Goal: Task Accomplishment & Management: Complete application form

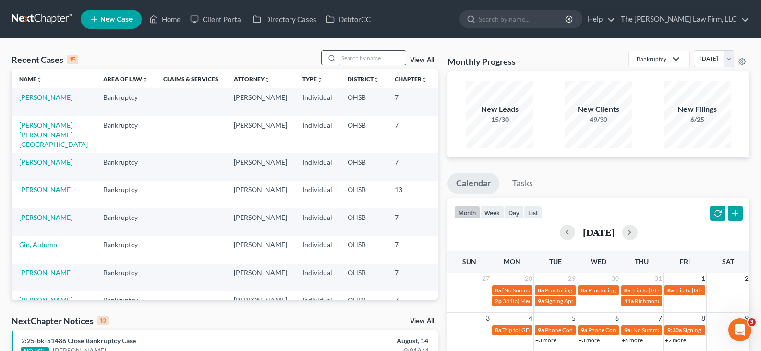
click at [362, 59] on input "search" at bounding box center [371, 58] width 67 height 14
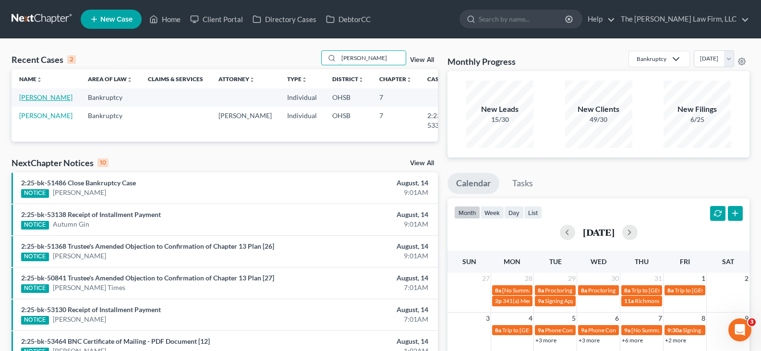
type input "[PERSON_NAME]"
click at [29, 99] on link "[PERSON_NAME]" at bounding box center [45, 97] width 53 height 8
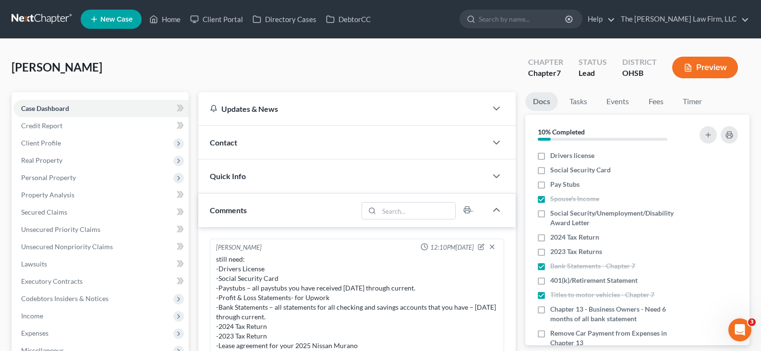
scroll to position [12, 0]
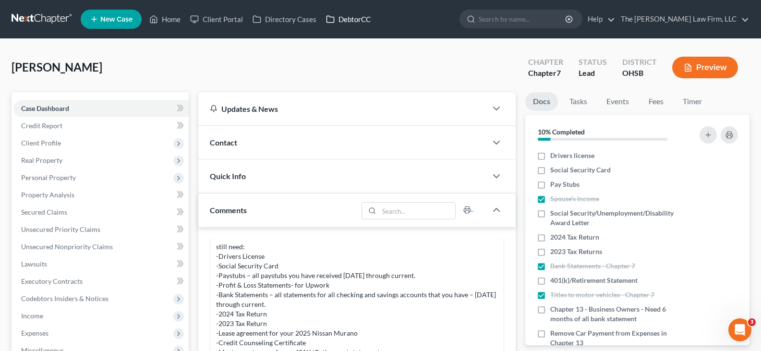
click at [356, 19] on link "DebtorCC" at bounding box center [348, 19] width 54 height 17
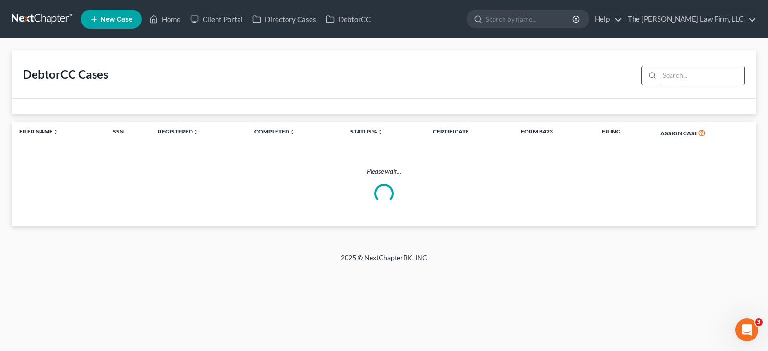
click at [679, 75] on input "search" at bounding box center [701, 75] width 85 height 18
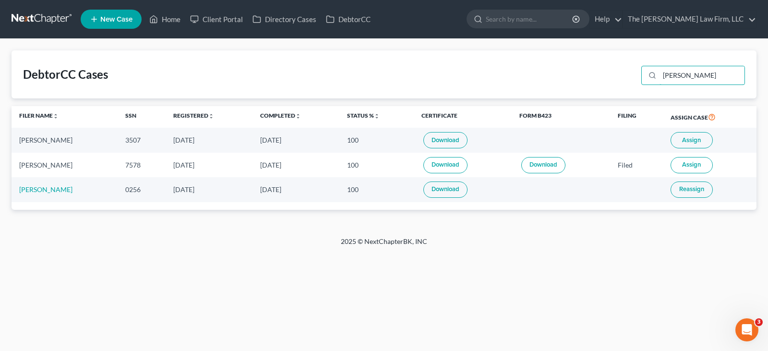
type input "[PERSON_NAME]"
click at [436, 142] on link "Download" at bounding box center [445, 140] width 44 height 16
click at [177, 19] on link "Home" at bounding box center [164, 19] width 41 height 17
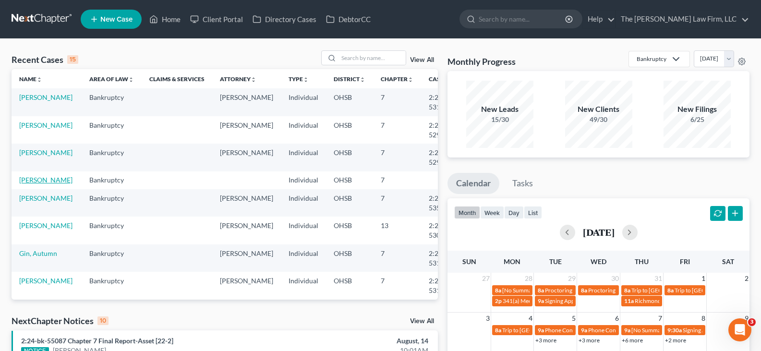
click at [46, 182] on link "[PERSON_NAME]" at bounding box center [45, 180] width 53 height 8
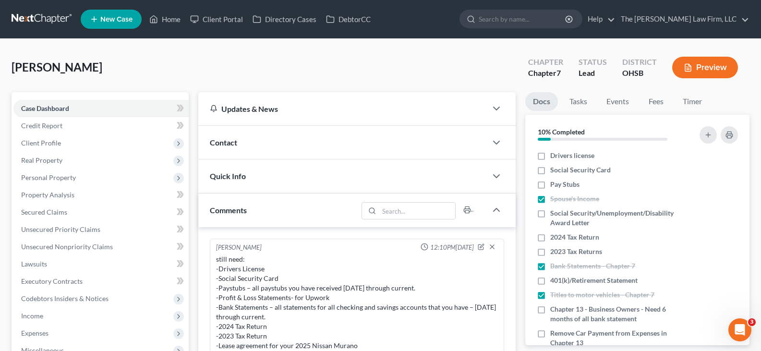
scroll to position [12, 0]
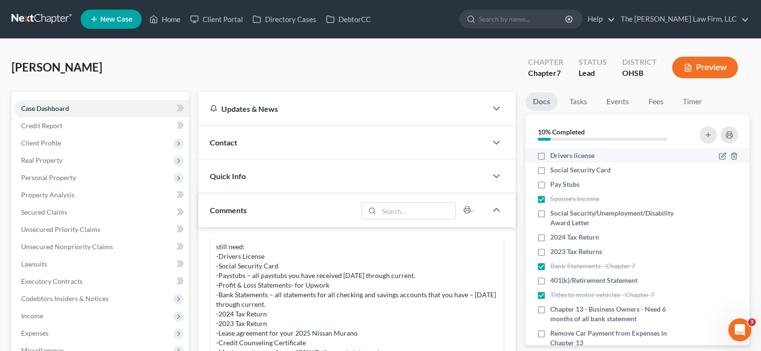
click at [550, 156] on label "Drivers license" at bounding box center [572, 156] width 44 height 10
click at [554, 156] on input "Drivers license" at bounding box center [557, 154] width 6 height 6
checkbox input "true"
click at [550, 169] on label "Social Security Card" at bounding box center [580, 170] width 60 height 10
click at [554, 169] on input "Social Security Card" at bounding box center [557, 168] width 6 height 6
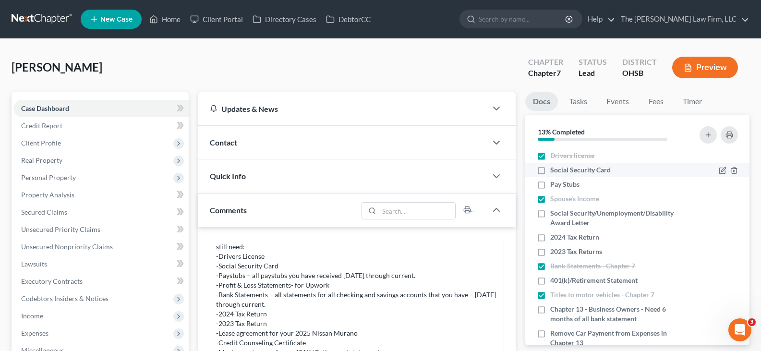
checkbox input "true"
click at [550, 186] on label "Pay Stubs" at bounding box center [564, 185] width 29 height 10
click at [554, 186] on input "Pay Stubs" at bounding box center [557, 183] width 6 height 6
checkbox input "true"
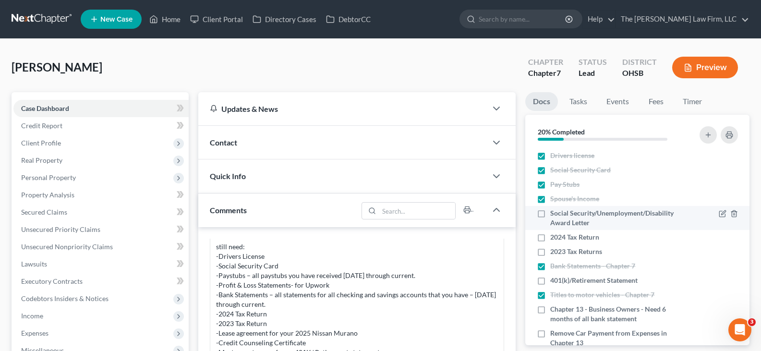
click at [550, 213] on label "Social Security/Unemployment/Disability Award Letter" at bounding box center [617, 217] width 135 height 19
click at [554, 213] on input "Social Security/Unemployment/Disability Award Letter" at bounding box center [557, 211] width 6 height 6
checkbox input "true"
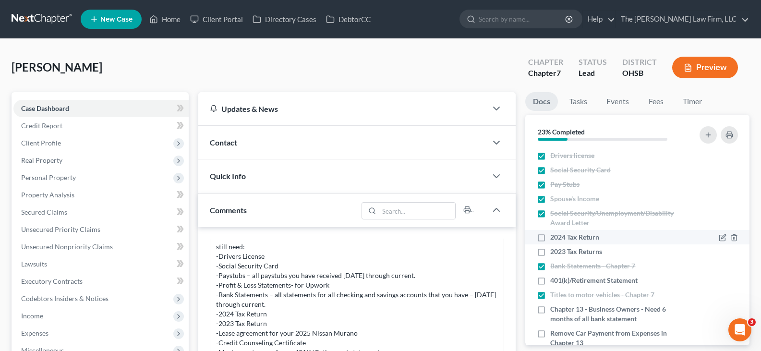
click at [550, 239] on label "2024 Tax Return" at bounding box center [574, 237] width 49 height 10
click at [554, 239] on input "2024 Tax Return" at bounding box center [557, 235] width 6 height 6
checkbox input "true"
click at [550, 252] on label "2023 Tax Returns" at bounding box center [576, 252] width 52 height 10
click at [554, 252] on input "2023 Tax Returns" at bounding box center [557, 250] width 6 height 6
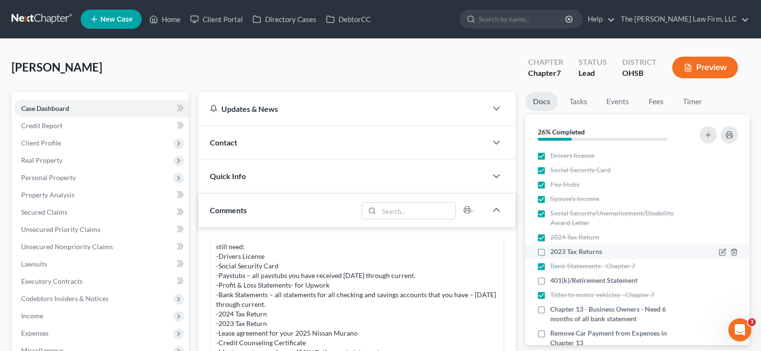
checkbox input "true"
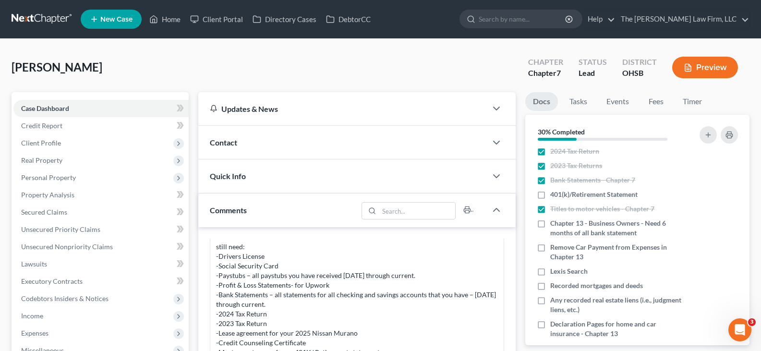
scroll to position [96, 0]
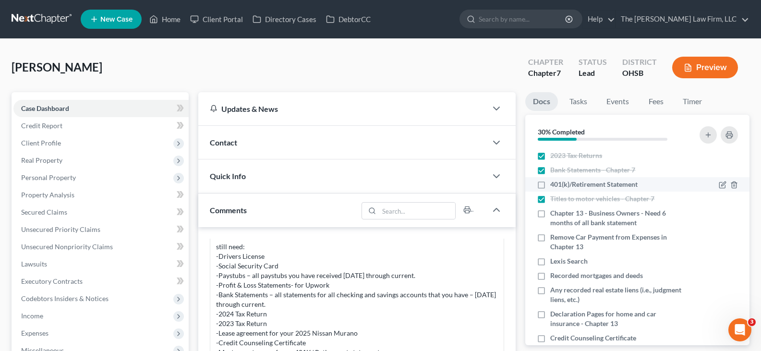
click at [550, 183] on label "401(k)/Retirement Statement" at bounding box center [593, 185] width 87 height 10
click at [554, 183] on input "401(k)/Retirement Statement" at bounding box center [557, 183] width 6 height 6
checkbox input "true"
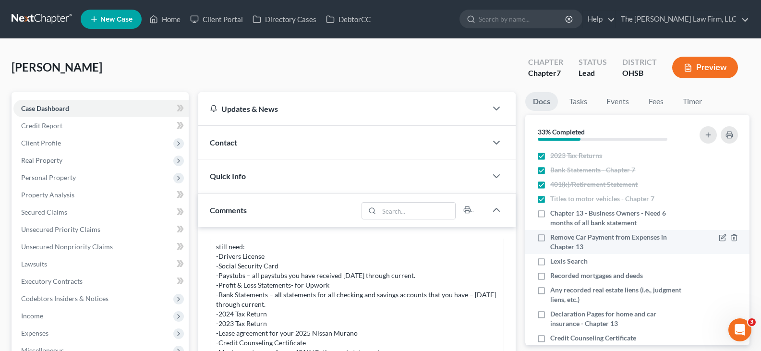
scroll to position [144, 0]
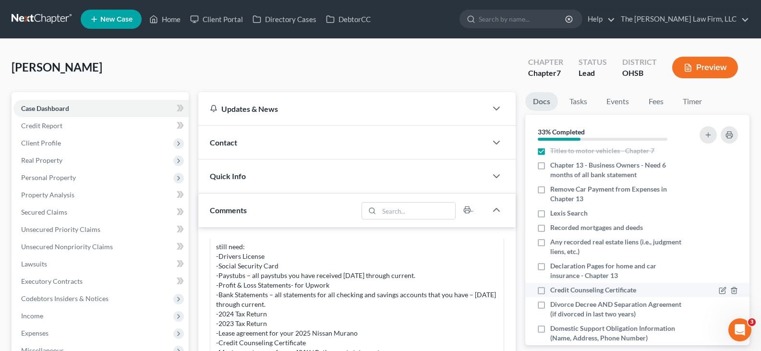
click at [550, 290] on label "Credit Counseling Certificate" at bounding box center [593, 290] width 86 height 10
click at [554, 290] on input "Credit Counseling Certificate" at bounding box center [557, 288] width 6 height 6
checkbox input "true"
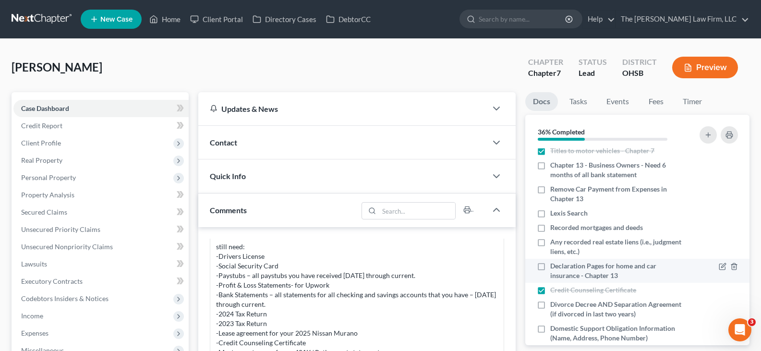
click at [550, 265] on label "Declaration Pages for home and car insurance - Chapter 13" at bounding box center [617, 270] width 135 height 19
click at [554, 265] on input "Declaration Pages for home and car insurance - Chapter 13" at bounding box center [557, 264] width 6 height 6
checkbox input "true"
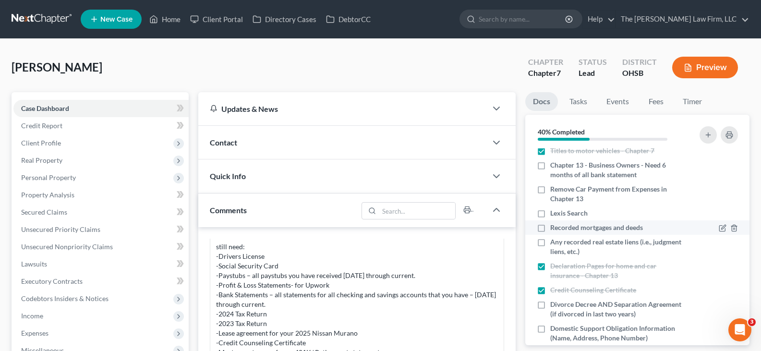
click at [550, 229] on label "Recorded mortgages and deeds" at bounding box center [596, 228] width 93 height 10
click at [554, 229] on input "Recorded mortgages and deeds" at bounding box center [557, 226] width 6 height 6
checkbox input "true"
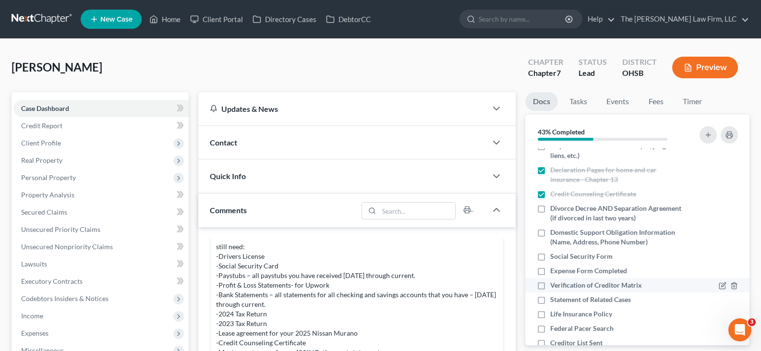
scroll to position [288, 0]
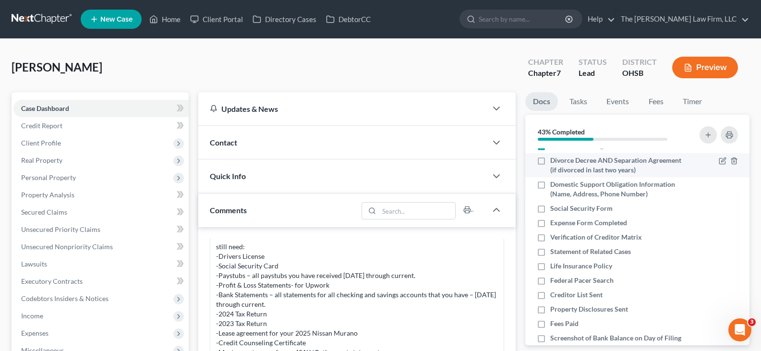
click at [550, 161] on label "Divorce Decree AND Separation Agreement (if divorced in last two years)" at bounding box center [617, 165] width 135 height 19
click at [554, 161] on input "Divorce Decree AND Separation Agreement (if divorced in last two years)" at bounding box center [557, 159] width 6 height 6
checkbox input "true"
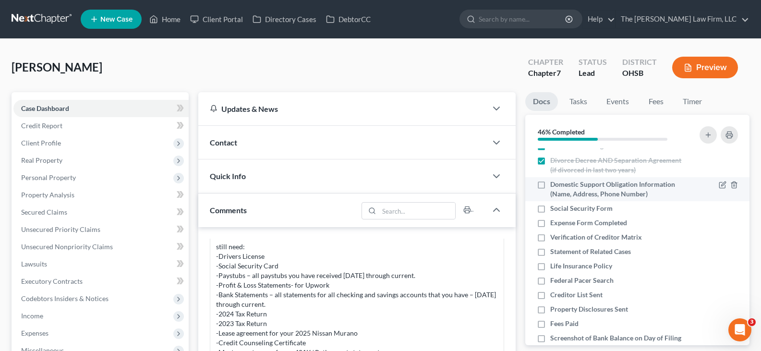
click at [550, 186] on label "Domestic Support Obligation Information (Name, Address, Phone Number)" at bounding box center [617, 189] width 135 height 19
click at [554, 186] on input "Domestic Support Obligation Information (Name, Address, Phone Number)" at bounding box center [557, 183] width 6 height 6
checkbox input "true"
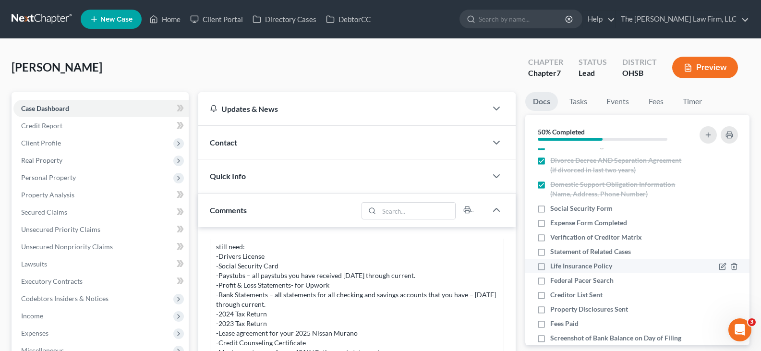
click at [550, 266] on label "Life Insurance Policy" at bounding box center [581, 266] width 62 height 10
click at [554, 266] on input "Life Insurance Policy" at bounding box center [557, 264] width 6 height 6
checkbox input "true"
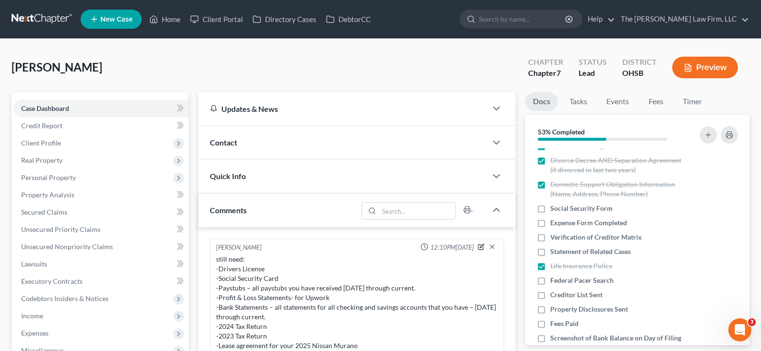
click at [480, 245] on icon "button" at bounding box center [482, 246] width 4 height 4
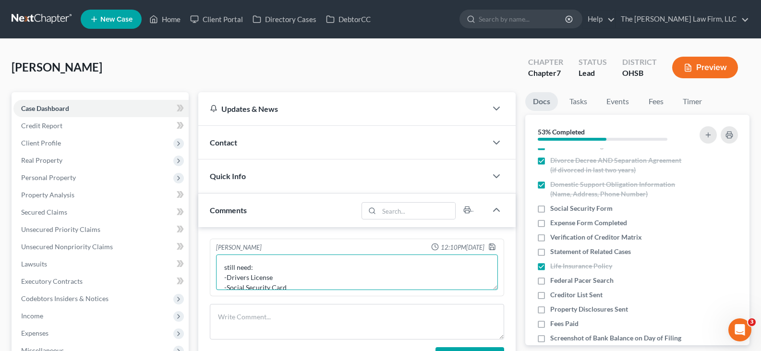
click at [288, 284] on textarea "still need: -Drivers License -Social Security Card -Paystubs – all paystubs you…" at bounding box center [357, 272] width 282 height 36
click at [441, 279] on textarea "still need: -Paystubs – all paystubs you have received January 2025 through cur…" at bounding box center [357, 272] width 282 height 36
drag, startPoint x: 474, startPoint y: 269, endPoint x: 421, endPoint y: 266, distance: 52.4
click at [421, 266] on textarea "still need: -Profit & Loss Statements- for Upwork -Bank Statements – all statem…" at bounding box center [357, 272] width 282 height 36
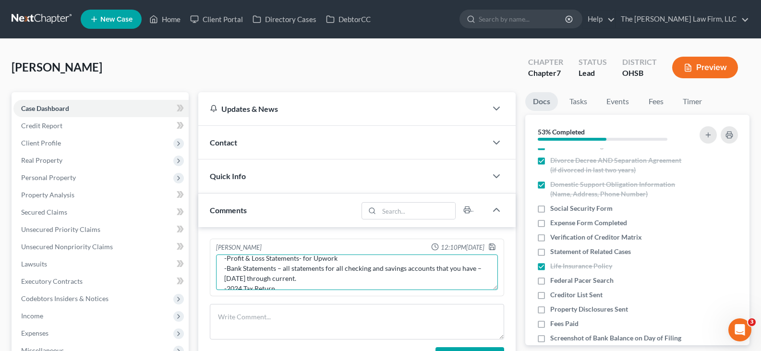
click at [248, 276] on textarea "still need: -Profit & Loss Statements- for Upwork -Bank Statements – all statem…" at bounding box center [357, 272] width 282 height 36
drag, startPoint x: 473, startPoint y: 270, endPoint x: 284, endPoint y: 270, distance: 189.1
click at [284, 270] on textarea "still need: -Profit & Loss Statements- for Upwork -Bank Statements – all statem…" at bounding box center [357, 272] width 282 height 36
drag, startPoint x: 304, startPoint y: 271, endPoint x: 310, endPoint y: 270, distance: 5.8
click at [304, 271] on textarea "still need: -Profit & Loss Statements- for Upwork -Bank Statements – Chime – Fe…" at bounding box center [357, 272] width 282 height 36
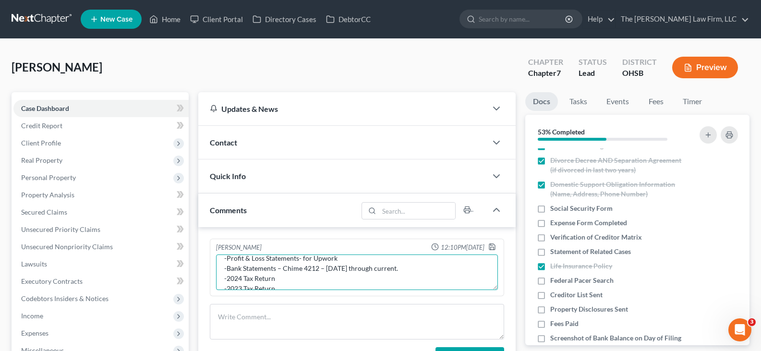
click at [402, 268] on textarea "still need: -Profit & Loss Statements- for Upwork -Bank Statements – Chime 4212…" at bounding box center [357, 272] width 282 height 36
click at [284, 268] on textarea "still need: -Profit & Loss Statements- for Upwork -Bank Statements – Chime 4212…" at bounding box center [357, 272] width 282 height 36
click at [333, 270] on textarea "still need: -Profit & Loss Statements- for Upwork -Bank Statements: Chime 4212 …" at bounding box center [357, 272] width 282 height 36
drag, startPoint x: 367, startPoint y: 278, endPoint x: 228, endPoint y: 265, distance: 138.8
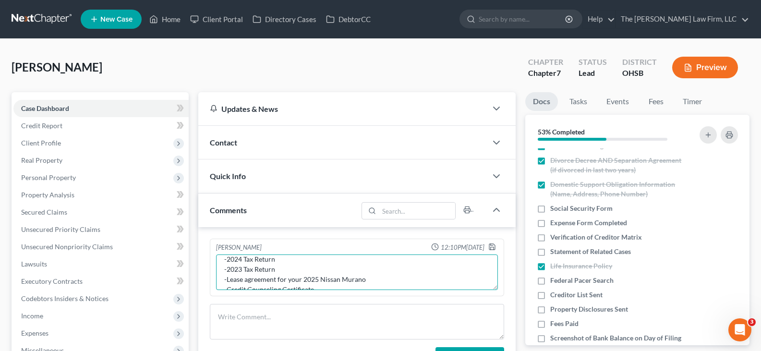
click at [228, 265] on textarea "still need: -Profit & Loss Statements- for Upwork -Bank Statements: Chime 4212 …" at bounding box center [357, 272] width 282 height 36
click at [322, 278] on textarea "still need: -Profit & Loss Statements- for Upwork -Bank Statements: Chime 4212 …" at bounding box center [357, 272] width 282 height 36
click at [405, 287] on textarea "still need: -Profit & Loss Statements- for Upwork -Bank Statements: Chime 4212 …" at bounding box center [357, 272] width 282 height 36
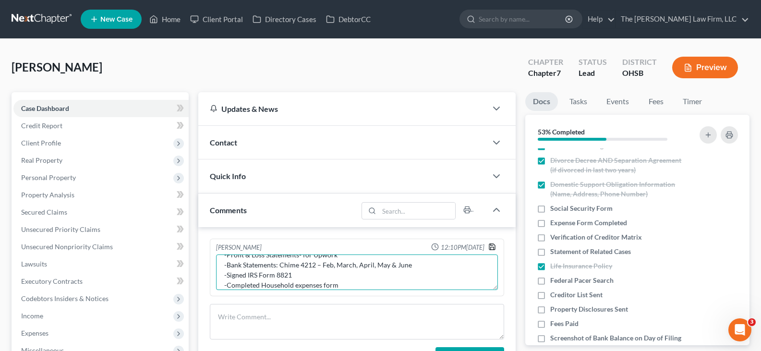
type textarea "still need: -Profit & Loss Statements- for Upwork -Bank Statements: Chime 4212 …"
click at [494, 247] on polyline "button" at bounding box center [492, 248] width 3 height 2
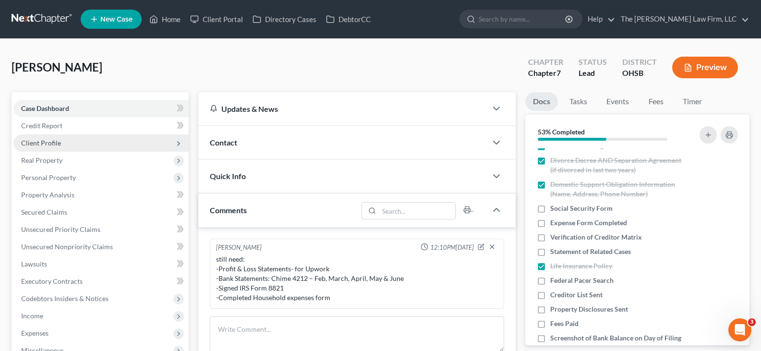
click at [50, 145] on span "Client Profile" at bounding box center [41, 143] width 40 height 8
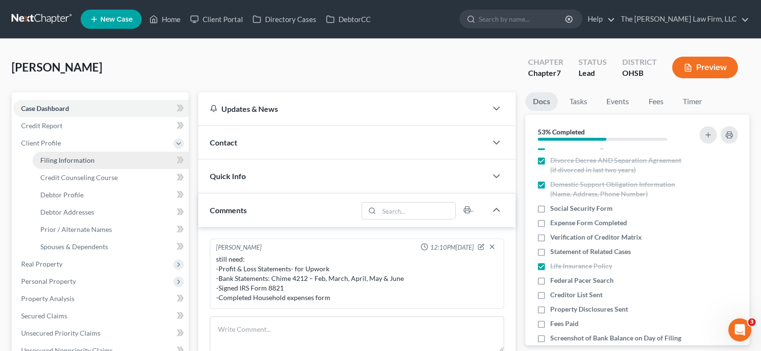
click at [86, 161] on span "Filing Information" at bounding box center [67, 160] width 54 height 8
select select "1"
select select "0"
select select "36"
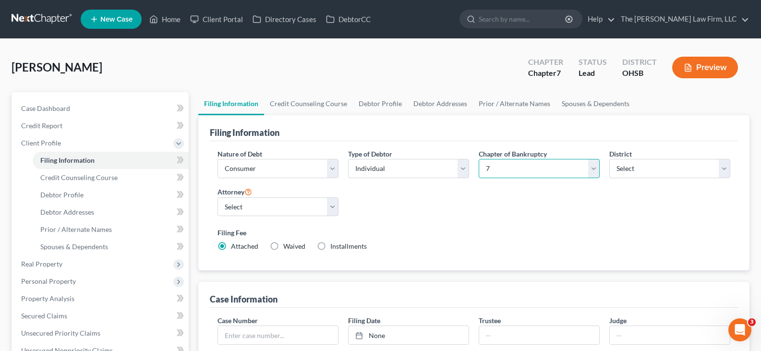
click at [597, 171] on select "Select 7 11 12 13" at bounding box center [539, 168] width 121 height 19
select select "3"
click at [479, 159] on select "Select 7 11 12 13" at bounding box center [539, 168] width 121 height 19
click at [334, 209] on select "Select [PERSON_NAME] - OHSB [PERSON_NAME] - OHNB [PERSON_NAME] - OHSB" at bounding box center [277, 206] width 121 height 19
select select "2"
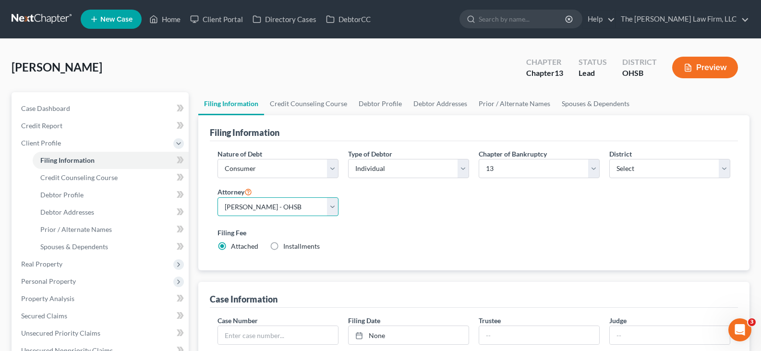
click at [217, 197] on select "Select [PERSON_NAME] - OHSB [PERSON_NAME] - OHNB [PERSON_NAME] - OHSB" at bounding box center [277, 206] width 121 height 19
click at [321, 104] on link "Credit Counseling Course" at bounding box center [308, 103] width 89 height 23
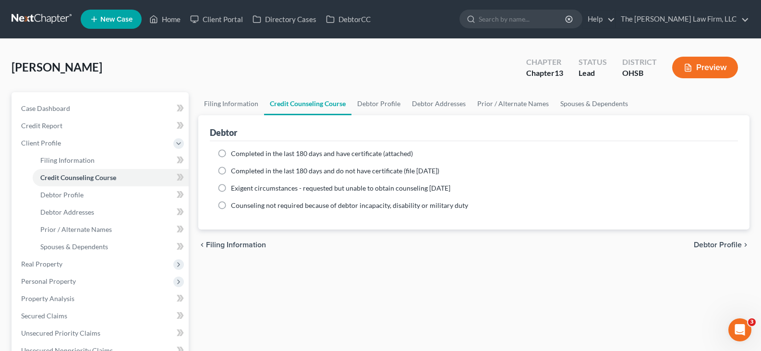
click at [231, 153] on label "Completed in the last 180 days and have certificate (attached)" at bounding box center [322, 154] width 182 height 10
click at [235, 153] on input "Completed in the last 180 days and have certificate (attached)" at bounding box center [238, 152] width 6 height 6
radio input "true"
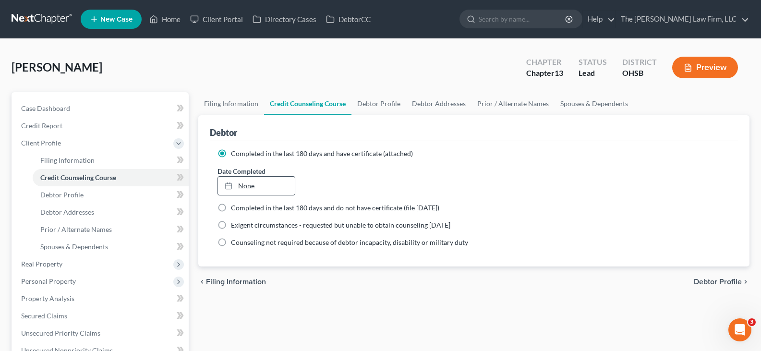
click at [239, 182] on link "None" at bounding box center [256, 186] width 76 height 18
type input "[DATE]"
click at [374, 105] on link "Debtor Profile" at bounding box center [378, 103] width 55 height 23
select select "0"
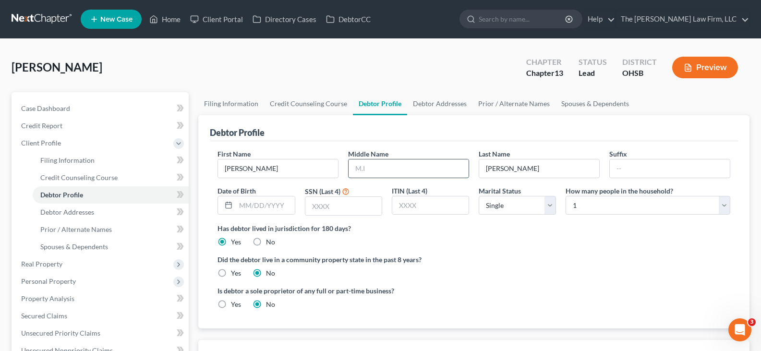
click at [384, 168] on input "text" at bounding box center [408, 168] width 120 height 18
type input "A"
click at [242, 206] on input "text" at bounding box center [265, 205] width 59 height 18
type input "04/11/1987"
click at [312, 213] on input "text" at bounding box center [343, 206] width 76 height 18
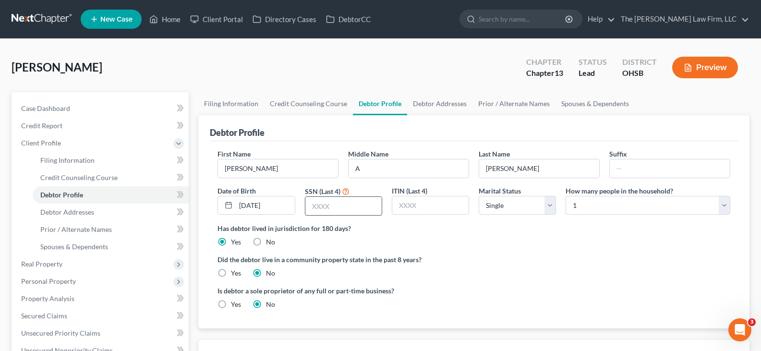
click at [314, 208] on input "text" at bounding box center [343, 206] width 76 height 18
type input "3507"
click at [444, 106] on link "Debtor Addresses" at bounding box center [439, 103] width 65 height 23
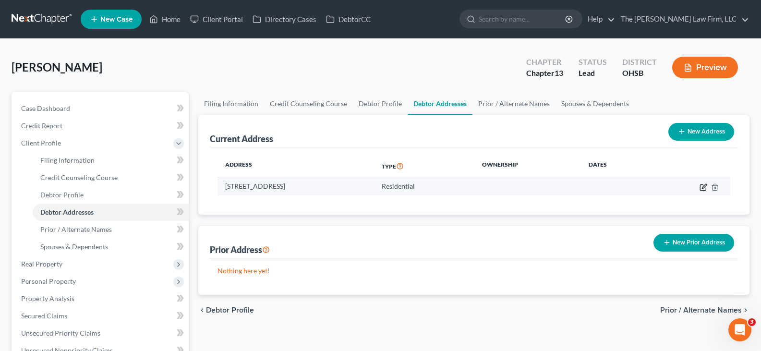
click at [702, 187] on icon "button" at bounding box center [704, 186] width 4 height 4
select select "36"
select select "0"
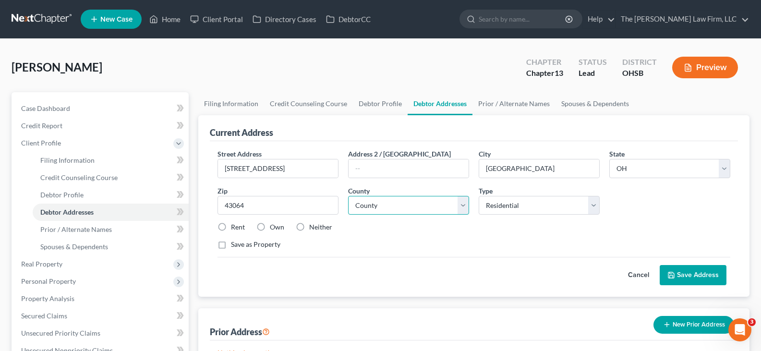
click at [462, 207] on select "County [GEOGRAPHIC_DATA] [GEOGRAPHIC_DATA] [GEOGRAPHIC_DATA] [GEOGRAPHIC_DATA] …" at bounding box center [408, 205] width 121 height 19
select select "48"
click at [348, 196] on select "County [GEOGRAPHIC_DATA] [GEOGRAPHIC_DATA] [GEOGRAPHIC_DATA] [GEOGRAPHIC_DATA] …" at bounding box center [408, 205] width 121 height 19
click at [231, 226] on label "Rent" at bounding box center [238, 227] width 14 height 10
click at [235, 226] on input "Rent" at bounding box center [238, 225] width 6 height 6
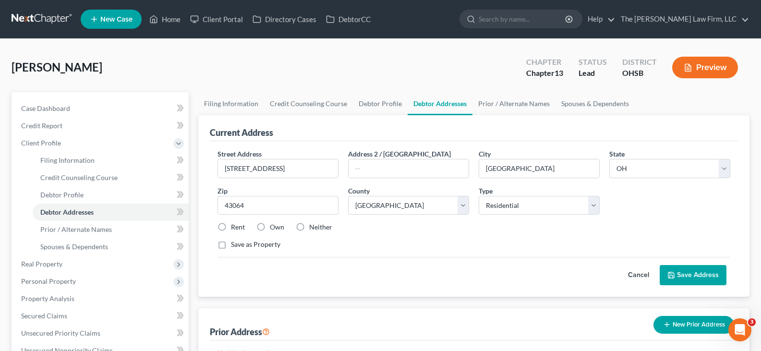
radio input "true"
click at [691, 275] on button "Save Address" at bounding box center [692, 275] width 67 height 20
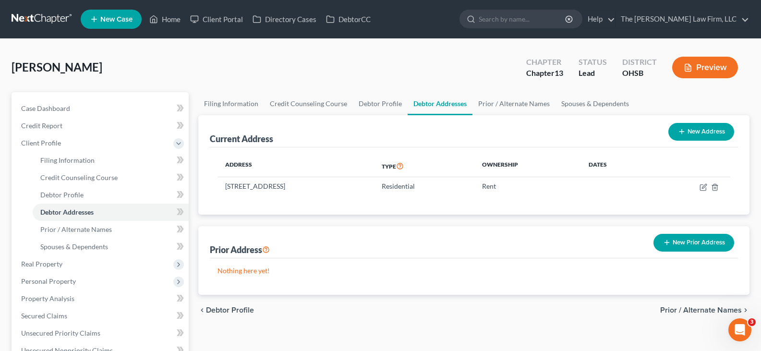
click at [667, 242] on line "button" at bounding box center [666, 242] width 4 height 0
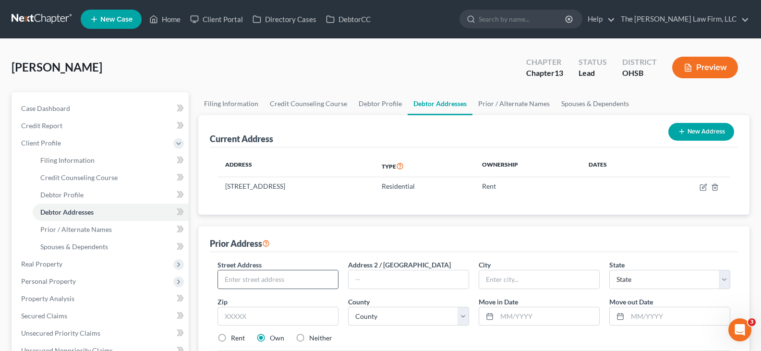
click at [305, 281] on input "text" at bounding box center [278, 279] width 120 height 18
type input "4230 McCune Ave Ste 308"
click at [299, 316] on input "text" at bounding box center [277, 316] width 121 height 19
type input "43017"
click at [388, 314] on select "County" at bounding box center [408, 316] width 121 height 19
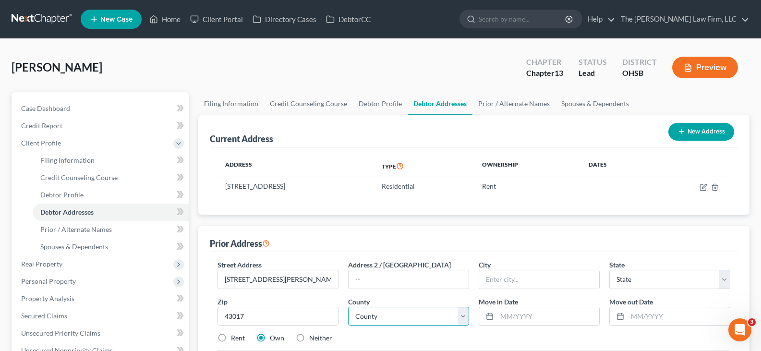
type input "Dublin"
select select "36"
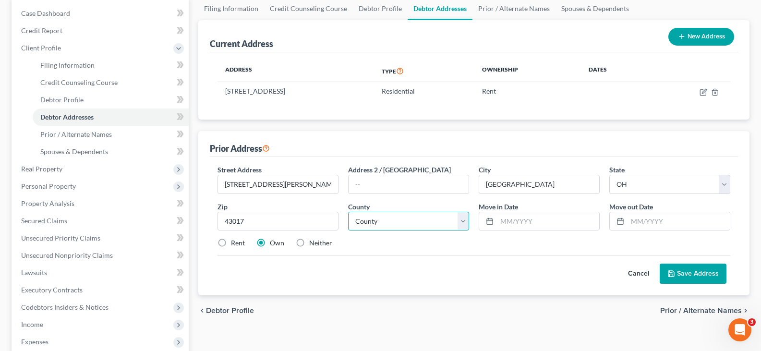
scroll to position [96, 0]
click at [464, 224] on select "County [GEOGRAPHIC_DATA] [GEOGRAPHIC_DATA] [GEOGRAPHIC_DATA] [GEOGRAPHIC_DATA] …" at bounding box center [408, 220] width 121 height 19
select select "24"
click at [348, 211] on select "County [GEOGRAPHIC_DATA] [GEOGRAPHIC_DATA] [GEOGRAPHIC_DATA] [GEOGRAPHIC_DATA] …" at bounding box center [408, 220] width 121 height 19
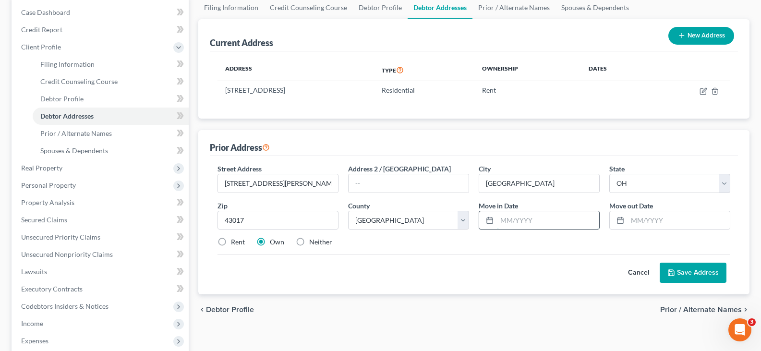
click at [503, 223] on input "text" at bounding box center [548, 220] width 102 height 18
type input "11/2016"
click at [635, 219] on input "text" at bounding box center [678, 220] width 102 height 18
type input "06/2025"
click at [231, 243] on label "Rent" at bounding box center [238, 242] width 14 height 10
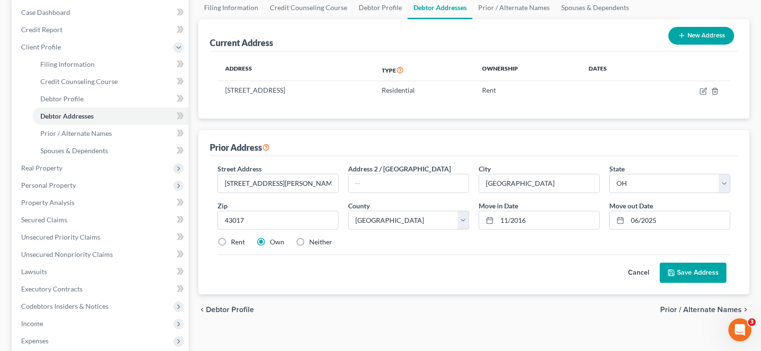
click at [235, 243] on input "Rent" at bounding box center [238, 240] width 6 height 6
radio input "true"
click at [675, 272] on icon at bounding box center [671, 273] width 8 height 8
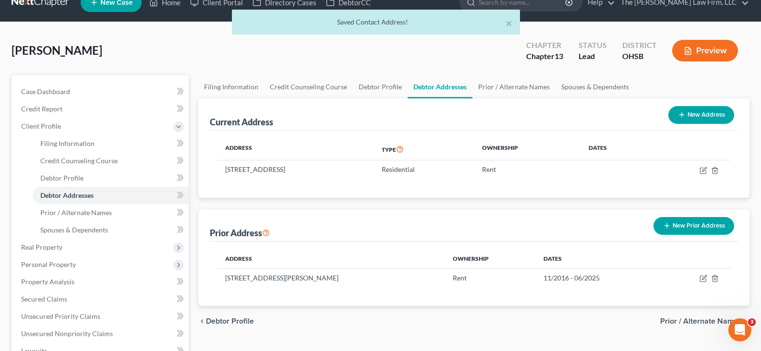
scroll to position [0, 0]
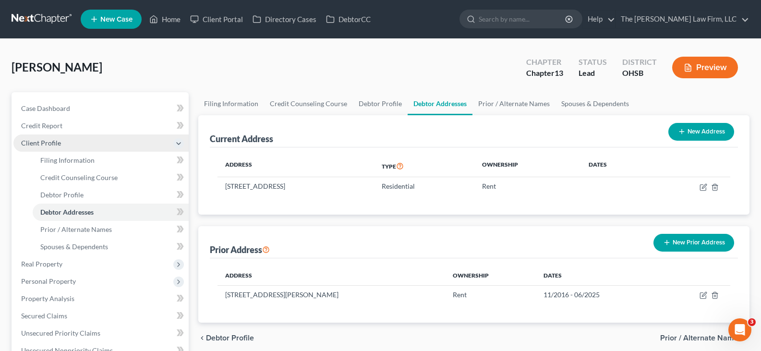
click at [102, 150] on span "Client Profile" at bounding box center [100, 142] width 175 height 17
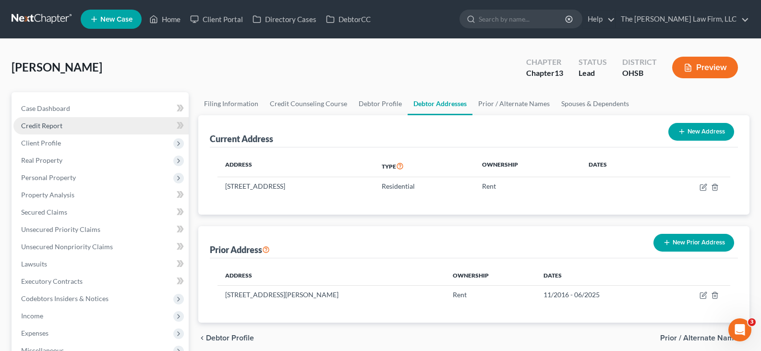
click at [67, 123] on link "Credit Report" at bounding box center [100, 125] width 175 height 17
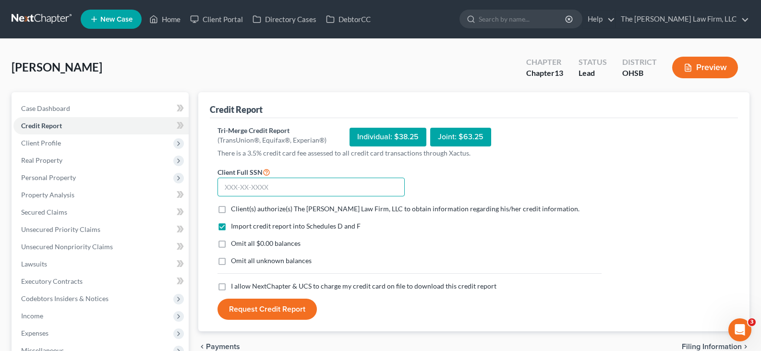
click at [224, 188] on input "text" at bounding box center [310, 187] width 187 height 19
click at [223, 187] on input "text" at bounding box center [310, 187] width 187 height 19
click at [224, 188] on input "text" at bounding box center [310, 187] width 187 height 19
type input "292-86-3507"
click at [231, 210] on label "Client(s) authorize(s) The [PERSON_NAME] Law Firm, LLC to obtain information re…" at bounding box center [405, 209] width 348 height 10
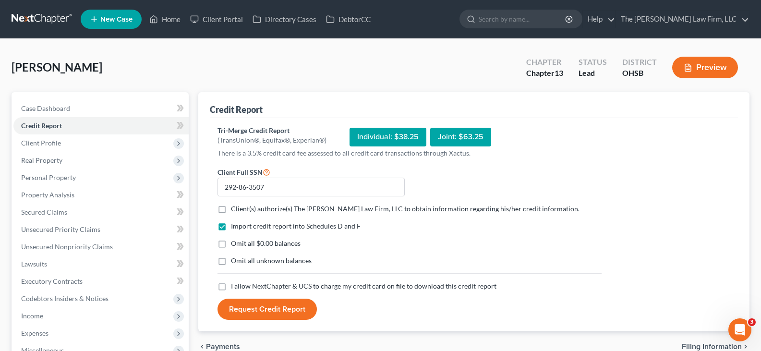
click at [235, 210] on input "Client(s) authorize(s) The [PERSON_NAME] Law Firm, LLC to obtain information re…" at bounding box center [238, 207] width 6 height 6
checkbox input "true"
click at [231, 243] on label "Omit all $0.00 balances" at bounding box center [266, 244] width 70 height 10
click at [235, 243] on input "Omit all $0.00 balances" at bounding box center [238, 242] width 6 height 6
checkbox input "true"
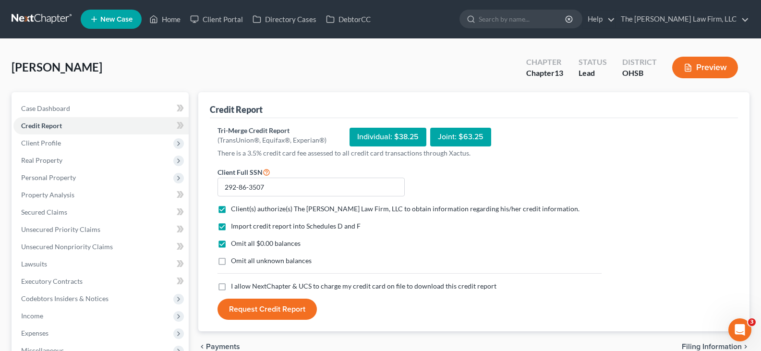
click at [231, 286] on label "I allow NextChapter & UCS to charge my credit card on file to download this cre…" at bounding box center [363, 286] width 265 height 10
click at [235, 286] on input "I allow NextChapter & UCS to charge my credit card on file to download this cre…" at bounding box center [238, 284] width 6 height 6
checkbox input "true"
click at [270, 311] on button "Request Credit Report" at bounding box center [266, 309] width 99 height 21
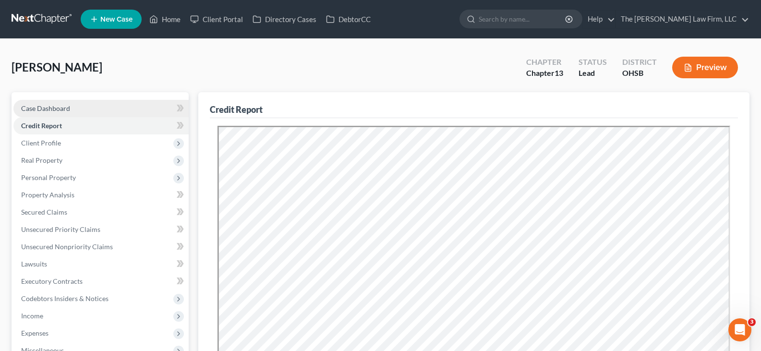
click at [55, 109] on span "Case Dashboard" at bounding box center [45, 108] width 49 height 8
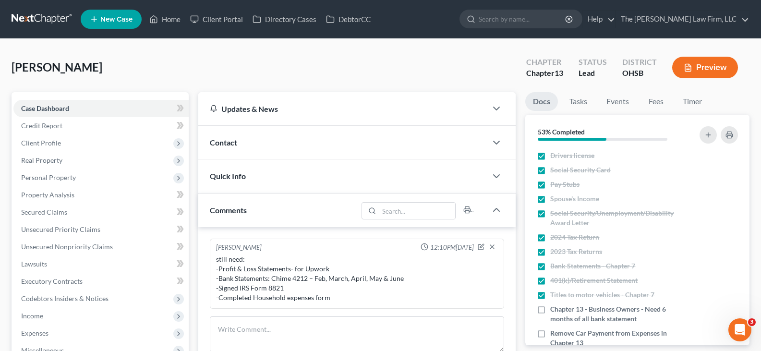
scroll to position [48, 0]
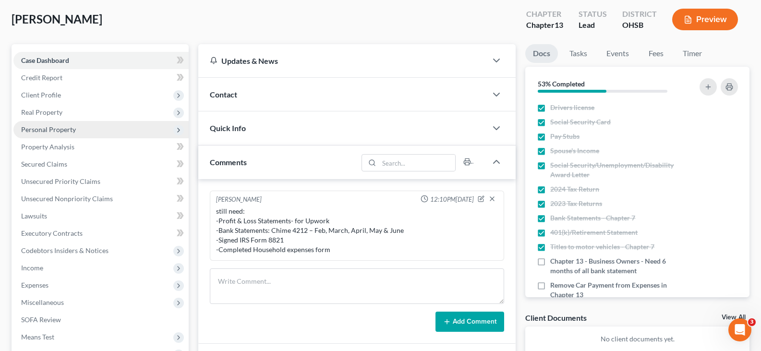
click at [54, 127] on span "Personal Property" at bounding box center [48, 129] width 55 height 8
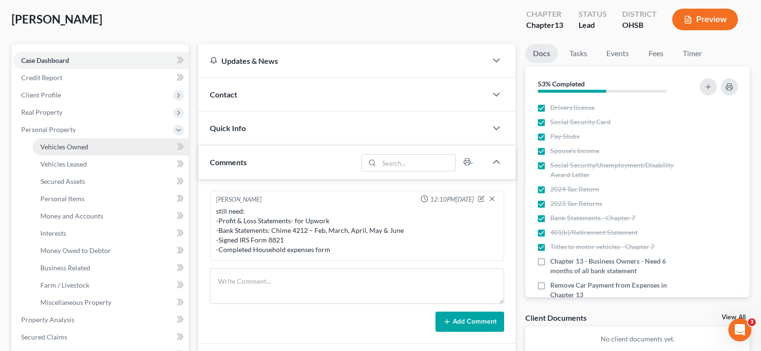
click at [71, 147] on span "Vehicles Owned" at bounding box center [64, 147] width 48 height 8
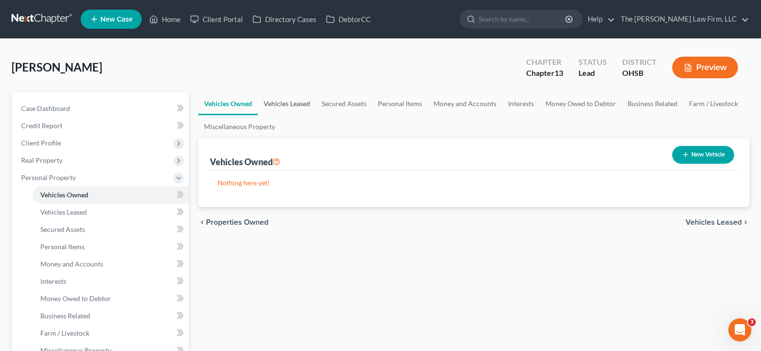
click at [293, 105] on link "Vehicles Leased" at bounding box center [287, 103] width 58 height 23
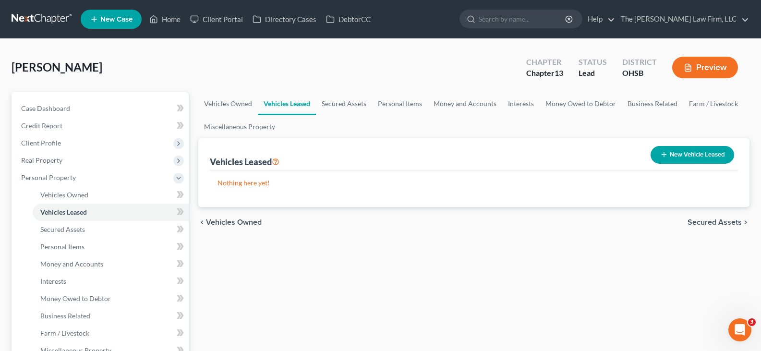
click at [664, 155] on icon "button" at bounding box center [664, 155] width 8 height 8
select select "0"
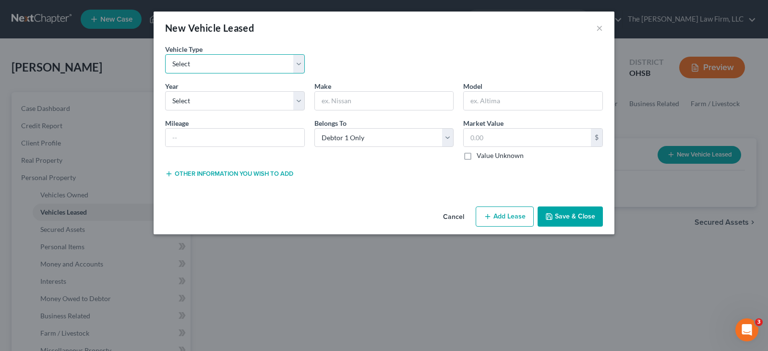
click at [299, 62] on select "Select Automobile Truck Trailer Watercraft Aircraft Motor Home Atv Other Vehicle" at bounding box center [235, 63] width 140 height 19
select select "0"
click at [165, 54] on select "Select Automobile Truck Trailer Watercraft Aircraft Motor Home Atv Other Vehicle" at bounding box center [235, 63] width 140 height 19
click at [299, 100] on select "Select 2026 2025 2024 2023 2022 2021 2020 2019 2018 2017 2016 2015 2014 2013 20…" at bounding box center [235, 100] width 140 height 19
select select "1"
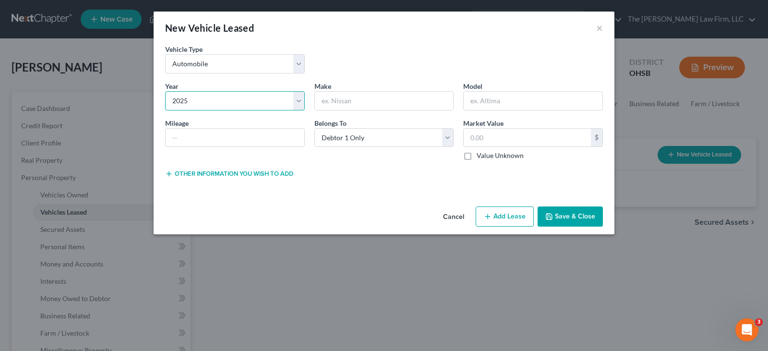
click at [165, 91] on select "Select 2026 2025 2024 2023 2022 2021 2020 2019 2018 2017 2016 2015 2014 2013 20…" at bounding box center [235, 100] width 140 height 19
click at [353, 101] on input "text" at bounding box center [384, 101] width 139 height 18
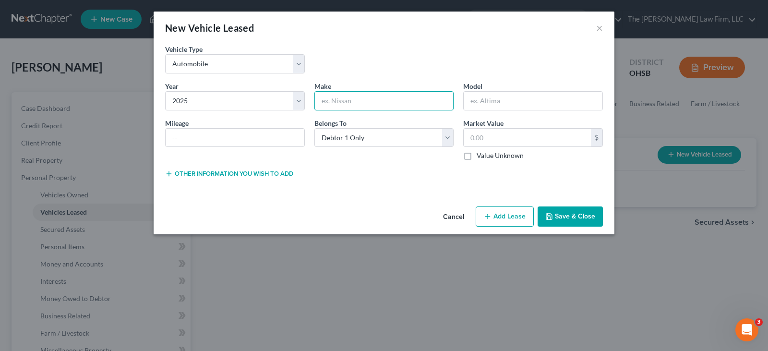
type input "Nissan"
click at [482, 101] on input "text" at bounding box center [533, 101] width 139 height 18
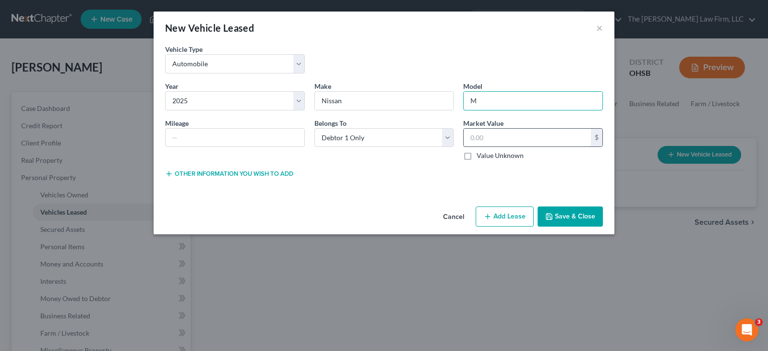
type input "Murano"
click at [220, 137] on input "text" at bounding box center [235, 138] width 139 height 18
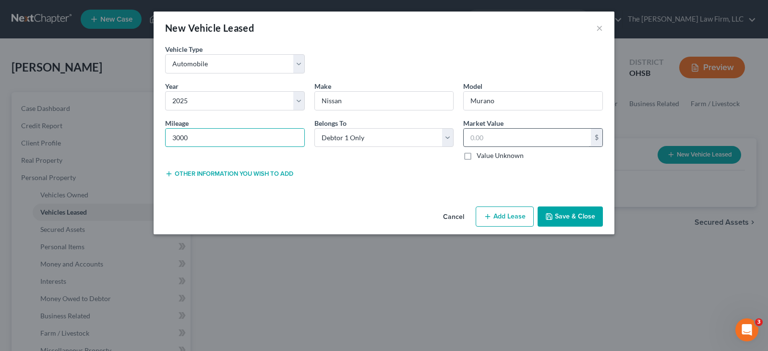
type input "3000"
click at [469, 137] on input "text" at bounding box center [527, 138] width 127 height 18
click at [474, 141] on input "text" at bounding box center [527, 138] width 127 height 18
type input "38,250"
click at [567, 219] on button "Save & Close" at bounding box center [570, 216] width 65 height 20
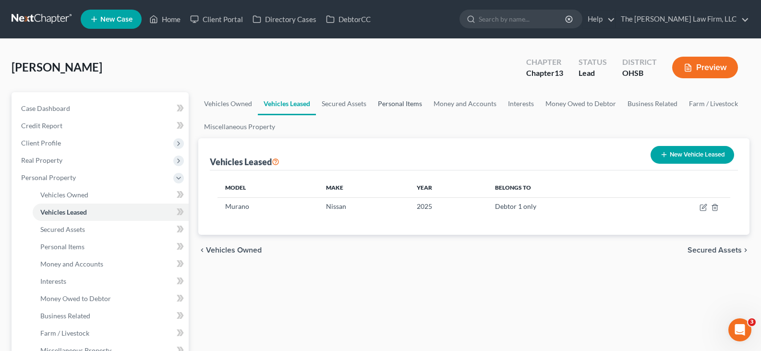
click at [391, 105] on link "Personal Items" at bounding box center [400, 103] width 56 height 23
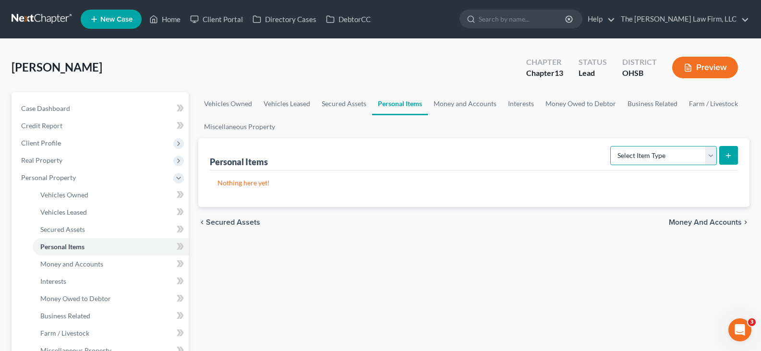
click at [711, 158] on select "Select Item Type Clothing Collectibles Of Value Electronics Firearms Household …" at bounding box center [663, 155] width 107 height 19
select select "clothing"
click at [611, 146] on select "Select Item Type Clothing Collectibles Of Value Electronics Firearms Household …" at bounding box center [663, 155] width 107 height 19
click at [727, 155] on icon "submit" at bounding box center [728, 156] width 8 height 8
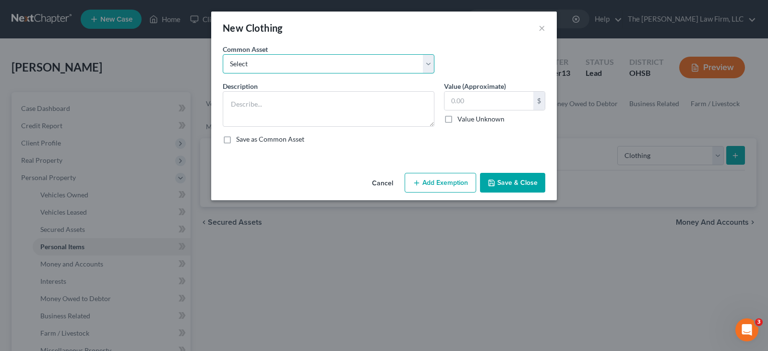
click at [272, 62] on select "Select Clothes, shoes and wearing apparel" at bounding box center [329, 63] width 212 height 19
select select "0"
click at [223, 54] on select "Select Clothes, shoes and wearing apparel" at bounding box center [329, 63] width 212 height 19
type textarea "Clothes, shoes and wearing apparel"
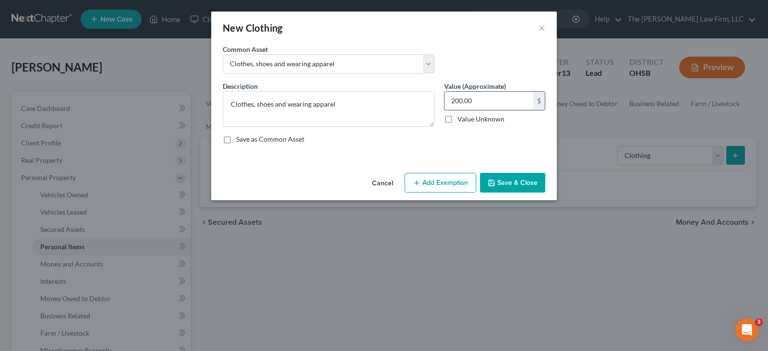
click at [463, 104] on input "200.00" at bounding box center [488, 101] width 89 height 18
type input "400"
click at [450, 182] on button "Add Exemption" at bounding box center [441, 183] width 72 height 20
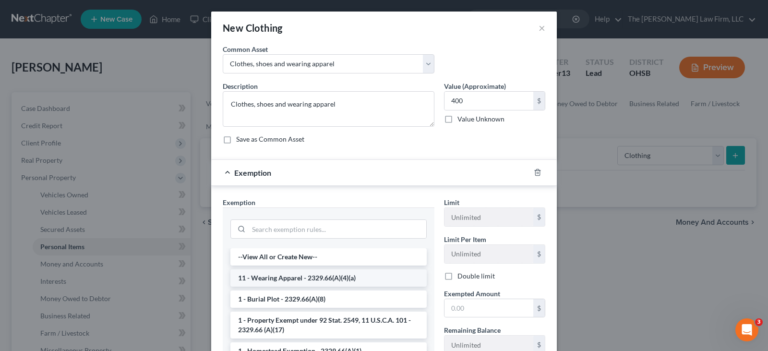
click at [387, 277] on li "11 - Wearing Apparel - 2329.66(A)(4)(a)" at bounding box center [328, 277] width 196 height 17
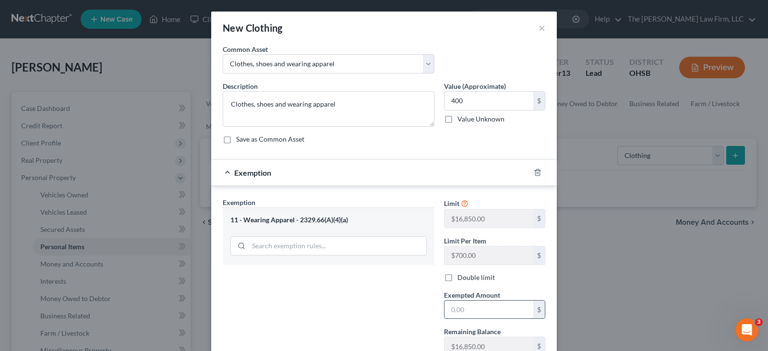
click at [473, 309] on input "text" at bounding box center [488, 309] width 89 height 18
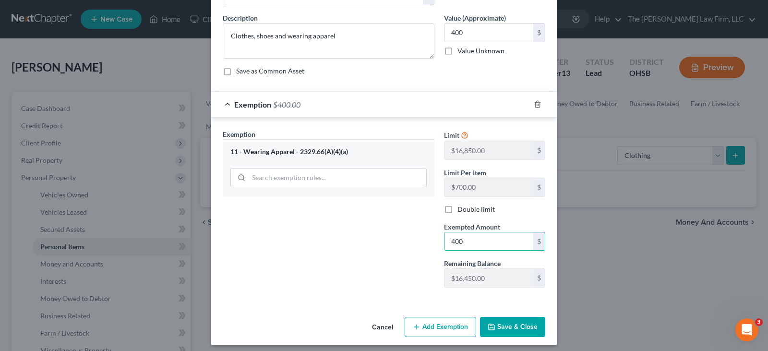
scroll to position [73, 0]
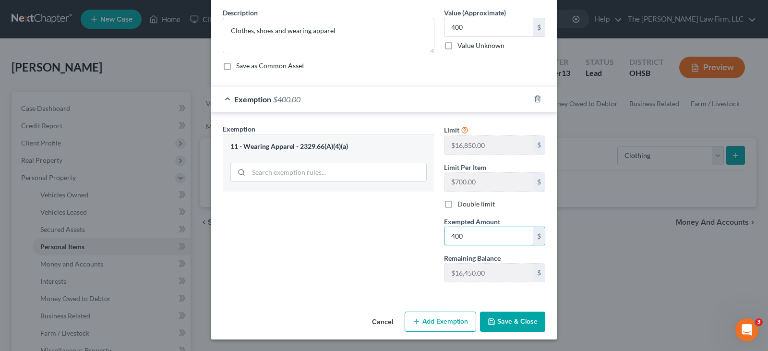
type input "400"
click at [507, 322] on button "Save & Close" at bounding box center [512, 321] width 65 height 20
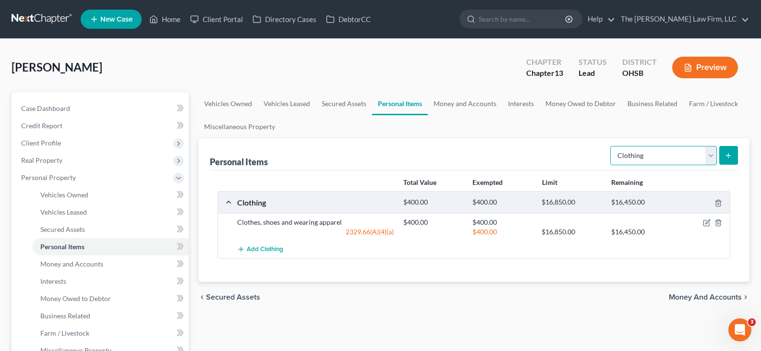
click at [710, 158] on select "Select Item Type Clothing Collectibles Of Value Electronics Firearms Household …" at bounding box center [663, 155] width 107 height 19
select select "electronics"
click at [611, 146] on select "Select Item Type Clothing Collectibles Of Value Electronics Firearms Household …" at bounding box center [663, 155] width 107 height 19
click at [726, 156] on icon "submit" at bounding box center [728, 156] width 8 height 8
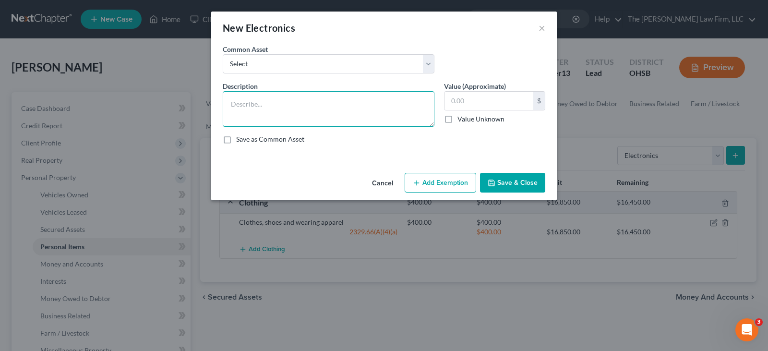
click at [356, 104] on textarea at bounding box center [329, 109] width 212 height 36
paste textarea "Just TVs, Fitbit, phone"
type textarea "Just TVs, Fitbit, phone"
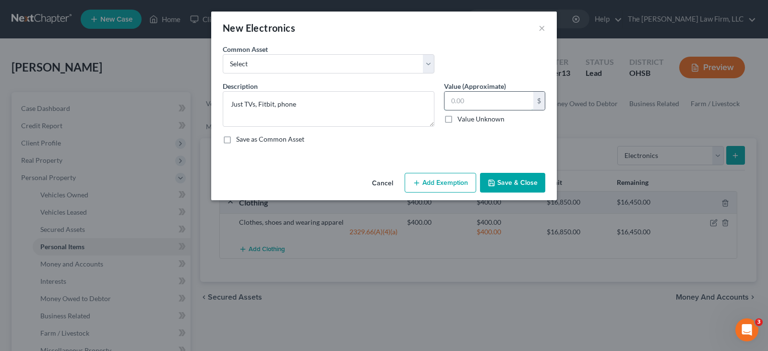
click at [453, 100] on input "text" at bounding box center [488, 101] width 89 height 18
type input "600"
click at [455, 181] on button "Add Exemption" at bounding box center [441, 183] width 72 height 20
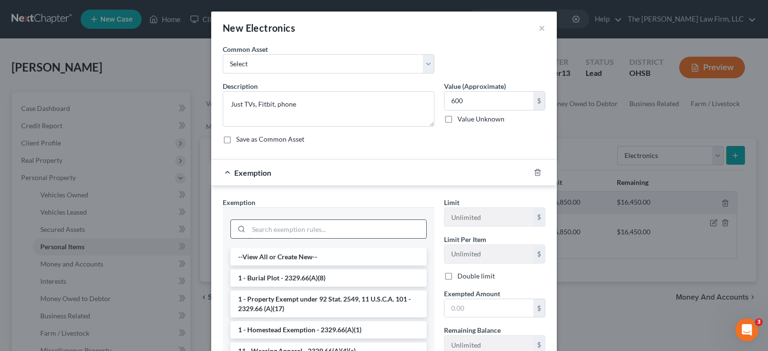
click at [387, 224] on input "search" at bounding box center [338, 229] width 178 height 18
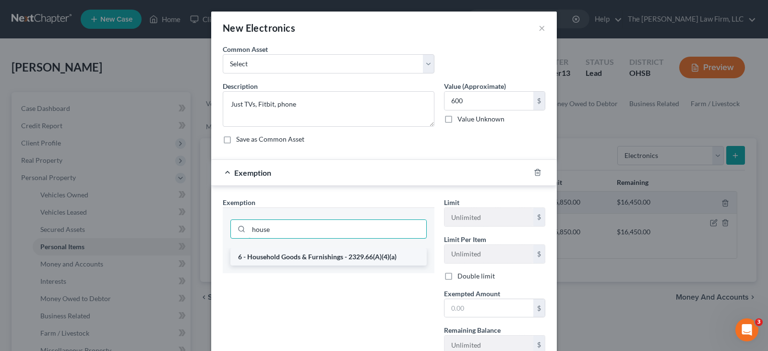
type input "house"
click at [337, 259] on li "6 - Household Goods & Furnishings - 2329.66(A)(4)(a)" at bounding box center [328, 256] width 196 height 17
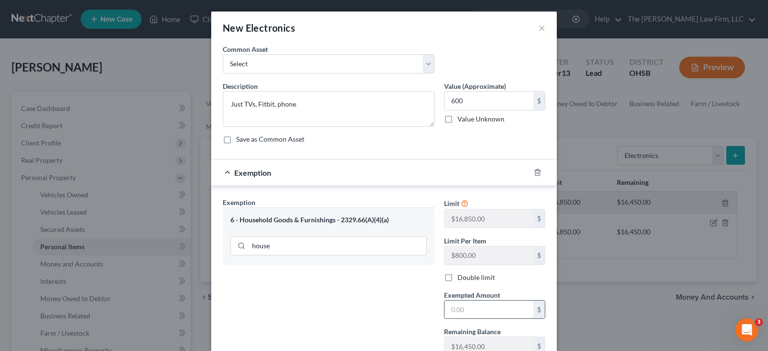
click at [458, 309] on input "text" at bounding box center [488, 309] width 89 height 18
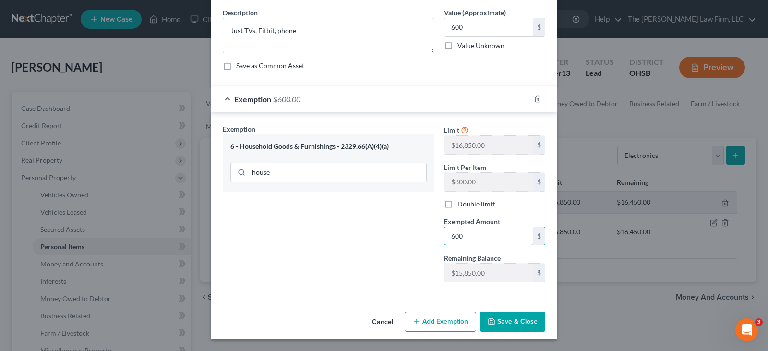
type input "600"
click at [498, 324] on button "Save & Close" at bounding box center [512, 321] width 65 height 20
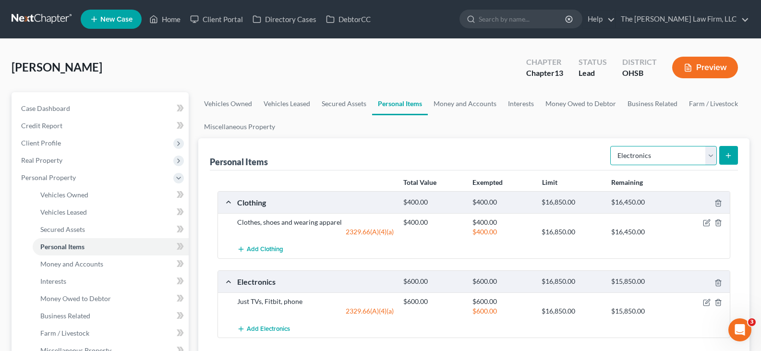
click at [709, 160] on select "Select Item Type Clothing Collectibles Of Value Electronics Firearms Household …" at bounding box center [663, 155] width 107 height 19
select select "household_goods"
click at [611, 146] on select "Select Item Type Clothing Collectibles Of Value Electronics Firearms Household …" at bounding box center [663, 155] width 107 height 19
click at [728, 156] on icon "submit" at bounding box center [728, 156] width 8 height 8
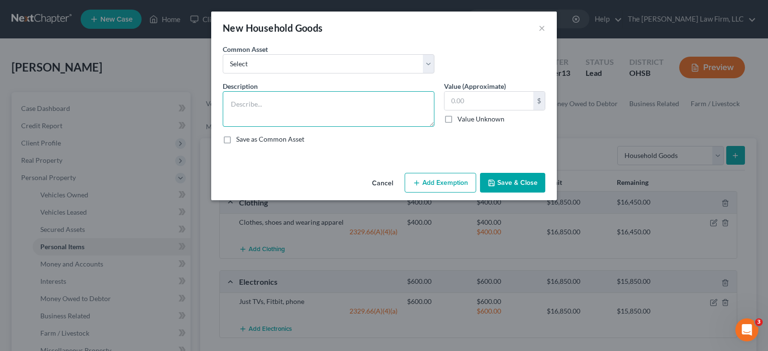
click at [258, 101] on textarea at bounding box center [329, 109] width 212 height 36
paste textarea "Basic"
type textarea "Basic"
click at [462, 102] on input "text" at bounding box center [488, 101] width 89 height 18
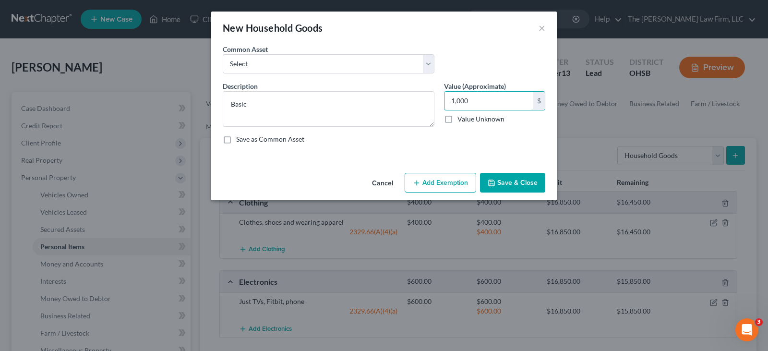
type input "1,000"
click at [439, 182] on button "Add Exemption" at bounding box center [441, 183] width 72 height 20
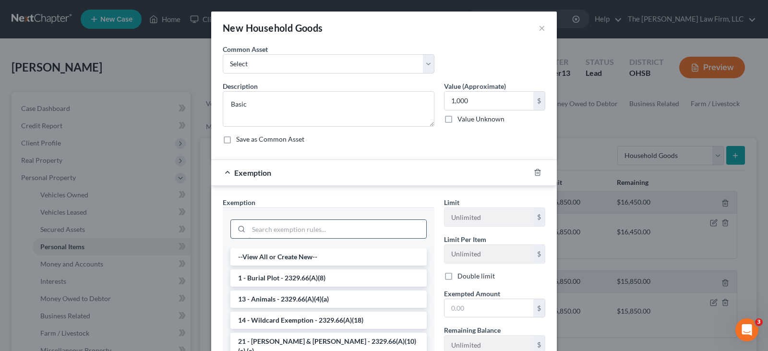
click at [385, 232] on input "search" at bounding box center [338, 229] width 178 height 18
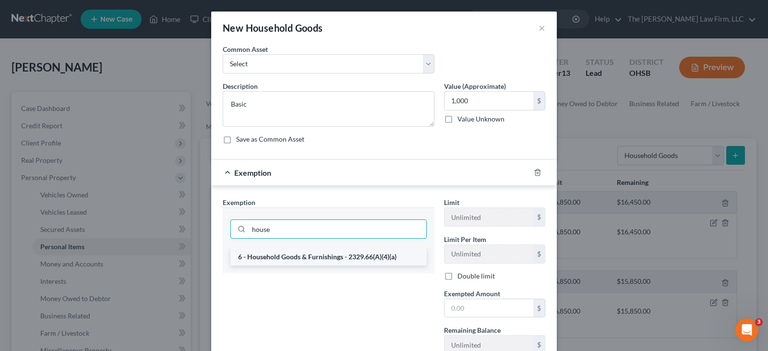
type input "house"
click at [335, 258] on li "6 - Household Goods & Furnishings - 2329.66(A)(4)(a)" at bounding box center [328, 256] width 196 height 17
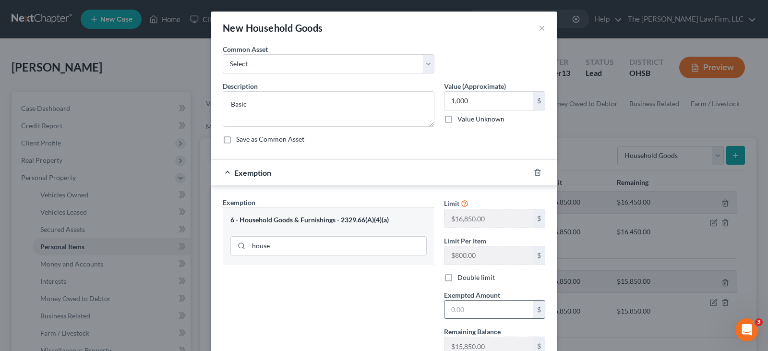
click at [456, 307] on input "text" at bounding box center [488, 309] width 89 height 18
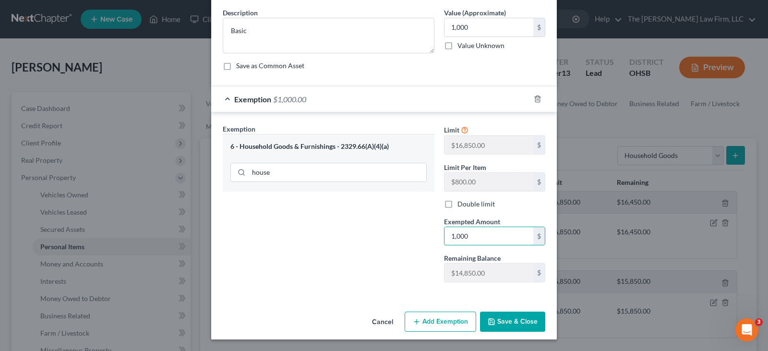
type input "1,000"
click at [498, 321] on button "Save & Close" at bounding box center [512, 321] width 65 height 20
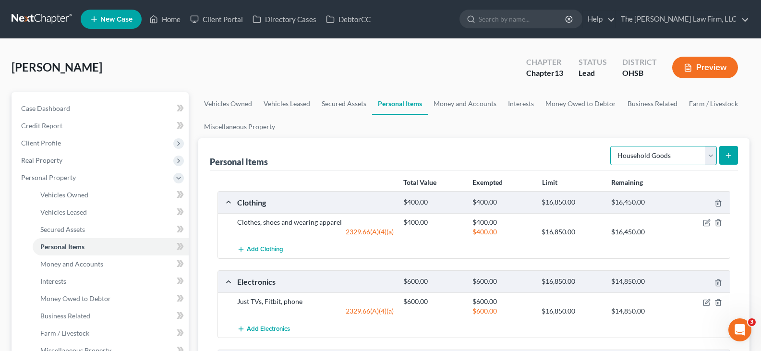
click at [711, 161] on select "Select Item Type Clothing Collectibles Of Value Electronics Firearms Household …" at bounding box center [663, 155] width 107 height 19
select select "pets"
click at [611, 146] on select "Select Item Type Clothing Collectibles Of Value Electronics Firearms Household …" at bounding box center [663, 155] width 107 height 19
click at [729, 156] on line "submit" at bounding box center [728, 156] width 4 height 0
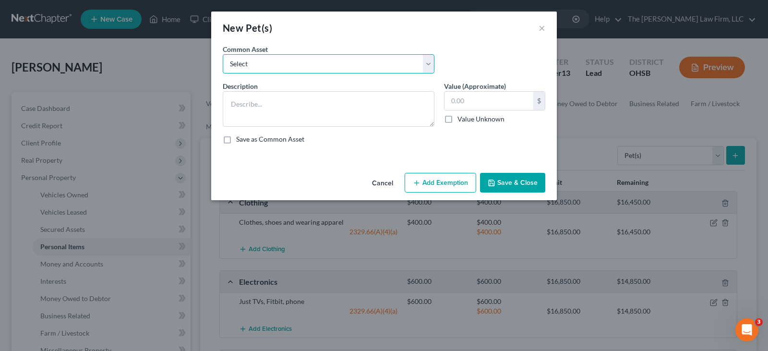
drag, startPoint x: 350, startPoint y: 64, endPoint x: 335, endPoint y: 73, distance: 17.5
click at [350, 64] on select "Select Pets" at bounding box center [329, 63] width 212 height 19
select select "0"
click at [223, 54] on select "Select Pets" at bounding box center [329, 63] width 212 height 19
type textarea "Pets"
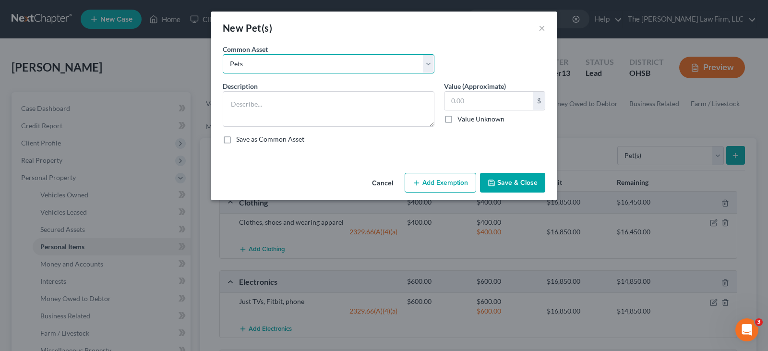
type input "1.00"
click at [454, 184] on button "Add Exemption" at bounding box center [441, 183] width 72 height 20
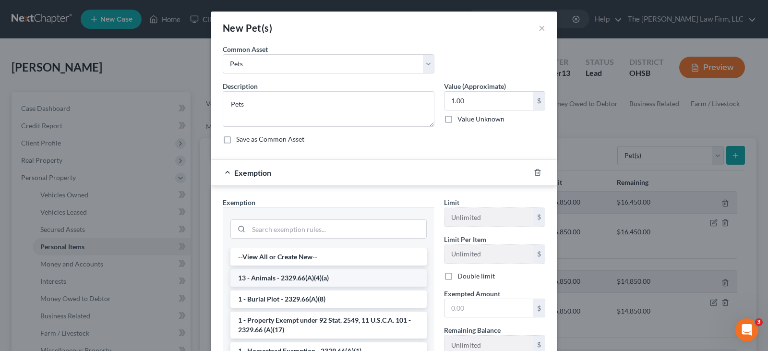
click at [353, 280] on li "13 - Animals - 2329.66(A)(4)(a)" at bounding box center [328, 277] width 196 height 17
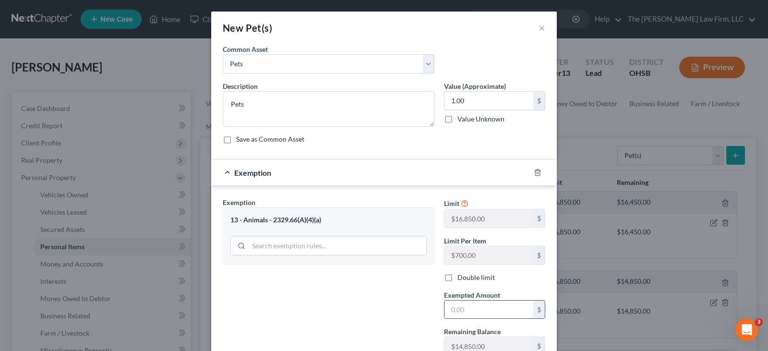
click at [463, 309] on input "text" at bounding box center [488, 309] width 89 height 18
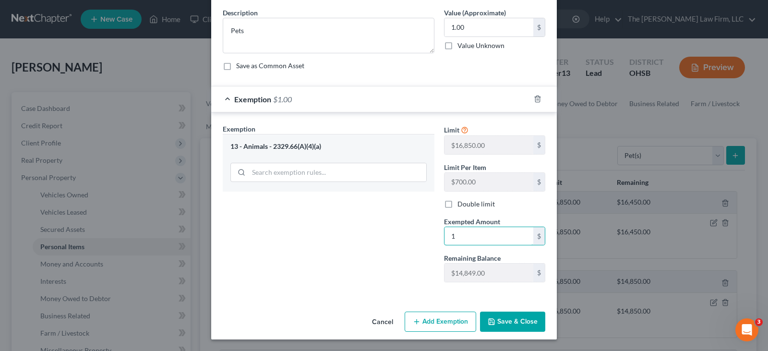
type input "1"
click at [493, 322] on button "Save & Close" at bounding box center [512, 321] width 65 height 20
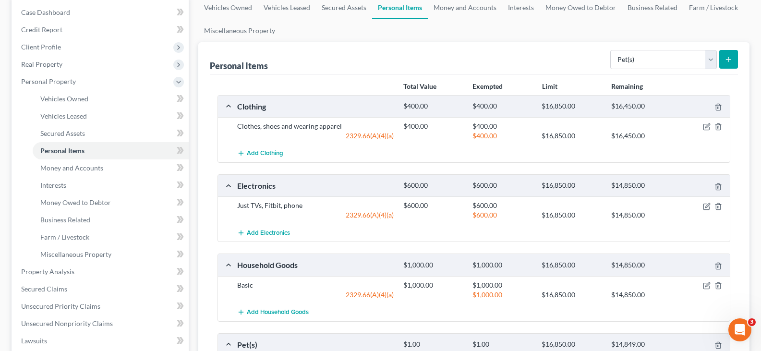
scroll to position [48, 0]
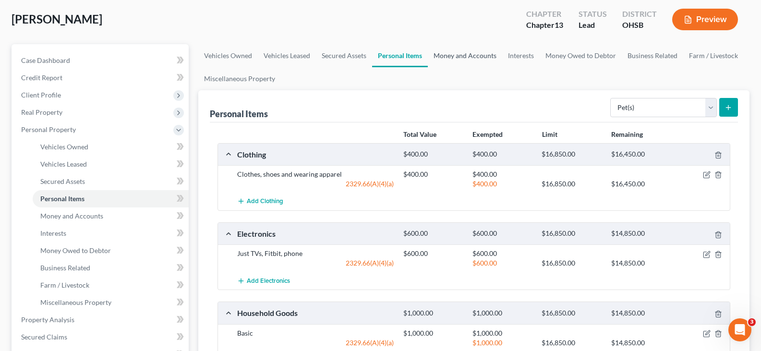
click at [472, 56] on link "Money and Accounts" at bounding box center [465, 55] width 74 height 23
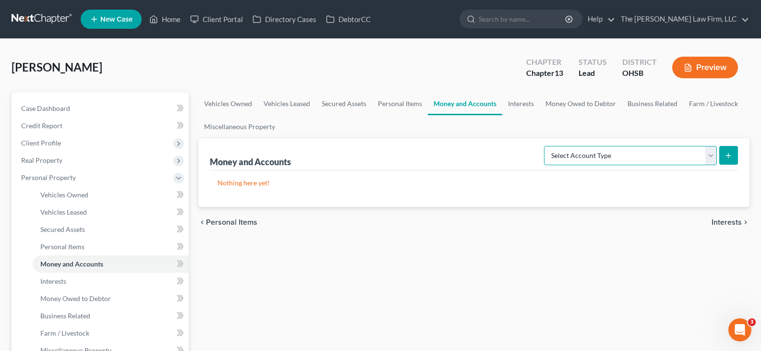
click at [713, 159] on select "Select Account Type Brokerage Cash on Hand Certificates of Deposit Checking Acc…" at bounding box center [630, 155] width 173 height 19
select select "checking"
click at [546, 146] on select "Select Account Type Brokerage Cash on Hand Certificates of Deposit Checking Acc…" at bounding box center [630, 155] width 173 height 19
click at [730, 156] on line "submit" at bounding box center [728, 156] width 4 height 0
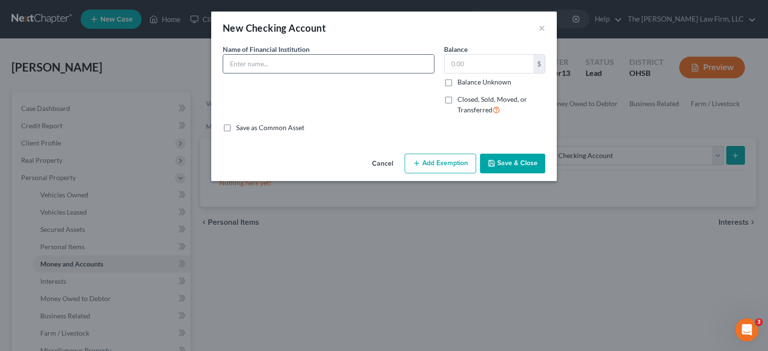
click at [330, 57] on input "text" at bounding box center [328, 64] width 211 height 18
type input "Chime 4212"
click at [497, 161] on button "Save & Close" at bounding box center [512, 164] width 65 height 20
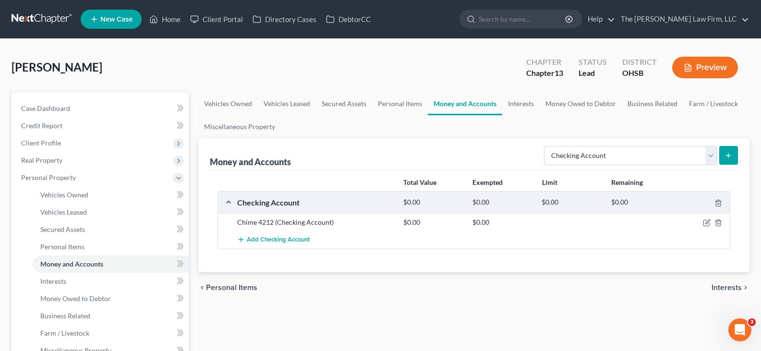
click at [728, 155] on icon "submit" at bounding box center [728, 156] width 8 height 8
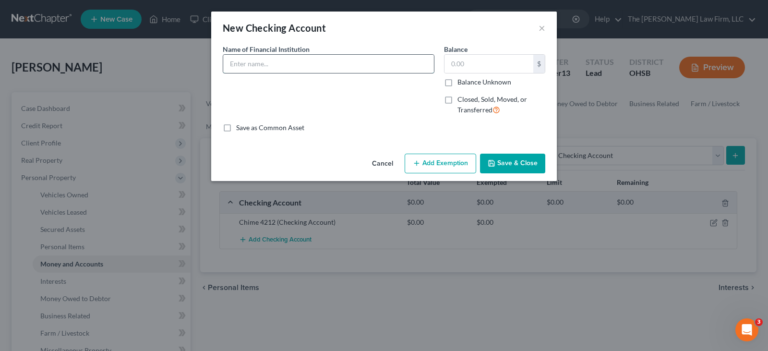
click at [340, 64] on input "text" at bounding box center [328, 64] width 211 height 18
type input "PNC 3182"
click at [499, 163] on button "Save & Close" at bounding box center [512, 164] width 65 height 20
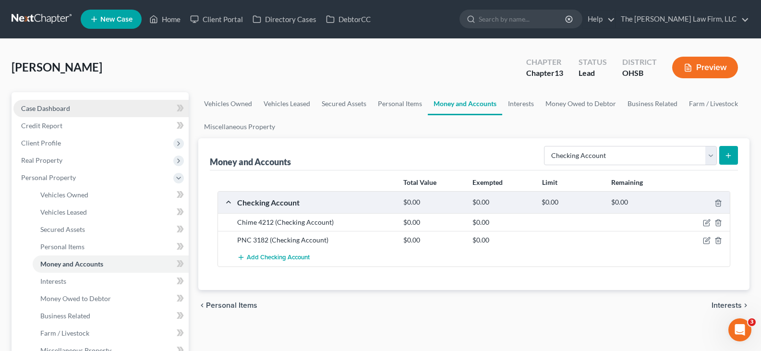
click at [63, 107] on span "Case Dashboard" at bounding box center [45, 108] width 49 height 8
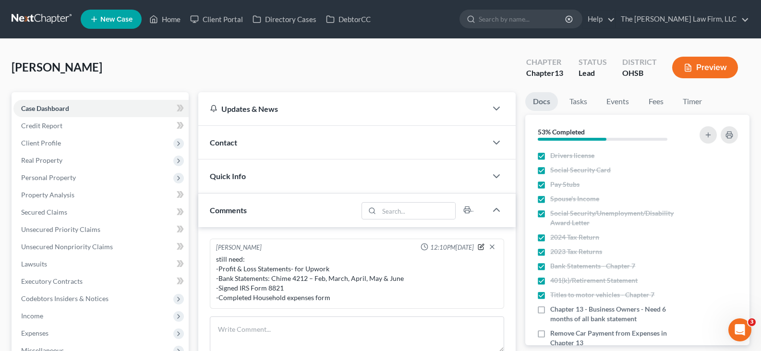
click at [482, 249] on icon "button" at bounding box center [481, 246] width 7 height 7
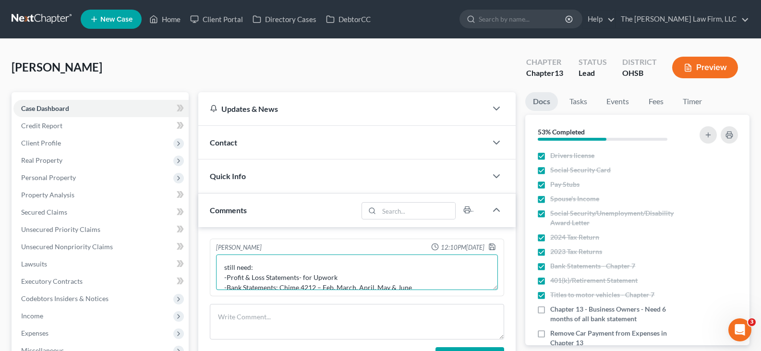
click at [411, 286] on textarea "still need: -Profit & Loss Statements- for Upwork -Bank Statements: Chime 4212 …" at bounding box center [357, 272] width 282 height 36
type textarea "still need: -Profit & Loss Statements- for Upwork -Bank Statements: Chime 4212 …"
click at [492, 245] on polyline "button" at bounding box center [492, 244] width 2 height 1
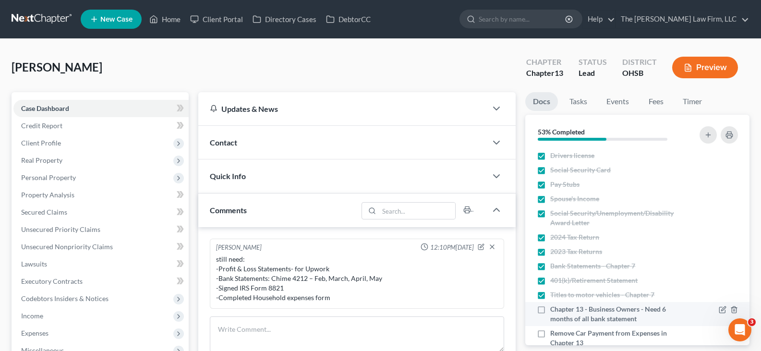
scroll to position [48, 0]
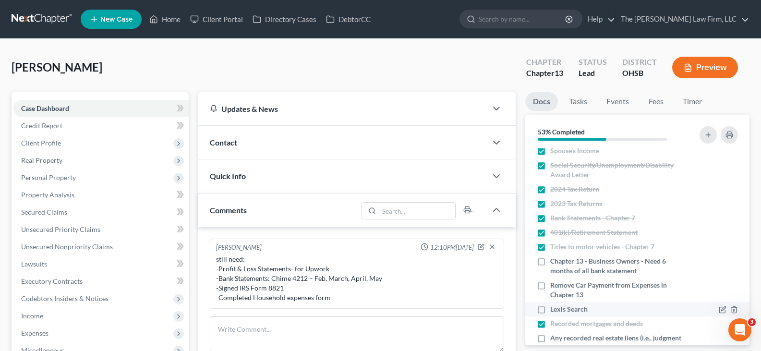
click at [550, 309] on label "Lexis Search" at bounding box center [568, 309] width 37 height 10
click at [554, 309] on input "Lexis Search" at bounding box center [557, 307] width 6 height 6
checkbox input "true"
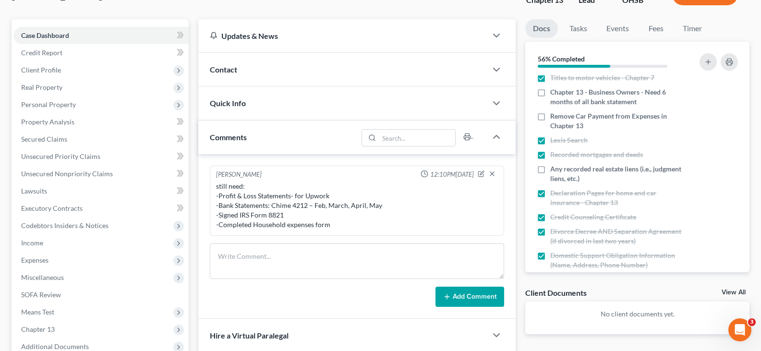
scroll to position [96, 0]
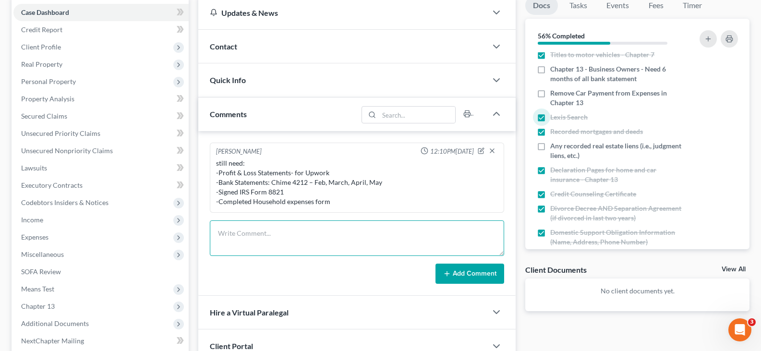
click at [287, 237] on textarea at bounding box center [357, 238] width 294 height 36
type textarea "No active judgement/liens"
click at [455, 268] on button "Add Comment" at bounding box center [469, 273] width 69 height 20
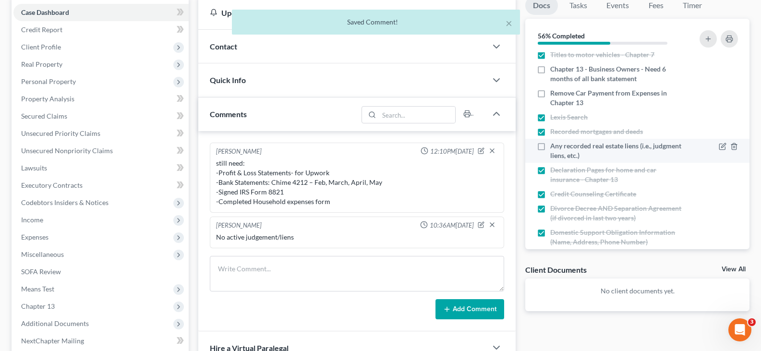
click at [550, 145] on label "Any recorded real estate liens (i.e., judgment liens, etc.)" at bounding box center [617, 150] width 135 height 19
click at [554, 145] on input "Any recorded real estate liens (i.e., judgment liens, etc.)" at bounding box center [557, 144] width 6 height 6
checkbox input "true"
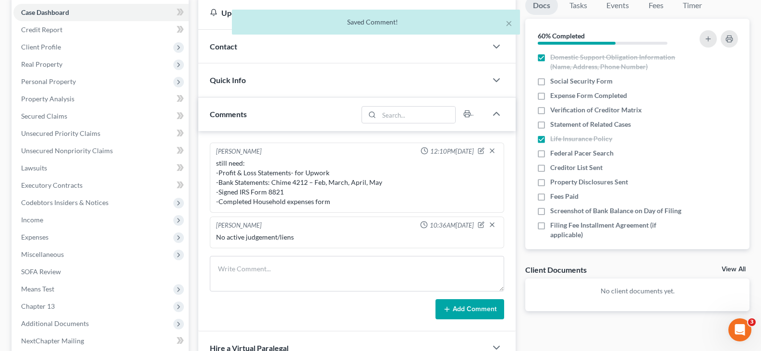
scroll to position [336, 0]
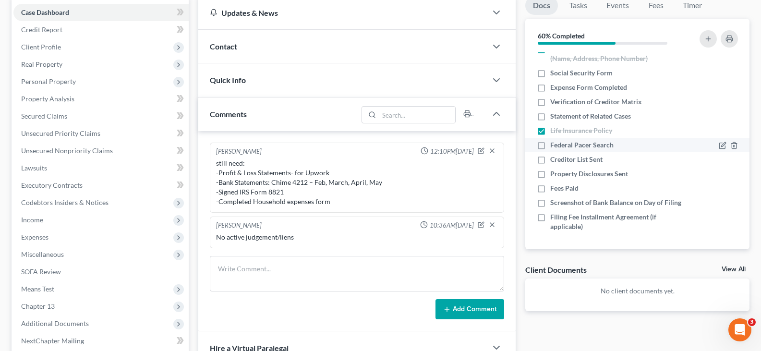
click at [550, 140] on label "Federal Pacer Search" at bounding box center [581, 145] width 63 height 10
click at [554, 140] on input "Federal Pacer Search" at bounding box center [557, 143] width 6 height 6
checkbox input "true"
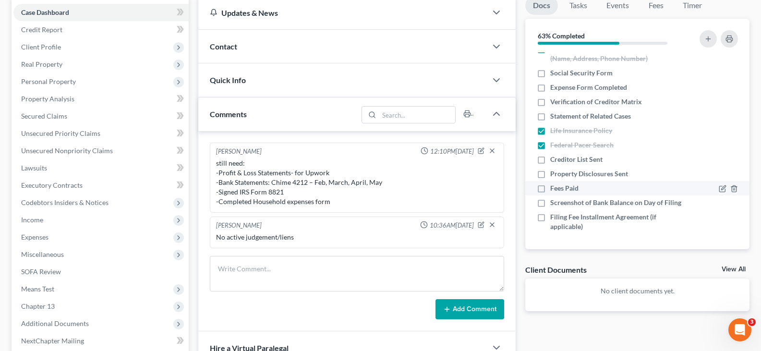
click at [550, 183] on label "Fees Paid" at bounding box center [564, 188] width 28 height 10
click at [554, 183] on input "Fees Paid" at bounding box center [557, 186] width 6 height 6
checkbox input "true"
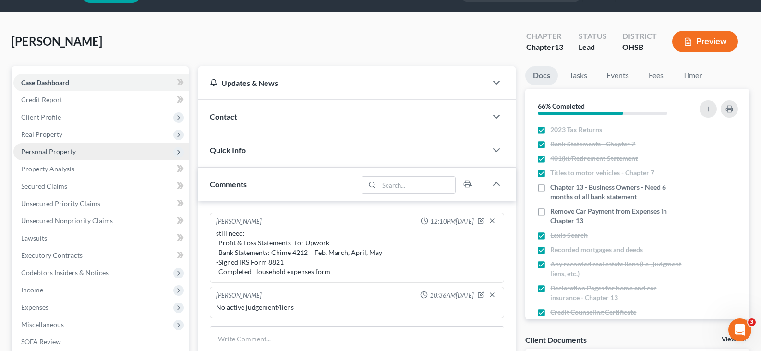
scroll to position [48, 0]
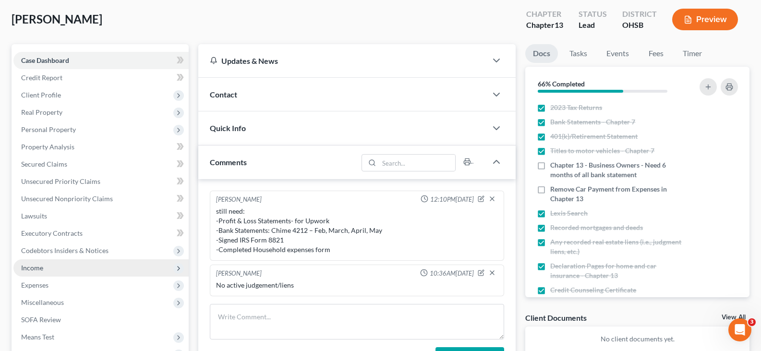
click at [29, 267] on span "Income" at bounding box center [32, 267] width 22 height 8
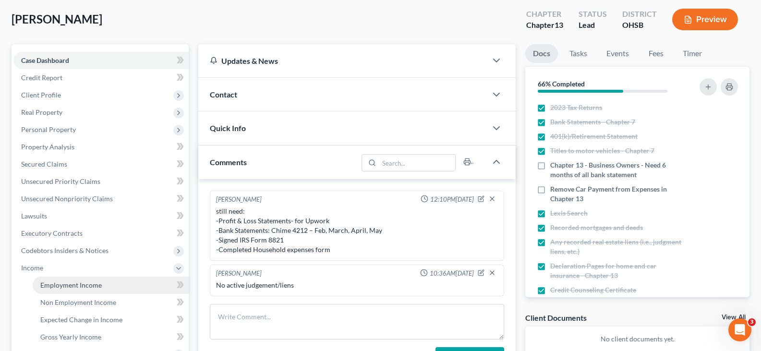
click at [49, 285] on span "Employment Income" at bounding box center [70, 285] width 61 height 8
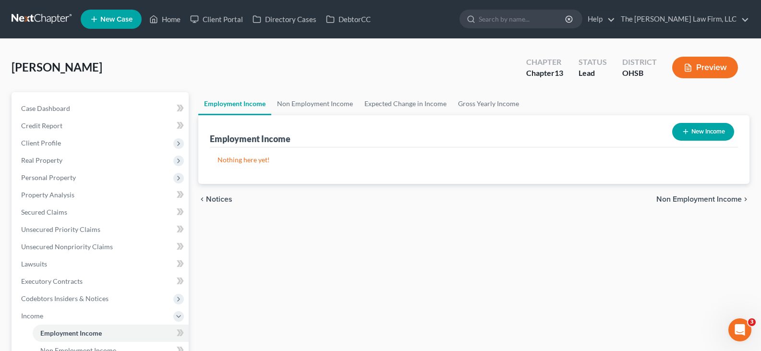
click at [685, 131] on line "button" at bounding box center [685, 132] width 0 height 4
select select "0"
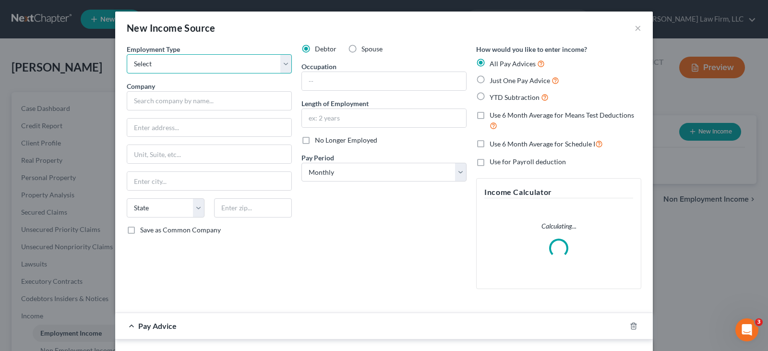
click at [183, 61] on select "Select Full or Part Time Employment Self Employment" at bounding box center [209, 63] width 165 height 19
select select "0"
click at [127, 54] on select "Select Full or Part Time Employment Self Employment" at bounding box center [209, 63] width 165 height 19
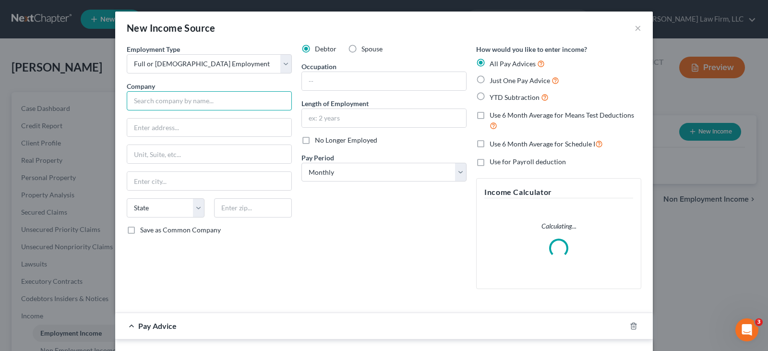
click at [184, 98] on input "text" at bounding box center [209, 100] width 165 height 19
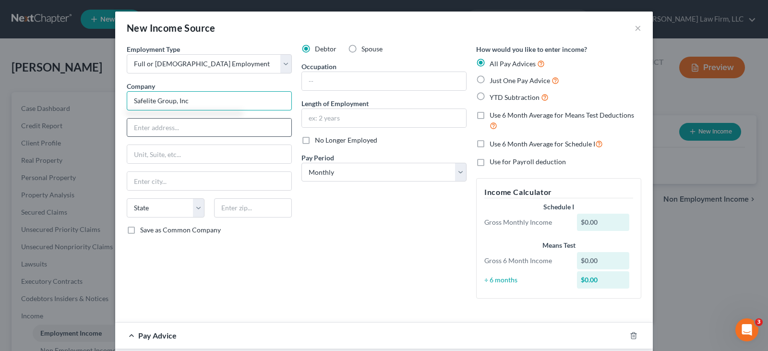
type input "Safelite Group, Inc"
click at [191, 131] on input "text" at bounding box center [209, 128] width 164 height 18
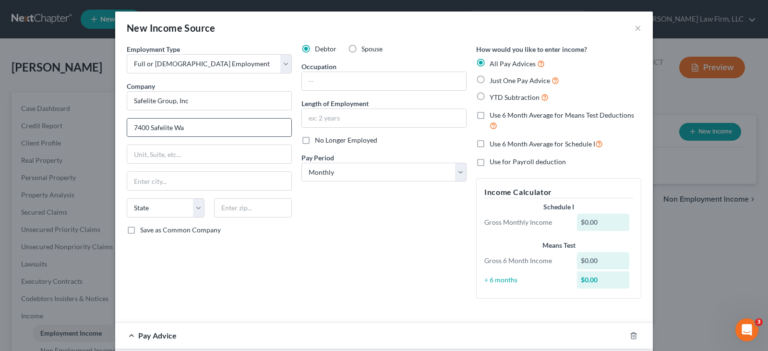
type input "7400 Safelite Way"
type input "Columbus"
select select "36"
type input "43235"
type input "7400 Safelite Way"
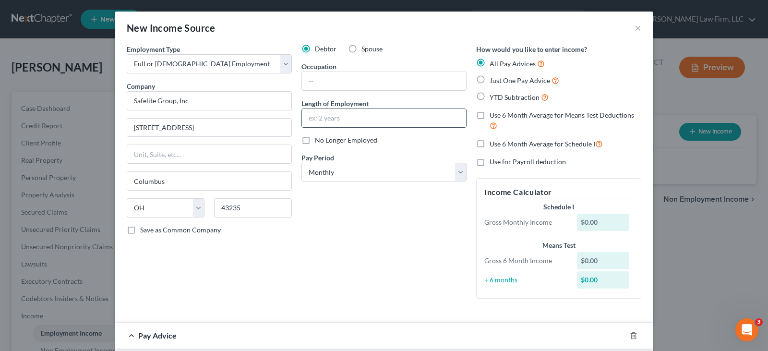
click at [329, 118] on input "text" at bounding box center [384, 118] width 164 height 18
click at [373, 119] on input "text" at bounding box center [384, 118] width 164 height 18
type input "2.5 years"
click at [358, 81] on input "text" at bounding box center [384, 81] width 164 height 18
paste input "Senior Specialist, Meetings and Events"
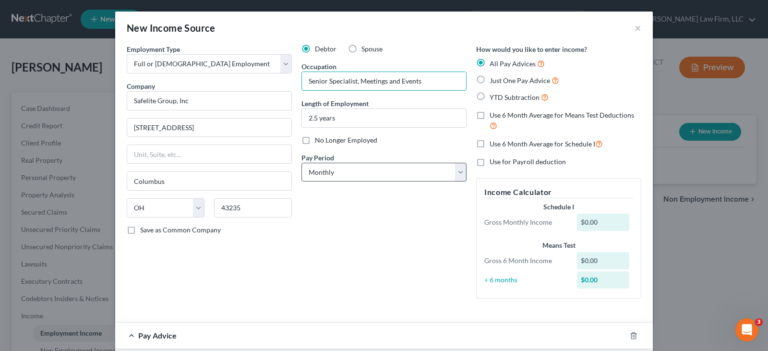
type input "Senior Specialist, Meetings and Events"
click at [344, 173] on select "Select Monthly Twice Monthly Every Other Week Weekly" at bounding box center [383, 172] width 165 height 19
select select "3"
click at [301, 163] on select "Select Monthly Twice Monthly Every Other Week Weekly" at bounding box center [383, 172] width 165 height 19
click at [490, 93] on label "YTD Subtraction" at bounding box center [519, 97] width 59 height 11
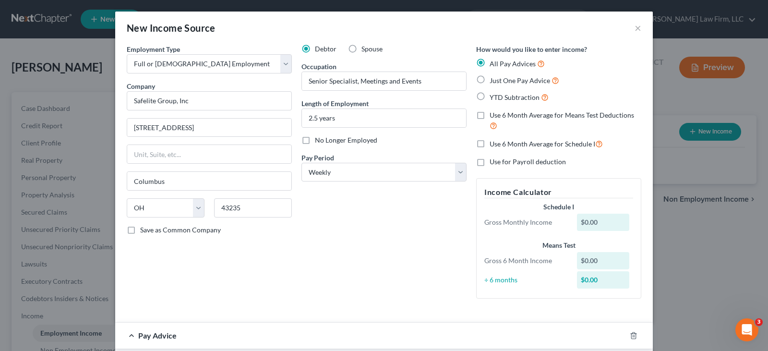
click at [493, 93] on input "YTD Subtraction" at bounding box center [496, 95] width 6 height 6
radio input "true"
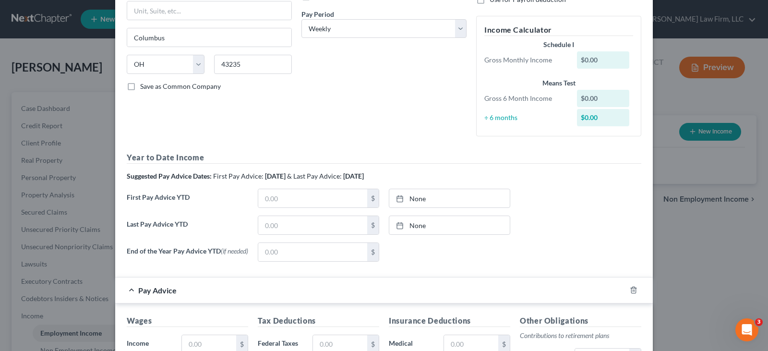
scroll to position [144, 0]
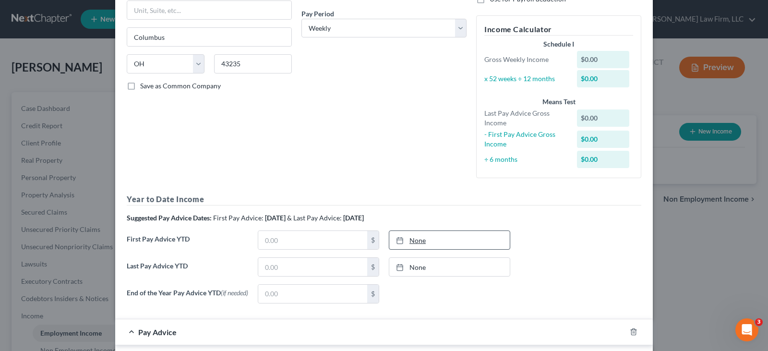
click at [398, 240] on line at bounding box center [400, 240] width 6 height 0
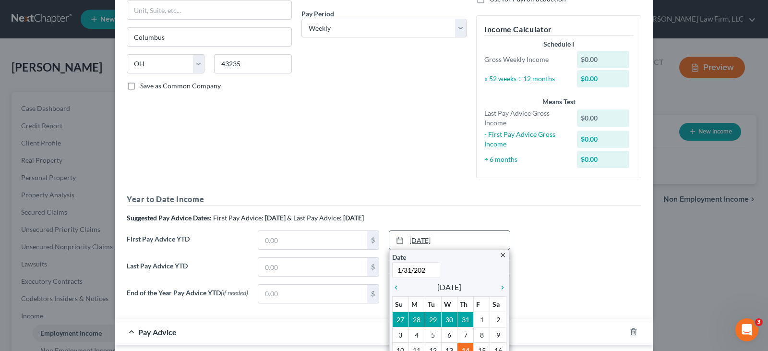
type input "1/31/2025"
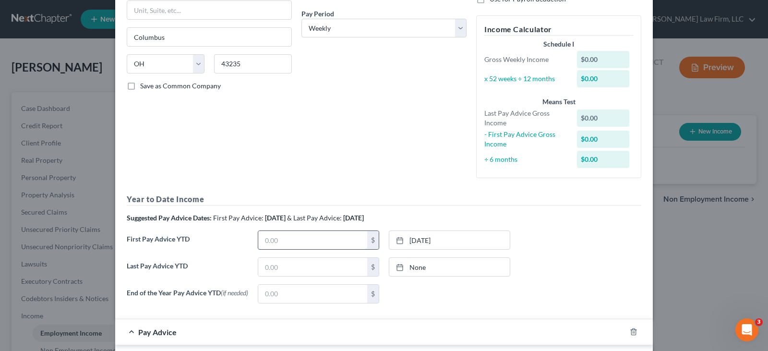
click at [337, 240] on input "text" at bounding box center [312, 240] width 109 height 18
type input "9,000"
click at [396, 268] on icon at bounding box center [400, 267] width 8 height 8
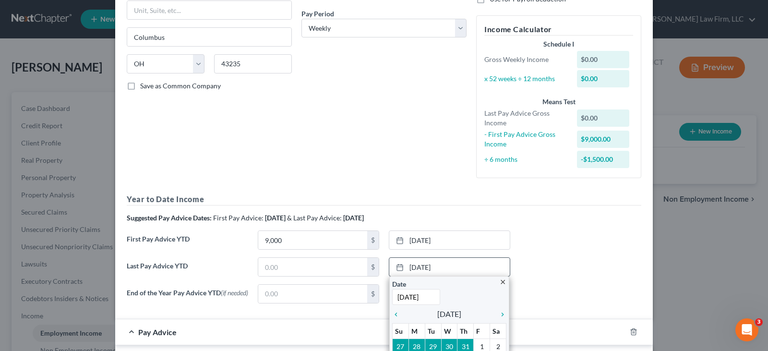
click at [430, 298] on input "[DATE]" at bounding box center [416, 297] width 48 height 16
drag, startPoint x: 430, startPoint y: 298, endPoint x: 388, endPoint y: 299, distance: 41.3
click at [392, 299] on input "[DATE]" at bounding box center [416, 297] width 48 height 16
type input "7/25/2025"
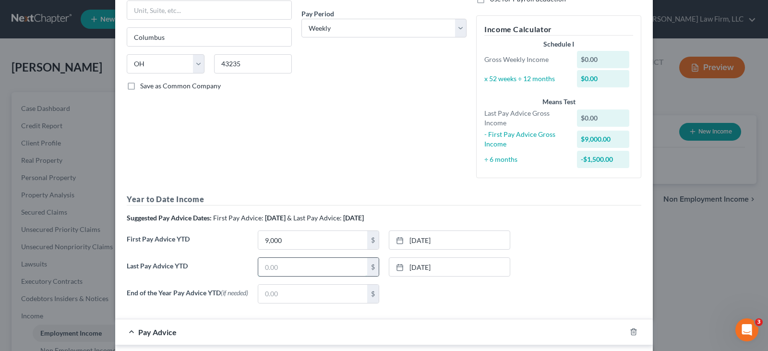
click at [319, 265] on input "text" at bounding box center [312, 267] width 109 height 18
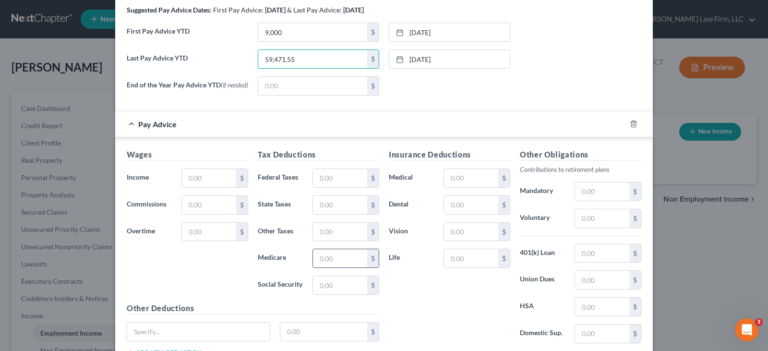
scroll to position [384, 0]
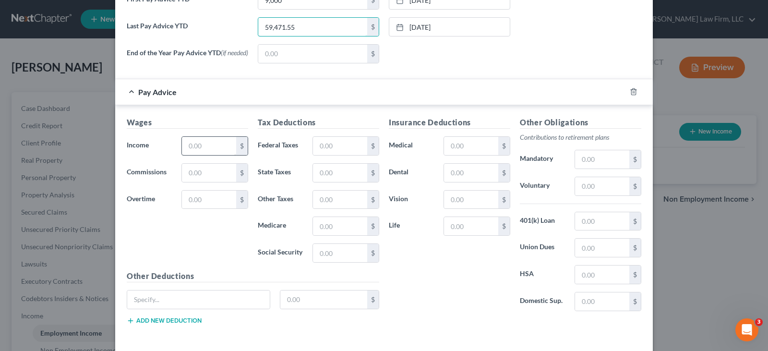
type input "59,471.55"
click at [187, 151] on input "text" at bounding box center [209, 146] width 54 height 18
type input "1,840.50"
click at [318, 148] on input "text" at bounding box center [340, 146] width 54 height 18
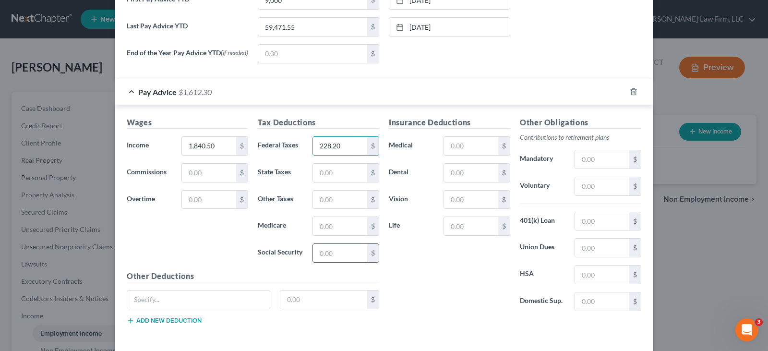
type input "228.20"
click at [323, 256] on input "text" at bounding box center [340, 253] width 54 height 18
type input "109.82"
click at [320, 231] on input "text" at bounding box center [340, 226] width 54 height 18
type input "25.68"
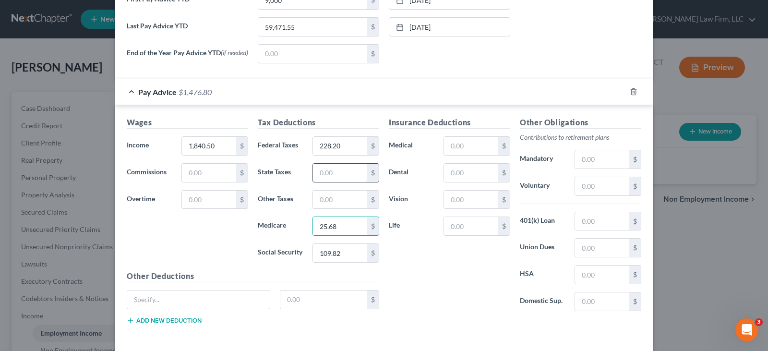
click at [329, 178] on input "text" at bounding box center [340, 173] width 54 height 18
type input "47.21"
click at [346, 202] on input "text" at bounding box center [340, 200] width 54 height 18
type input "38.97"
click at [244, 300] on input "text" at bounding box center [198, 299] width 143 height 18
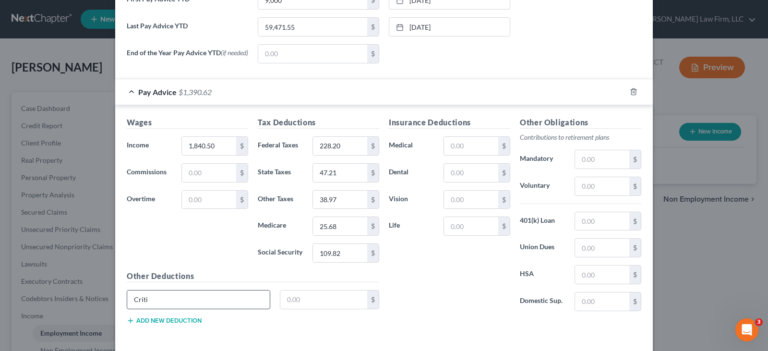
type input "Critical Illness"
click at [291, 299] on input "text" at bounding box center [323, 299] width 87 height 18
type input "1.72"
click at [458, 177] on input "text" at bounding box center [471, 173] width 54 height 18
type input "7.55"
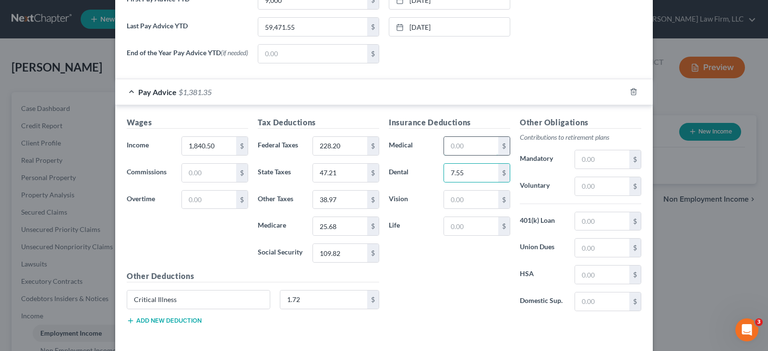
click at [452, 147] on input "text" at bounding box center [471, 146] width 54 height 18
type input "61.57"
click at [453, 204] on input "text" at bounding box center [471, 200] width 54 height 18
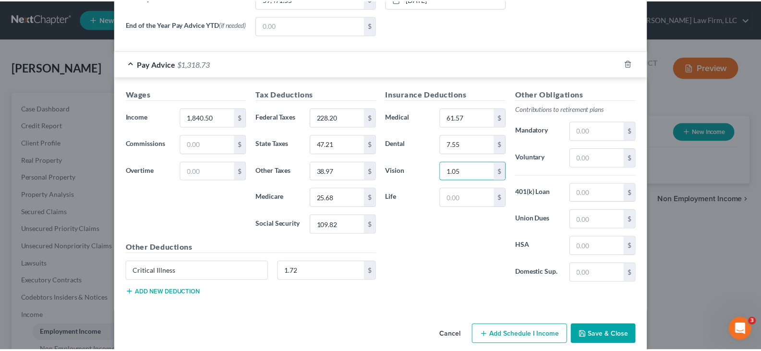
scroll to position [428, 0]
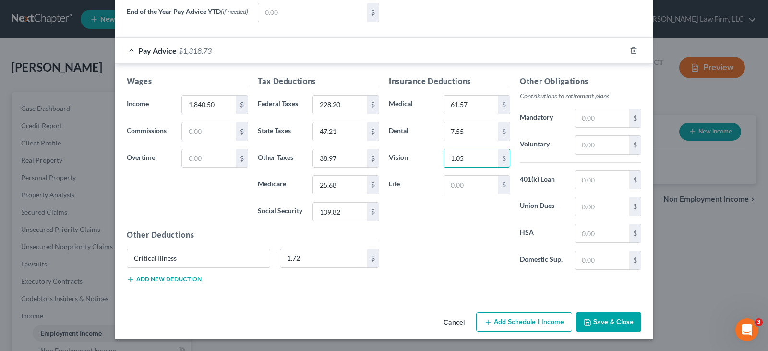
type input "1.05"
click at [605, 322] on button "Save & Close" at bounding box center [608, 322] width 65 height 20
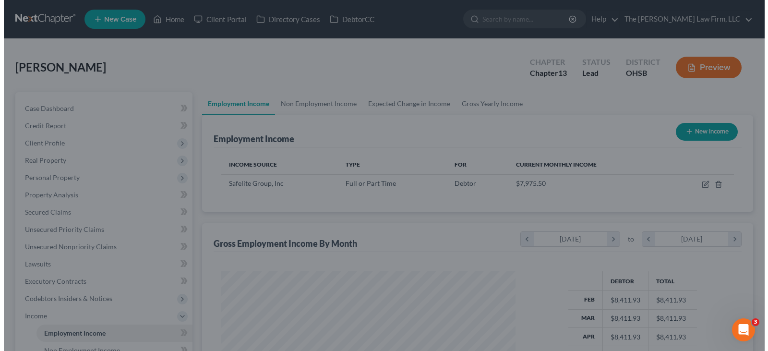
scroll to position [479790, 479652]
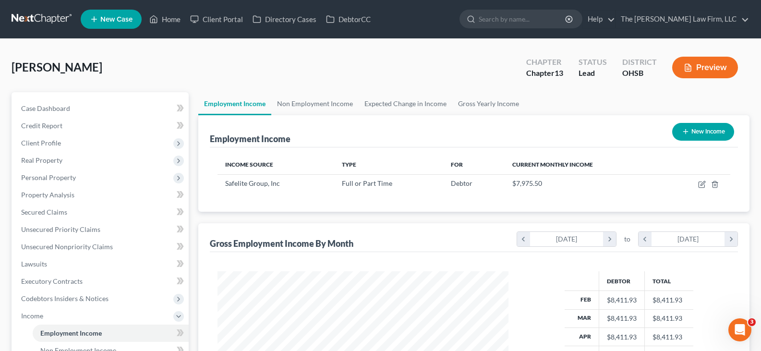
click at [685, 133] on icon "button" at bounding box center [686, 132] width 8 height 8
select select "0"
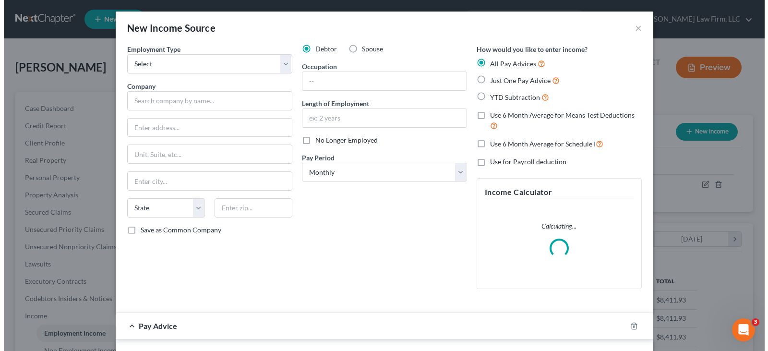
scroll to position [172, 313]
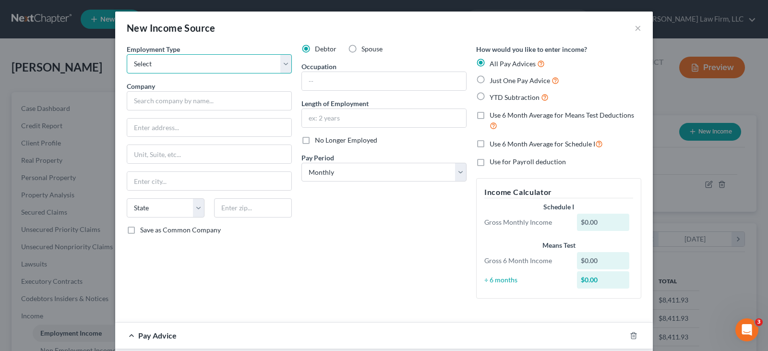
click at [282, 65] on select "Select Full or Part Time Employment Self Employment" at bounding box center [209, 63] width 165 height 19
select select "1"
click at [127, 54] on select "Select Full or Part Time Employment Self Employment" at bounding box center [209, 63] width 165 height 19
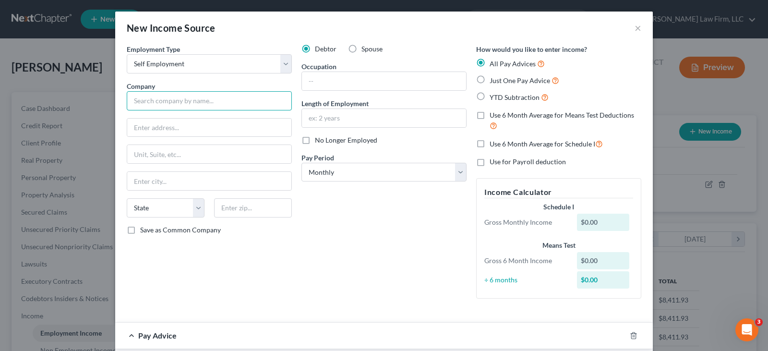
click at [175, 100] on input "text" at bounding box center [209, 100] width 165 height 19
type input "[PERSON_NAME]"
click at [179, 132] on input "text" at bounding box center [209, 128] width 164 height 18
type input "8268 Birdside Drive"
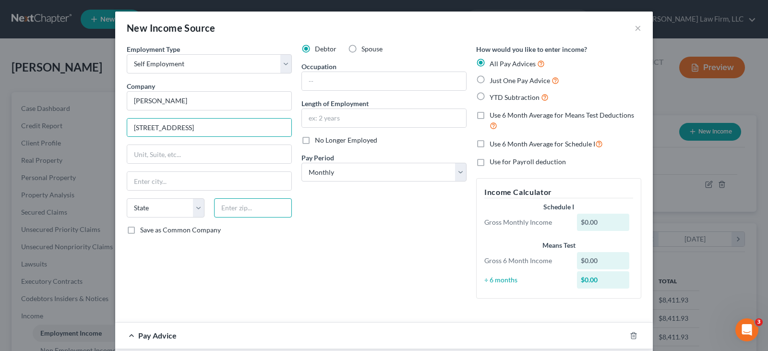
click at [224, 209] on input "text" at bounding box center [253, 207] width 78 height 19
type input "43064"
type input "Plain City"
select select "36"
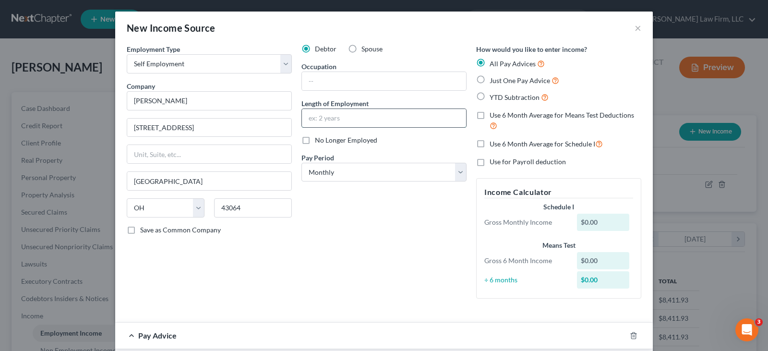
click at [351, 115] on input "text" at bounding box center [384, 118] width 164 height 18
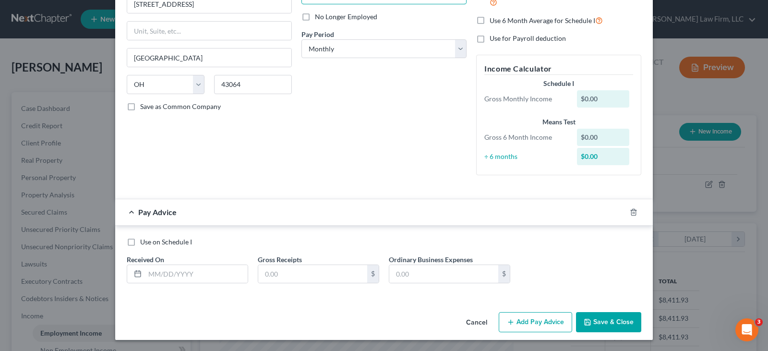
scroll to position [124, 0]
click at [177, 275] on input "text" at bounding box center [196, 273] width 103 height 18
type input "01/31/2025"
click at [261, 275] on input "text" at bounding box center [312, 273] width 109 height 18
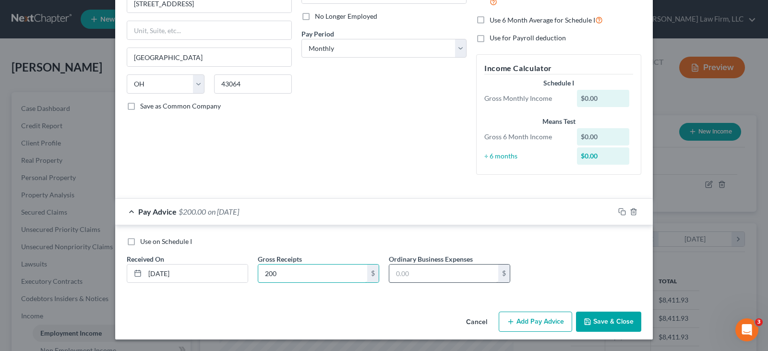
type input "200"
click at [393, 276] on input "text" at bounding box center [443, 273] width 109 height 18
type input "60"
click at [514, 321] on button "Add Pay Advice" at bounding box center [535, 321] width 73 height 20
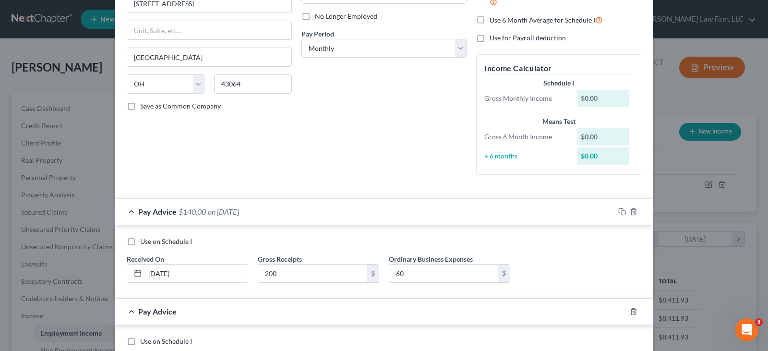
scroll to position [224, 0]
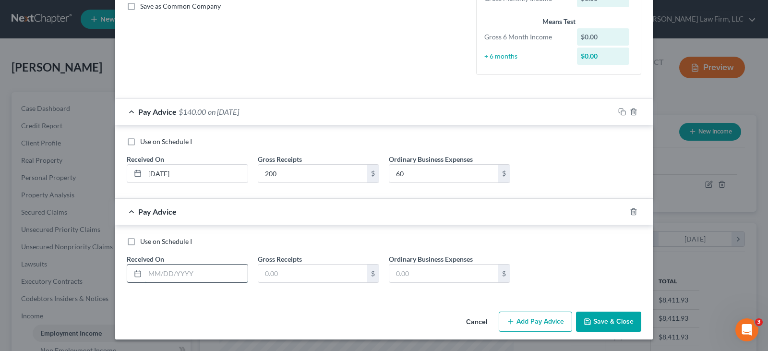
click at [165, 277] on input "text" at bounding box center [196, 273] width 103 height 18
type input "02/28/2025"
click at [261, 273] on input "text" at bounding box center [312, 273] width 109 height 18
type input "253"
click at [403, 276] on input "text" at bounding box center [443, 273] width 109 height 18
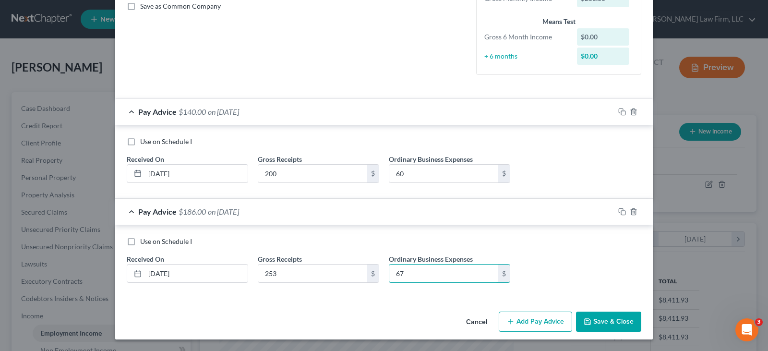
type input "67"
click at [535, 321] on button "Add Pay Advice" at bounding box center [535, 321] width 73 height 20
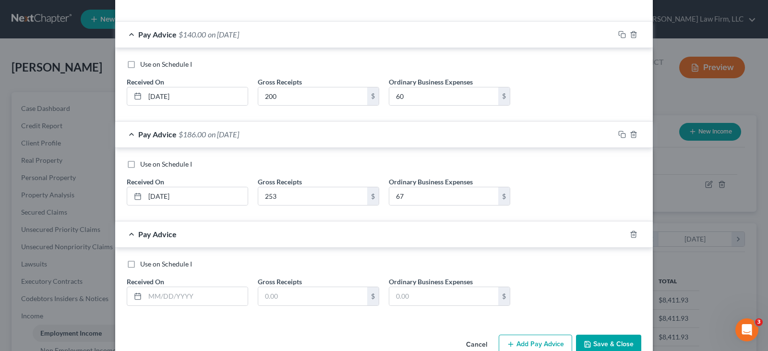
scroll to position [323, 0]
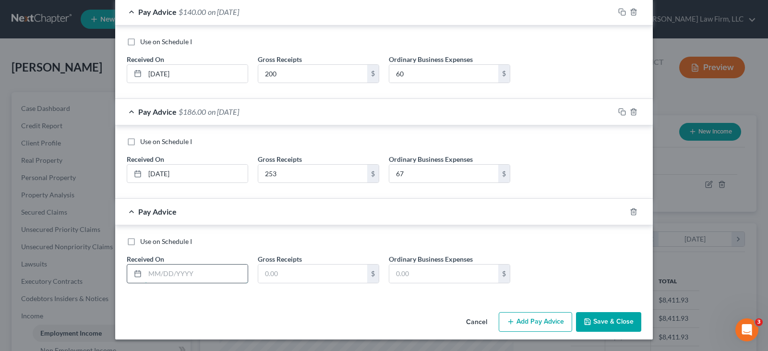
click at [149, 276] on input "text" at bounding box center [196, 273] width 103 height 18
type input "03/31/2025"
click at [262, 275] on input "text" at bounding box center [312, 273] width 109 height 18
type input "475"
click at [396, 274] on input "text" at bounding box center [443, 273] width 109 height 18
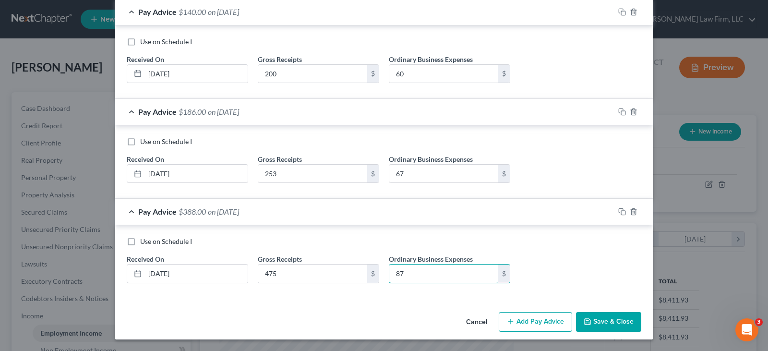
type input "87"
click at [517, 321] on button "Add Pay Advice" at bounding box center [535, 322] width 73 height 20
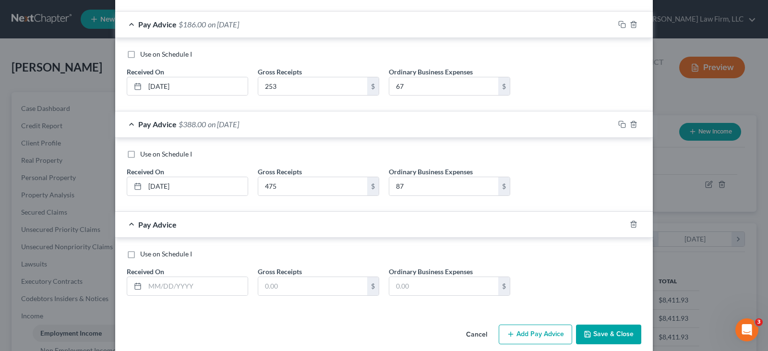
scroll to position [423, 0]
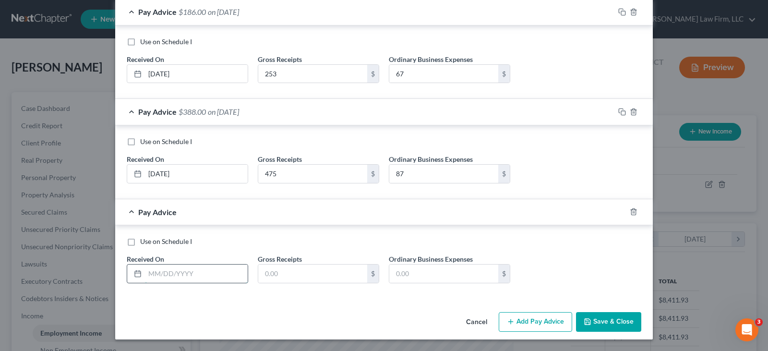
click at [145, 275] on input "text" at bounding box center [196, 273] width 103 height 18
type input "04/30/2025"
click at [265, 276] on input "text" at bounding box center [312, 273] width 109 height 18
type input "380"
click at [443, 269] on input "text" at bounding box center [443, 273] width 109 height 18
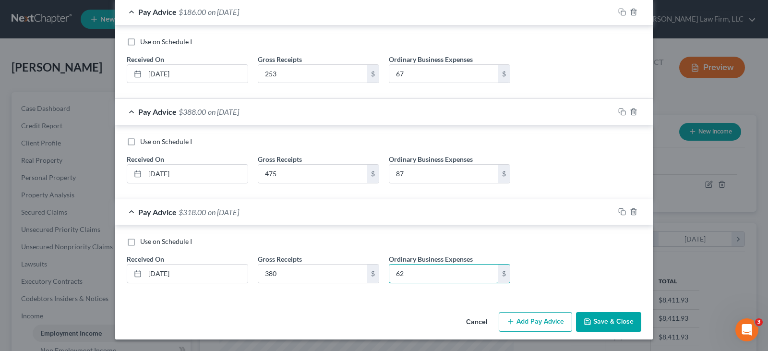
type input "62"
click at [533, 322] on button "Add Pay Advice" at bounding box center [535, 322] width 73 height 20
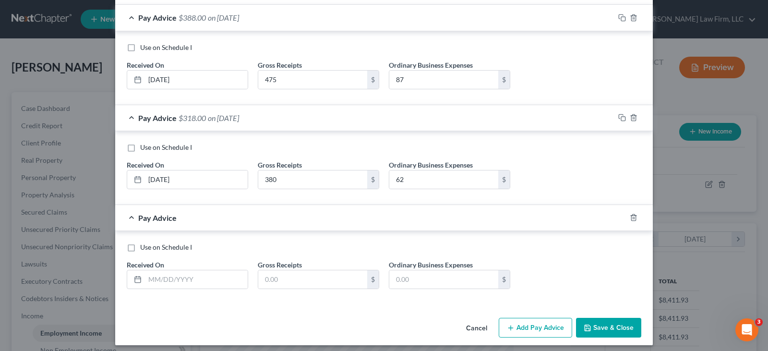
scroll to position [523, 0]
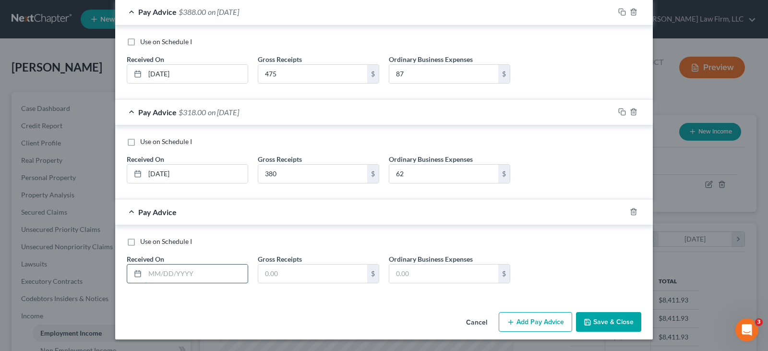
click at [156, 277] on input "text" at bounding box center [196, 273] width 103 height 18
type input "05/31/2025"
click at [273, 276] on input "text" at bounding box center [312, 273] width 109 height 18
type input "350"
click at [425, 276] on input "text" at bounding box center [443, 273] width 109 height 18
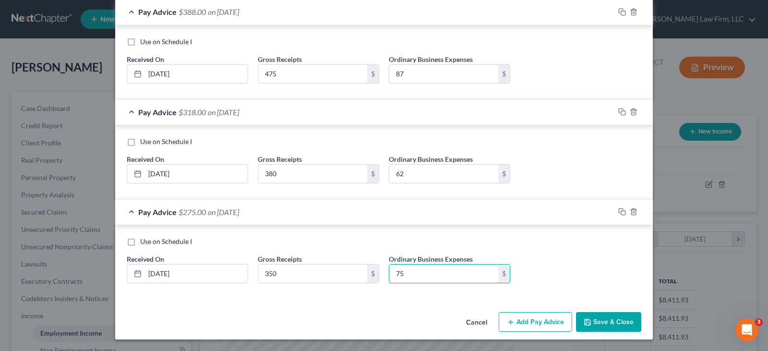
type input "75"
click at [516, 323] on button "Add Pay Advice" at bounding box center [535, 322] width 73 height 20
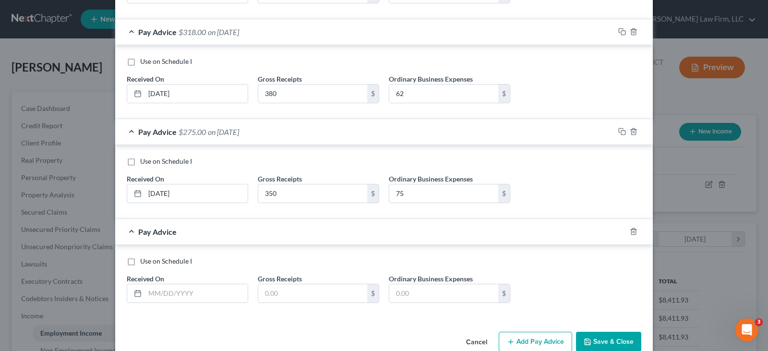
scroll to position [623, 0]
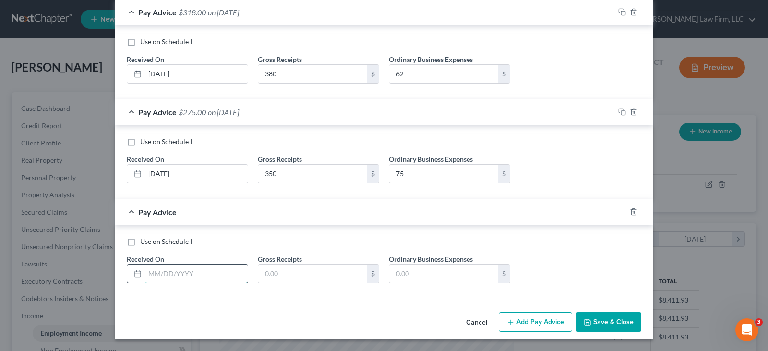
click at [154, 274] on input "text" at bounding box center [196, 273] width 103 height 18
click at [181, 273] on input "06/30/2024" at bounding box center [196, 273] width 103 height 18
type input "06/30/2025"
click at [278, 275] on input "text" at bounding box center [312, 273] width 109 height 18
type input "350"
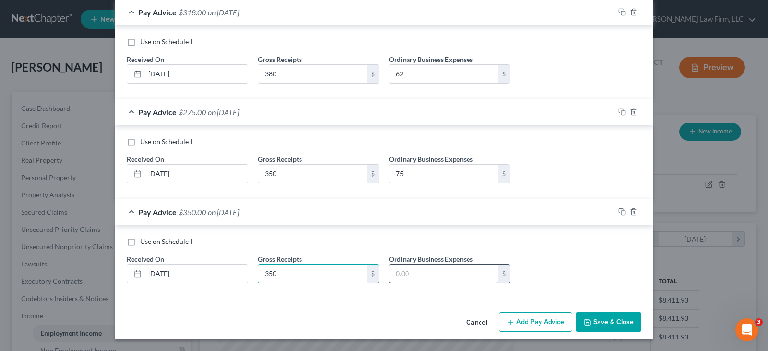
click at [407, 275] on input "text" at bounding box center [443, 273] width 109 height 18
type input "75"
click at [507, 323] on icon "button" at bounding box center [511, 322] width 8 height 8
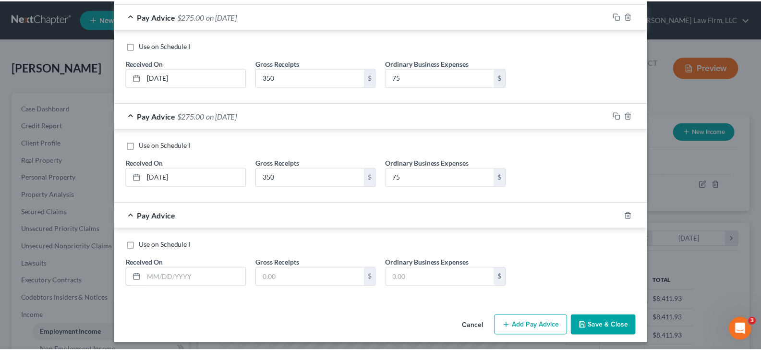
scroll to position [723, 0]
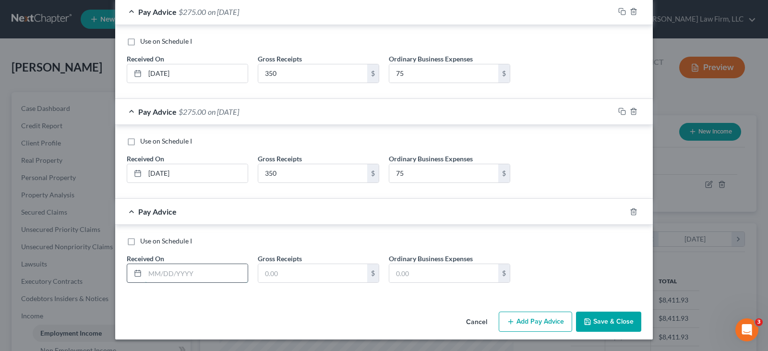
click at [150, 275] on input "text" at bounding box center [196, 273] width 103 height 18
type input "[DATE]"
click at [275, 273] on input "text" at bounding box center [312, 273] width 109 height 18
type input "100"
click at [419, 273] on input "text" at bounding box center [443, 273] width 109 height 18
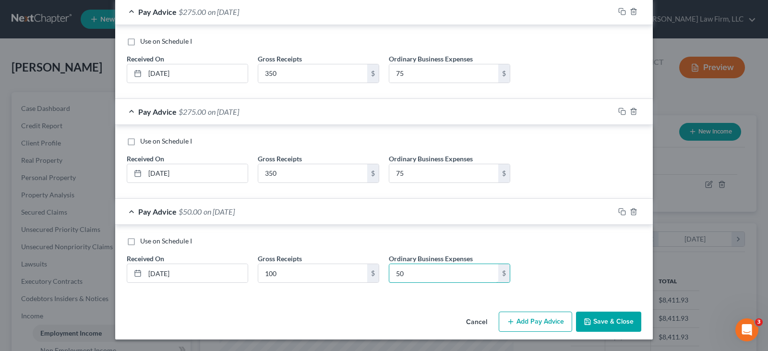
type input "50"
click at [599, 321] on button "Save & Close" at bounding box center [608, 321] width 65 height 20
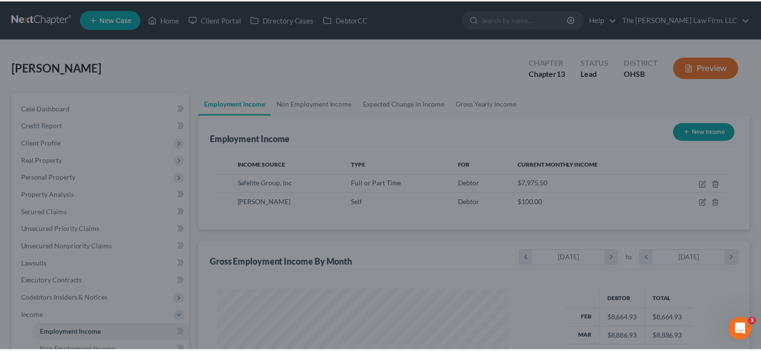
scroll to position [479790, 479652]
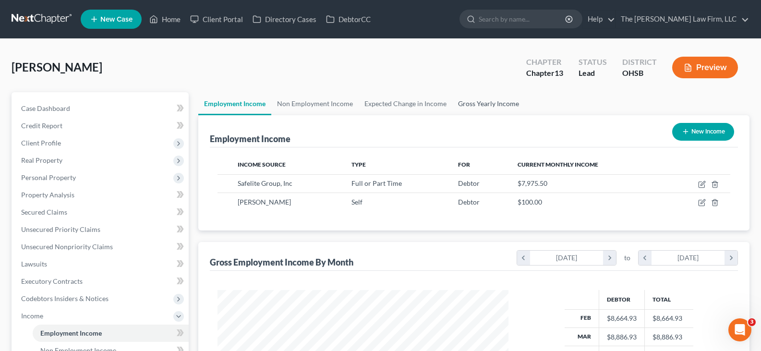
click at [463, 106] on link "Gross Yearly Income" at bounding box center [488, 103] width 72 height 23
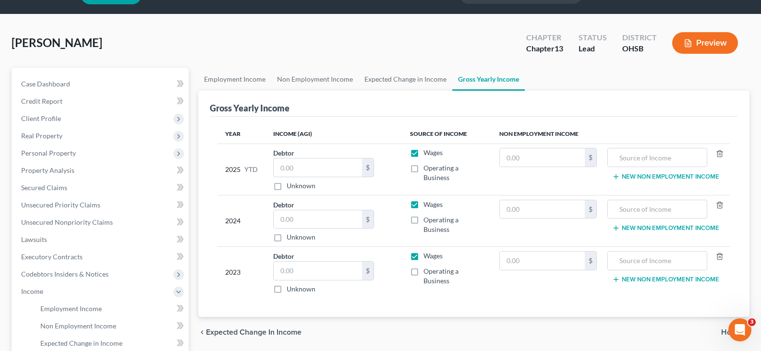
scroll to position [48, 0]
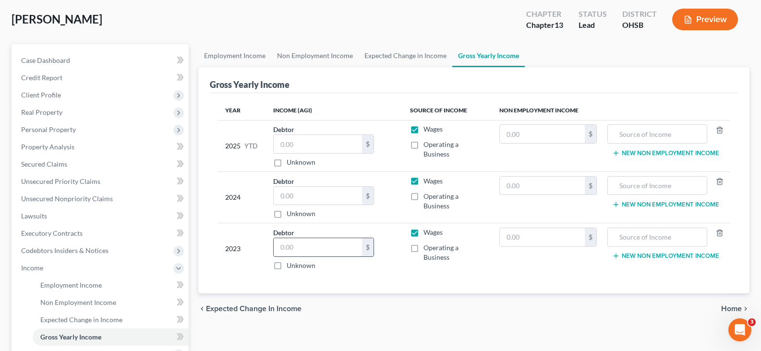
click at [302, 246] on input "text" at bounding box center [318, 247] width 88 height 18
type input "93,170"
click at [287, 194] on input "text" at bounding box center [318, 196] width 88 height 18
type input "97,577"
click at [317, 144] on input "text" at bounding box center [318, 144] width 88 height 18
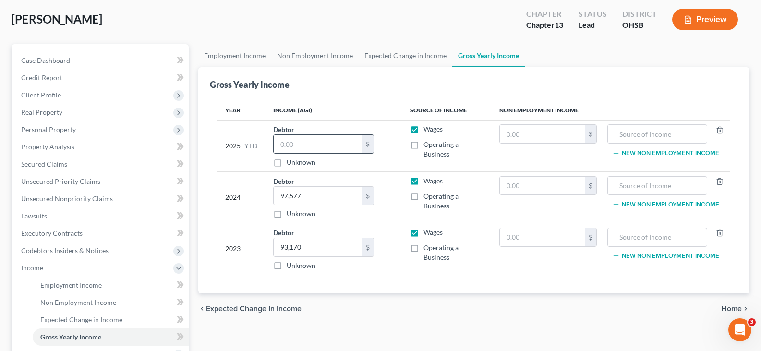
click at [292, 146] on input "text" at bounding box center [318, 144] width 88 height 18
type input "66,625.05"
click at [423, 145] on label "Operating a Business" at bounding box center [453, 149] width 60 height 19
click at [427, 145] on input "Operating a Business" at bounding box center [430, 143] width 6 height 6
checkbox input "true"
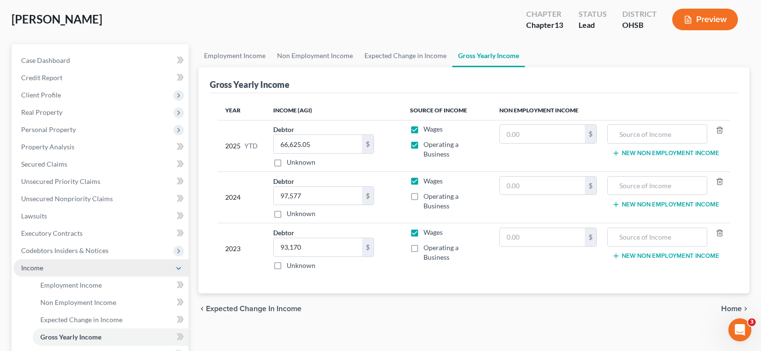
click at [81, 267] on span "Income" at bounding box center [100, 267] width 175 height 17
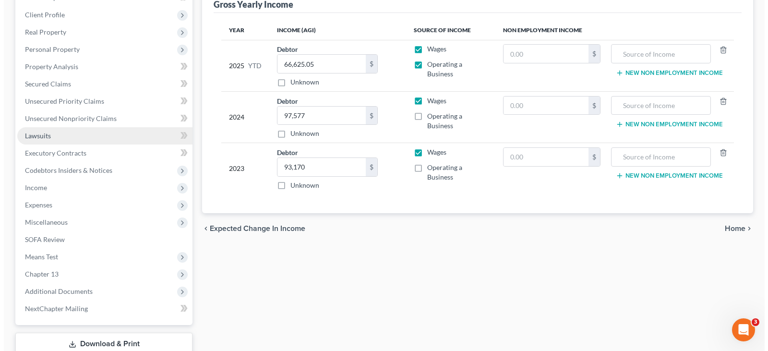
scroll to position [144, 0]
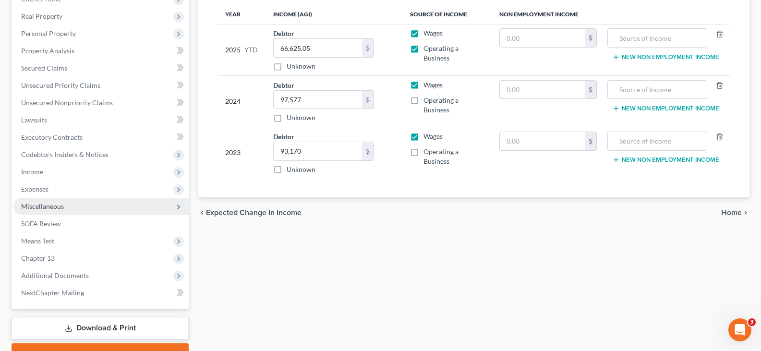
click at [61, 209] on span "Miscellaneous" at bounding box center [42, 206] width 43 height 8
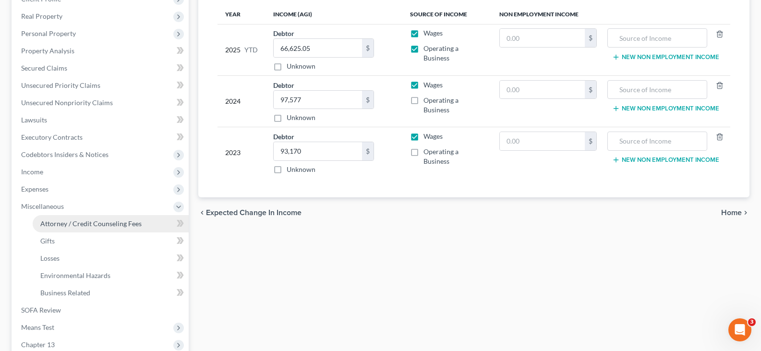
click at [79, 224] on span "Attorney / Credit Counseling Fees" at bounding box center [90, 223] width 101 height 8
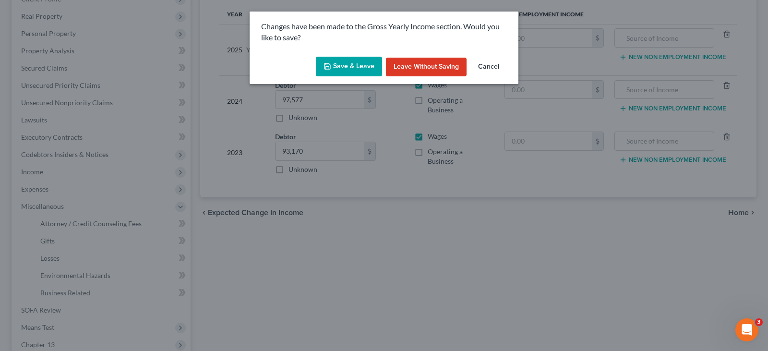
click at [348, 65] on button "Save & Leave" at bounding box center [349, 67] width 66 height 20
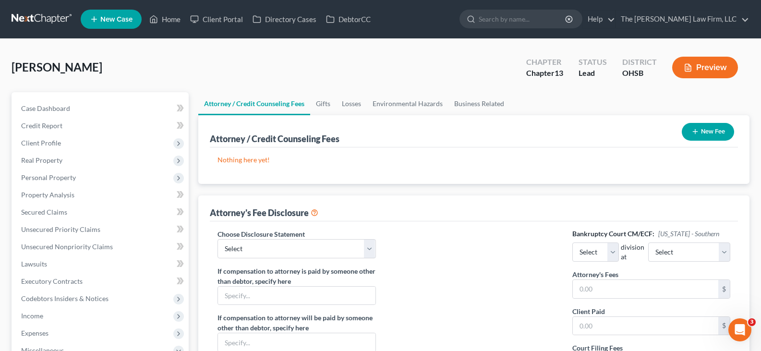
click at [695, 132] on icon "button" at bounding box center [695, 132] width 8 height 8
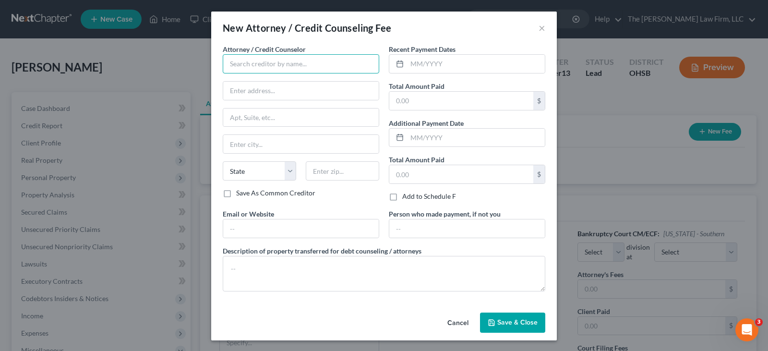
click at [308, 63] on input "text" at bounding box center [301, 63] width 156 height 19
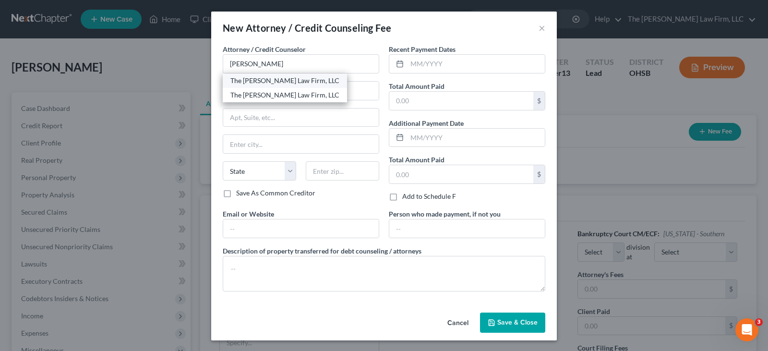
click at [281, 81] on div "The [PERSON_NAME] Law Firm, LLC" at bounding box center [284, 81] width 109 height 10
type input "The [PERSON_NAME] Law Firm, LLC"
type input "134 Northwoods Blvd."
type input "Suite B1"
type input "Columbus"
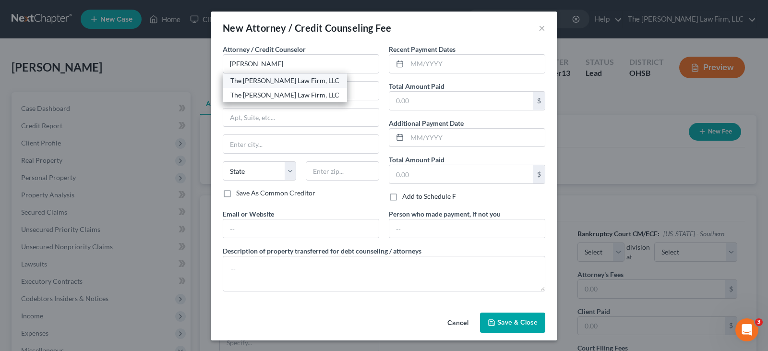
select select "36"
type input "43235"
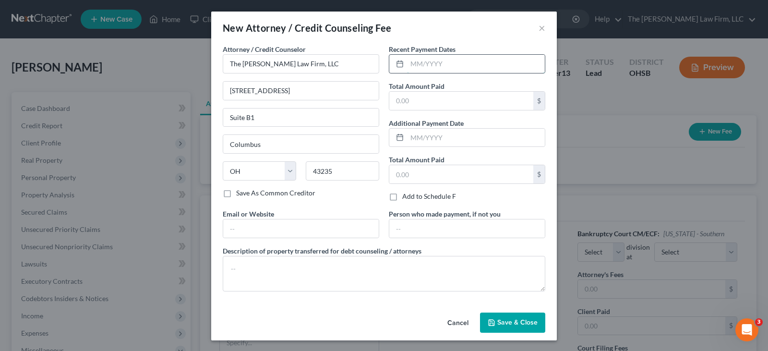
click at [408, 62] on input "text" at bounding box center [476, 64] width 138 height 18
type input "08/2025"
click at [410, 100] on input "text" at bounding box center [461, 101] width 144 height 18
type input "62.00"
click at [331, 227] on input "text" at bounding box center [301, 228] width 156 height 18
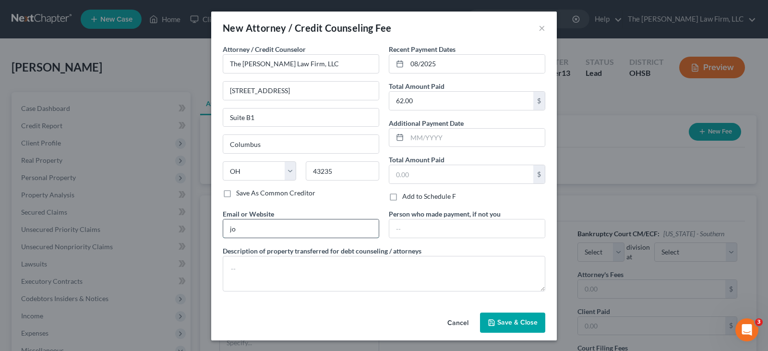
type input "j"
type input "mjones@jonesbankruptcy.com"
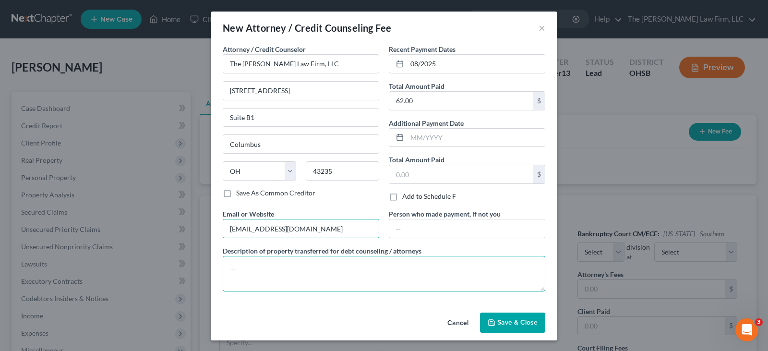
click at [287, 268] on textarea at bounding box center [384, 274] width 323 height 36
type textarea "Attorney Fee"
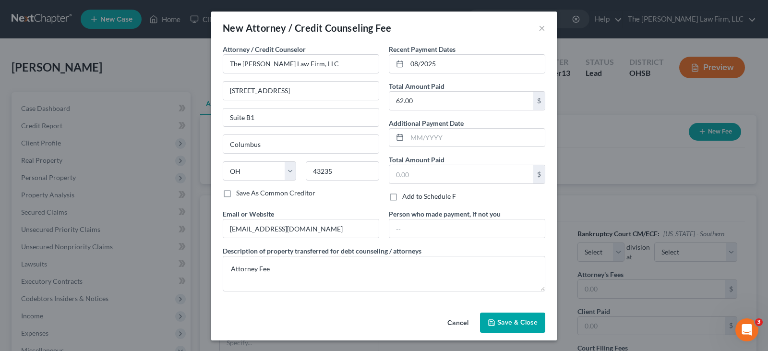
click at [497, 323] on span "Save & Close" at bounding box center [517, 322] width 40 height 8
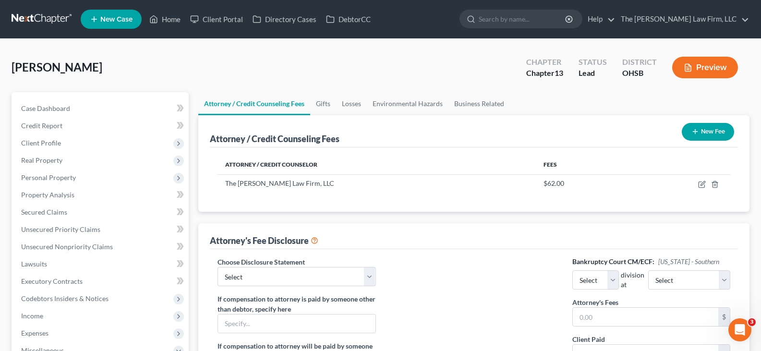
click at [693, 131] on icon "button" at bounding box center [695, 132] width 8 height 8
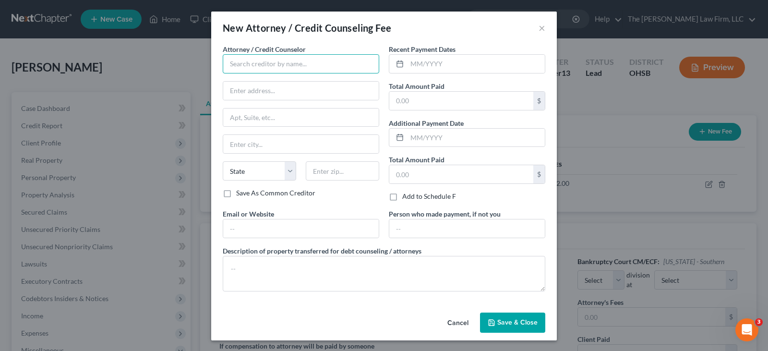
click at [331, 64] on input "text" at bounding box center [301, 63] width 156 height 19
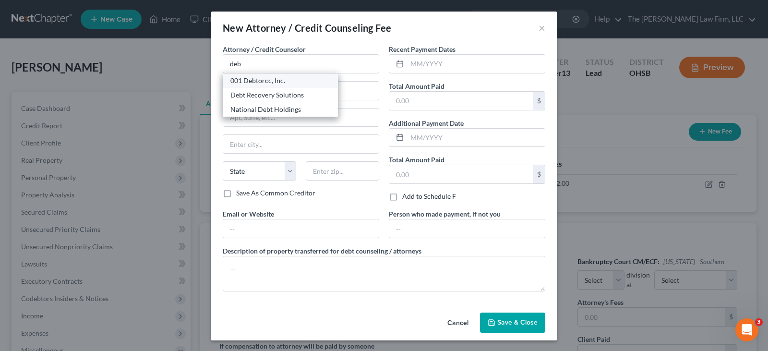
click at [267, 83] on div "001 Debtorcc, Inc." at bounding box center [280, 81] width 100 height 10
type input "001 Debtorcc, Inc."
type input "378 Summit Avenue"
type input "Jersey City"
select select "33"
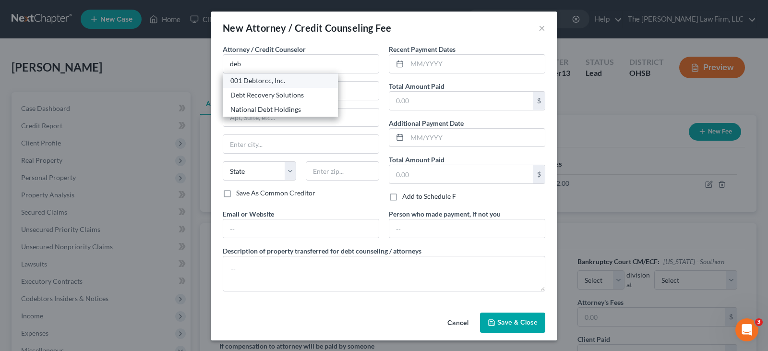
type input "07306"
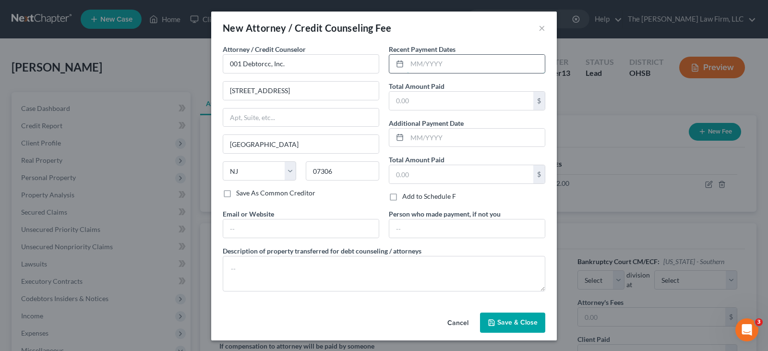
click at [410, 62] on input "text" at bounding box center [476, 64] width 138 height 18
type input "08/2025"
click at [424, 100] on input "text" at bounding box center [461, 101] width 144 height 18
type input "19.95"
click at [367, 229] on input "text" at bounding box center [301, 228] width 156 height 18
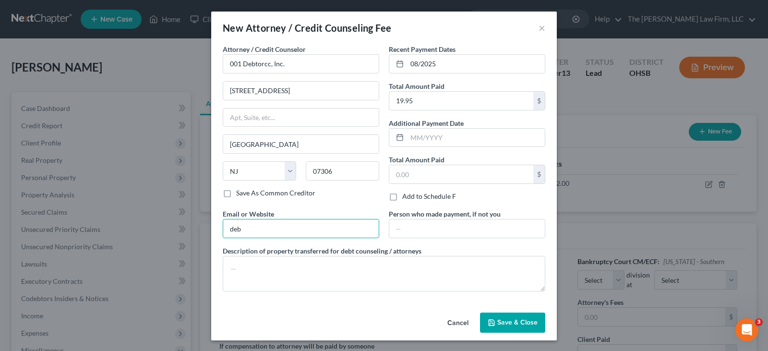
type input "debtorcc.org"
click at [301, 273] on textarea at bounding box center [384, 274] width 323 height 36
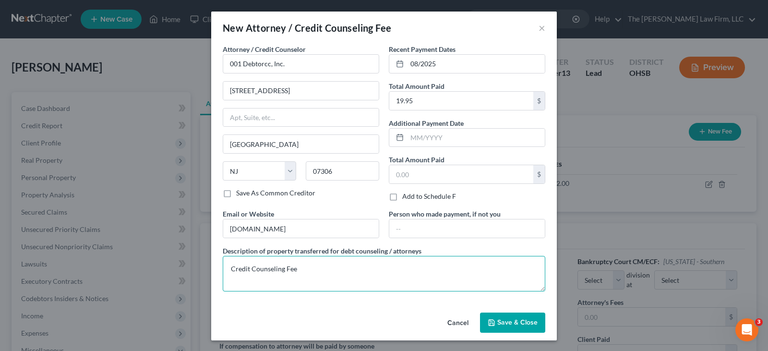
type textarea "Credit Counseling Fee"
click at [517, 321] on span "Save & Close" at bounding box center [517, 322] width 40 height 8
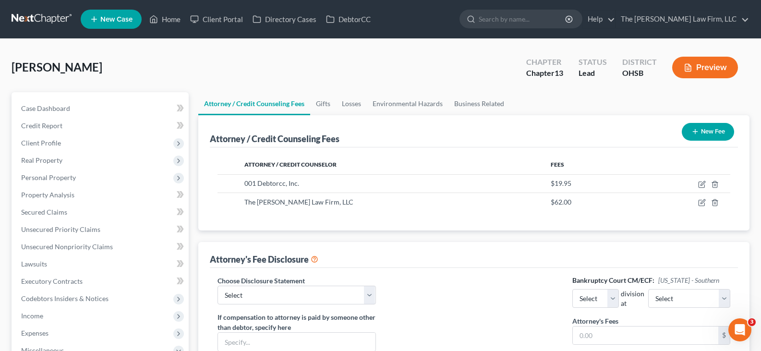
click at [695, 130] on icon "button" at bounding box center [695, 132] width 8 height 8
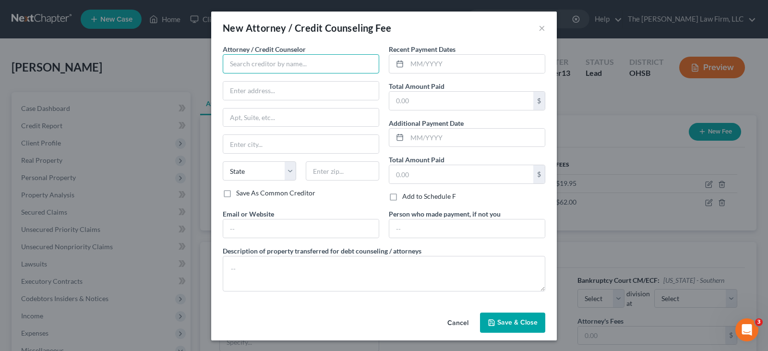
click at [347, 66] on input "text" at bounding box center [301, 63] width 156 height 19
click at [259, 82] on div "Xactus" at bounding box center [280, 81] width 100 height 10
type input "Xactus"
type input "370 Reed Rd."
type input "#100"
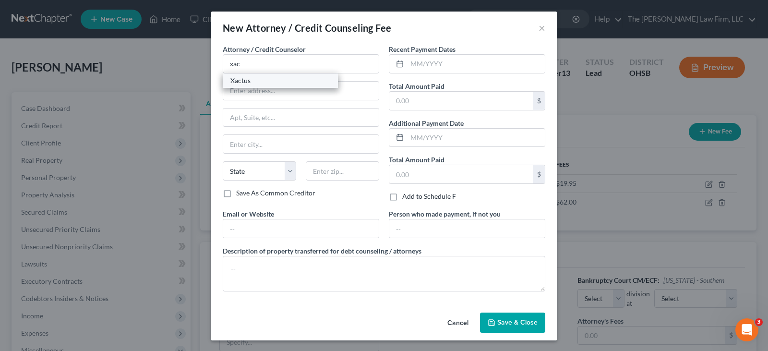
type input "Broomall"
select select "39"
type input "19008"
click at [407, 65] on input "text" at bounding box center [476, 64] width 138 height 18
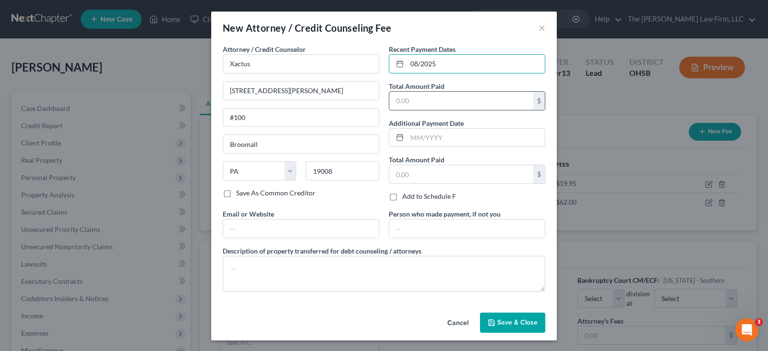
type input "08/2025"
click at [411, 103] on input "text" at bounding box center [461, 101] width 144 height 18
type input "38.00"
click at [359, 224] on input "text" at bounding box center [301, 228] width 156 height 18
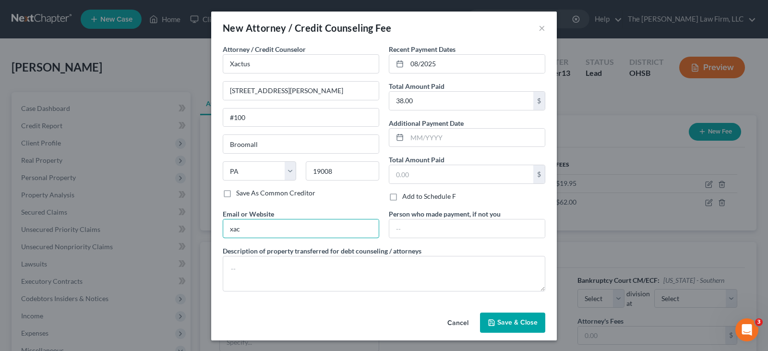
type input "xactus.com"
click at [280, 268] on textarea at bounding box center [384, 274] width 323 height 36
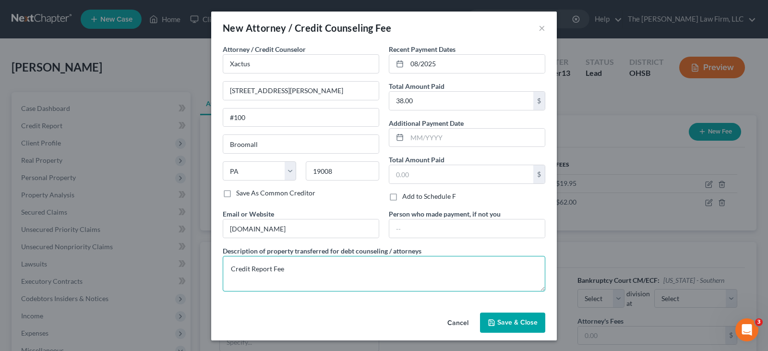
type textarea "Credit Report Fee"
click at [497, 323] on span "Save & Close" at bounding box center [517, 322] width 40 height 8
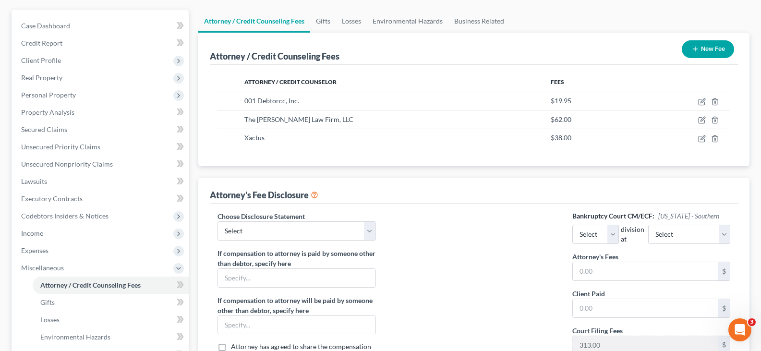
scroll to position [96, 0]
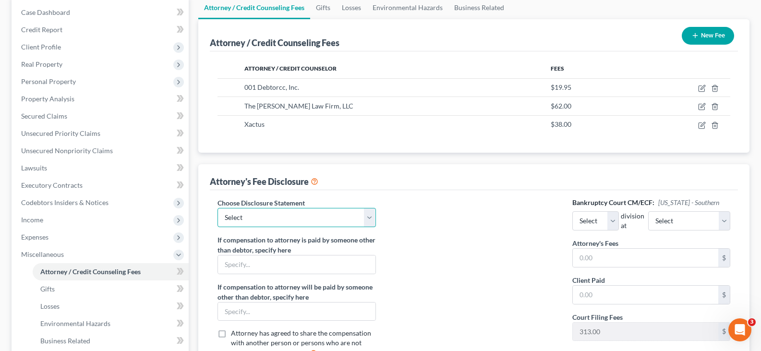
click at [369, 219] on select "Select Disclosure of Compensation" at bounding box center [296, 217] width 158 height 19
select select "0"
click at [217, 208] on select "Select Disclosure of Compensation" at bounding box center [296, 217] width 158 height 19
click at [619, 223] on select "Select Eastern Western" at bounding box center [595, 220] width 47 height 19
select select "0"
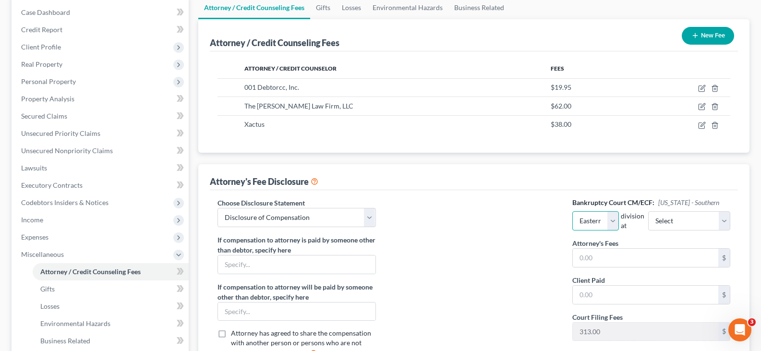
click at [572, 211] on select "Select Eastern Western" at bounding box center [595, 220] width 47 height 19
click at [708, 222] on select "Select Cincinnati Columbus Dayton" at bounding box center [689, 220] width 82 height 19
select select "1"
click at [657, 211] on select "Select Cincinnati Columbus Dayton" at bounding box center [689, 220] width 82 height 19
click at [628, 258] on input "text" at bounding box center [645, 258] width 145 height 18
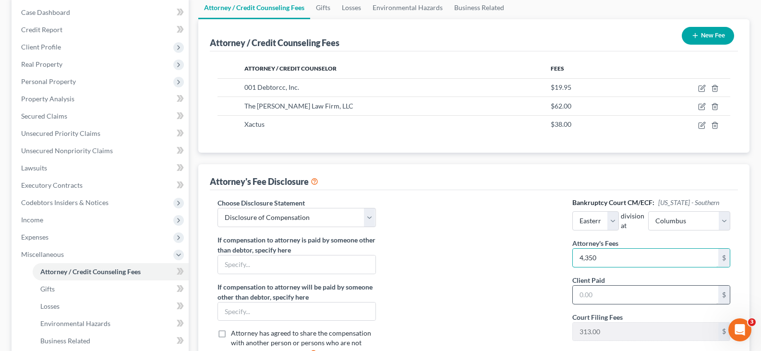
type input "4,350"
click at [615, 297] on input "text" at bounding box center [645, 295] width 145 height 18
type input "62.00"
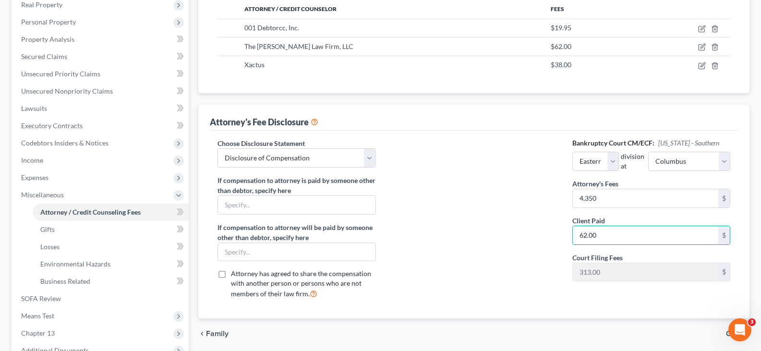
scroll to position [144, 0]
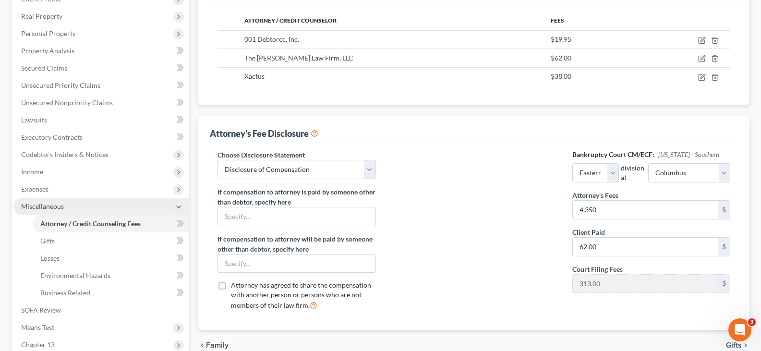
click at [78, 206] on span "Miscellaneous" at bounding box center [100, 206] width 175 height 17
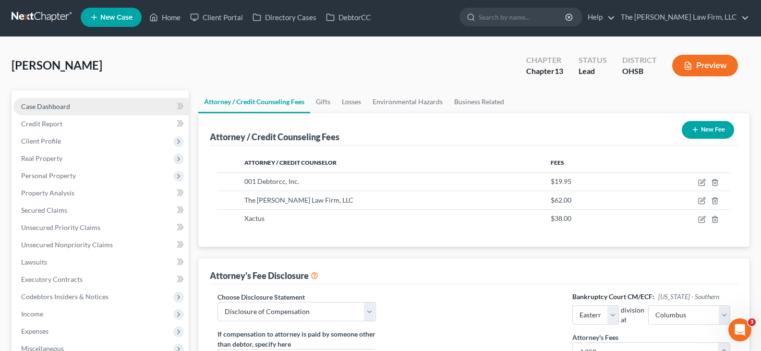
scroll to position [0, 0]
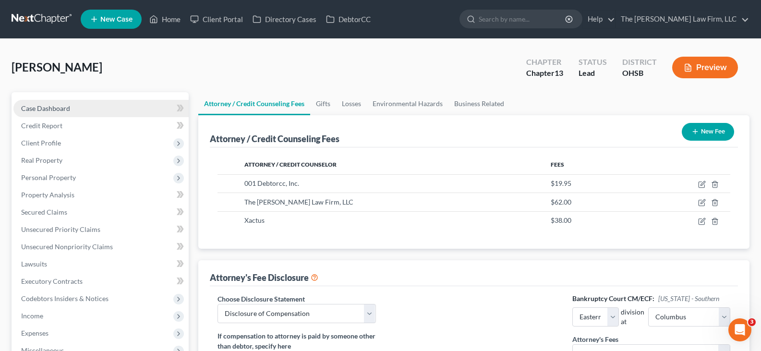
click at [70, 108] on link "Case Dashboard" at bounding box center [100, 108] width 175 height 17
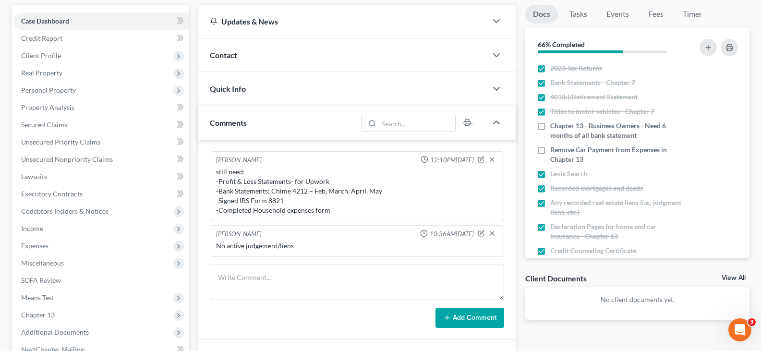
scroll to position [96, 0]
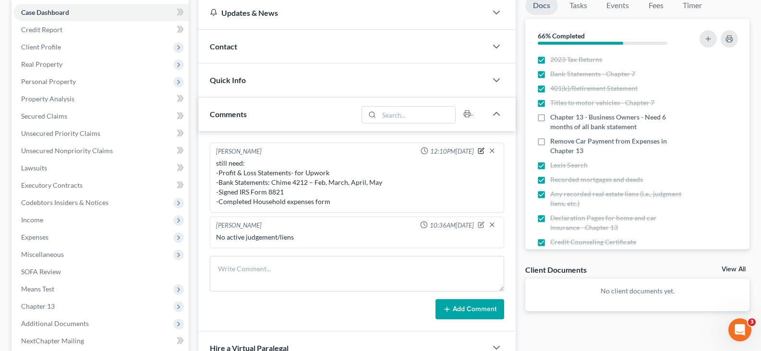
click at [482, 153] on icon "button" at bounding box center [481, 150] width 7 height 7
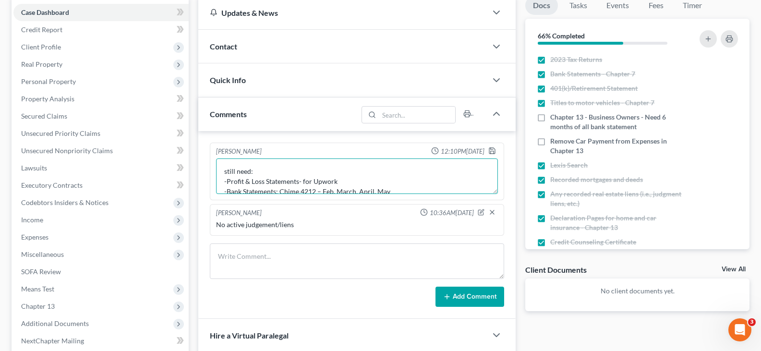
click at [342, 183] on textarea "still need: -Profit & Loss Statements- for Upwork -Bank Statements: Chime 4212 …" at bounding box center [357, 176] width 282 height 36
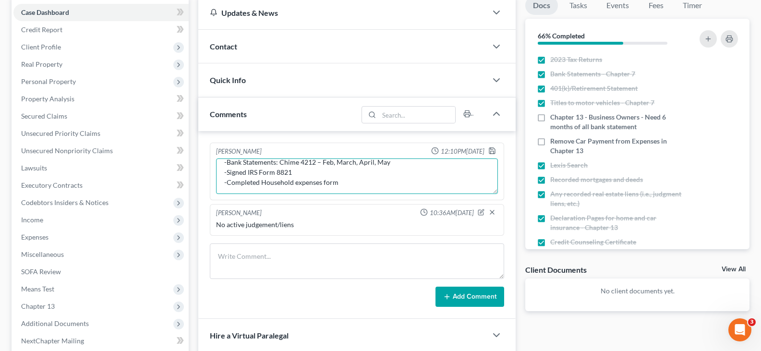
click at [340, 186] on textarea "still need: -Bank Statements: Chime 4212 – Feb, March, April, May -Signed IRS F…" at bounding box center [357, 176] width 282 height 36
type textarea "still need: -Bank Statements: Chime 4212 – Feb, March, April, May -Signed IRS F…"
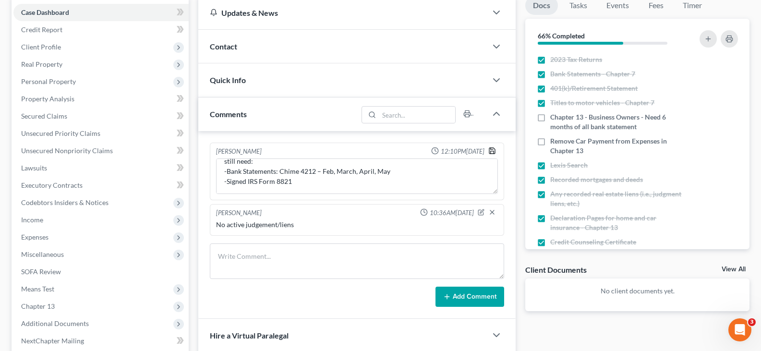
click at [493, 152] on icon "button" at bounding box center [492, 151] width 8 height 8
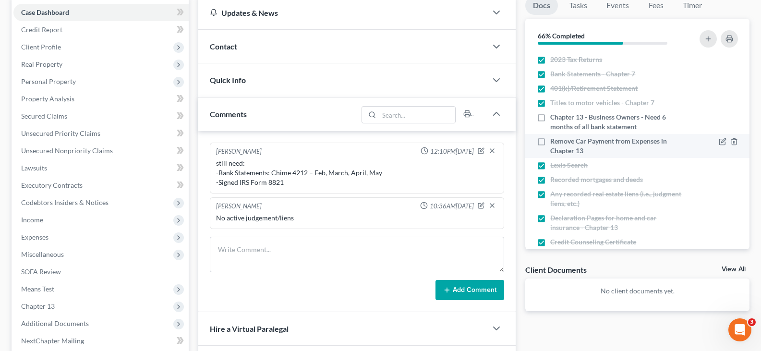
click at [550, 141] on label "Remove Car Payment from Expenses in Chapter 13" at bounding box center [617, 145] width 135 height 19
click at [554, 141] on input "Remove Car Payment from Expenses in Chapter 13" at bounding box center [557, 139] width 6 height 6
checkbox input "true"
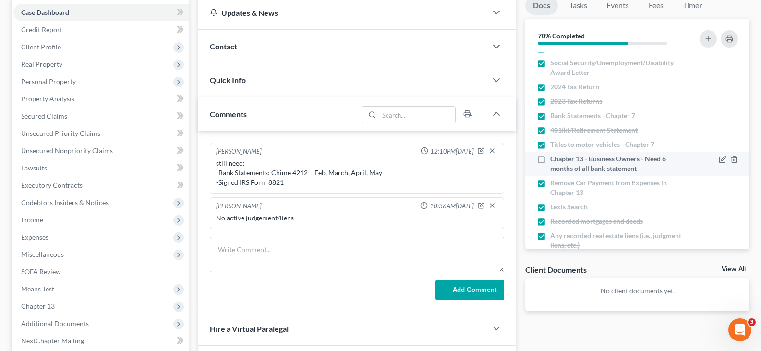
scroll to position [96, 0]
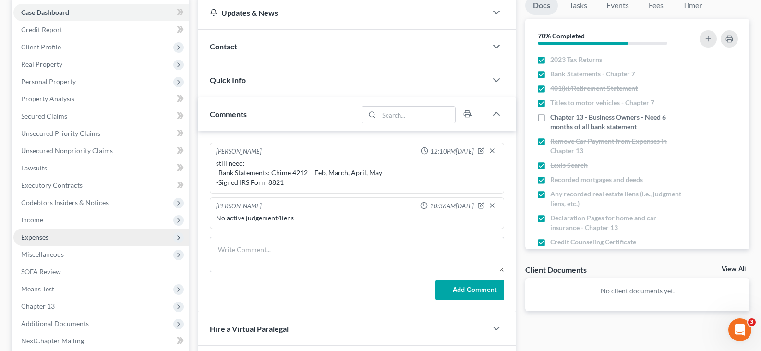
click at [41, 238] on span "Expenses" at bounding box center [34, 237] width 27 height 8
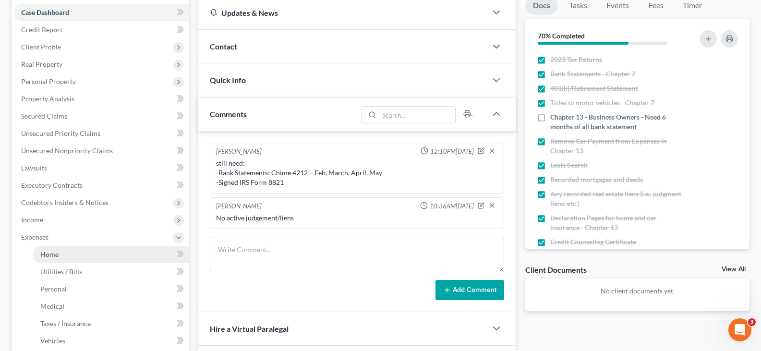
drag, startPoint x: 49, startPoint y: 254, endPoint x: 73, endPoint y: 256, distance: 24.0
click at [49, 254] on span "Home" at bounding box center [49, 254] width 18 height 8
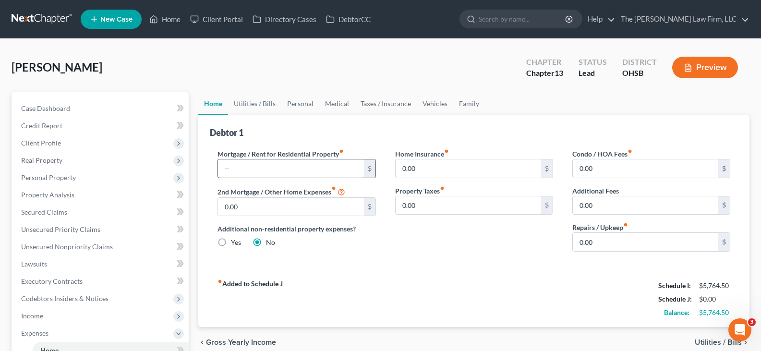
click at [252, 166] on input "text" at bounding box center [290, 168] width 145 height 18
type input "1,716"
click at [243, 107] on link "Utilities / Bills" at bounding box center [254, 103] width 53 height 23
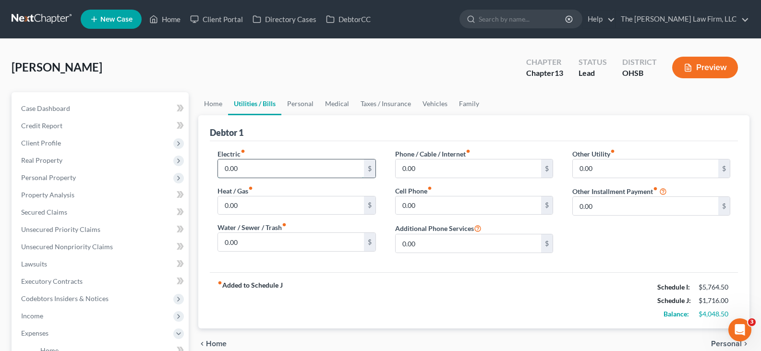
click at [251, 172] on input "0.00" at bounding box center [290, 168] width 145 height 18
type input "175"
type input "80"
type input "75"
drag, startPoint x: 307, startPoint y: 106, endPoint x: 272, endPoint y: 114, distance: 36.0
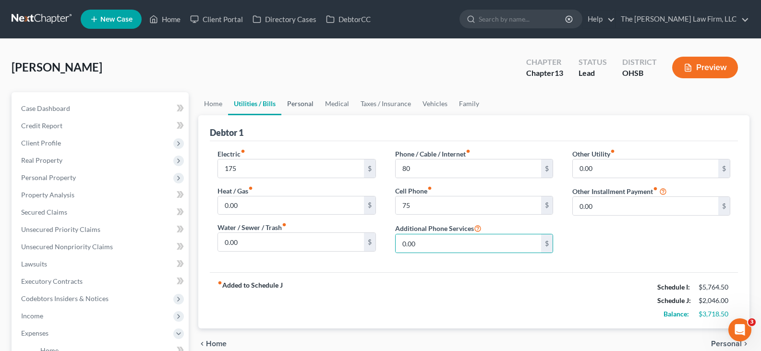
click at [307, 106] on link "Personal" at bounding box center [300, 103] width 38 height 23
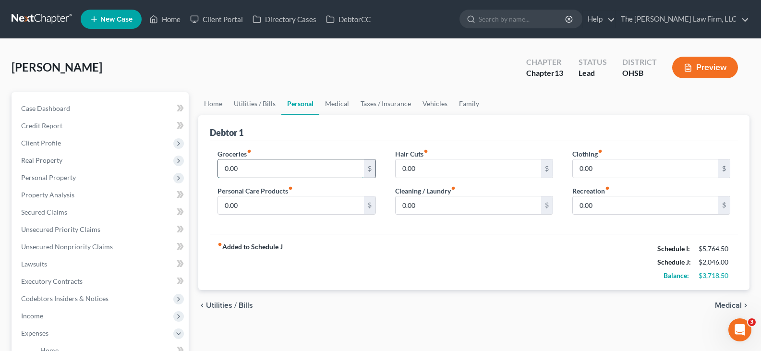
click at [246, 167] on input "0.00" at bounding box center [290, 168] width 145 height 18
type input "400"
type input "100"
type input "50"
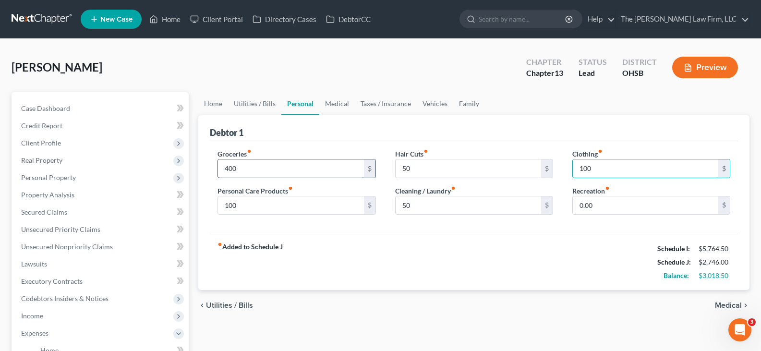
type input "100"
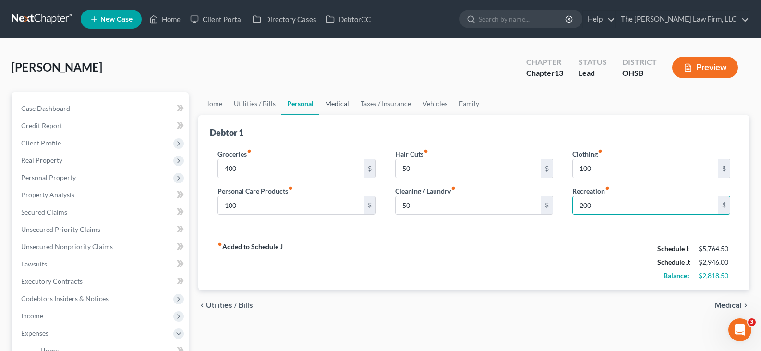
type input "200"
click at [332, 104] on link "Medical" at bounding box center [337, 103] width 36 height 23
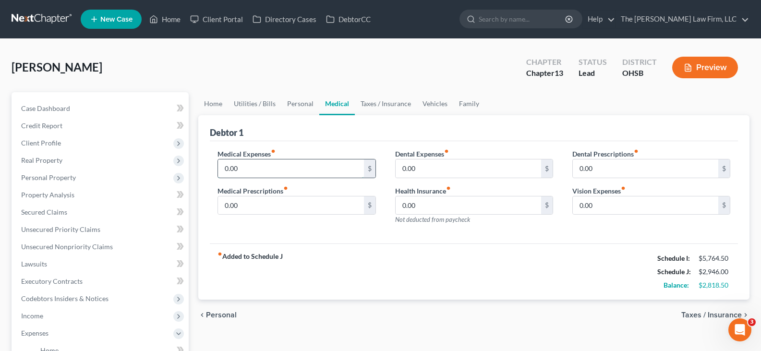
click at [310, 172] on input "0.00" at bounding box center [290, 168] width 145 height 18
type input "75"
click at [428, 102] on link "Vehicles" at bounding box center [435, 103] width 36 height 23
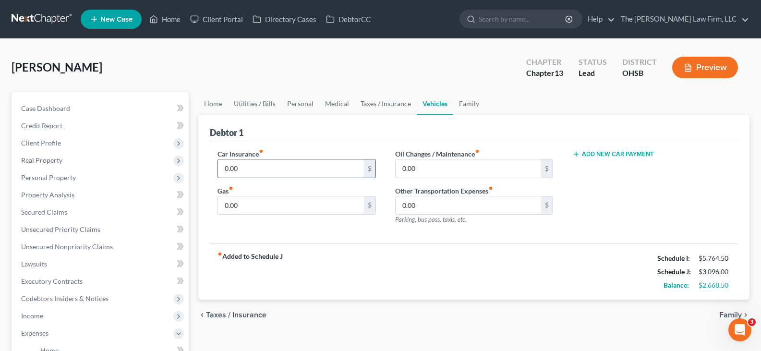
click at [242, 175] on input "0.00" at bounding box center [290, 168] width 145 height 18
type input "150"
type input "175"
type input "75"
click at [467, 105] on link "Family" at bounding box center [469, 103] width 32 height 23
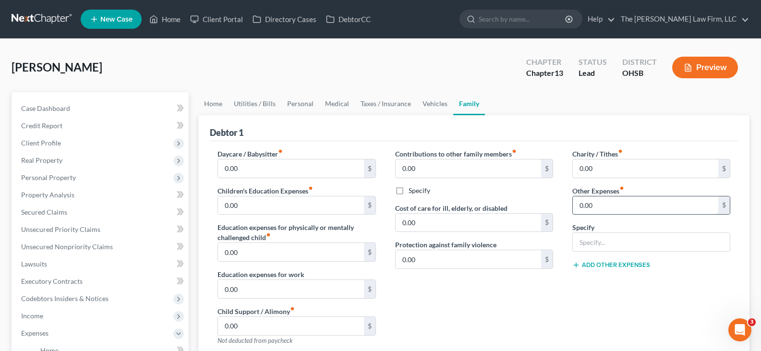
click at [602, 207] on input "0.00" at bounding box center [645, 205] width 145 height 18
type input "250"
click at [604, 242] on input "text" at bounding box center [651, 242] width 157 height 18
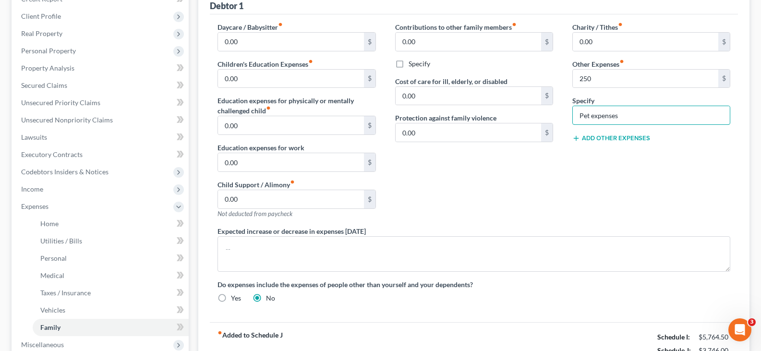
scroll to position [144, 0]
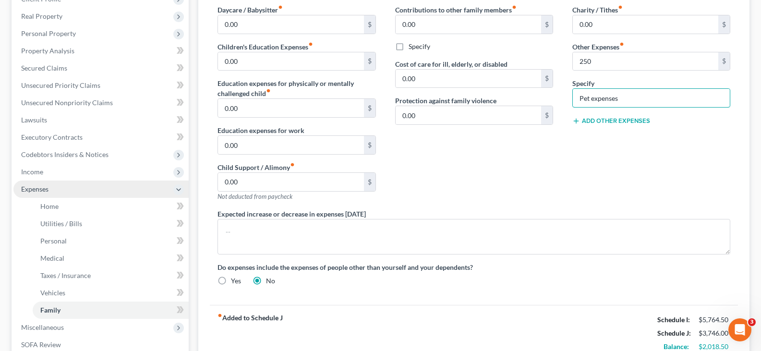
type input "Pet expenses"
click at [76, 192] on span "Expenses" at bounding box center [100, 188] width 175 height 17
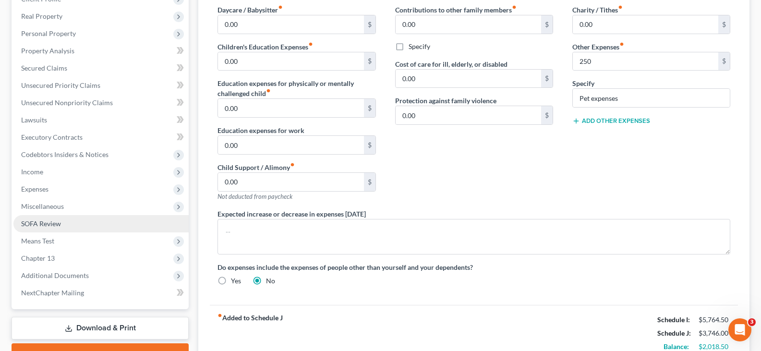
click at [57, 225] on span "SOFA Review" at bounding box center [41, 223] width 40 height 8
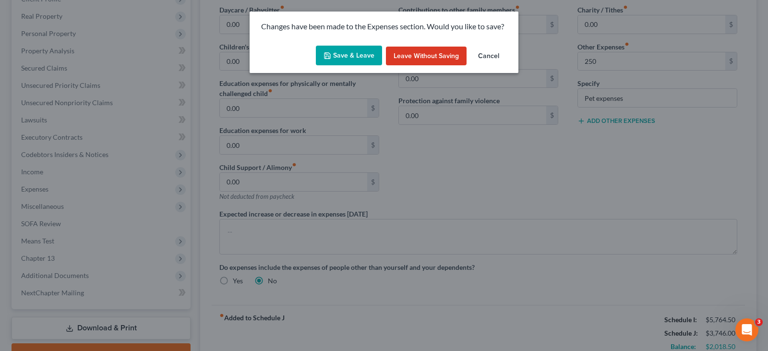
click at [335, 53] on button "Save & Leave" at bounding box center [349, 56] width 66 height 20
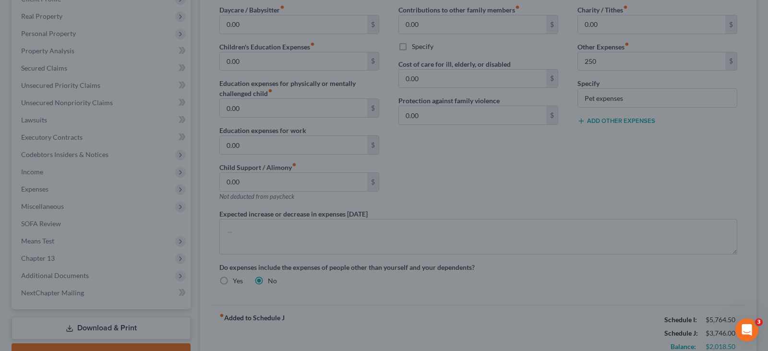
type input "250.00"
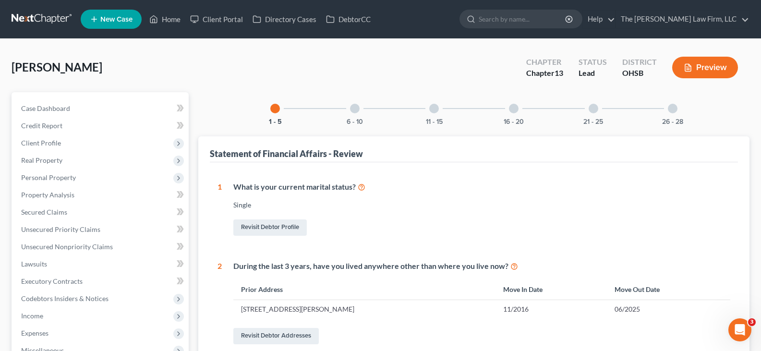
click at [687, 68] on line "button" at bounding box center [687, 68] width 3 height 0
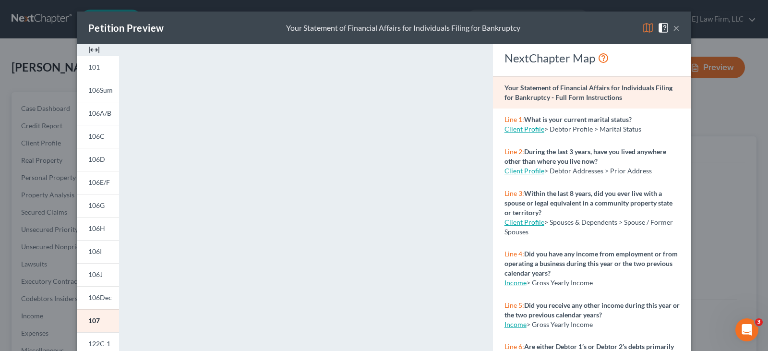
click at [91, 48] on img at bounding box center [94, 50] width 12 height 12
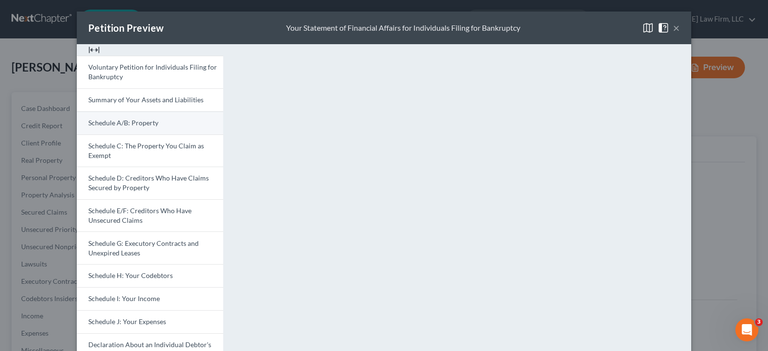
click at [130, 124] on span "Schedule A/B: Property" at bounding box center [123, 123] width 70 height 8
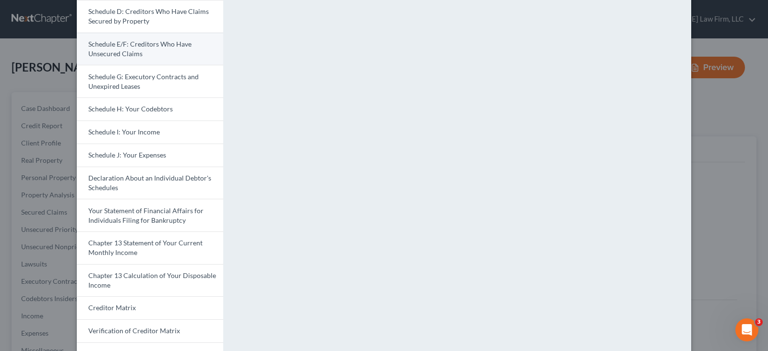
scroll to position [192, 0]
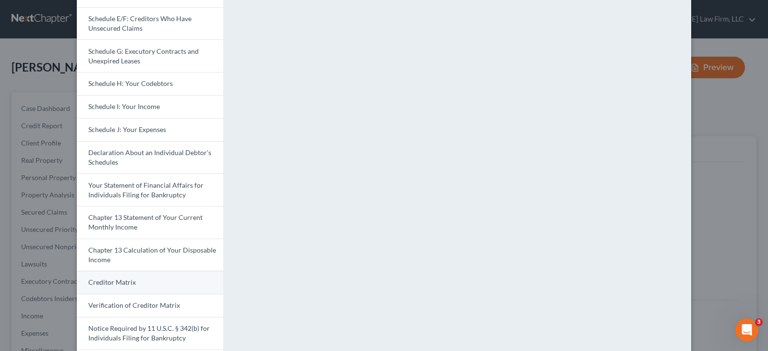
click at [154, 282] on link "Creditor Matrix" at bounding box center [150, 282] width 146 height 23
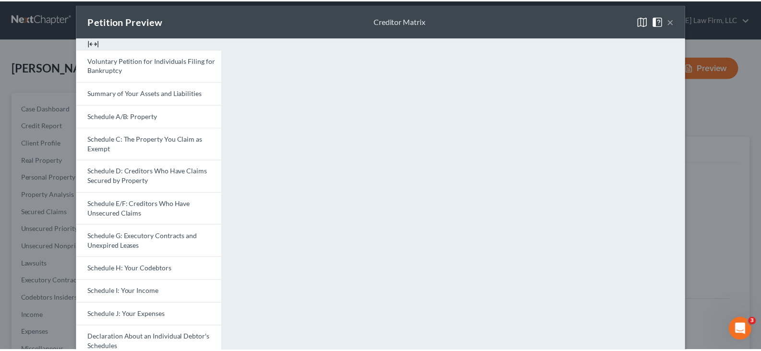
scroll to position [0, 0]
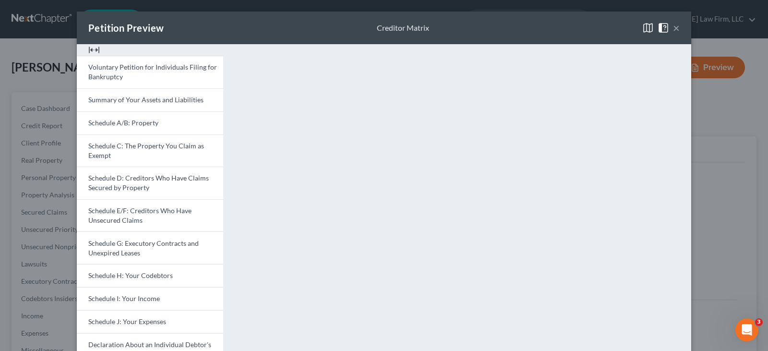
drag, startPoint x: 315, startPoint y: 26, endPoint x: 363, endPoint y: 27, distance: 48.5
click at [315, 26] on div "Petition Preview Creditor Matrix ×" at bounding box center [384, 28] width 614 height 33
click at [673, 28] on button "×" at bounding box center [676, 28] width 7 height 12
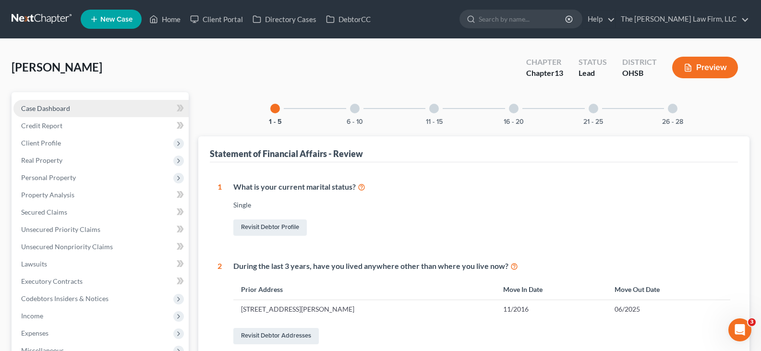
click at [57, 108] on span "Case Dashboard" at bounding box center [45, 108] width 49 height 8
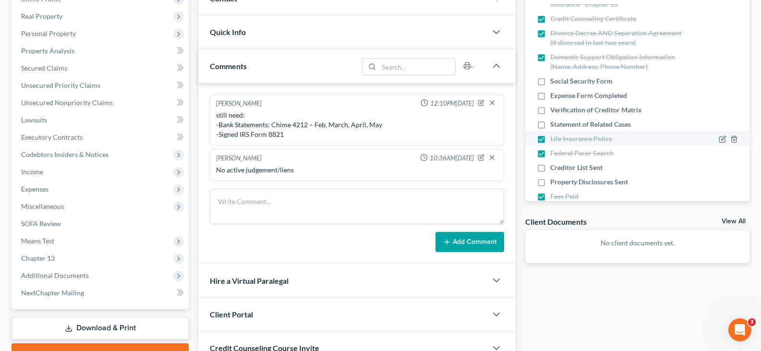
scroll to position [288, 0]
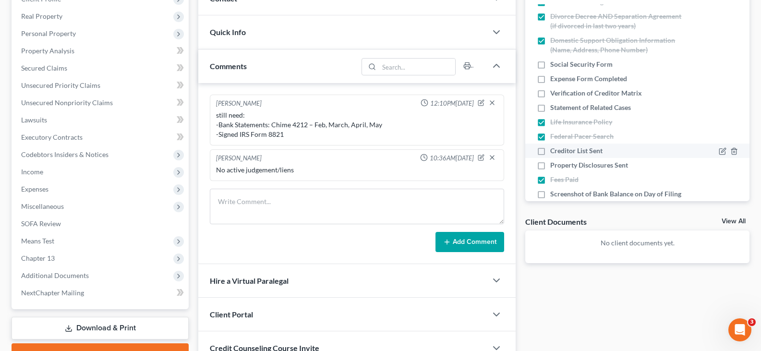
click at [550, 153] on label "Creditor List Sent" at bounding box center [576, 151] width 52 height 10
click at [554, 152] on input "Creditor List Sent" at bounding box center [557, 149] width 6 height 6
checkbox input "true"
click at [550, 164] on label "Property Disclosures Sent" at bounding box center [589, 165] width 78 height 10
click at [554, 164] on input "Property Disclosures Sent" at bounding box center [557, 163] width 6 height 6
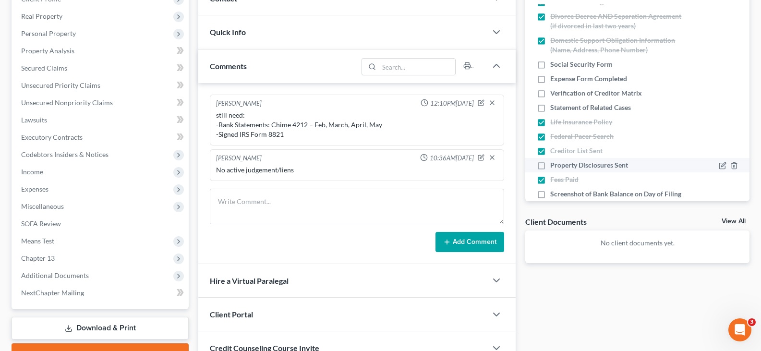
checkbox input "true"
click at [550, 79] on label "Expense Form Completed" at bounding box center [588, 79] width 77 height 10
click at [554, 79] on input "Expense Form Completed" at bounding box center [557, 77] width 6 height 6
checkbox input "true"
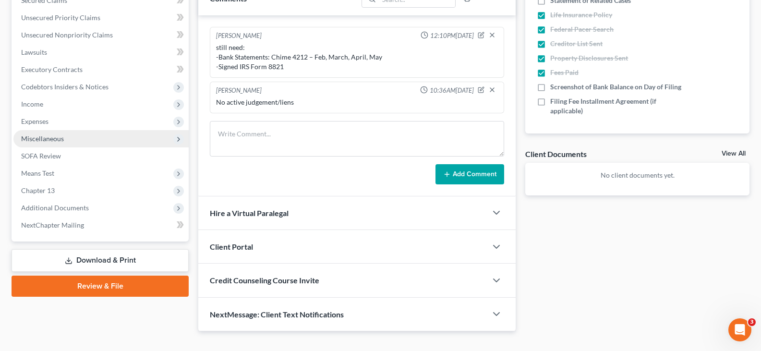
scroll to position [228, 0]
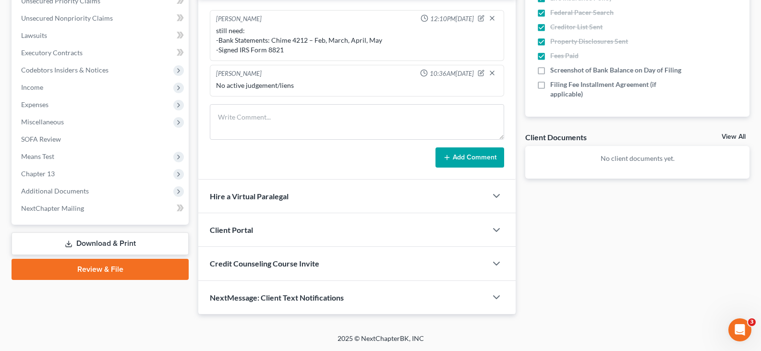
click at [77, 242] on link "Download & Print" at bounding box center [100, 243] width 177 height 23
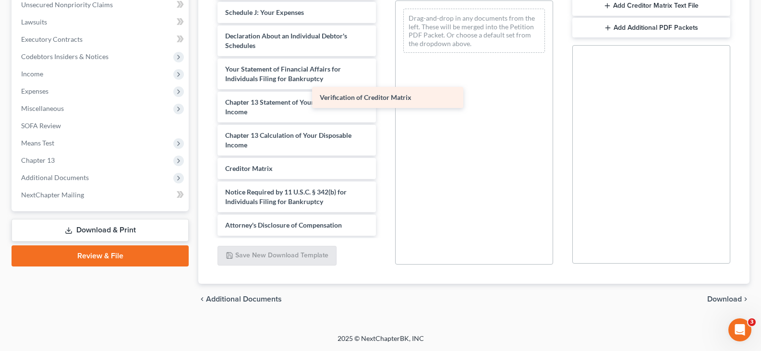
scroll to position [234, 0]
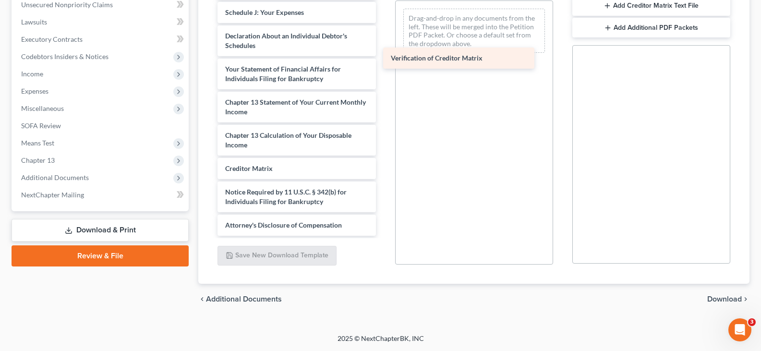
drag, startPoint x: 305, startPoint y: 166, endPoint x: 471, endPoint y: 56, distance: 199.0
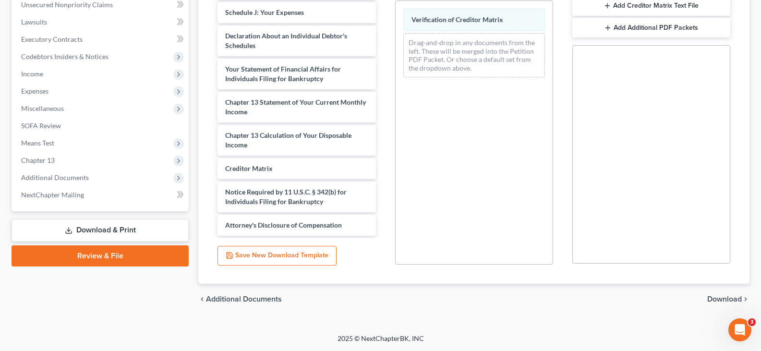
click at [720, 299] on span "Download" at bounding box center [724, 299] width 35 height 8
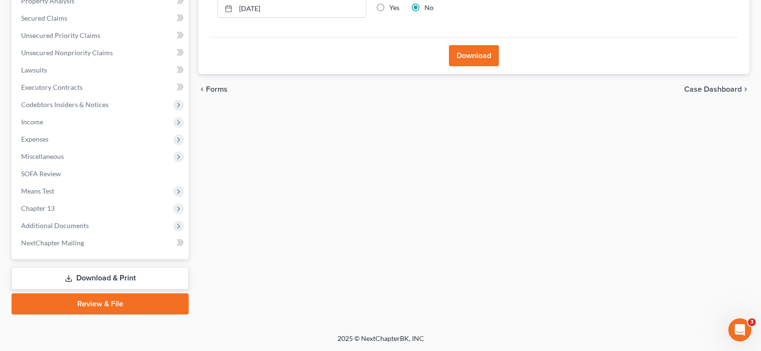
scroll to position [146, 0]
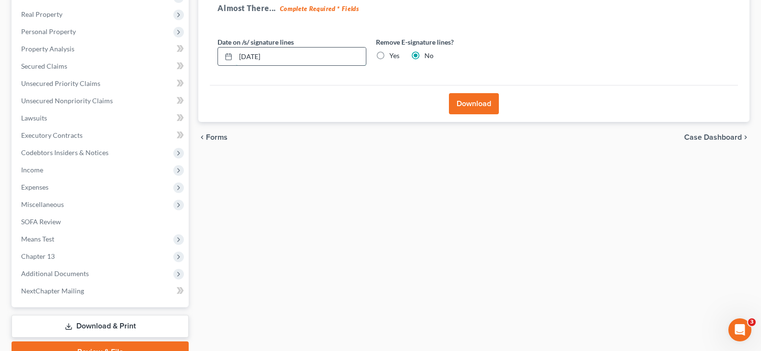
click at [275, 57] on input "[DATE]" at bounding box center [301, 57] width 130 height 18
type input "08/15/2025"
click at [465, 106] on button "Download" at bounding box center [474, 103] width 50 height 21
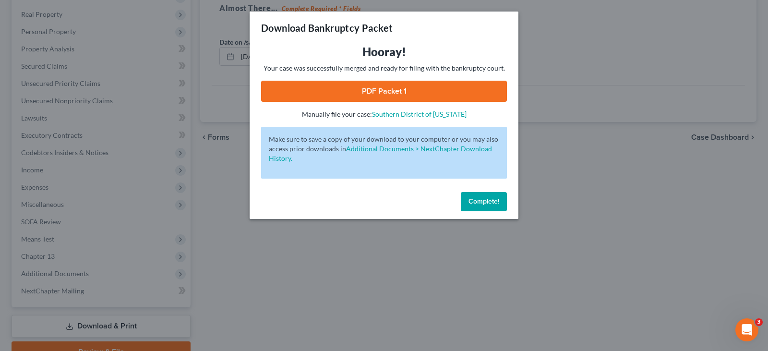
click at [390, 88] on link "PDF Packet 1" at bounding box center [384, 91] width 246 height 21
click at [488, 200] on span "Complete!" at bounding box center [483, 201] width 31 height 8
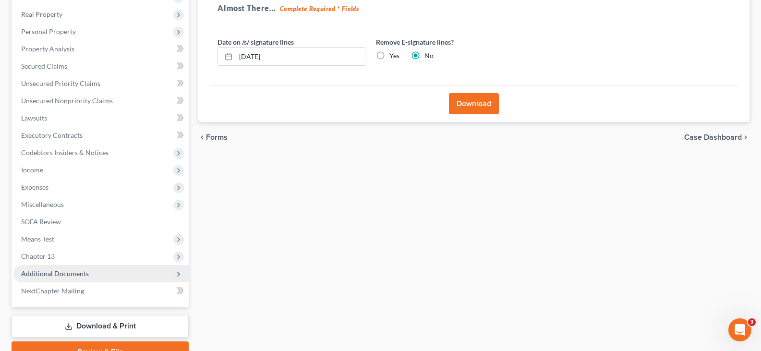
click at [40, 275] on span "Additional Documents" at bounding box center [55, 273] width 68 height 8
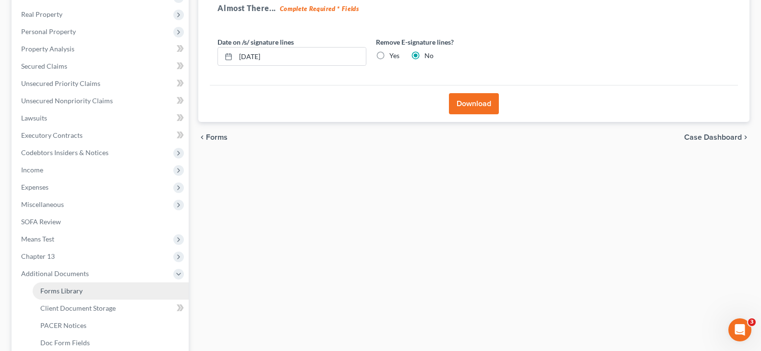
click at [48, 293] on span "Forms Library" at bounding box center [61, 291] width 42 height 8
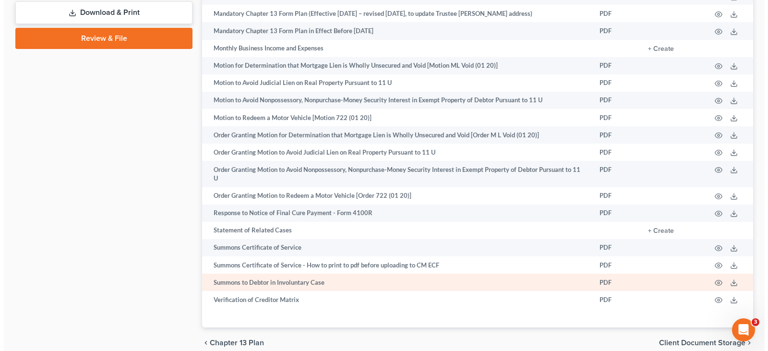
scroll to position [576, 0]
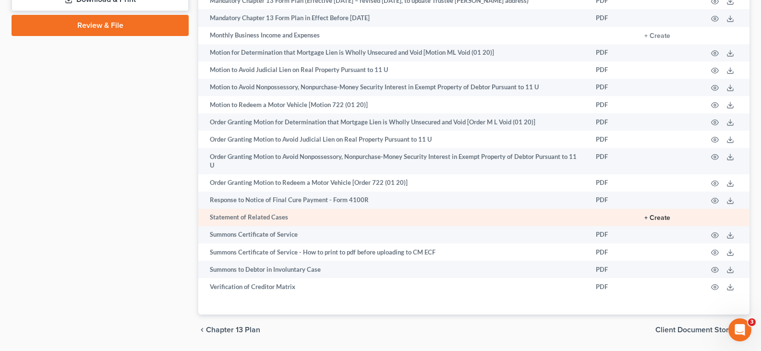
click at [652, 221] on button "+ Create" at bounding box center [657, 218] width 26 height 7
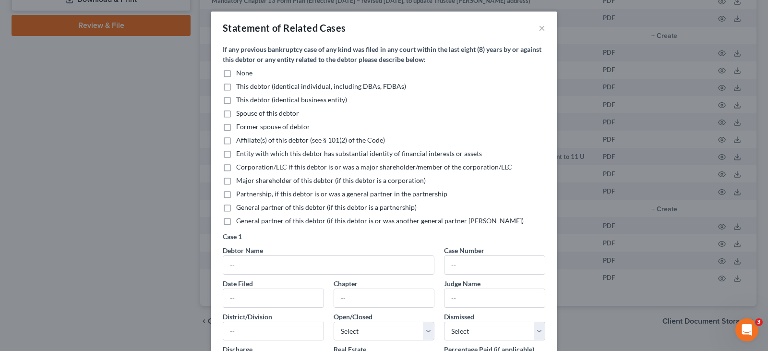
click at [236, 74] on label "None" at bounding box center [244, 73] width 16 height 10
click at [240, 74] on input "None" at bounding box center [243, 71] width 6 height 6
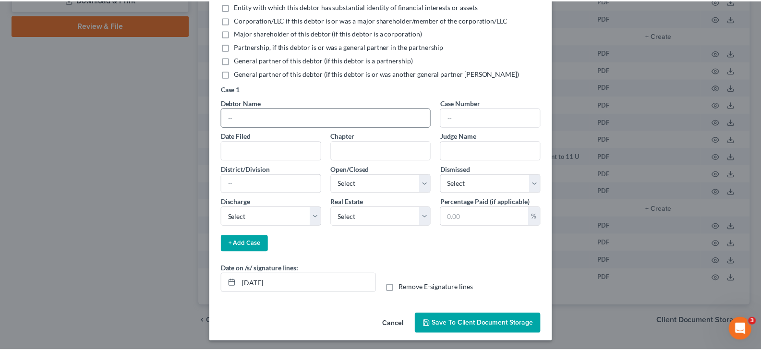
scroll to position [150, 0]
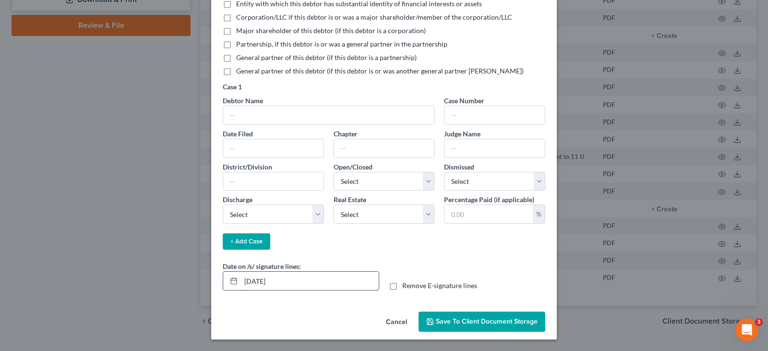
click at [282, 284] on input "[DATE]" at bounding box center [310, 281] width 138 height 18
click at [446, 322] on span "Save to Client Document Storage" at bounding box center [487, 321] width 102 height 8
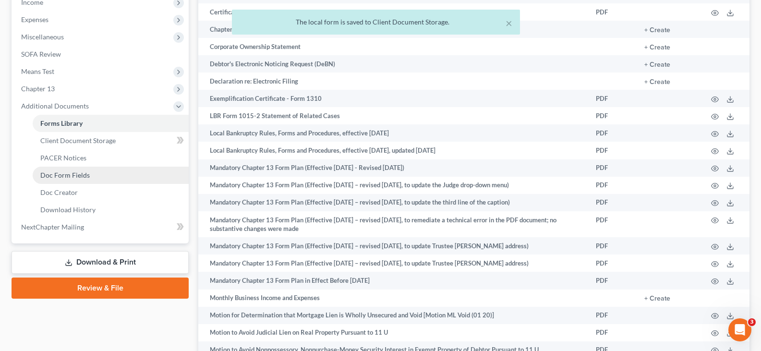
scroll to position [288, 0]
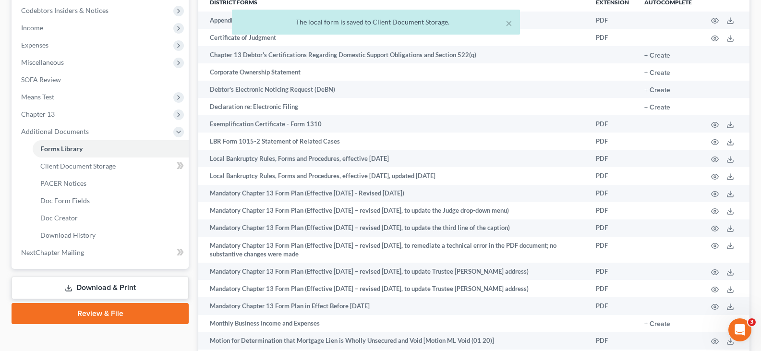
click at [93, 288] on link "Download & Print" at bounding box center [100, 287] width 177 height 23
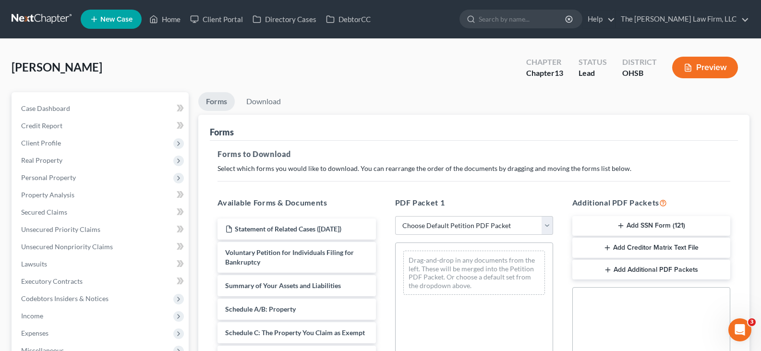
click at [622, 224] on icon "button" at bounding box center [621, 226] width 8 height 8
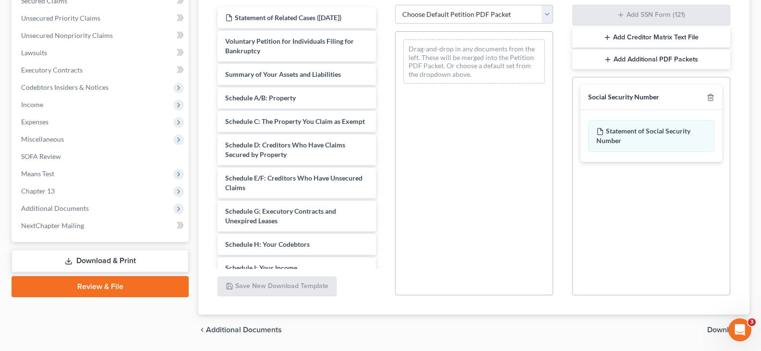
scroll to position [240, 0]
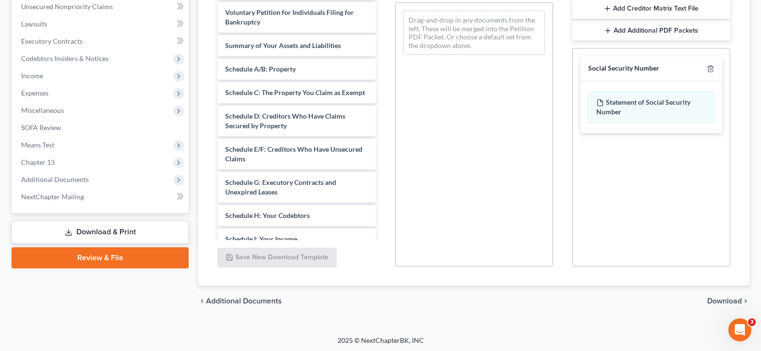
click at [712, 299] on span "Download" at bounding box center [724, 301] width 35 height 8
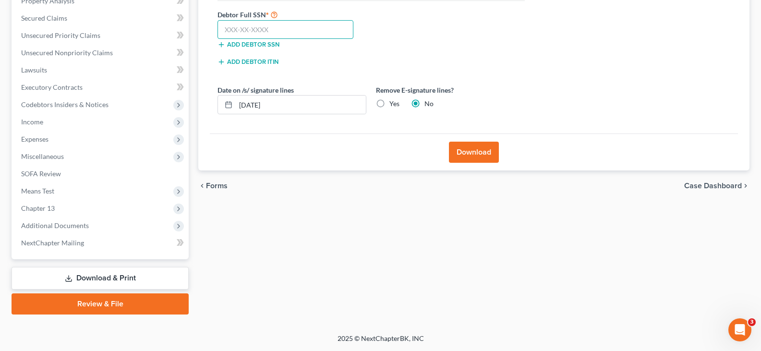
click at [261, 32] on input "text" at bounding box center [285, 29] width 136 height 19
click at [225, 27] on input "text" at bounding box center [285, 29] width 136 height 19
click at [276, 105] on input "[DATE]" at bounding box center [301, 105] width 130 height 18
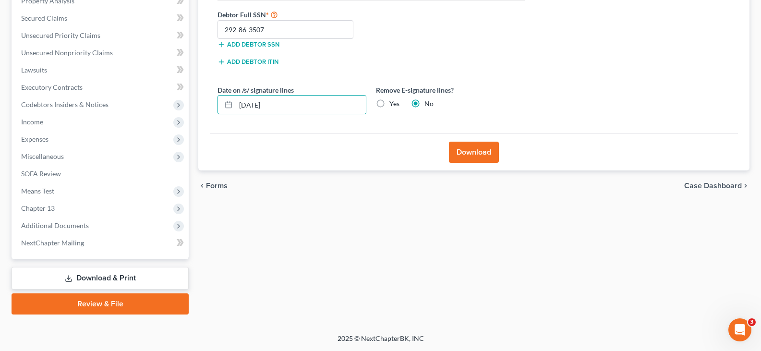
click at [467, 148] on button "Download" at bounding box center [474, 152] width 50 height 21
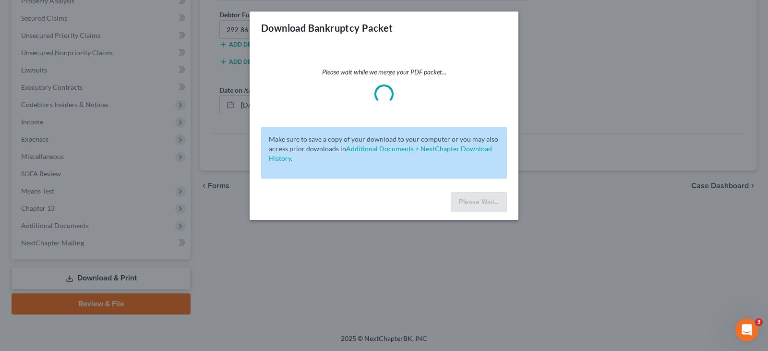
click at [563, 61] on div "Download Bankruptcy Packet Please wait while we merge your PDF packet... Make s…" at bounding box center [384, 175] width 768 height 351
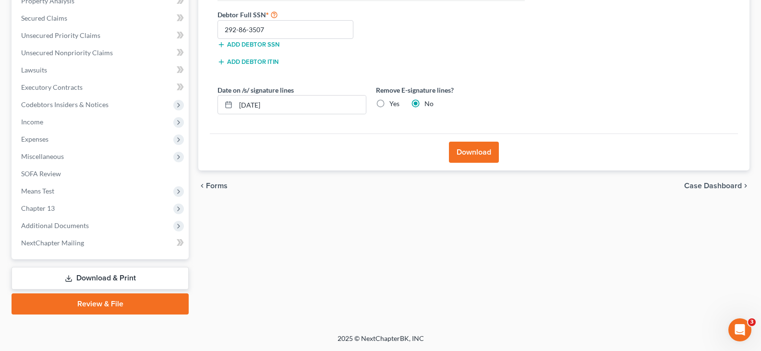
click at [478, 151] on button "Download" at bounding box center [474, 152] width 50 height 21
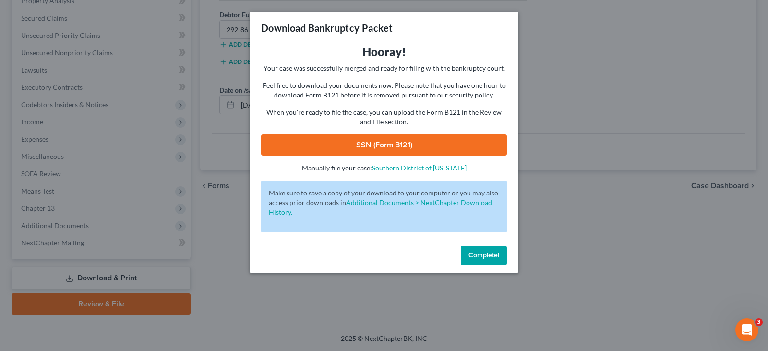
click at [353, 149] on link "SSN (Form B121)" at bounding box center [384, 144] width 246 height 21
drag, startPoint x: 468, startPoint y: 245, endPoint x: 472, endPoint y: 249, distance: 5.4
click at [472, 249] on div "Complete!" at bounding box center [384, 257] width 269 height 31
click at [476, 253] on span "Complete!" at bounding box center [483, 255] width 31 height 8
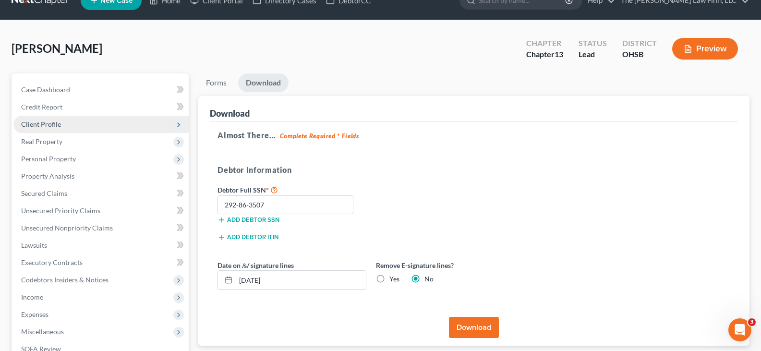
scroll to position [2, 0]
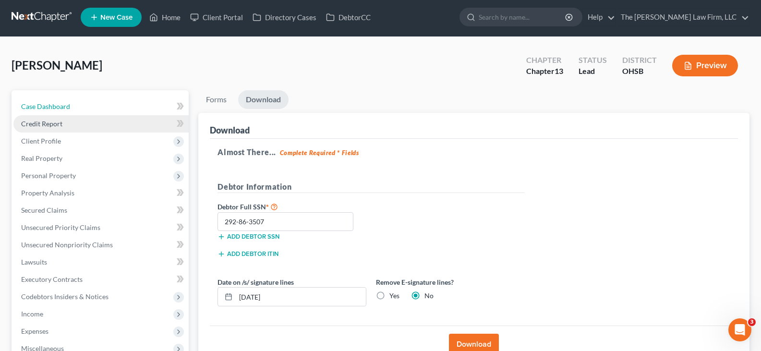
drag, startPoint x: 60, startPoint y: 103, endPoint x: 65, endPoint y: 120, distance: 16.9
click at [60, 103] on span "Case Dashboard" at bounding box center [45, 106] width 49 height 8
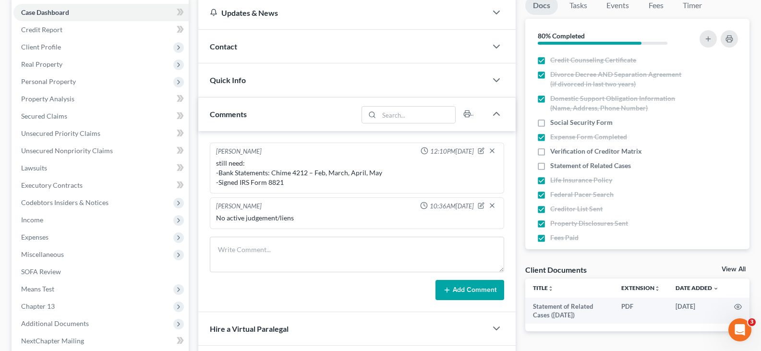
scroll to position [288, 0]
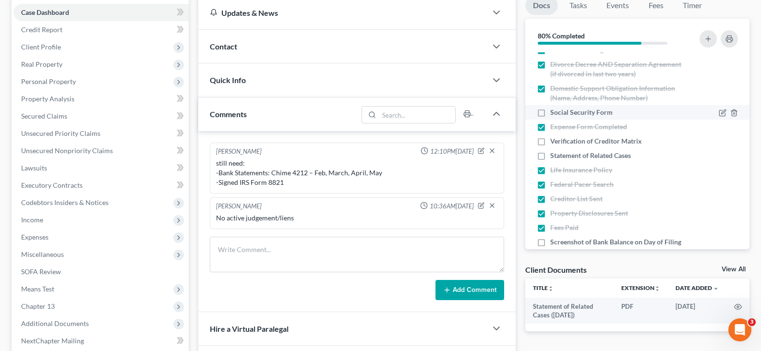
click at [550, 112] on label "Social Security Form" at bounding box center [581, 113] width 62 height 10
click at [554, 112] on input "Social Security Form" at bounding box center [557, 111] width 6 height 6
click at [550, 142] on label "Verification of Creditor Matrix" at bounding box center [596, 141] width 92 height 10
click at [554, 142] on input "Verification of Creditor Matrix" at bounding box center [557, 139] width 6 height 6
click at [550, 157] on label "Statement of Related Cases" at bounding box center [590, 156] width 81 height 10
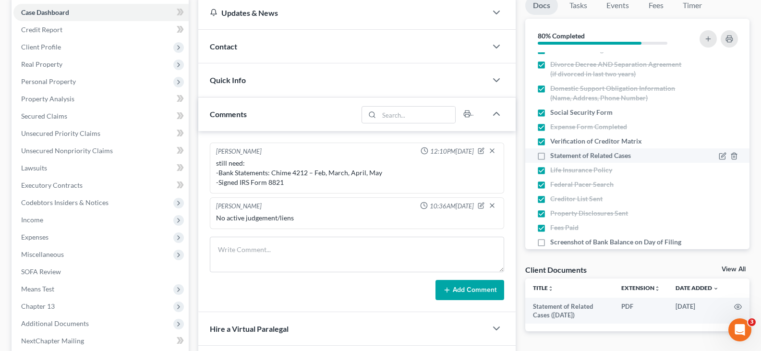
click at [554, 157] on input "Statement of Related Cases" at bounding box center [557, 154] width 6 height 6
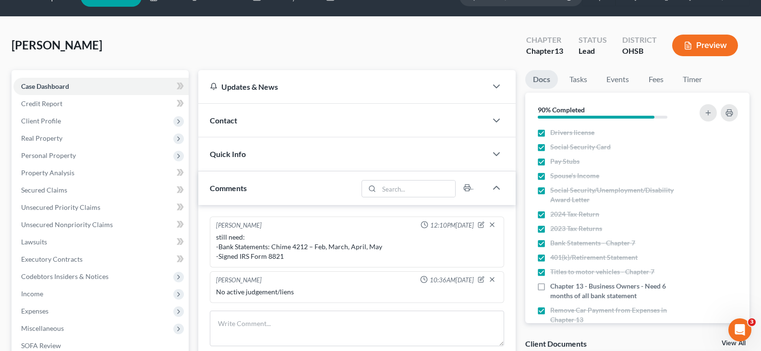
scroll to position [0, 0]
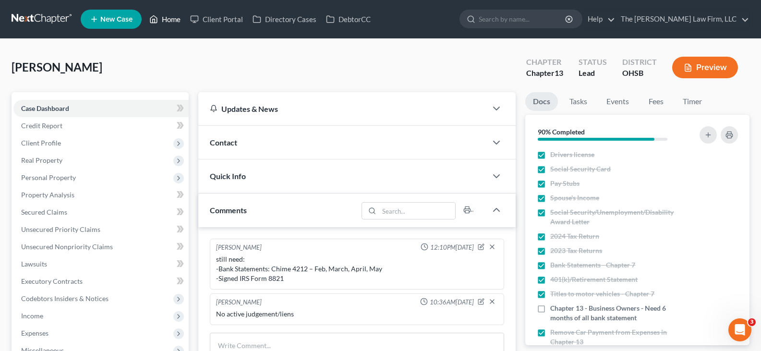
click at [175, 20] on link "Home" at bounding box center [164, 19] width 41 height 17
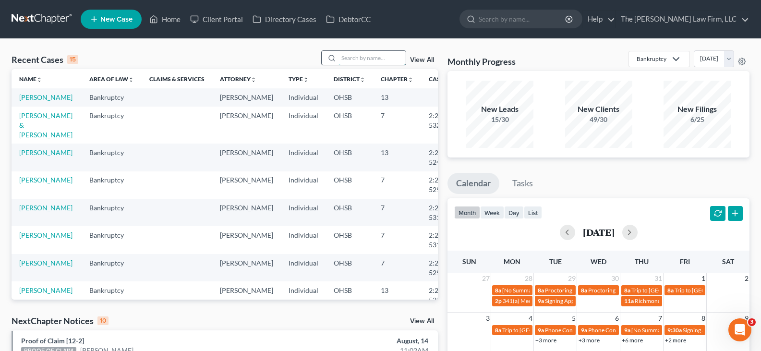
click at [375, 58] on input "search" at bounding box center [371, 58] width 67 height 14
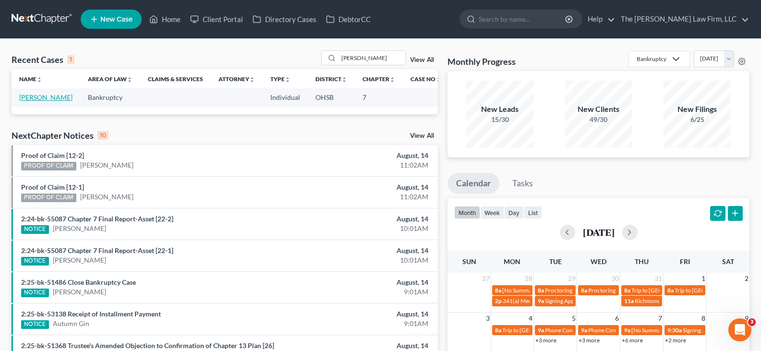
click at [32, 97] on link "[PERSON_NAME]" at bounding box center [45, 97] width 53 height 8
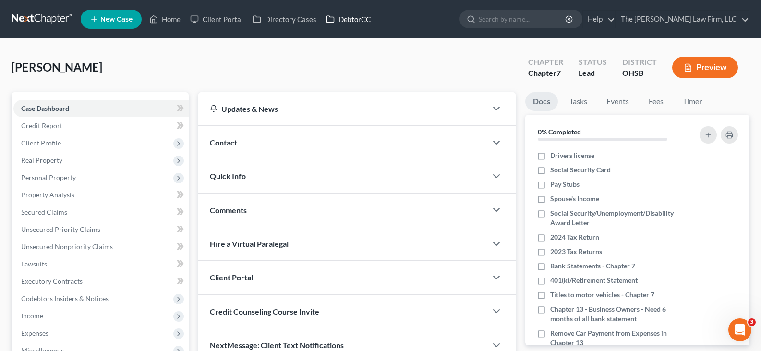
click at [349, 18] on link "DebtorCC" at bounding box center [348, 19] width 54 height 17
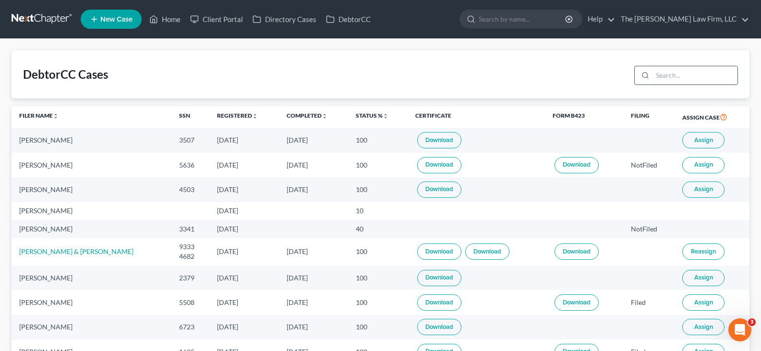
click at [672, 73] on input "search" at bounding box center [694, 75] width 85 height 18
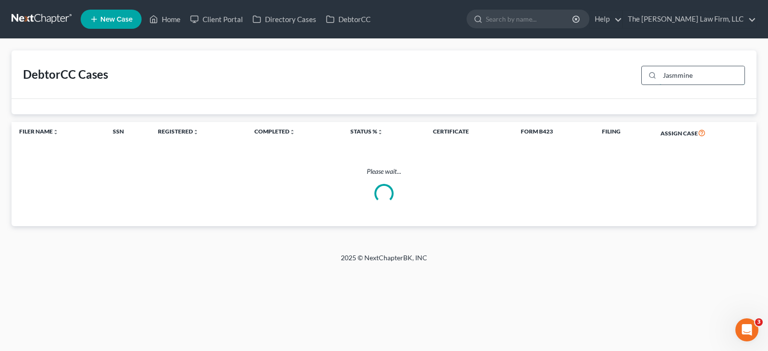
click at [682, 73] on input "Jasmmine" at bounding box center [701, 75] width 85 height 18
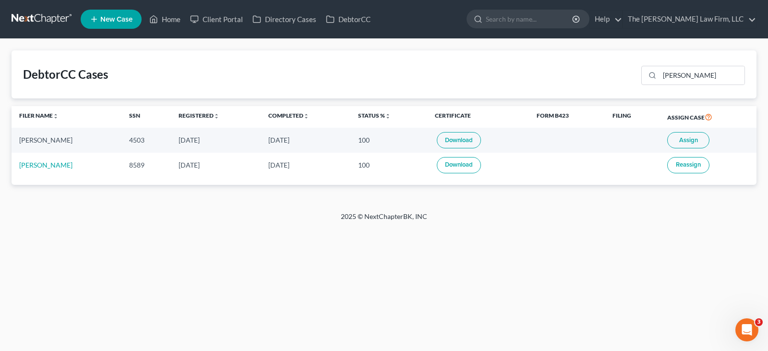
click at [452, 141] on link "Download" at bounding box center [459, 140] width 44 height 16
click at [170, 18] on link "Home" at bounding box center [164, 19] width 41 height 17
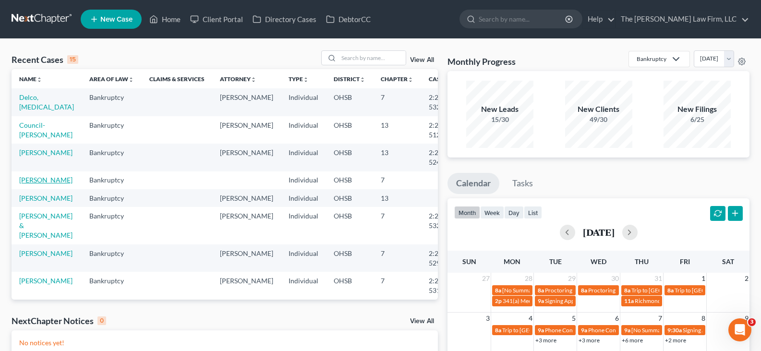
click at [31, 184] on link "[PERSON_NAME]" at bounding box center [45, 180] width 53 height 8
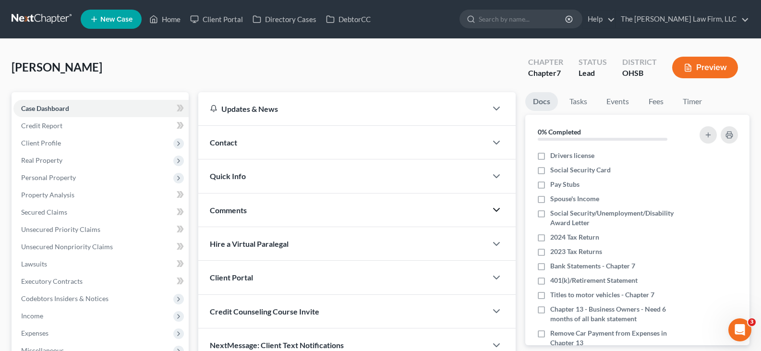
click at [497, 209] on icon "button" at bounding box center [497, 210] width 12 height 12
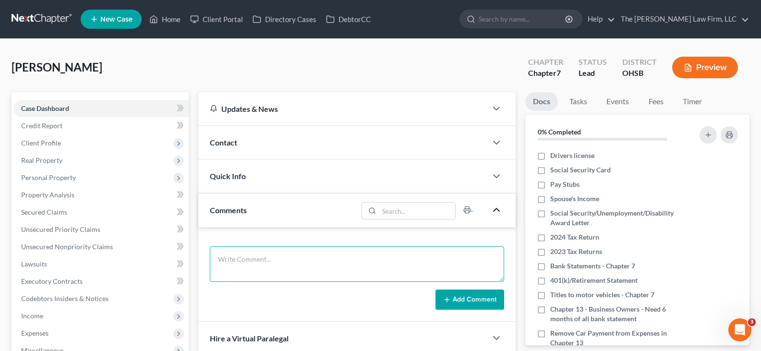
click at [408, 254] on textarea at bounding box center [357, 264] width 294 height 36
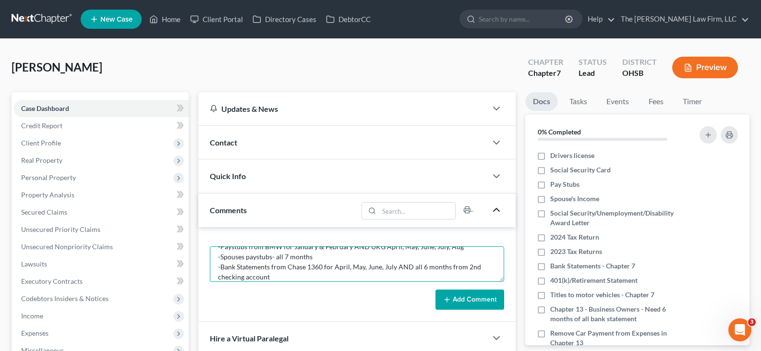
scroll to position [33, 0]
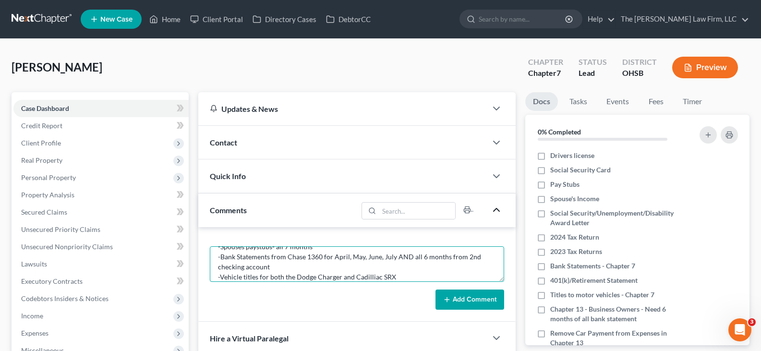
click at [369, 279] on textarea "Still need: -Paystubs from BMW for January & February AND UKG April, May, June,…" at bounding box center [357, 264] width 294 height 36
click at [453, 298] on button "Add Comment" at bounding box center [469, 299] width 69 height 20
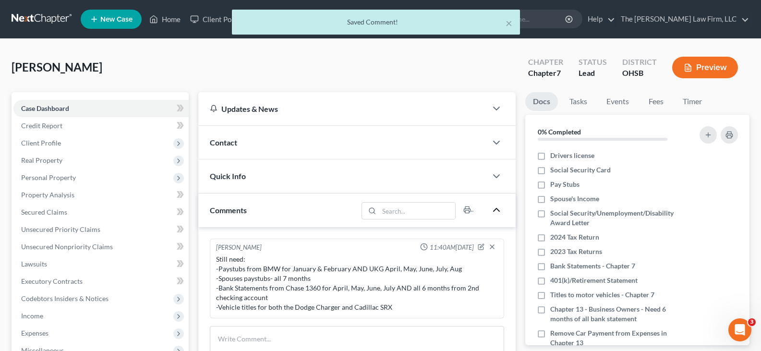
scroll to position [0, 0]
click at [550, 156] on label "Drivers license" at bounding box center [572, 156] width 44 height 10
click at [554, 156] on input "Drivers license" at bounding box center [557, 154] width 6 height 6
click at [550, 169] on label "Social Security Card" at bounding box center [580, 170] width 60 height 10
click at [554, 169] on input "Social Security Card" at bounding box center [557, 168] width 6 height 6
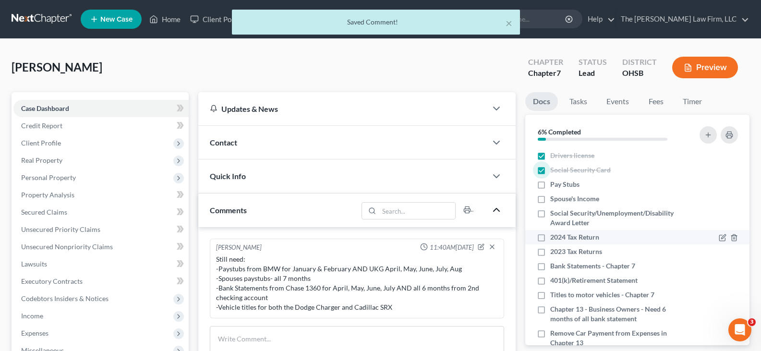
click at [550, 214] on label "Social Security/Unemployment/Disability Award Letter" at bounding box center [617, 217] width 135 height 19
click at [554, 214] on input "Social Security/Unemployment/Disability Award Letter" at bounding box center [557, 211] width 6 height 6
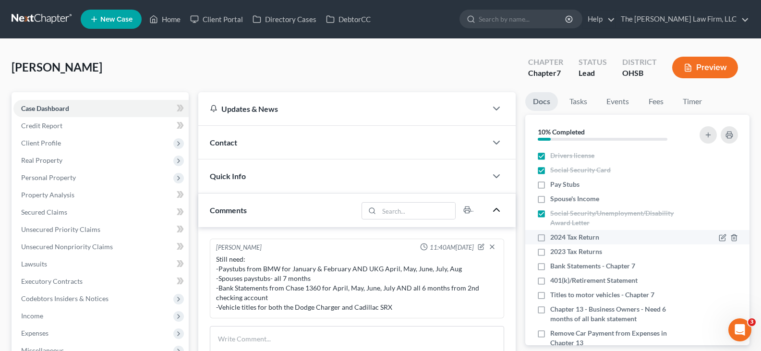
click at [550, 239] on label "2024 Tax Return" at bounding box center [574, 237] width 49 height 10
click at [554, 239] on input "2024 Tax Return" at bounding box center [557, 235] width 6 height 6
click at [550, 251] on label "2023 Tax Returns" at bounding box center [576, 252] width 52 height 10
click at [554, 251] on input "2023 Tax Returns" at bounding box center [557, 250] width 6 height 6
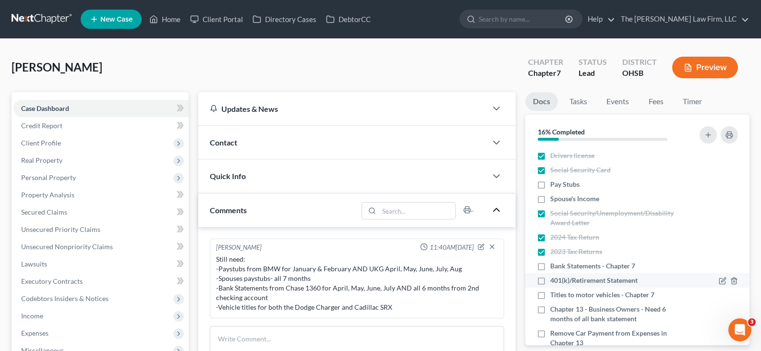
click at [550, 281] on label "401(k)/Retirement Statement" at bounding box center [593, 280] width 87 height 10
click at [554, 281] on input "401(k)/Retirement Statement" at bounding box center [557, 278] width 6 height 6
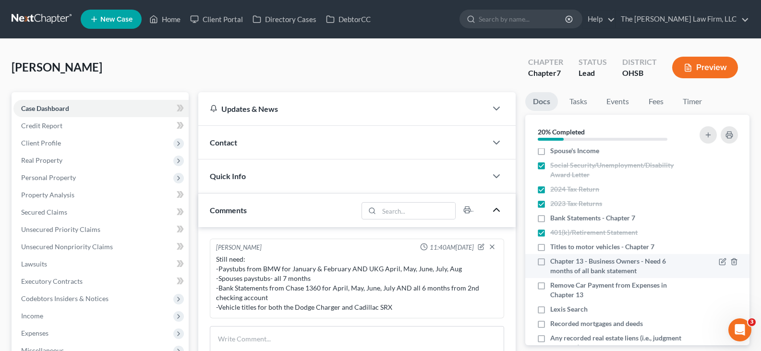
click at [550, 262] on label "Chapter 13 - Business Owners - Need 6 months of all bank statement" at bounding box center [617, 265] width 135 height 19
click at [554, 262] on input "Chapter 13 - Business Owners - Need 6 months of all bank statement" at bounding box center [557, 259] width 6 height 6
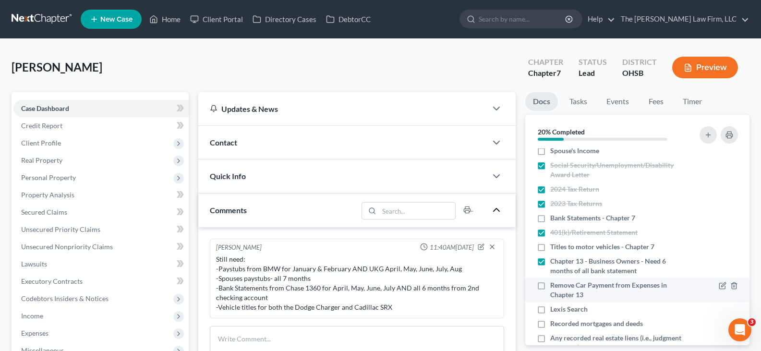
click at [550, 286] on label "Remove Car Payment from Expenses in Chapter 13" at bounding box center [617, 289] width 135 height 19
click at [554, 286] on input "Remove Car Payment from Expenses in Chapter 13" at bounding box center [557, 283] width 6 height 6
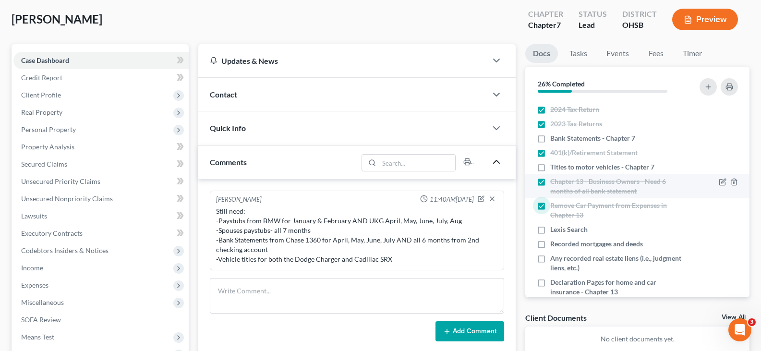
scroll to position [96, 0]
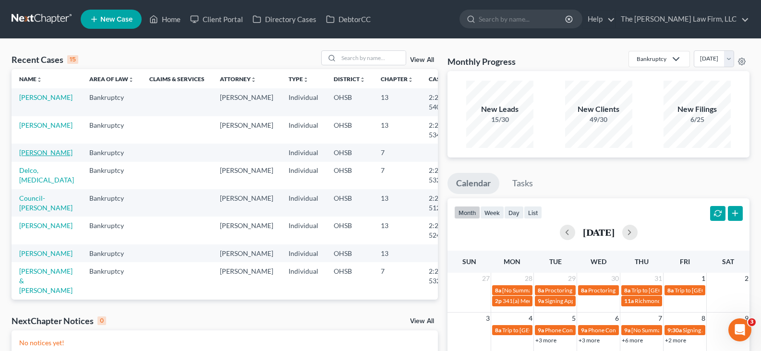
click at [28, 154] on link "[PERSON_NAME]" at bounding box center [45, 152] width 53 height 8
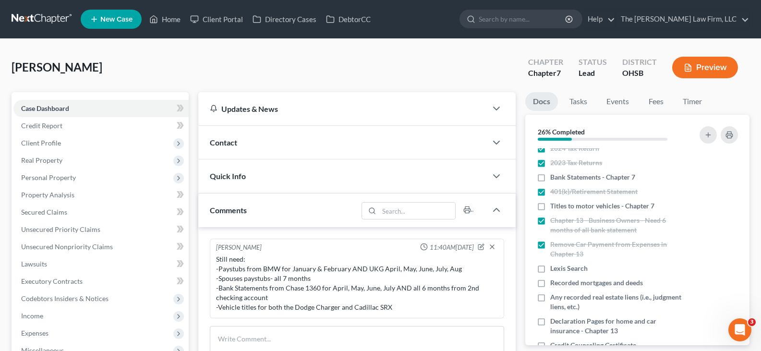
scroll to position [96, 0]
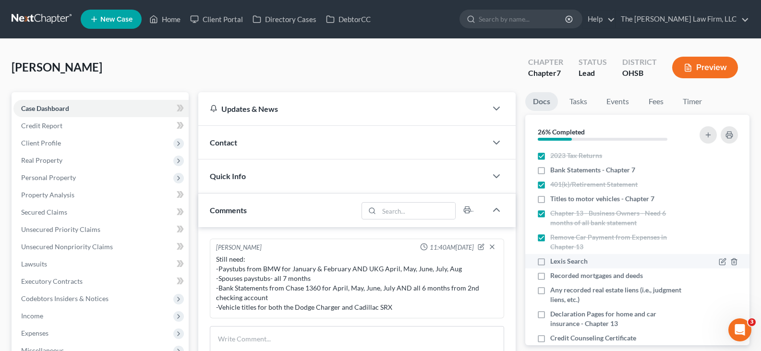
click at [550, 262] on label "Lexis Search" at bounding box center [568, 261] width 37 height 10
click at [554, 262] on input "Lexis Search" at bounding box center [557, 259] width 6 height 6
checkbox input "true"
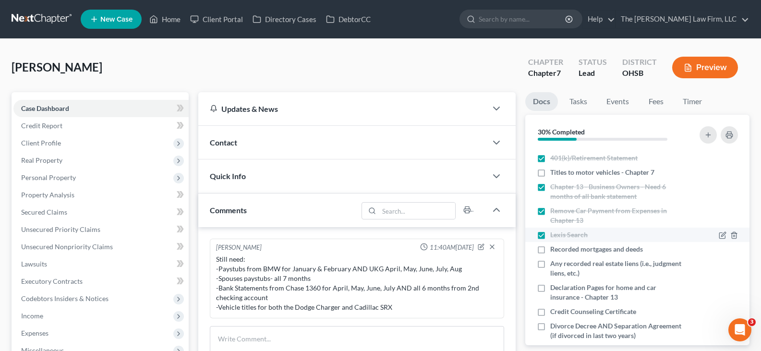
scroll to position [144, 0]
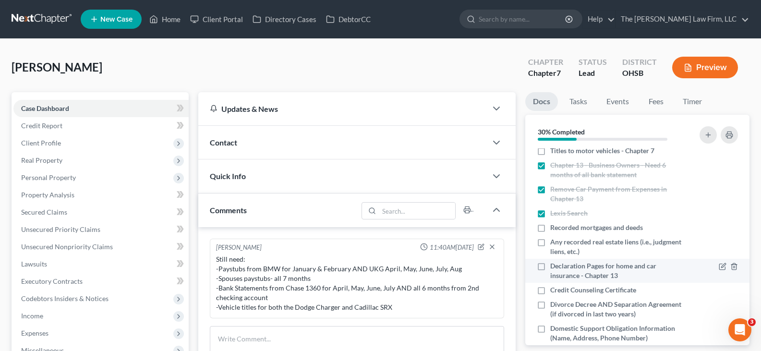
click at [550, 267] on label "Declaration Pages for home and car insurance - Chapter 13" at bounding box center [617, 270] width 135 height 19
click at [554, 267] on input "Declaration Pages for home and car insurance - Chapter 13" at bounding box center [557, 264] width 6 height 6
checkbox input "true"
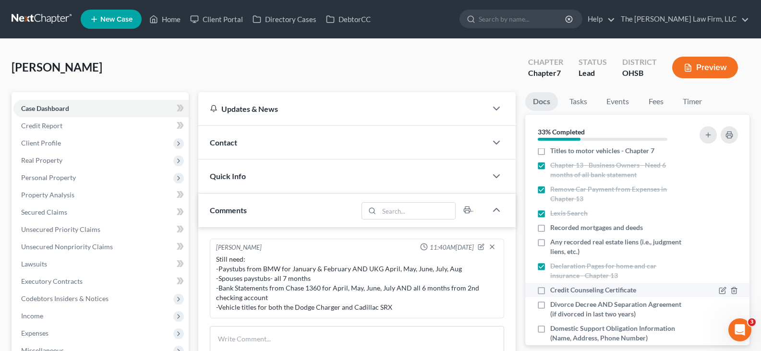
click at [550, 290] on label "Credit Counseling Certificate" at bounding box center [593, 290] width 86 height 10
click at [554, 290] on input "Credit Counseling Certificate" at bounding box center [557, 288] width 6 height 6
checkbox input "true"
click at [550, 306] on label "Divorce Decree AND Separation Agreement (if divorced in last two years)" at bounding box center [617, 308] width 135 height 19
click at [554, 306] on input "Divorce Decree AND Separation Agreement (if divorced in last two years)" at bounding box center [557, 302] width 6 height 6
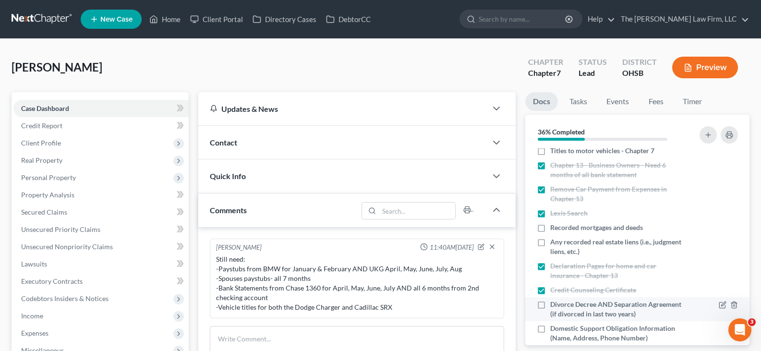
checkbox input "true"
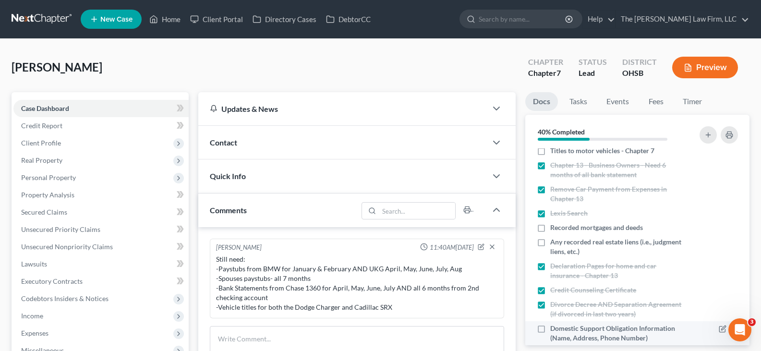
click at [550, 329] on label "Domestic Support Obligation Information (Name, Address, Phone Number)" at bounding box center [617, 332] width 135 height 19
click at [554, 329] on input "Domestic Support Obligation Information (Name, Address, Phone Number)" at bounding box center [557, 326] width 6 height 6
checkbox input "true"
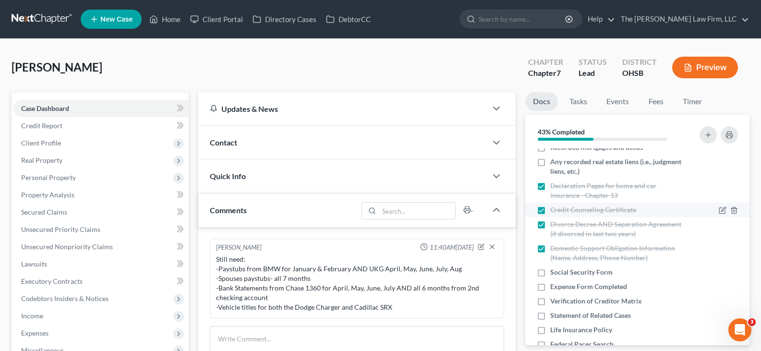
scroll to position [240, 0]
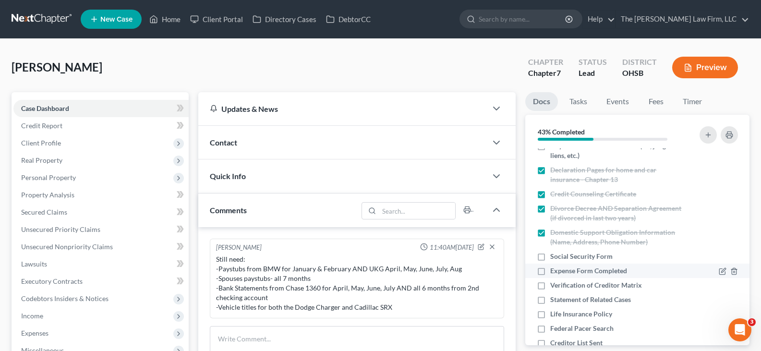
click at [550, 270] on label "Expense Form Completed" at bounding box center [588, 271] width 77 height 10
click at [554, 270] on input "Expense Form Completed" at bounding box center [557, 269] width 6 height 6
checkbox input "true"
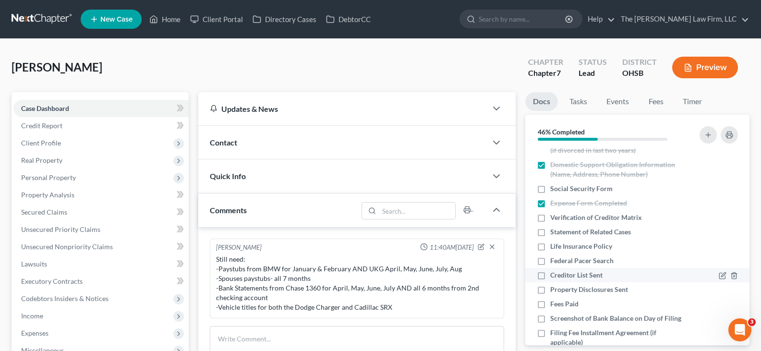
scroll to position [336, 0]
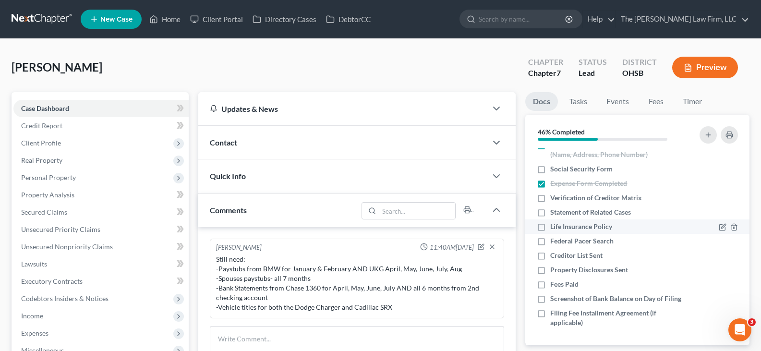
click at [550, 222] on label "Life Insurance Policy" at bounding box center [581, 227] width 62 height 10
click at [554, 222] on input "Life Insurance Policy" at bounding box center [557, 225] width 6 height 6
checkbox input "true"
click at [550, 236] on label "Federal Pacer Search" at bounding box center [581, 241] width 63 height 10
click at [554, 236] on input "Federal Pacer Search" at bounding box center [557, 239] width 6 height 6
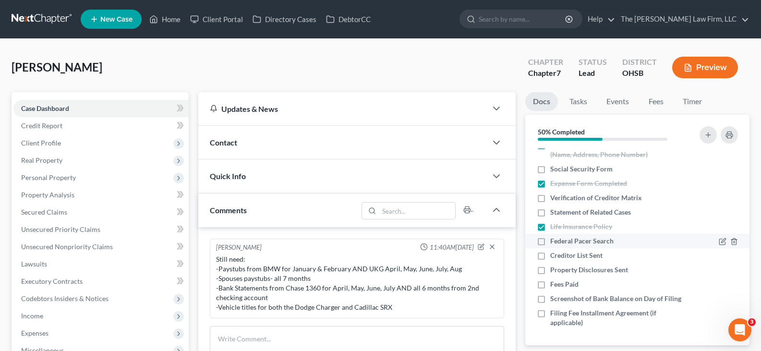
checkbox input "true"
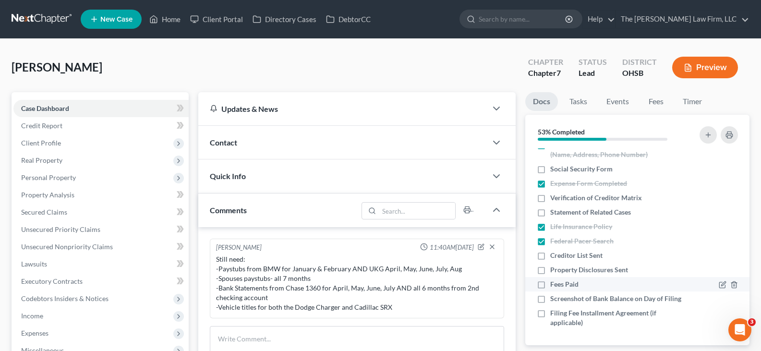
click at [550, 279] on label "Fees Paid" at bounding box center [564, 284] width 28 height 10
click at [554, 279] on input "Fees Paid" at bounding box center [557, 282] width 6 height 6
checkbox input "true"
click at [177, 19] on link "Home" at bounding box center [164, 19] width 41 height 17
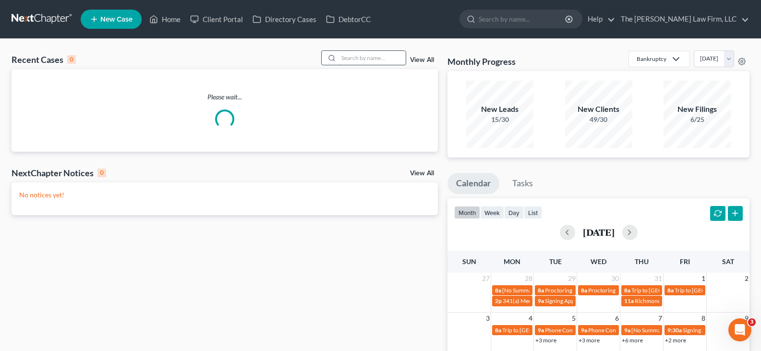
click at [360, 59] on input "search" at bounding box center [371, 58] width 67 height 14
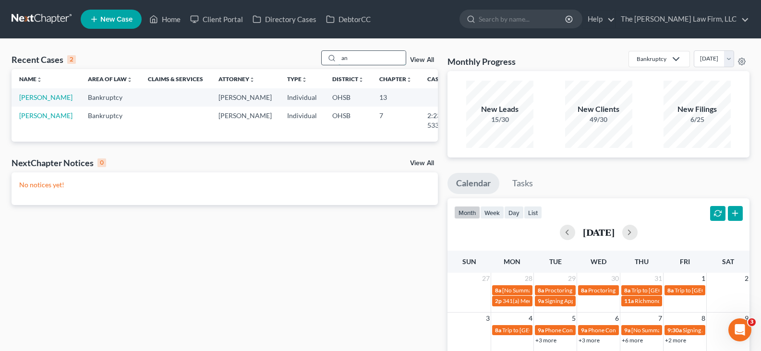
type input "a"
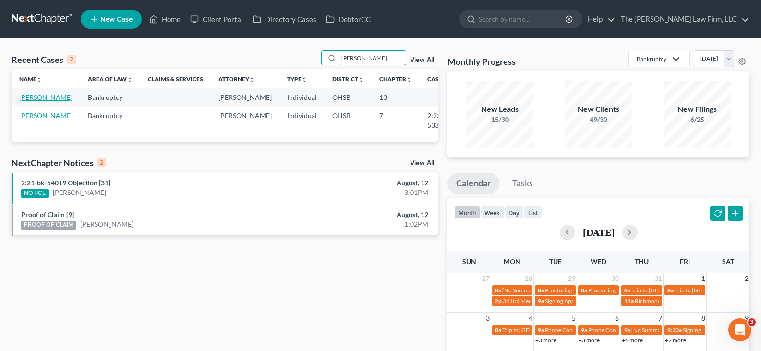
type input "[PERSON_NAME]"
click at [36, 99] on link "[PERSON_NAME]" at bounding box center [45, 97] width 53 height 8
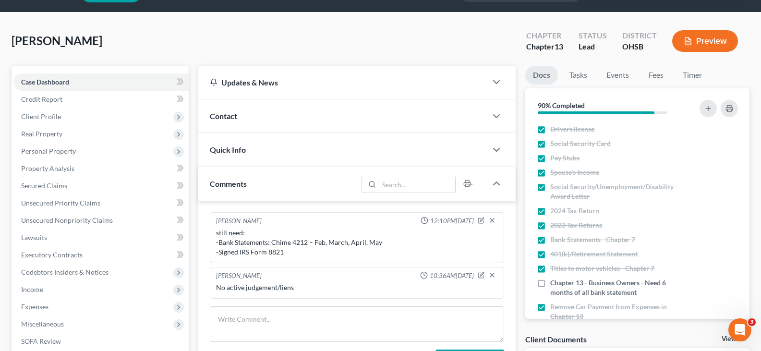
scroll to position [48, 0]
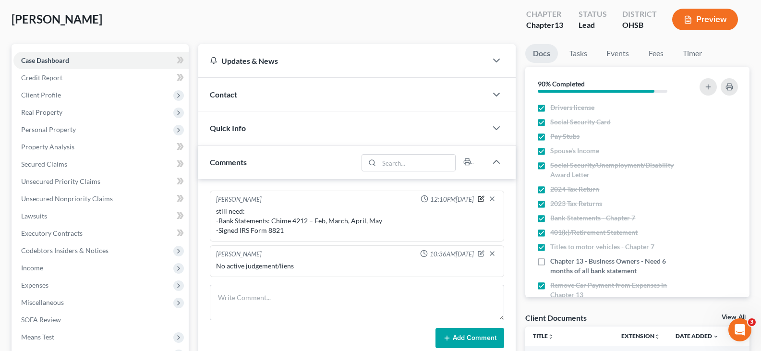
click at [482, 201] on icon "button" at bounding box center [481, 198] width 7 height 7
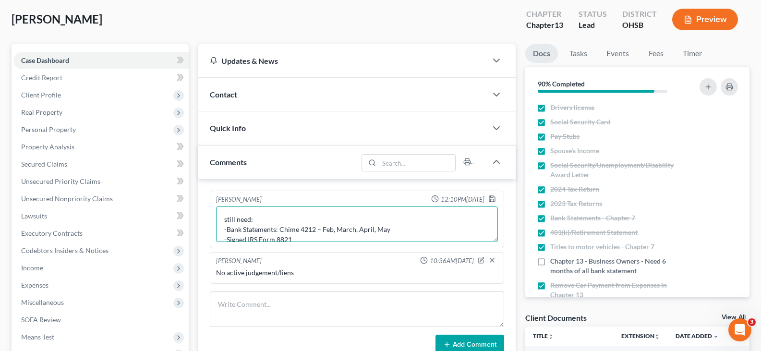
drag, startPoint x: 393, startPoint y: 229, endPoint x: 223, endPoint y: 230, distance: 169.9
click at [223, 230] on textarea "still need: -Bank Statements: Chime 4212 – Feb, March, April, May -Signed IRS F…" at bounding box center [357, 224] width 282 height 36
type textarea "still need: -Signed IRS Form 8821"
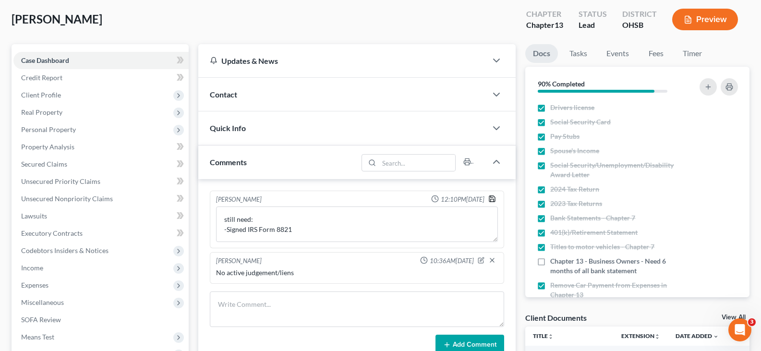
click at [492, 199] on polyline "button" at bounding box center [492, 200] width 3 height 2
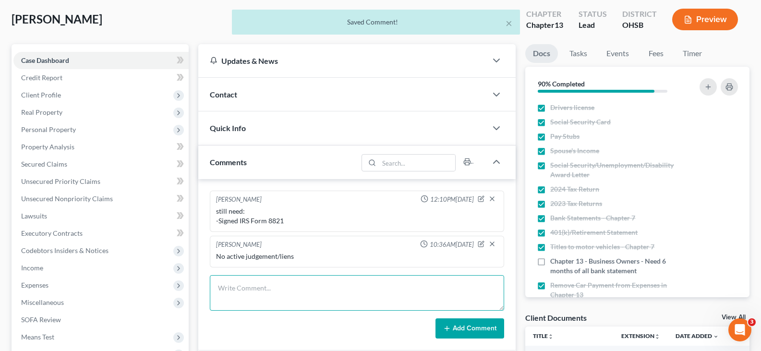
click at [390, 290] on textarea at bounding box center [357, 293] width 294 height 36
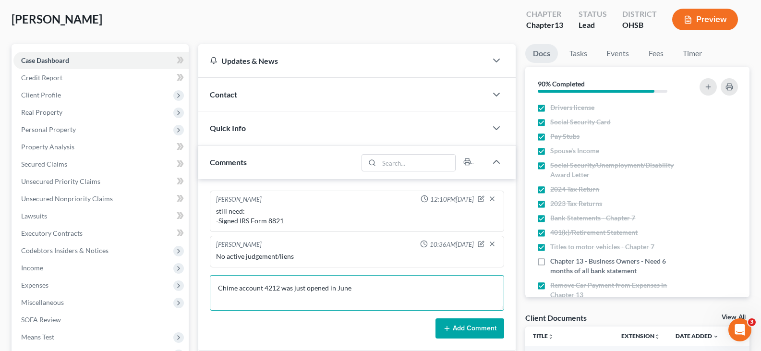
type textarea "Chime account 4212 was just opened in June"
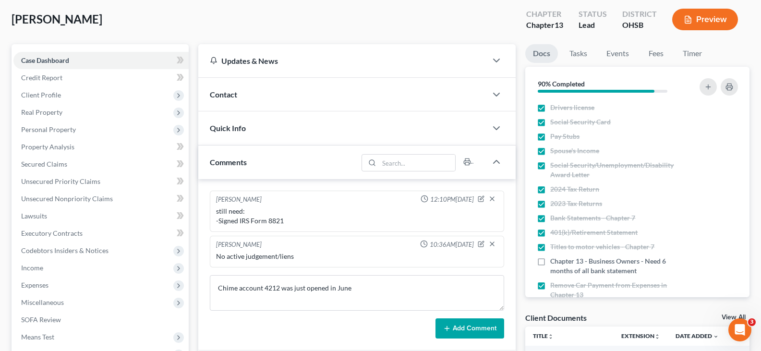
click at [470, 328] on button "Add Comment" at bounding box center [469, 328] width 69 height 20
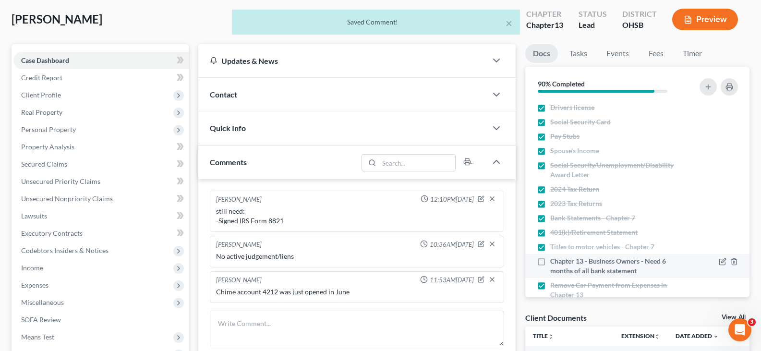
click at [550, 261] on label "Chapter 13 - Business Owners - Need 6 months of all bank statement" at bounding box center [617, 265] width 135 height 19
click at [554, 261] on input "Chapter 13 - Business Owners - Need 6 months of all bank statement" at bounding box center [557, 259] width 6 height 6
checkbox input "true"
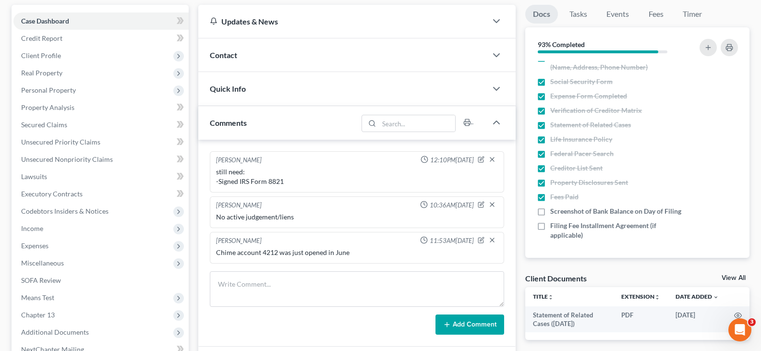
scroll to position [96, 0]
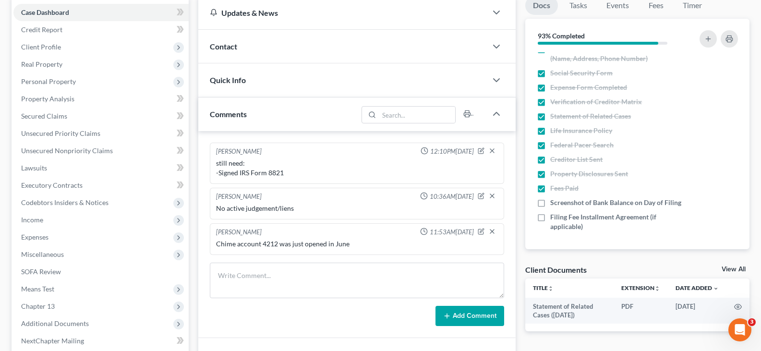
click at [724, 270] on link "View All" at bounding box center [733, 269] width 24 height 7
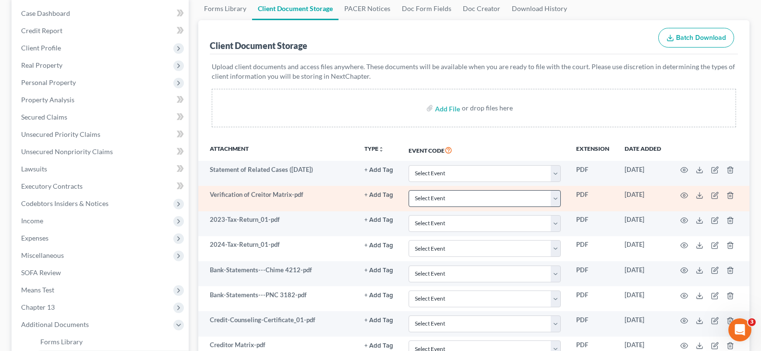
scroll to position [96, 0]
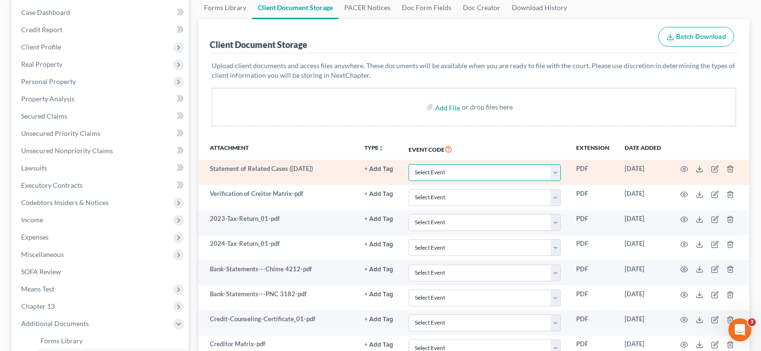
click at [557, 171] on select "Select Event 20 Largest Unsecured Creditors Amended Document Amended List of Cr…" at bounding box center [484, 172] width 152 height 17
select select "52"
click at [408, 164] on select "Select Event 20 Largest Unsecured Creditors Amended Document Amended List of Cr…" at bounding box center [484, 172] width 152 height 17
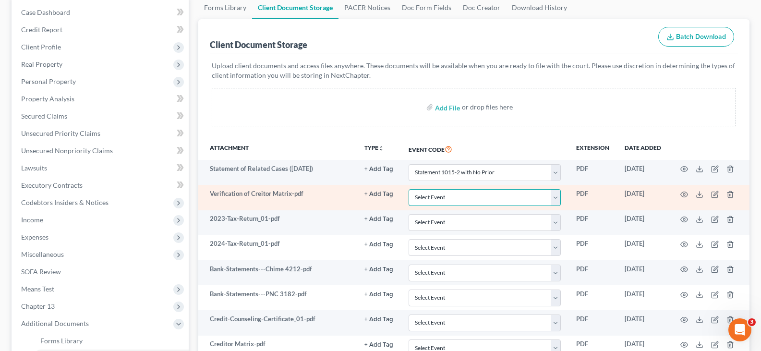
click at [557, 198] on select "Select Event 20 Largest Unsecured Creditors Amended Document Amended List of Cr…" at bounding box center [484, 197] width 152 height 17
select select "61"
click at [408, 189] on select "Select Event 20 Largest Unsecured Creditors Amended Document Amended List of Cr…" at bounding box center [484, 197] width 152 height 17
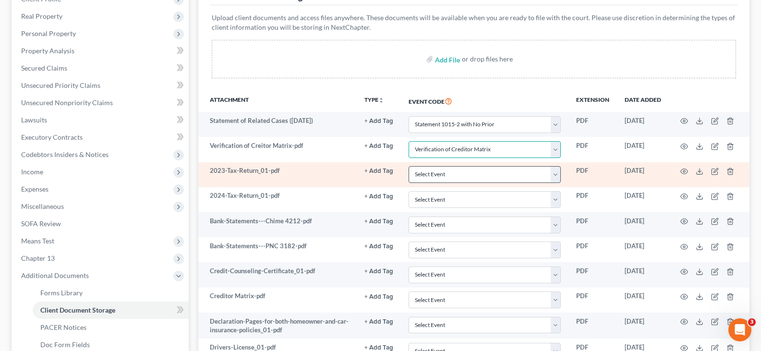
scroll to position [192, 0]
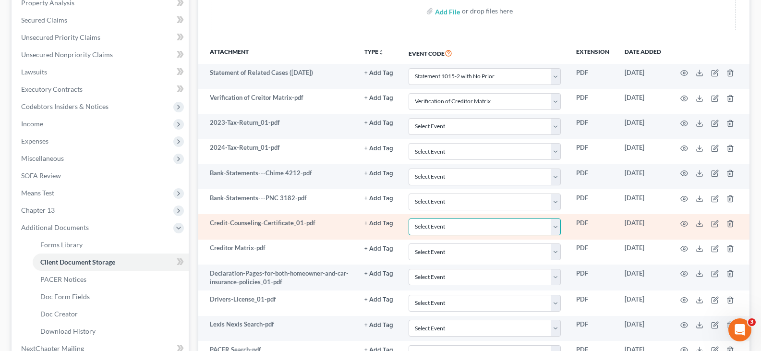
click at [556, 229] on select "Select Event 20 Largest Unsecured Creditors Amended Document Amended List of Cr…" at bounding box center [484, 226] width 152 height 17
select select "7"
click at [408, 218] on select "Select Event 20 Largest Unsecured Creditors Amended Document Amended List of Cr…" at bounding box center [484, 226] width 152 height 17
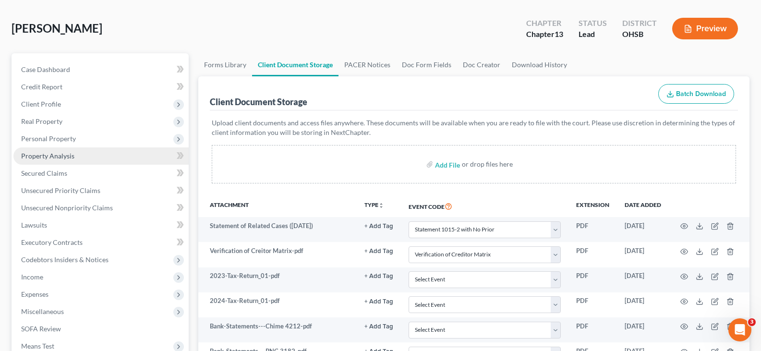
scroll to position [0, 0]
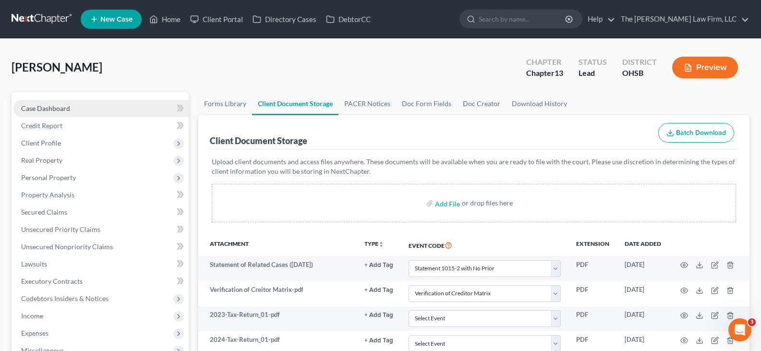
click at [74, 108] on link "Case Dashboard" at bounding box center [100, 108] width 175 height 17
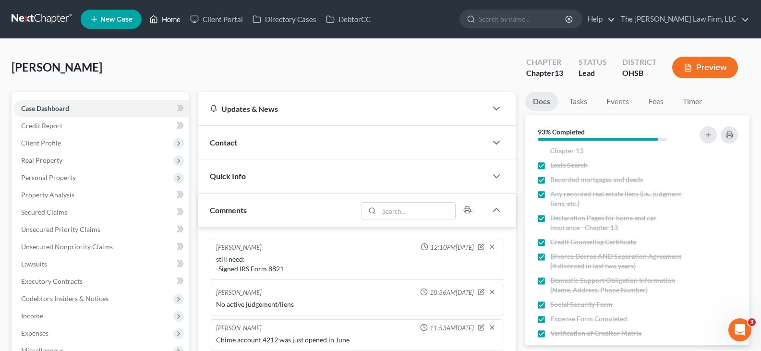
click at [170, 21] on link "Home" at bounding box center [164, 19] width 41 height 17
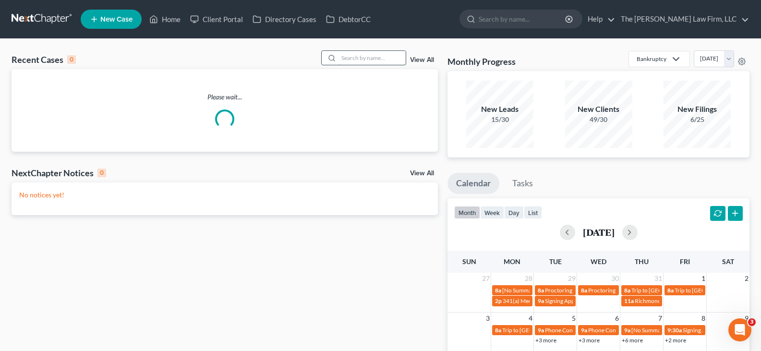
click at [361, 57] on input "search" at bounding box center [371, 58] width 67 height 14
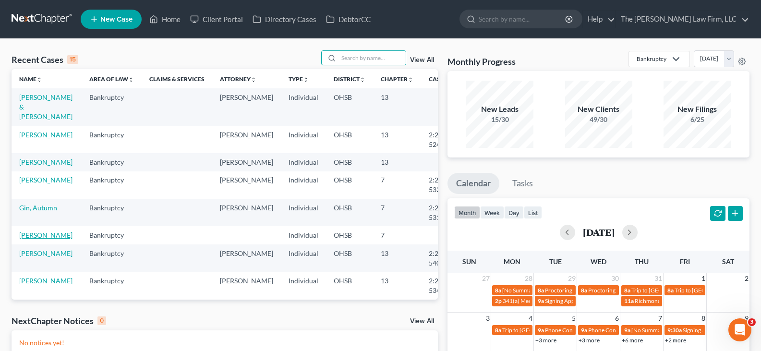
click at [31, 239] on link "[PERSON_NAME]" at bounding box center [45, 235] width 53 height 8
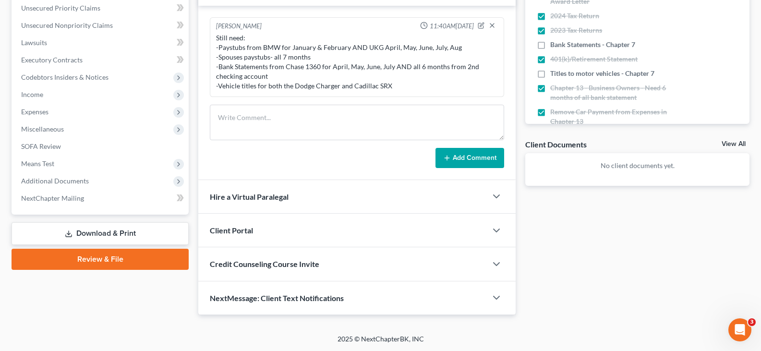
scroll to position [222, 0]
click at [496, 299] on polyline "button" at bounding box center [496, 297] width 6 height 3
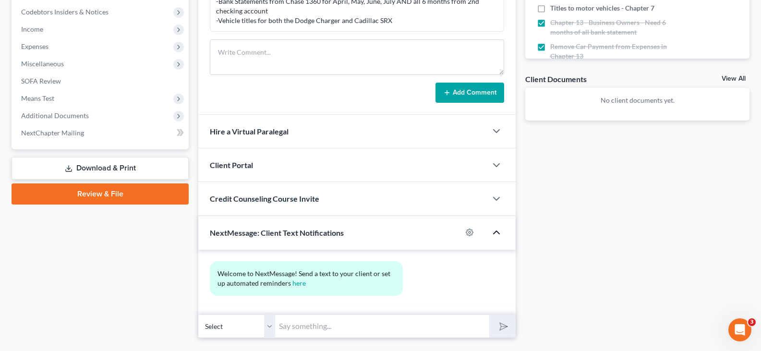
scroll to position [310, 0]
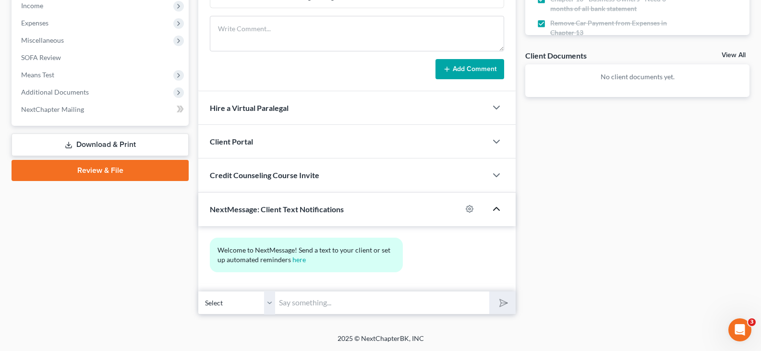
click at [373, 308] on input "text" at bounding box center [382, 303] width 214 height 24
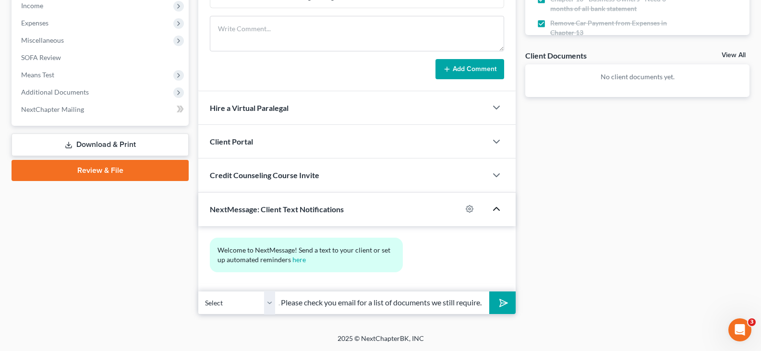
scroll to position [0, 120]
type input "We just sent a time sensitive email. Please check you email for a list of docum…"
click at [502, 302] on icon "submit" at bounding box center [501, 302] width 13 height 13
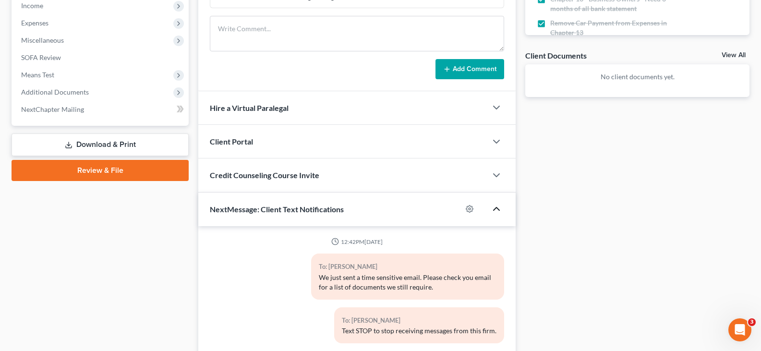
click at [495, 207] on icon "button" at bounding box center [497, 209] width 12 height 12
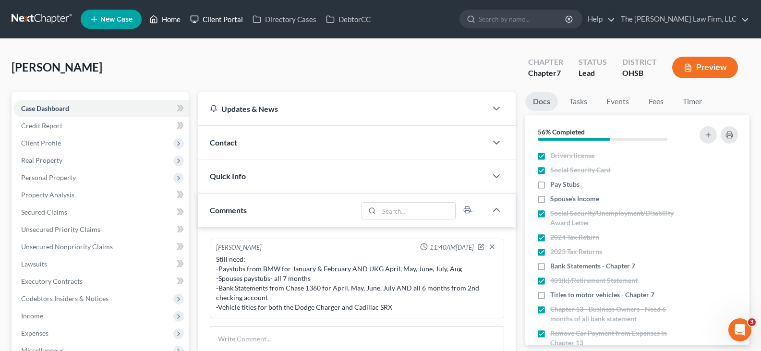
drag, startPoint x: 173, startPoint y: 21, endPoint x: 235, endPoint y: 26, distance: 62.2
click at [173, 21] on link "Home" at bounding box center [164, 19] width 41 height 17
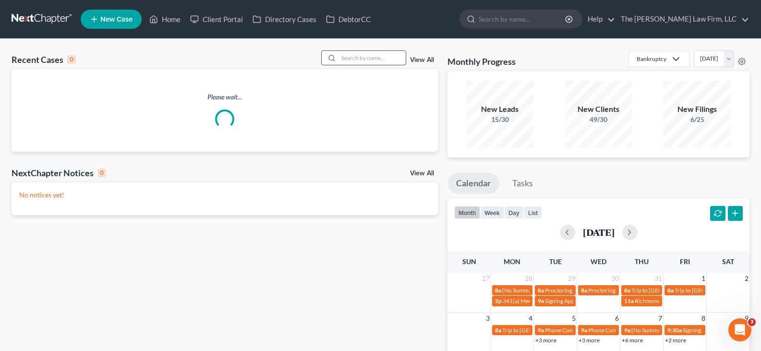
click at [364, 56] on input "search" at bounding box center [371, 58] width 67 height 14
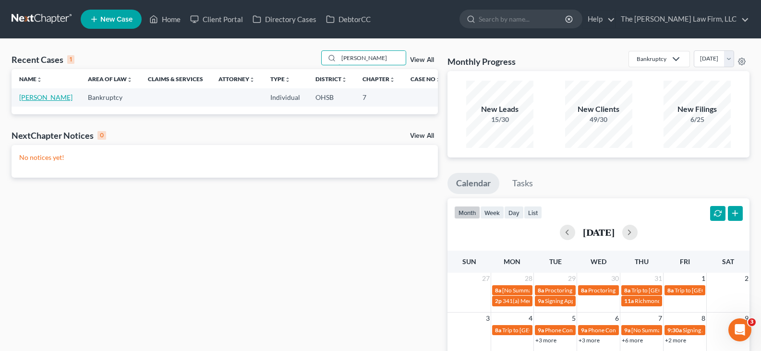
type input "[PERSON_NAME]"
click at [31, 101] on link "[PERSON_NAME]" at bounding box center [45, 97] width 53 height 8
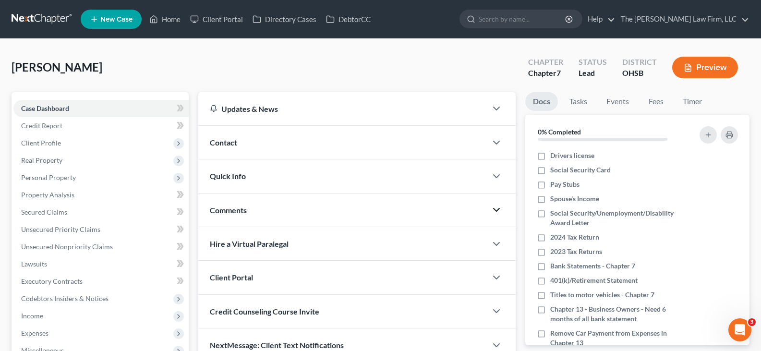
click at [498, 210] on polyline "button" at bounding box center [496, 209] width 6 height 3
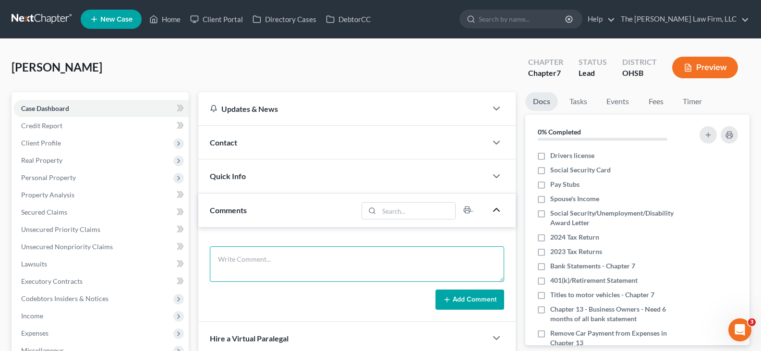
click at [400, 252] on textarea at bounding box center [357, 264] width 294 height 36
type textarea "Driver's license is in black and white"
click at [450, 298] on icon at bounding box center [447, 300] width 8 height 8
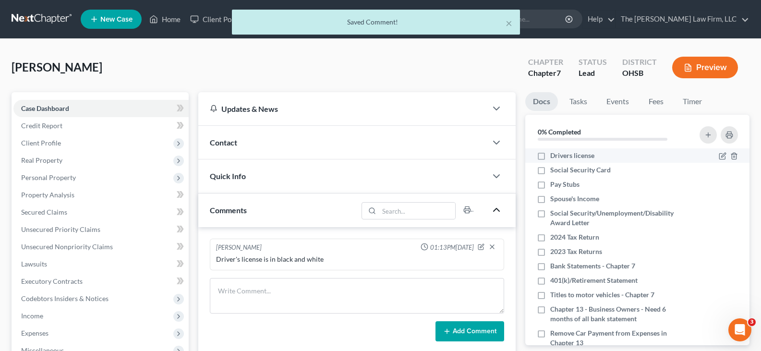
click at [550, 157] on label "Drivers license" at bounding box center [572, 156] width 44 height 10
click at [554, 157] on input "Drivers license" at bounding box center [557, 154] width 6 height 6
checkbox input "true"
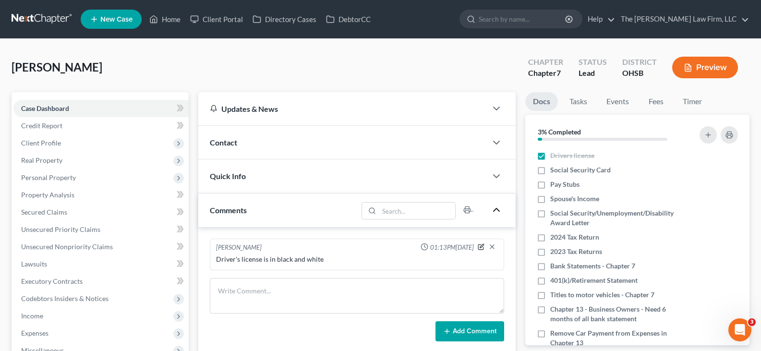
click at [482, 249] on icon "button" at bounding box center [481, 246] width 7 height 7
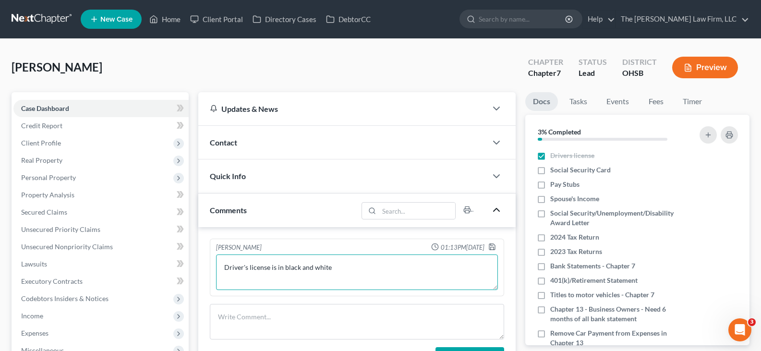
click at [271, 265] on textarea "Driver's license is in black and white" at bounding box center [357, 272] width 282 height 36
type textarea "Driver's license and social security card are in black and white"
click at [491, 247] on polyline "button" at bounding box center [492, 248] width 3 height 2
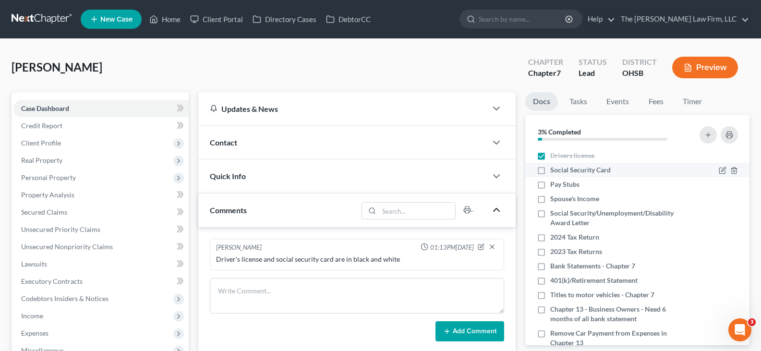
click at [550, 169] on label "Social Security Card" at bounding box center [580, 170] width 60 height 10
click at [554, 169] on input "Social Security Card" at bounding box center [557, 168] width 6 height 6
checkbox input "true"
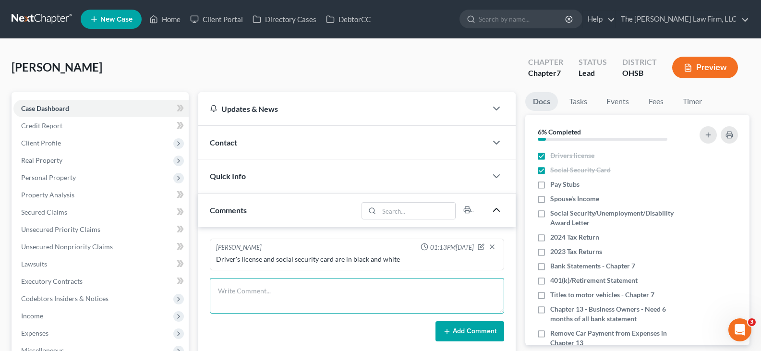
click at [249, 287] on textarea at bounding box center [357, 296] width 294 height 36
click at [218, 291] on textarea "single, one person household" at bounding box center [357, 296] width 294 height 36
click at [305, 293] on textarea "-single, one person household" at bounding box center [357, 296] width 294 height 36
type textarea "-single, one person household -rents -no dependents -No life insurance"
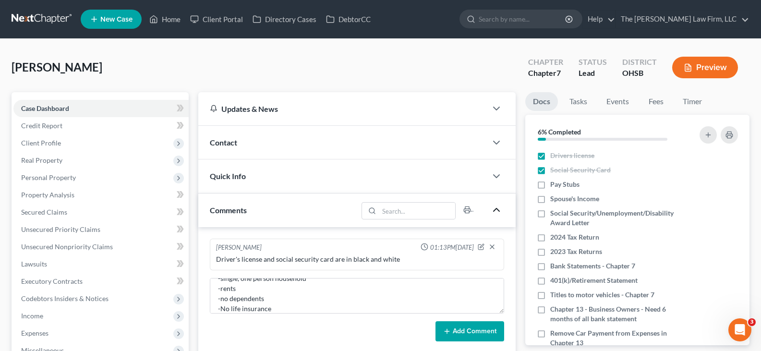
click at [485, 329] on button "Add Comment" at bounding box center [469, 331] width 69 height 20
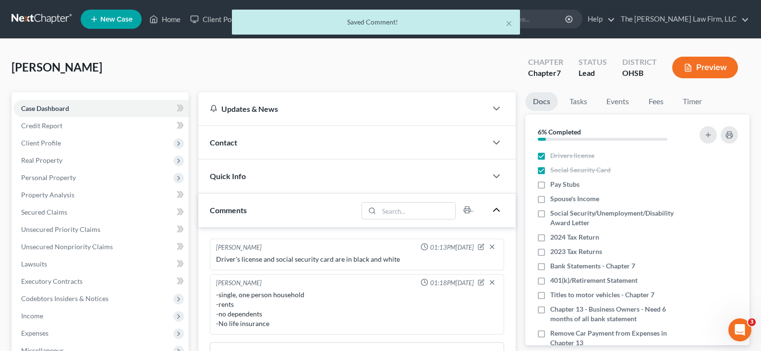
scroll to position [0, 0]
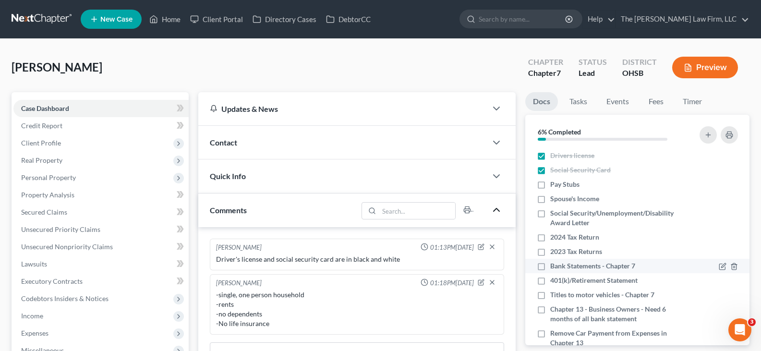
drag, startPoint x: 542, startPoint y: 200, endPoint x: 737, endPoint y: 271, distance: 208.0
click at [550, 200] on label "Spouse's Income" at bounding box center [574, 199] width 49 height 10
click at [554, 200] on input "Spouse's Income" at bounding box center [557, 197] width 6 height 6
checkbox input "true"
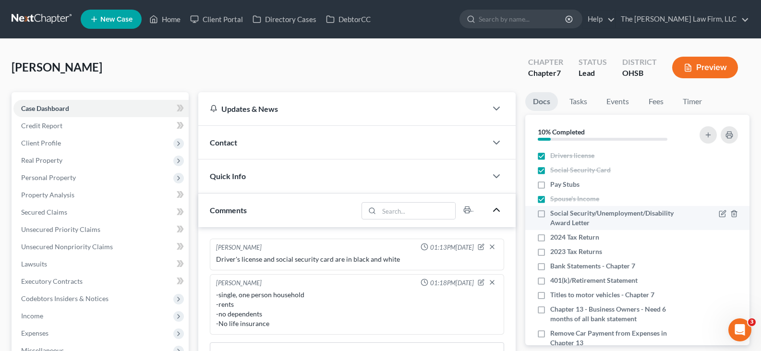
click at [550, 215] on label "Social Security/Unemployment/Disability Award Letter" at bounding box center [617, 217] width 135 height 19
click at [554, 215] on input "Social Security/Unemployment/Disability Award Letter" at bounding box center [557, 211] width 6 height 6
checkbox input "true"
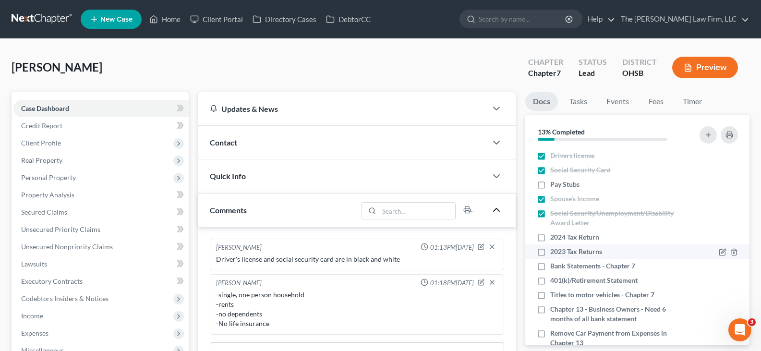
drag, startPoint x: 541, startPoint y: 238, endPoint x: 541, endPoint y: 254, distance: 16.3
click at [550, 238] on label "2024 Tax Return" at bounding box center [574, 237] width 49 height 10
click at [554, 238] on input "2024 Tax Return" at bounding box center [557, 235] width 6 height 6
checkbox input "true"
click at [550, 253] on label "2023 Tax Returns" at bounding box center [576, 252] width 52 height 10
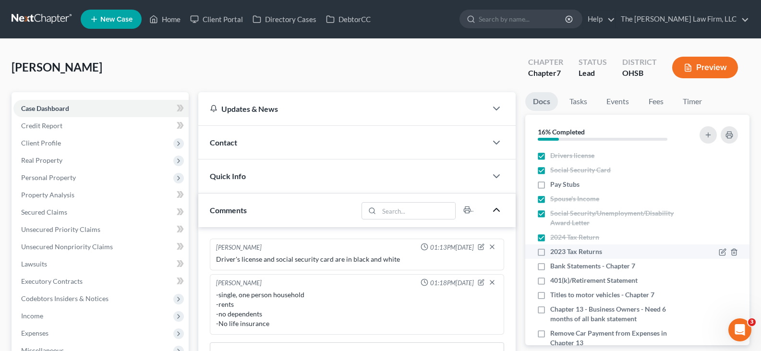
click at [554, 253] on input "2023 Tax Returns" at bounding box center [557, 250] width 6 height 6
checkbox input "true"
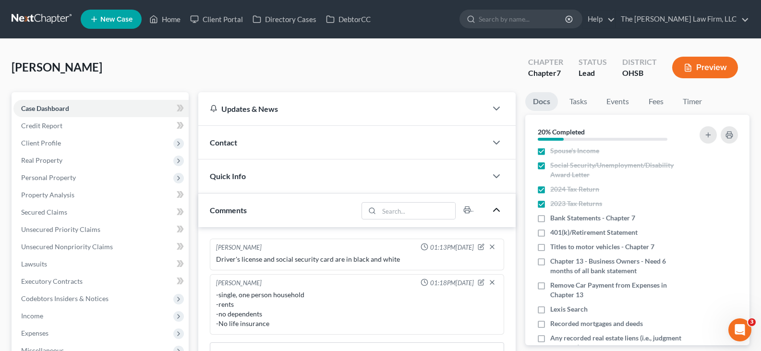
scroll to position [48, 0]
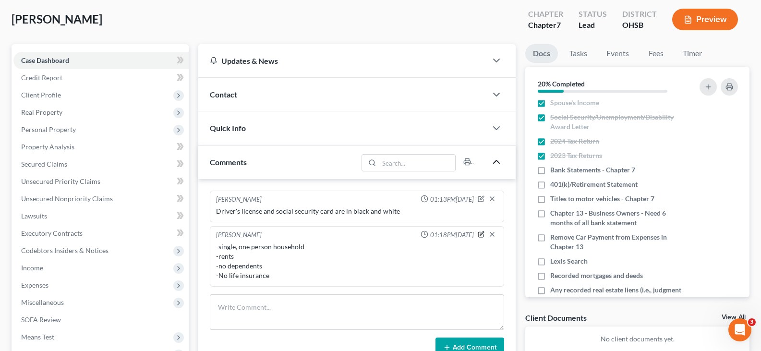
click at [482, 234] on icon "button" at bounding box center [481, 234] width 7 height 7
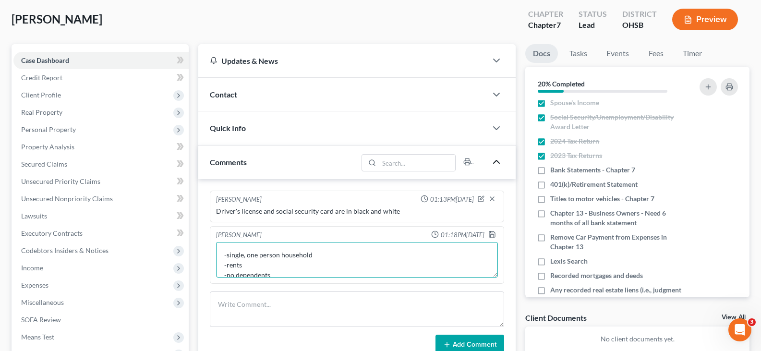
scroll to position [19, 0]
click at [284, 265] on textarea "-single, one person household -rents -no dependents -No life insurance" at bounding box center [357, 260] width 282 height 36
type textarea "-single, one person household -rents -no dependents -No life insurance -Has a 4…"
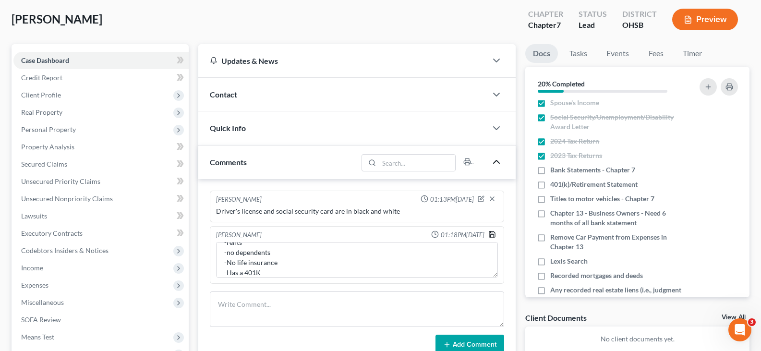
click at [492, 236] on icon "button" at bounding box center [492, 234] width 8 height 8
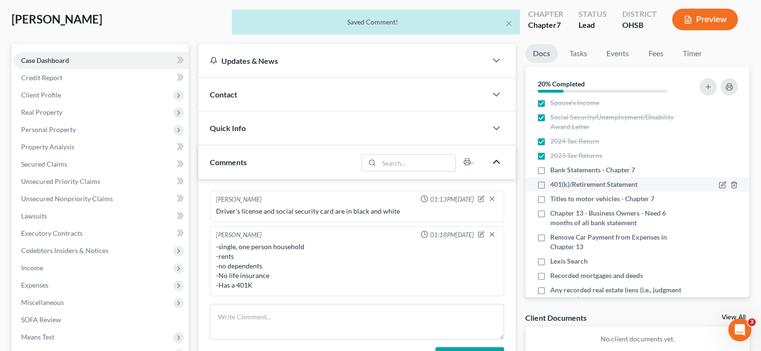
click at [550, 184] on label "401(k)/Retirement Statement" at bounding box center [593, 185] width 87 height 10
click at [554, 184] on input "401(k)/Retirement Statement" at bounding box center [557, 183] width 6 height 6
checkbox input "true"
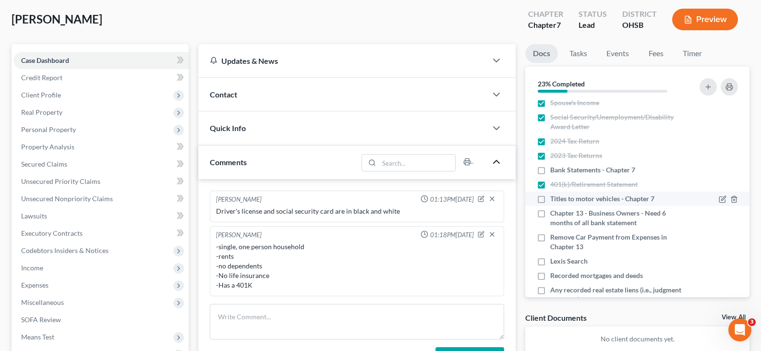
click at [550, 200] on label "Titles to motor vehicles - Chapter 7" at bounding box center [602, 199] width 104 height 10
click at [554, 200] on input "Titles to motor vehicles - Chapter 7" at bounding box center [557, 197] width 6 height 6
checkbox input "true"
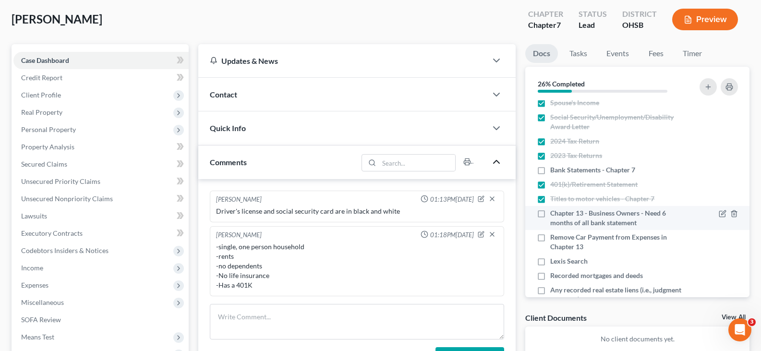
click at [550, 213] on label "Chapter 13 - Business Owners - Need 6 months of all bank statement" at bounding box center [617, 217] width 135 height 19
click at [554, 213] on input "Chapter 13 - Business Owners - Need 6 months of all bank statement" at bounding box center [557, 211] width 6 height 6
checkbox input "true"
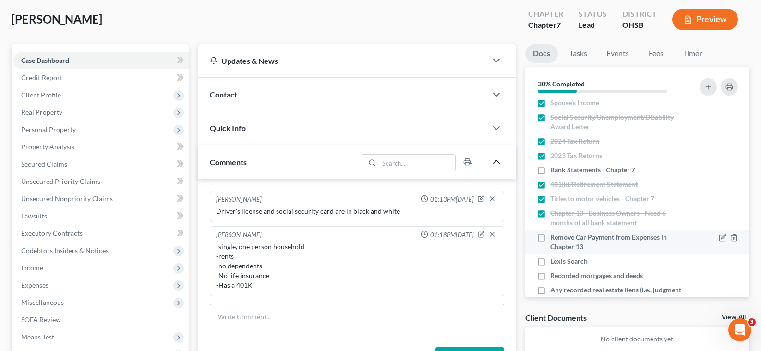
click at [550, 237] on label "Remove Car Payment from Expenses in Chapter 13" at bounding box center [617, 241] width 135 height 19
click at [554, 237] on input "Remove Car Payment from Expenses in Chapter 13" at bounding box center [557, 235] width 6 height 6
checkbox input "true"
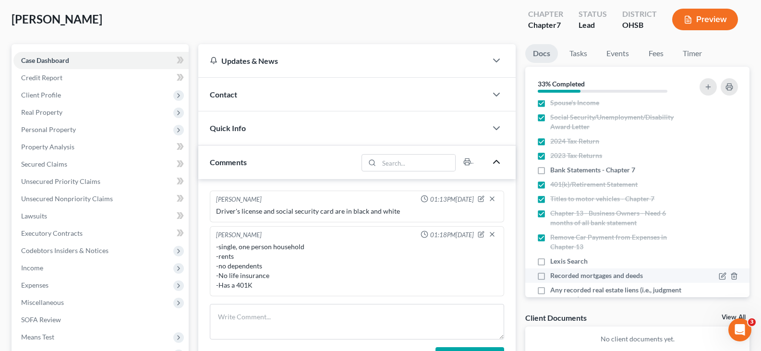
click at [550, 276] on label "Recorded mortgages and deeds" at bounding box center [596, 276] width 93 height 10
click at [554, 276] on input "Recorded mortgages and deeds" at bounding box center [557, 274] width 6 height 6
checkbox input "true"
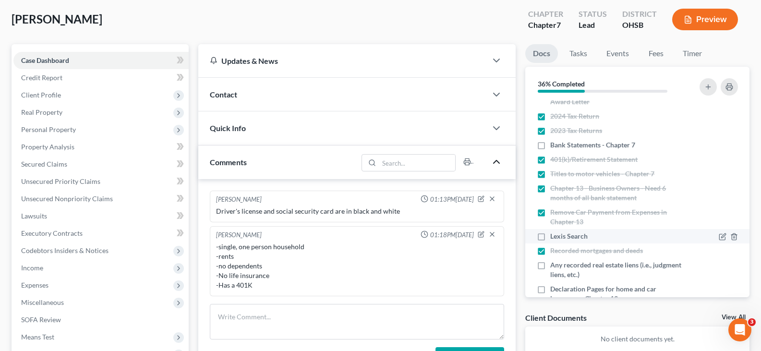
scroll to position [96, 0]
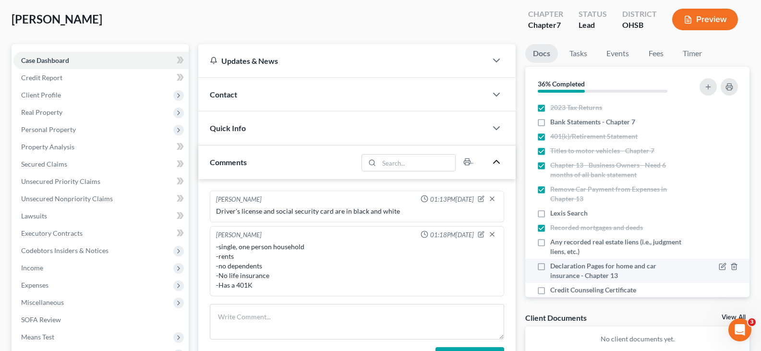
click at [550, 265] on label "Declaration Pages for home and car insurance - Chapter 13" at bounding box center [617, 270] width 135 height 19
click at [554, 265] on input "Declaration Pages for home and car insurance - Chapter 13" at bounding box center [557, 264] width 6 height 6
checkbox input "true"
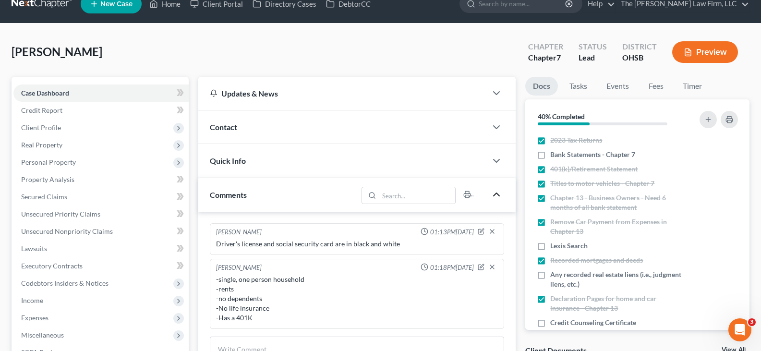
scroll to position [0, 0]
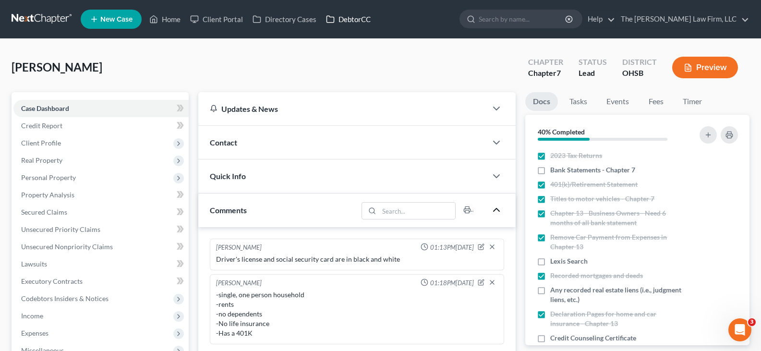
click at [347, 16] on link "DebtorCC" at bounding box center [348, 19] width 54 height 17
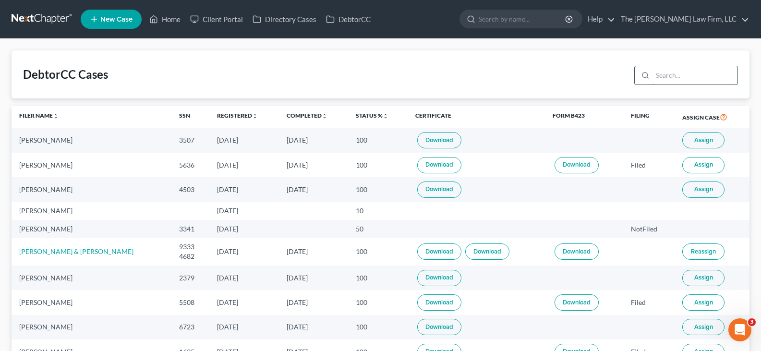
click at [671, 77] on input "search" at bounding box center [694, 75] width 85 height 18
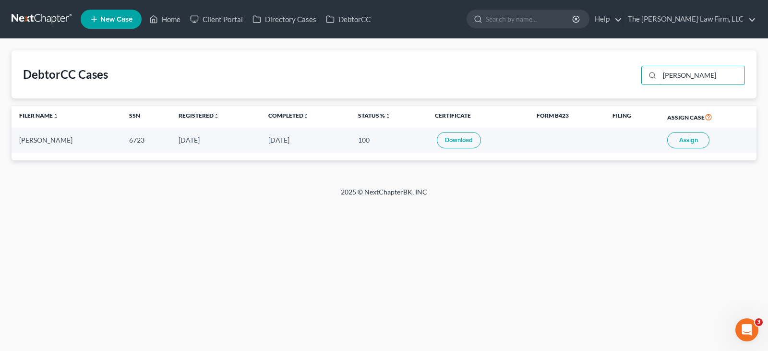
type input "[PERSON_NAME]"
click at [448, 142] on link "Download" at bounding box center [459, 140] width 44 height 16
click at [172, 19] on link "Home" at bounding box center [164, 19] width 41 height 17
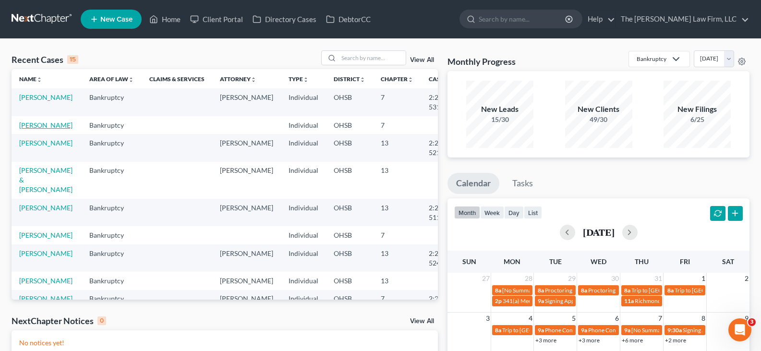
click at [31, 129] on link "[PERSON_NAME]" at bounding box center [45, 125] width 53 height 8
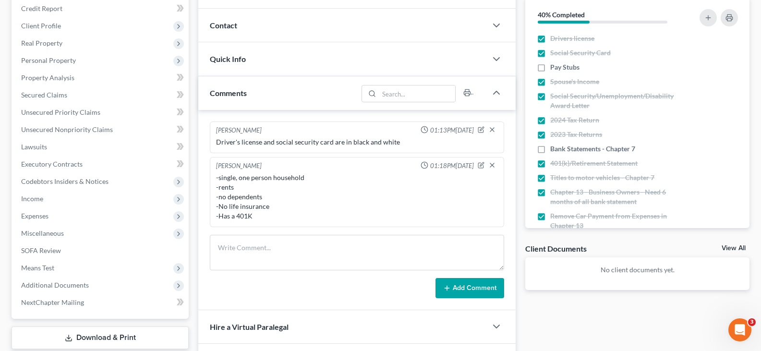
scroll to position [96, 0]
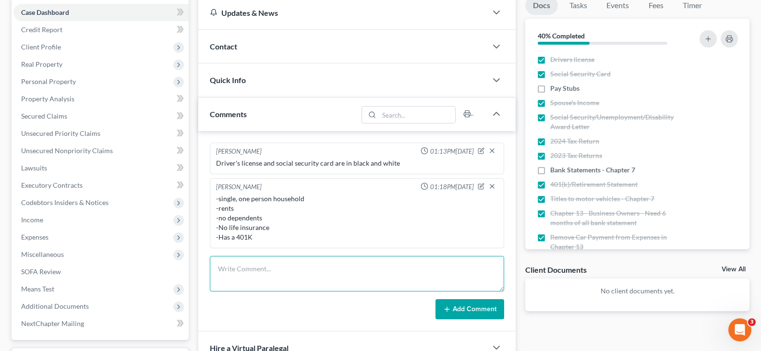
click at [424, 264] on textarea at bounding box center [357, 274] width 294 height 36
type textarea "Still need: -Paystub 8/15 (once available)"
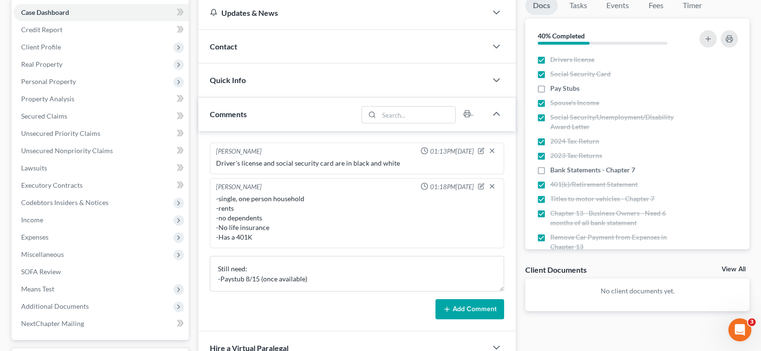
click at [458, 308] on button "Add Comment" at bounding box center [469, 309] width 69 height 20
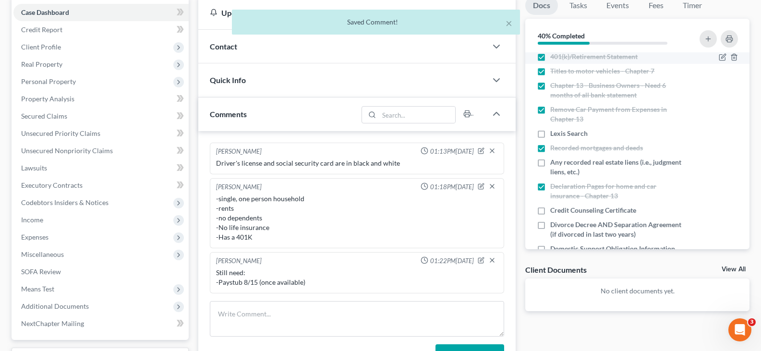
scroll to position [144, 0]
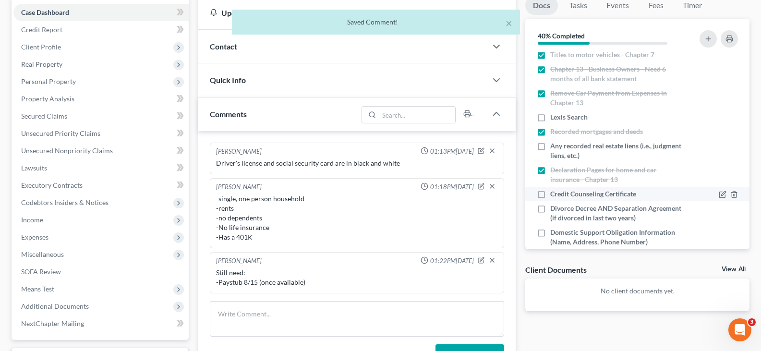
click at [550, 192] on label "Credit Counseling Certificate" at bounding box center [593, 194] width 86 height 10
click at [554, 192] on input "Credit Counseling Certificate" at bounding box center [557, 192] width 6 height 6
checkbox input "true"
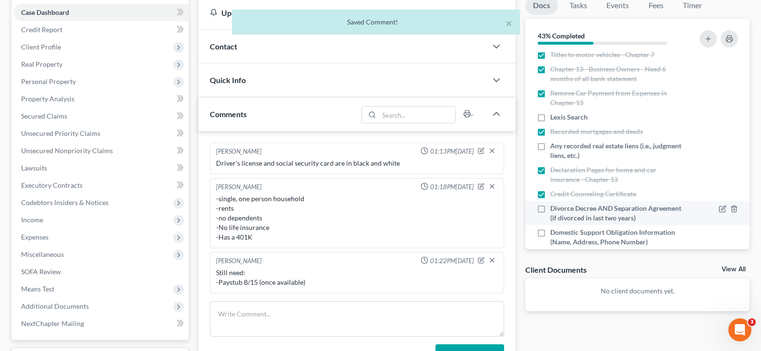
click at [550, 209] on label "Divorce Decree AND Separation Agreement (if divorced in last two years)" at bounding box center [617, 213] width 135 height 19
click at [554, 209] on input "Divorce Decree AND Separation Agreement (if divorced in last two years)" at bounding box center [557, 207] width 6 height 6
checkbox input "true"
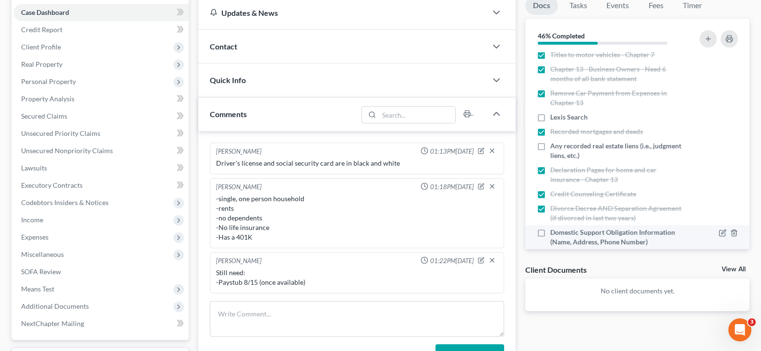
click at [550, 232] on label "Domestic Support Obligation Information (Name, Address, Phone Number)" at bounding box center [617, 237] width 135 height 19
click at [554, 232] on input "Domestic Support Obligation Information (Name, Address, Phone Number)" at bounding box center [557, 231] width 6 height 6
checkbox input "true"
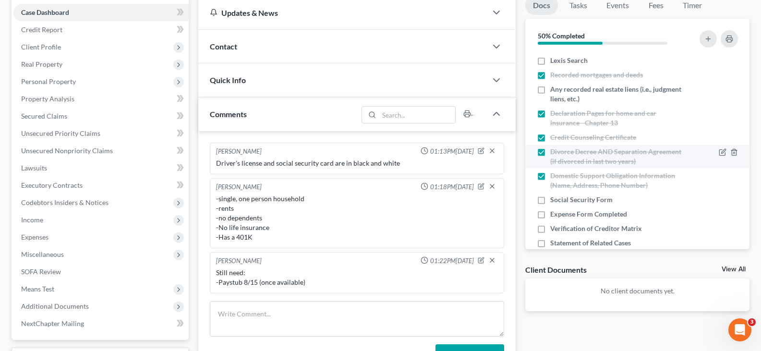
scroll to position [240, 0]
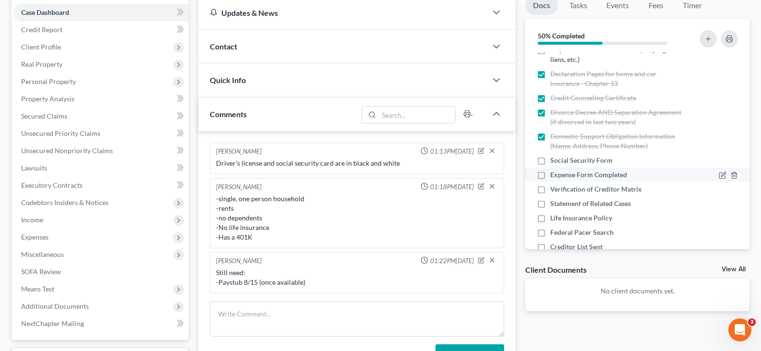
click at [550, 174] on label "Expense Form Completed" at bounding box center [588, 175] width 77 height 10
click at [554, 174] on input "Expense Form Completed" at bounding box center [557, 173] width 6 height 6
checkbox input "true"
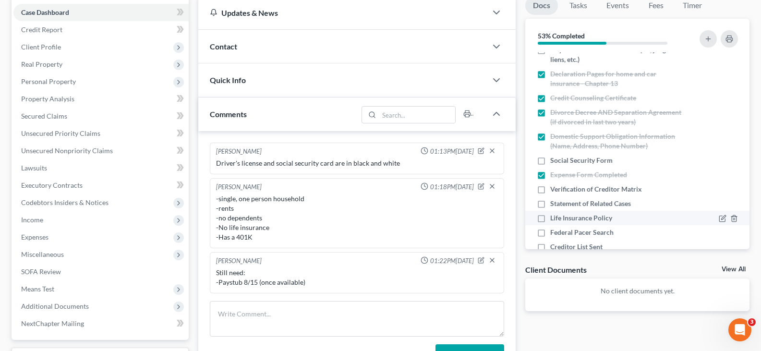
click at [550, 221] on label "Life Insurance Policy" at bounding box center [581, 218] width 62 height 10
click at [554, 219] on input "Life Insurance Policy" at bounding box center [557, 216] width 6 height 6
checkbox input "true"
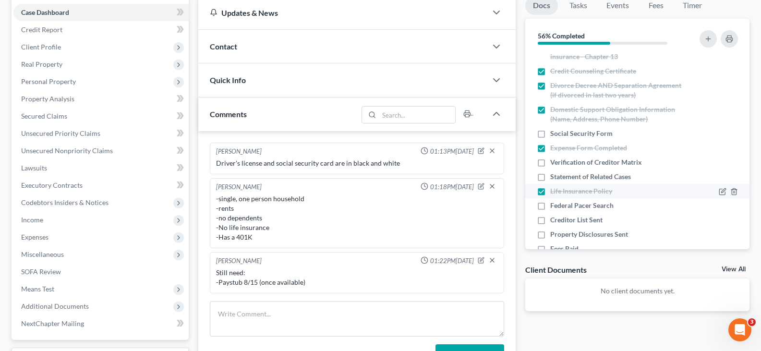
scroll to position [288, 0]
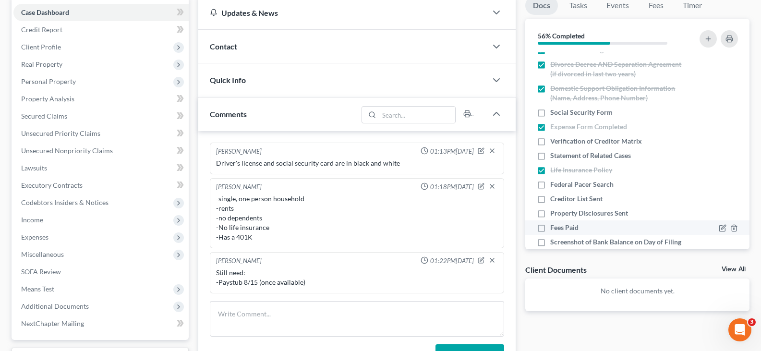
click at [550, 230] on label "Fees Paid" at bounding box center [564, 228] width 28 height 10
click at [554, 229] on input "Fees Paid" at bounding box center [557, 226] width 6 height 6
checkbox input "true"
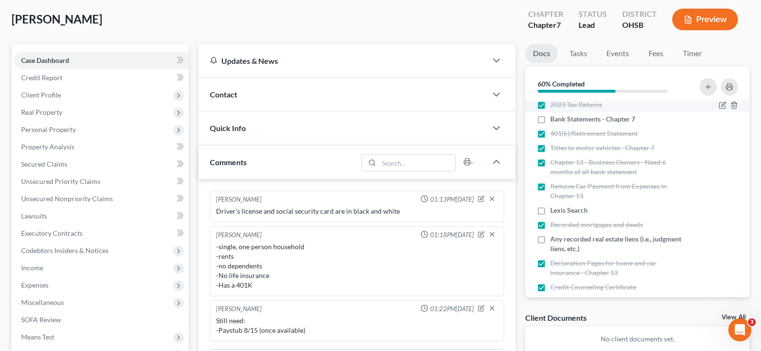
scroll to position [144, 0]
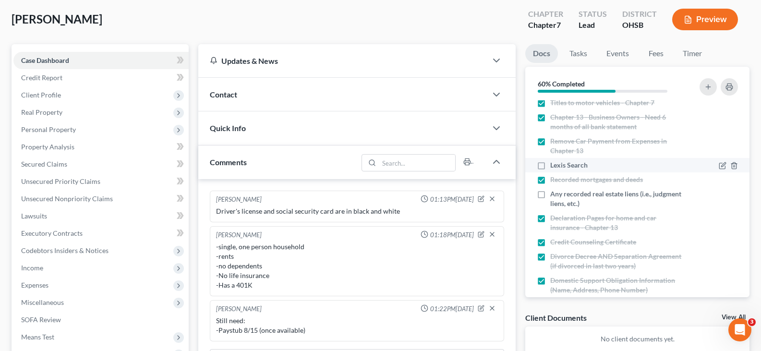
click at [550, 165] on label "Lexis Search" at bounding box center [568, 165] width 37 height 10
click at [554, 165] on input "Lexis Search" at bounding box center [557, 163] width 6 height 6
checkbox input "true"
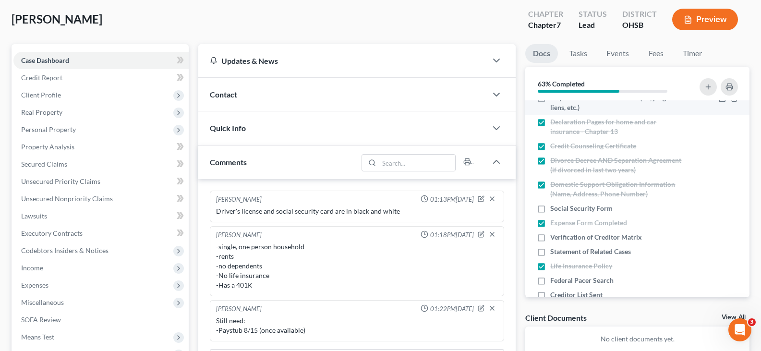
scroll to position [288, 0]
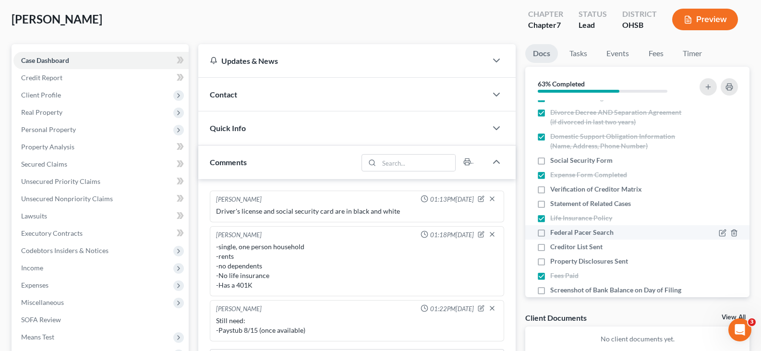
click at [550, 231] on label "Federal Pacer Search" at bounding box center [581, 233] width 63 height 10
click at [554, 231] on input "Federal Pacer Search" at bounding box center [557, 231] width 6 height 6
checkbox input "true"
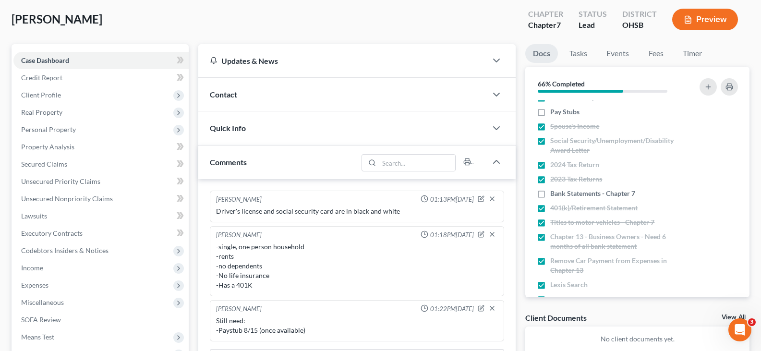
scroll to position [0, 0]
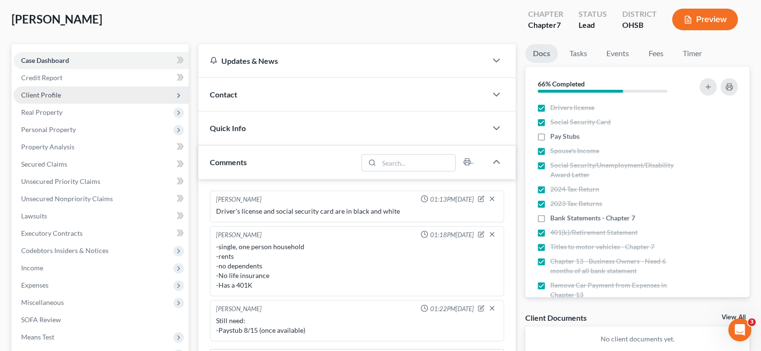
click at [33, 96] on span "Client Profile" at bounding box center [41, 95] width 40 height 8
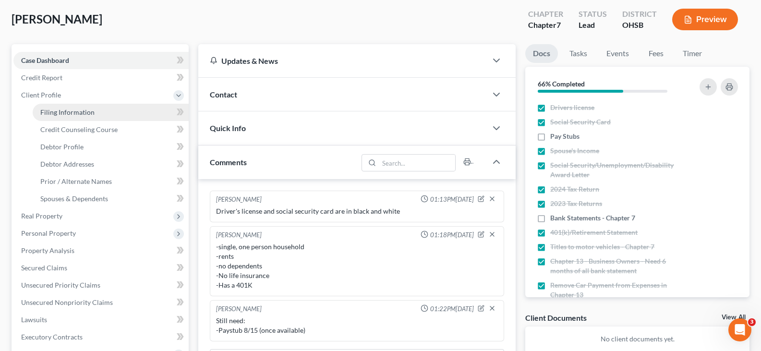
click at [44, 111] on span "Filing Information" at bounding box center [67, 112] width 54 height 8
select select "1"
select select "0"
select select "36"
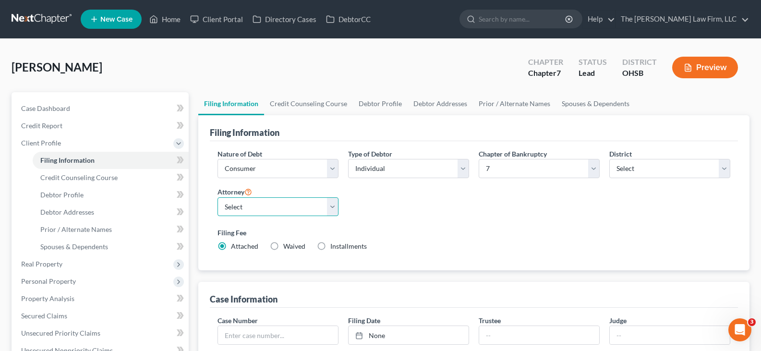
click at [333, 209] on select "Select [PERSON_NAME] - OHSB [PERSON_NAME] - OHNB [PERSON_NAME] - OHSB" at bounding box center [277, 206] width 121 height 19
select select "0"
click at [217, 197] on select "Select [PERSON_NAME] - OHSB [PERSON_NAME] - OHNB [PERSON_NAME] - OHSB" at bounding box center [277, 206] width 121 height 19
click at [314, 104] on link "Credit Counseling Course" at bounding box center [308, 103] width 89 height 23
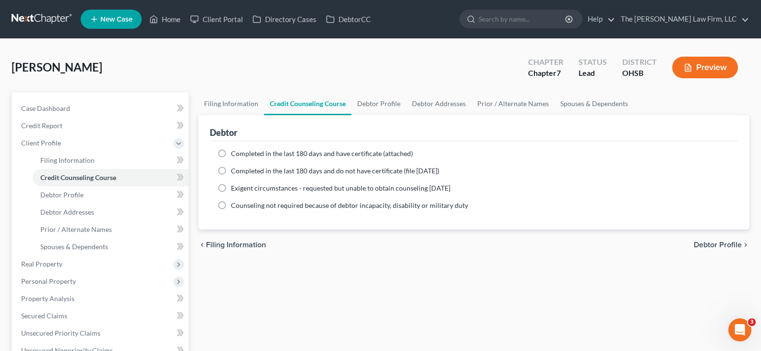
click at [231, 153] on label "Completed in the last 180 days and have certificate (attached)" at bounding box center [322, 154] width 182 height 10
click at [235, 153] on input "Completed in the last 180 days and have certificate (attached)" at bounding box center [238, 152] width 6 height 6
radio input "true"
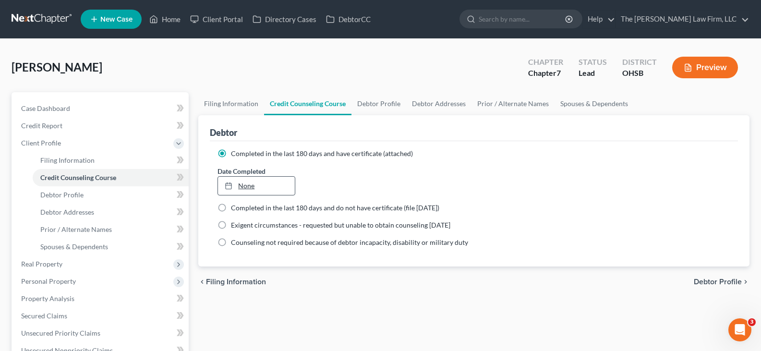
click at [259, 183] on link "None" at bounding box center [256, 186] width 76 height 18
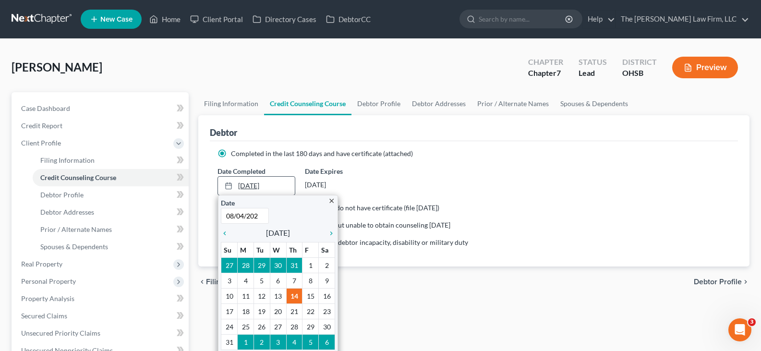
type input "[DATE]"
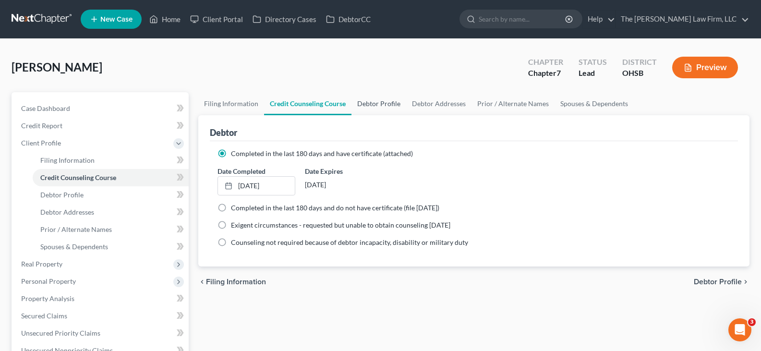
click at [368, 103] on link "Debtor Profile" at bounding box center [378, 103] width 55 height 23
select select "0"
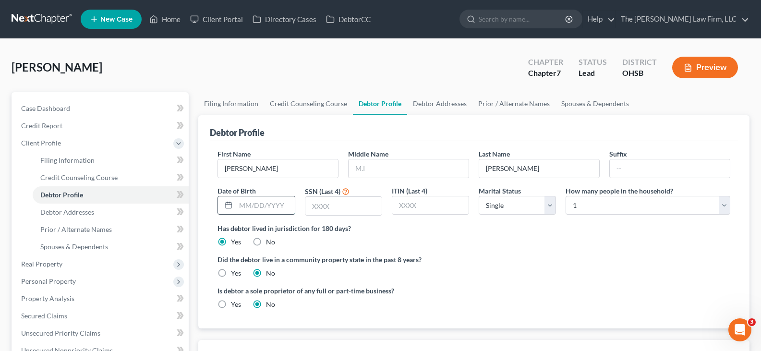
click at [239, 202] on input "text" at bounding box center [265, 205] width 59 height 18
type input "[DATE]"
click at [324, 204] on input "text" at bounding box center [343, 206] width 76 height 18
type input "6723"
click at [455, 105] on link "Debtor Addresses" at bounding box center [439, 103] width 65 height 23
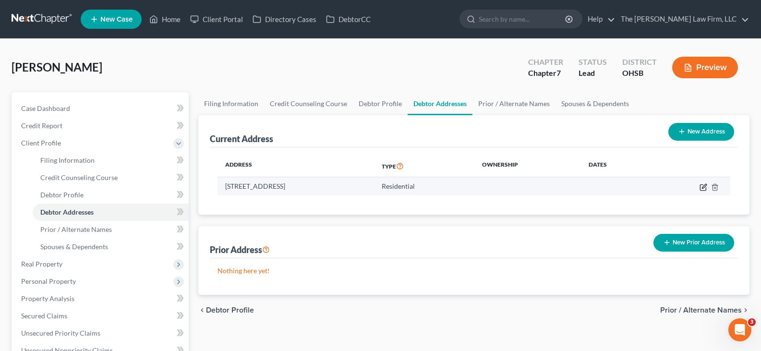
click at [704, 188] on icon "button" at bounding box center [703, 187] width 8 height 8
select select "36"
select select "0"
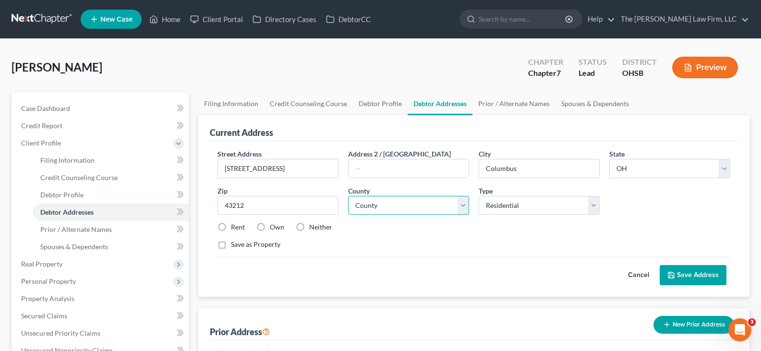
click at [463, 209] on select "County [GEOGRAPHIC_DATA] [GEOGRAPHIC_DATA] [GEOGRAPHIC_DATA] [GEOGRAPHIC_DATA] …" at bounding box center [408, 205] width 121 height 19
select select "24"
click at [348, 196] on select "County [GEOGRAPHIC_DATA] [GEOGRAPHIC_DATA] [GEOGRAPHIC_DATA] [GEOGRAPHIC_DATA] …" at bounding box center [408, 205] width 121 height 19
click at [231, 227] on label "Rent" at bounding box center [238, 227] width 14 height 10
click at [235, 227] on input "Rent" at bounding box center [238, 225] width 6 height 6
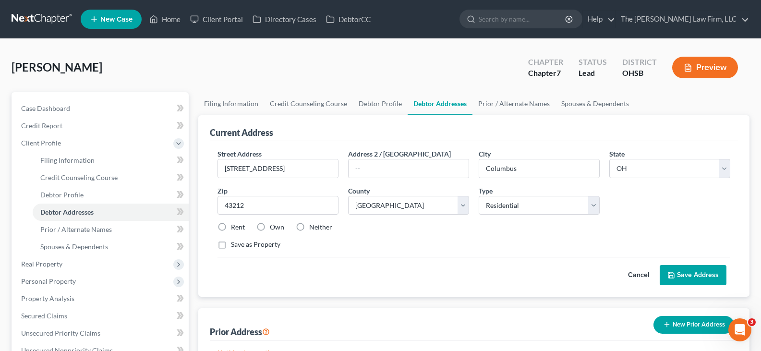
radio input "true"
click at [683, 275] on button "Save Address" at bounding box center [692, 275] width 67 height 20
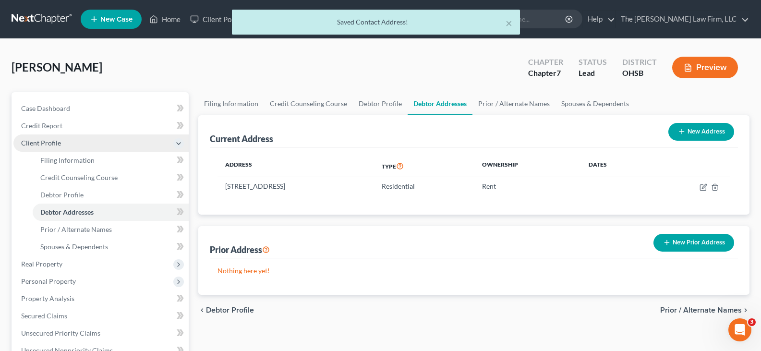
click at [78, 146] on span "Client Profile" at bounding box center [100, 142] width 175 height 17
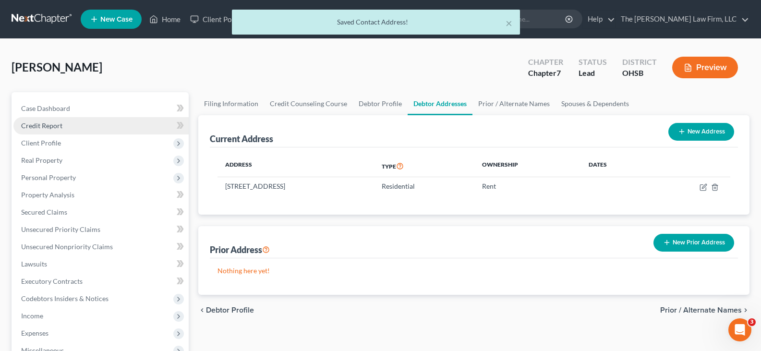
click at [69, 128] on link "Credit Report" at bounding box center [100, 125] width 175 height 17
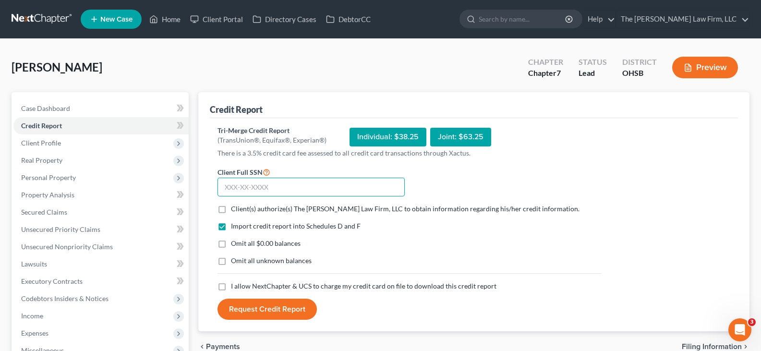
click at [223, 191] on input "text" at bounding box center [310, 187] width 187 height 19
type input "302-80-6723"
click at [231, 211] on label "Client(s) authorize(s) The [PERSON_NAME] Law Firm, LLC to obtain information re…" at bounding box center [405, 209] width 348 height 10
click at [235, 210] on input "Client(s) authorize(s) The [PERSON_NAME] Law Firm, LLC to obtain information re…" at bounding box center [238, 207] width 6 height 6
checkbox input "true"
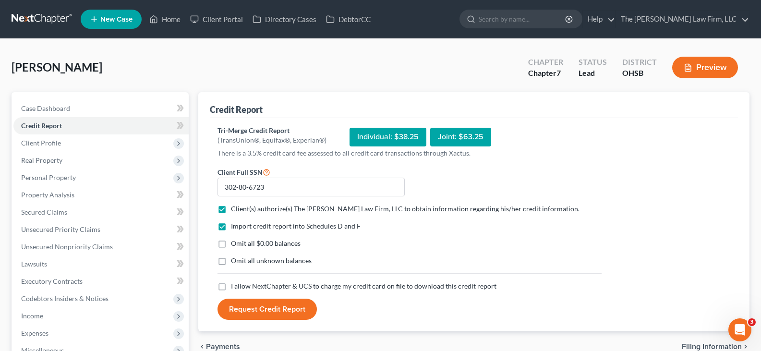
click at [231, 243] on label "Omit all $0.00 balances" at bounding box center [266, 244] width 70 height 10
click at [235, 243] on input "Omit all $0.00 balances" at bounding box center [238, 242] width 6 height 6
checkbox input "true"
click at [231, 287] on label "I allow NextChapter & UCS to charge my credit card on file to download this cre…" at bounding box center [363, 286] width 265 height 10
click at [235, 287] on input "I allow NextChapter & UCS to charge my credit card on file to download this cre…" at bounding box center [238, 284] width 6 height 6
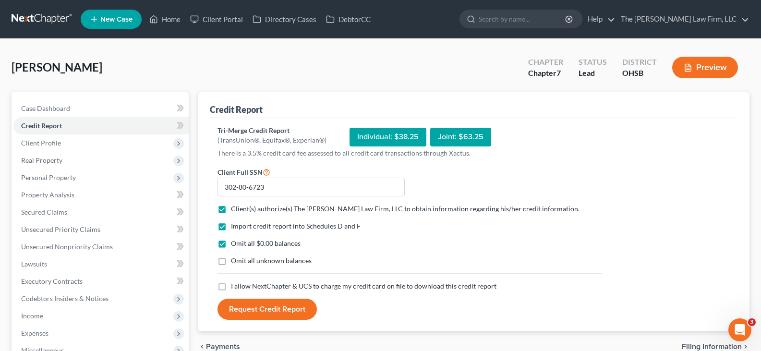
checkbox input "true"
click at [260, 308] on button "Request Credit Report" at bounding box center [266, 309] width 99 height 21
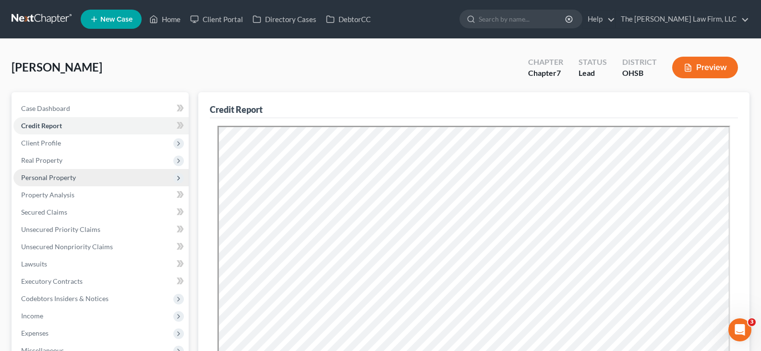
click at [51, 178] on span "Personal Property" at bounding box center [48, 177] width 55 height 8
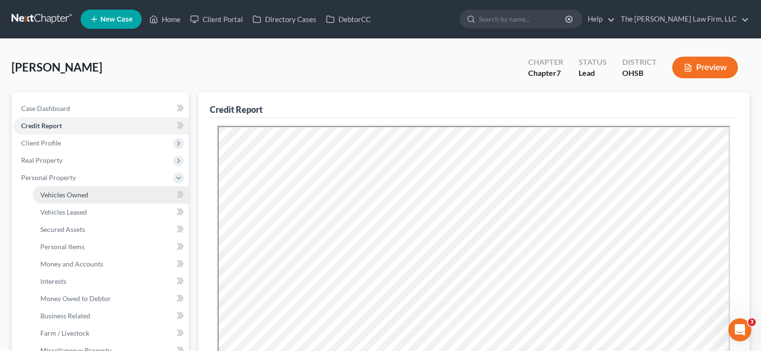
click at [53, 196] on span "Vehicles Owned" at bounding box center [64, 195] width 48 height 8
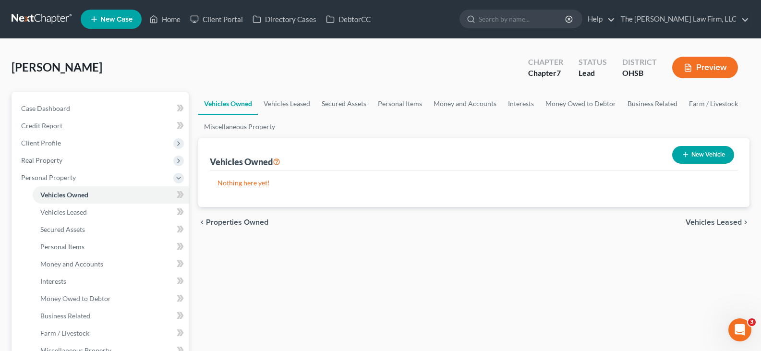
click at [684, 154] on icon "button" at bounding box center [686, 155] width 8 height 8
select select "0"
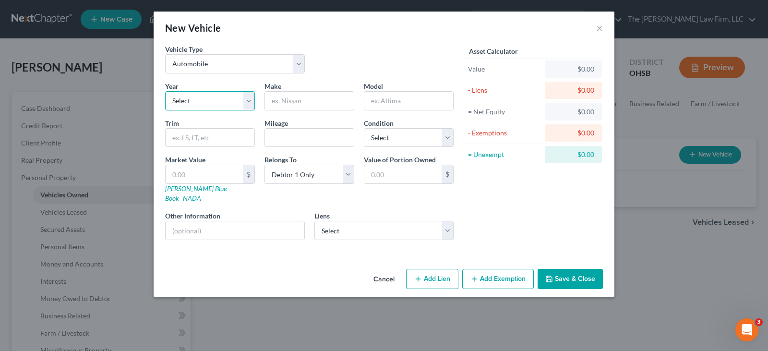
drag, startPoint x: 249, startPoint y: 103, endPoint x: 244, endPoint y: 109, distance: 7.9
click at [249, 103] on select "Select 2026 2025 2024 2023 2022 2021 2020 2019 2018 2017 2016 2015 2014 2013 20…" at bounding box center [210, 100] width 90 height 19
select select "6"
click at [165, 91] on select "Select 2026 2025 2024 2023 2022 2021 2020 2019 2018 2017 2016 2015 2014 2013 20…" at bounding box center [210, 100] width 90 height 19
click at [291, 99] on input "text" at bounding box center [309, 101] width 89 height 18
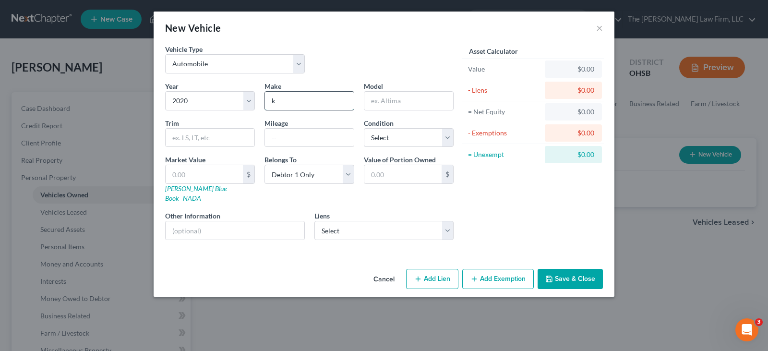
type input "Kia"
click at [411, 102] on input "text" at bounding box center [408, 101] width 89 height 18
type input "Soul"
click at [201, 141] on input "text" at bounding box center [210, 138] width 89 height 18
type input "LX"
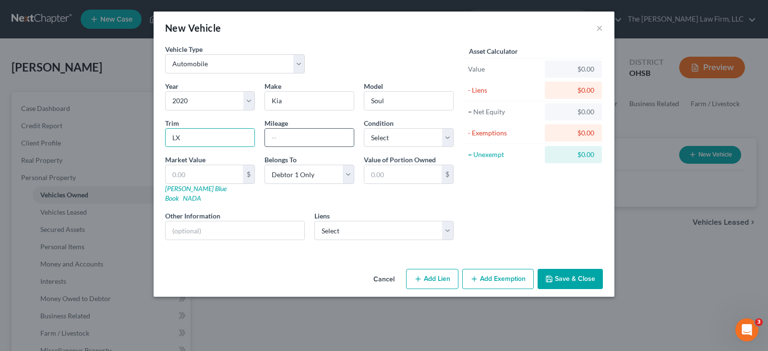
click at [275, 139] on input "text" at bounding box center [309, 138] width 89 height 18
type input "161143"
click at [446, 139] on select "Select Excellent Very Good Good Fair Poor" at bounding box center [409, 137] width 90 height 19
select select "2"
click at [364, 128] on select "Select Excellent Very Good Good Fair Poor" at bounding box center [409, 137] width 90 height 19
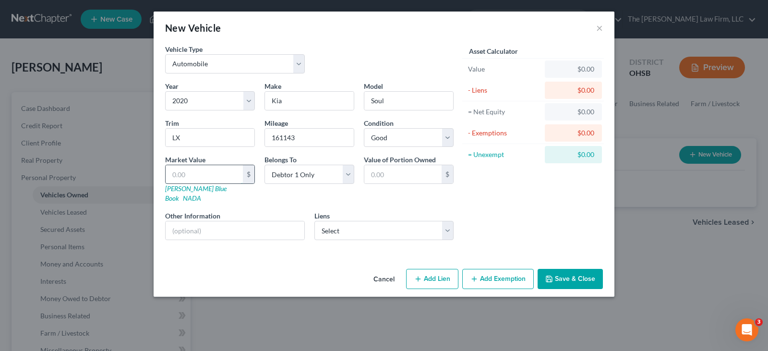
click at [228, 176] on input "text" at bounding box center [204, 174] width 77 height 18
click at [195, 133] on input "LX" at bounding box center [210, 138] width 89 height 18
type input "L"
type input "X-Line"
click at [194, 173] on input "text" at bounding box center [204, 174] width 77 height 18
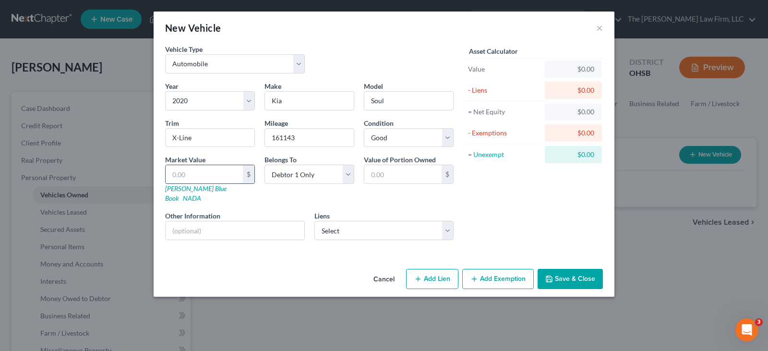
type input "1"
type input "1.00"
type input "11"
type input "11.00"
type input "117"
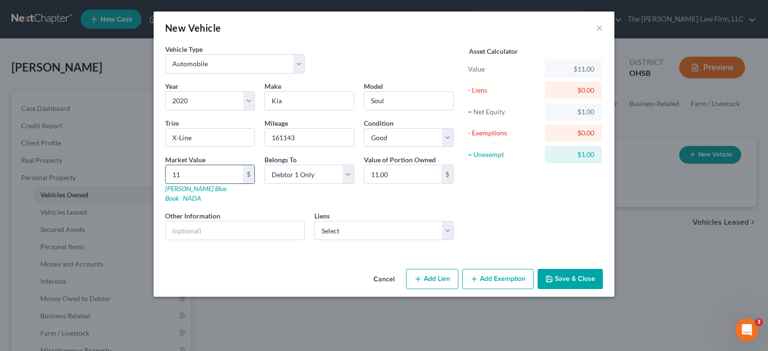
type input "117.00"
type input "1176"
type input "1,176.00"
type input "1,1768"
type input "11,768.00"
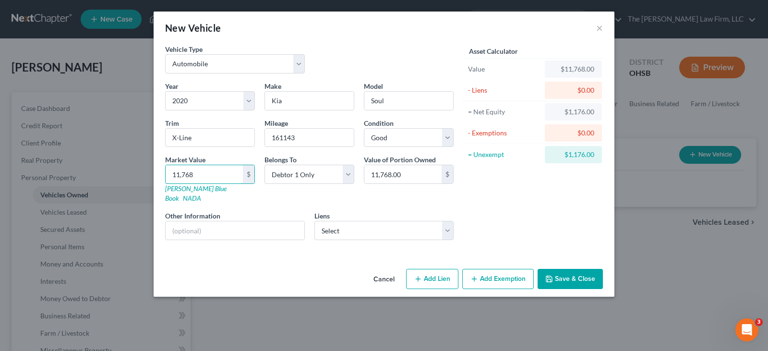
type input "11,768"
click at [563, 270] on button "Save & Close" at bounding box center [570, 279] width 65 height 20
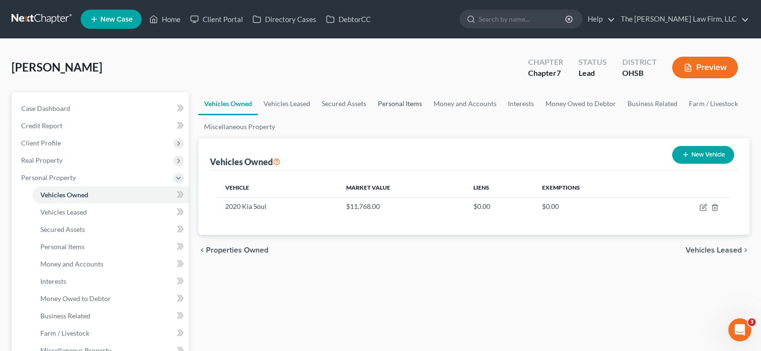
click at [387, 105] on link "Personal Items" at bounding box center [400, 103] width 56 height 23
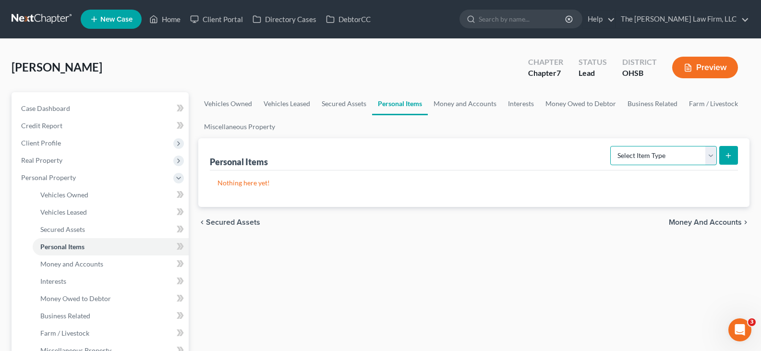
drag, startPoint x: 711, startPoint y: 153, endPoint x: 704, endPoint y: 158, distance: 9.2
click at [711, 153] on select "Select Item Type Clothing Collectibles Of Value Electronics Firearms Household …" at bounding box center [663, 155] width 107 height 19
select select "clothing"
click at [611, 146] on select "Select Item Type Clothing Collectibles Of Value Electronics Firearms Household …" at bounding box center [663, 155] width 107 height 19
click at [725, 157] on icon "submit" at bounding box center [728, 156] width 8 height 8
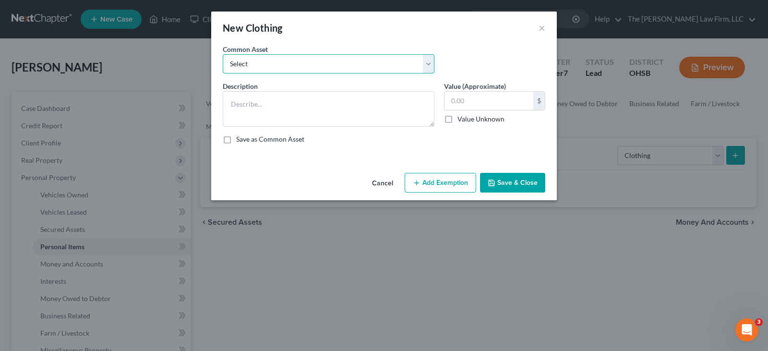
click at [282, 63] on select "Select Clothes, shoes and wearing apparel" at bounding box center [329, 63] width 212 height 19
select select "0"
click at [223, 54] on select "Select Clothes, shoes and wearing apparel" at bounding box center [329, 63] width 212 height 19
type textarea "Clothes, shoes and wearing apparel"
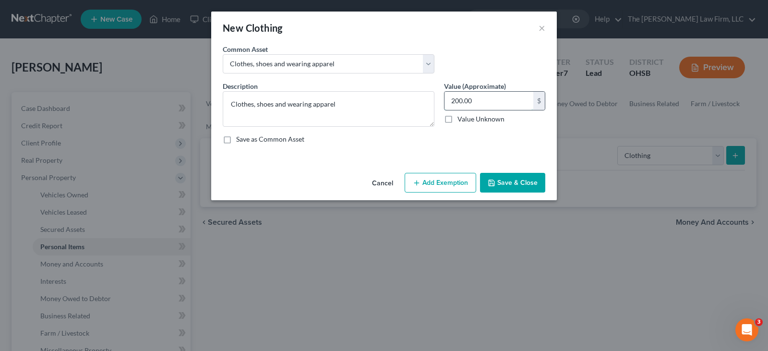
click at [476, 105] on input "200.00" at bounding box center [488, 101] width 89 height 18
type input "250"
click at [458, 184] on button "Add Exemption" at bounding box center [441, 183] width 72 height 20
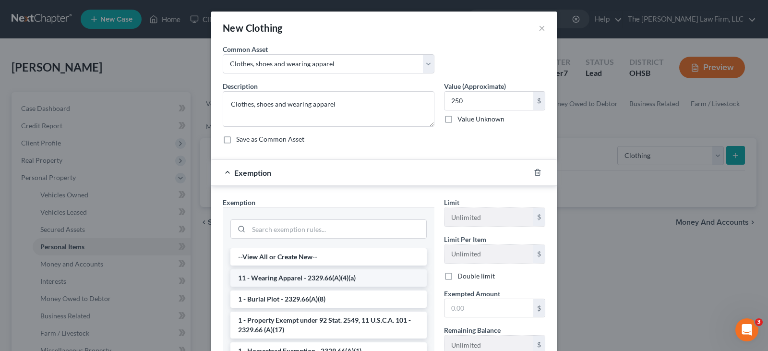
click at [380, 280] on li "11 - Wearing Apparel - 2329.66(A)(4)(a)" at bounding box center [328, 277] width 196 height 17
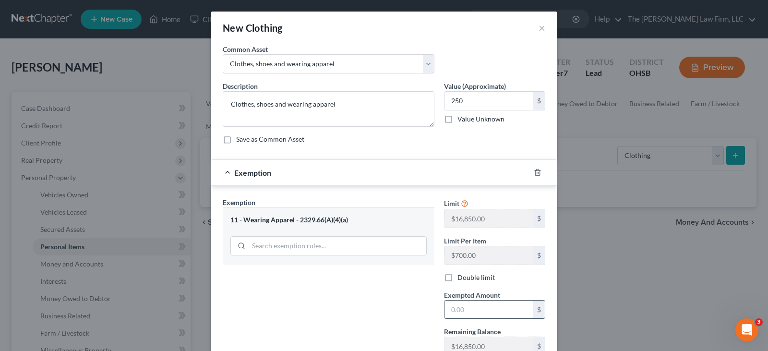
click at [453, 308] on input "text" at bounding box center [488, 309] width 89 height 18
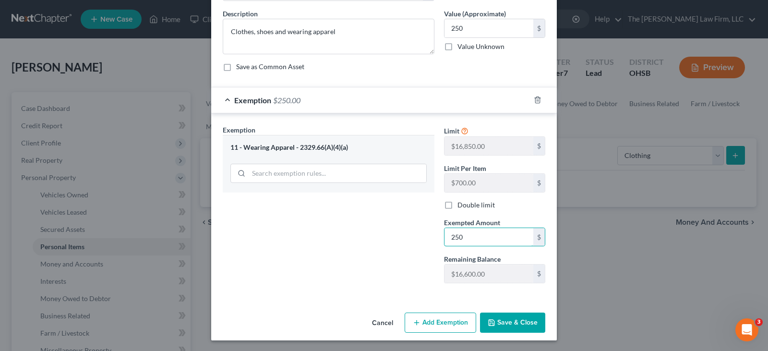
scroll to position [73, 0]
type input "250"
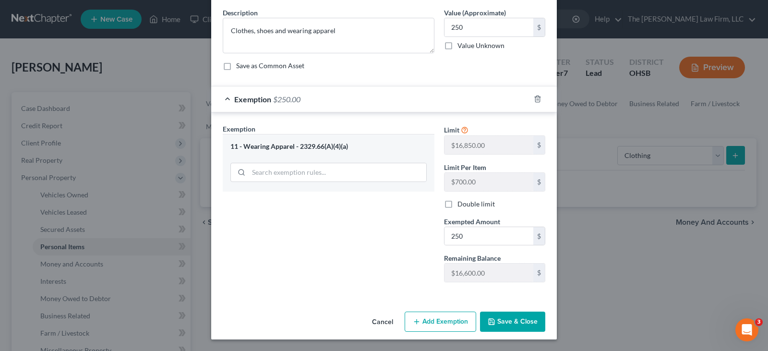
click at [523, 321] on button "Save & Close" at bounding box center [512, 321] width 65 height 20
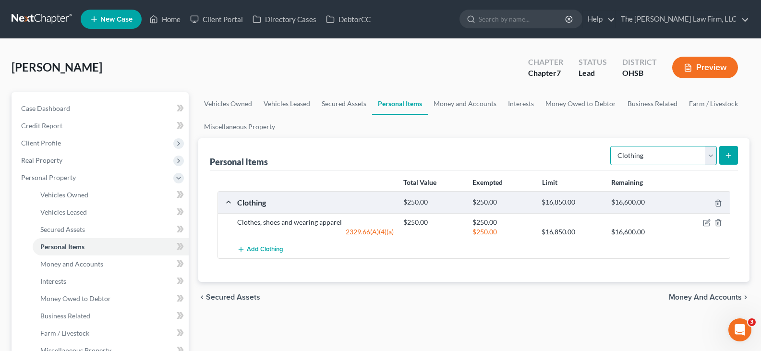
click at [709, 158] on select "Select Item Type Clothing Collectibles Of Value Electronics Firearms Household …" at bounding box center [663, 155] width 107 height 19
select select "electronics"
click at [611, 146] on select "Select Item Type Clothing Collectibles Of Value Electronics Firearms Household …" at bounding box center [663, 155] width 107 height 19
click at [725, 156] on icon "submit" at bounding box center [728, 156] width 8 height 8
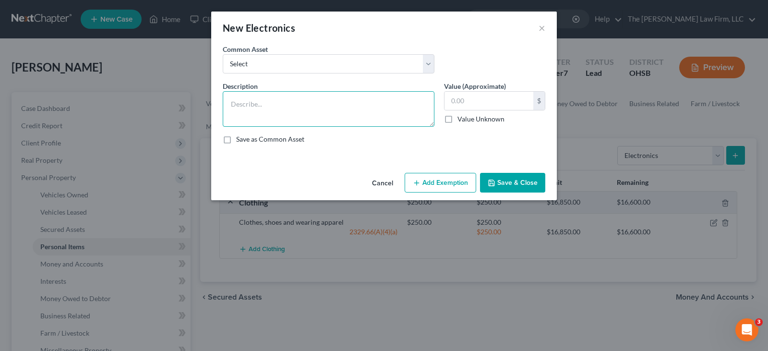
click at [294, 108] on textarea at bounding box center [329, 109] width 212 height 36
paste textarea "Cell Phone, TV, Roku, 32 LCD Monitor, Acer Laptop (for work), older Acer Laptop…"
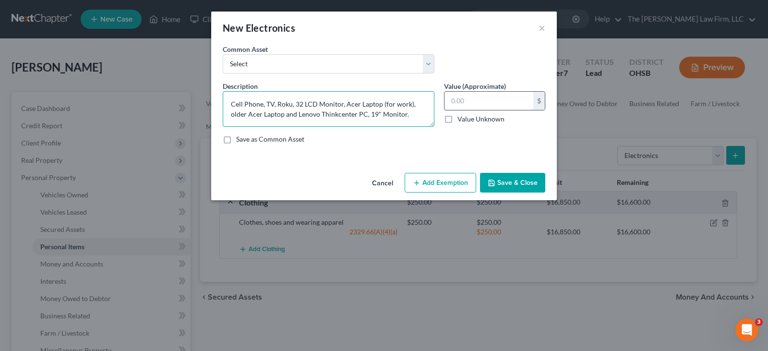
type textarea "Cell Phone, TV, Roku, 32 LCD Monitor, Acer Laptop (for work), older Acer Laptop…"
click at [466, 102] on input "text" at bounding box center [488, 101] width 89 height 18
type input "1,038"
click at [454, 180] on button "Add Exemption" at bounding box center [441, 183] width 72 height 20
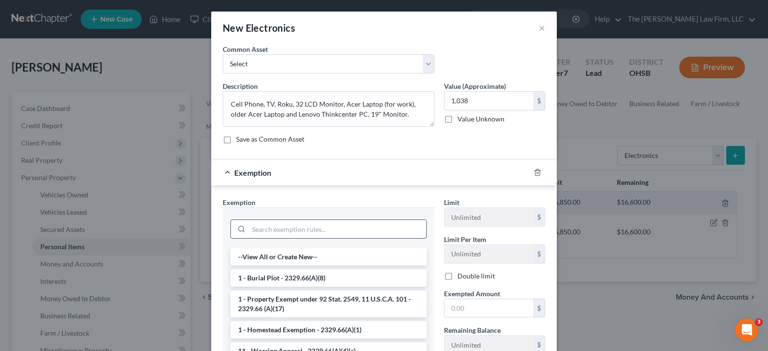
click at [364, 228] on input "search" at bounding box center [338, 229] width 178 height 18
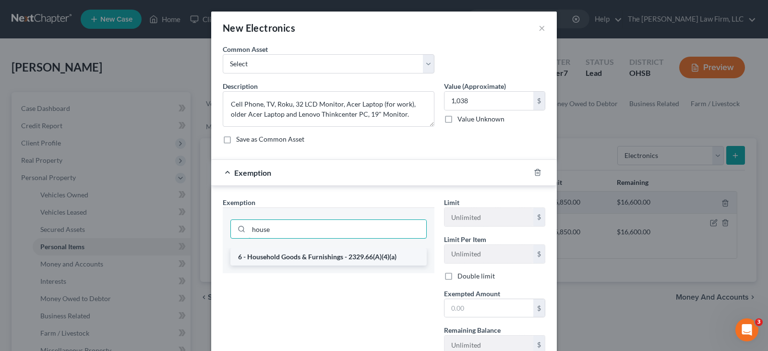
type input "house"
click at [335, 258] on li "6 - Household Goods & Furnishings - 2329.66(A)(4)(a)" at bounding box center [328, 256] width 196 height 17
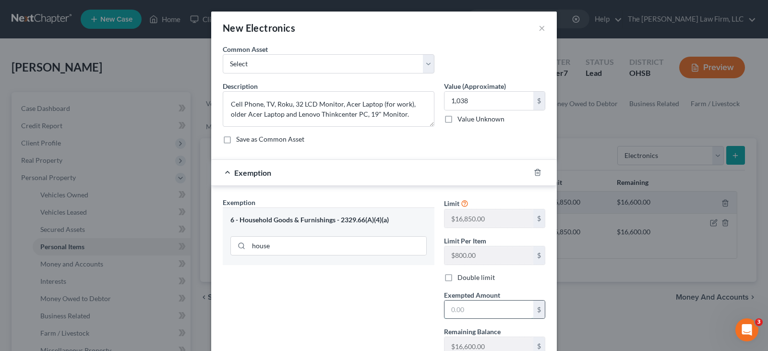
click at [456, 312] on input "text" at bounding box center [488, 309] width 89 height 18
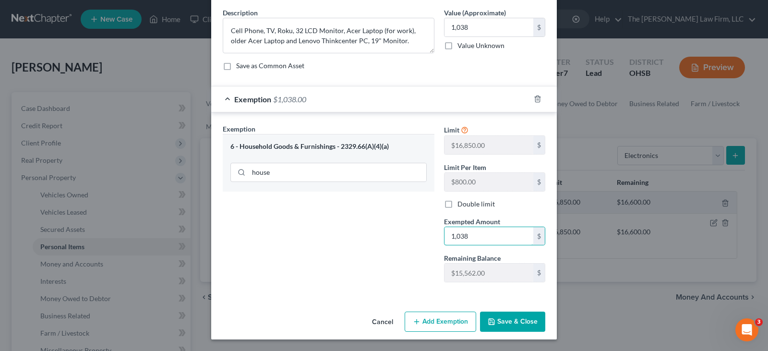
type input "1,038"
click at [501, 323] on button "Save & Close" at bounding box center [512, 321] width 65 height 20
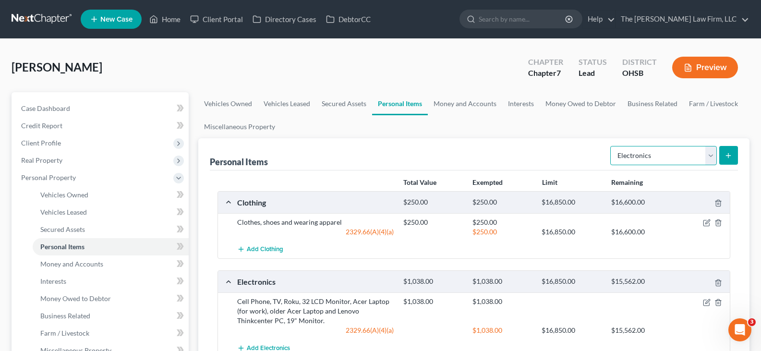
click at [711, 159] on select "Select Item Type Clothing Collectibles Of Value Electronics Firearms Household …" at bounding box center [663, 155] width 107 height 19
select select "household_goods"
click at [611, 146] on select "Select Item Type Clothing Collectibles Of Value Electronics Firearms Household …" at bounding box center [663, 155] width 107 height 19
click at [729, 152] on icon "submit" at bounding box center [728, 156] width 8 height 8
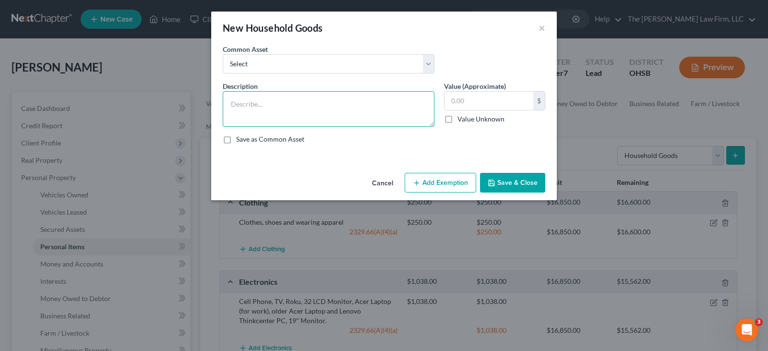
click at [284, 106] on textarea at bounding box center [329, 109] width 212 height 36
paste textarea "Microwave, Ikea Bed, 2 shelves, 1 TV stand, 1 Table, 1 Coffee Table, 1 Side Tab…"
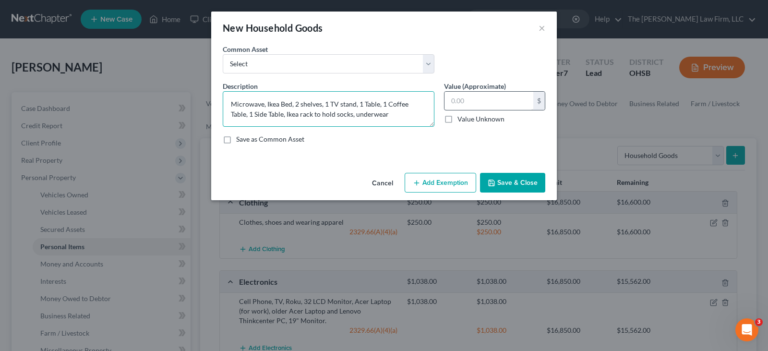
type textarea "Microwave, Ikea Bed, 2 shelves, 1 TV stand, 1 Table, 1 Coffee Table, 1 Side Tab…"
click at [455, 100] on input "text" at bounding box center [488, 101] width 89 height 18
type input "350"
click at [453, 183] on button "Add Exemption" at bounding box center [441, 183] width 72 height 20
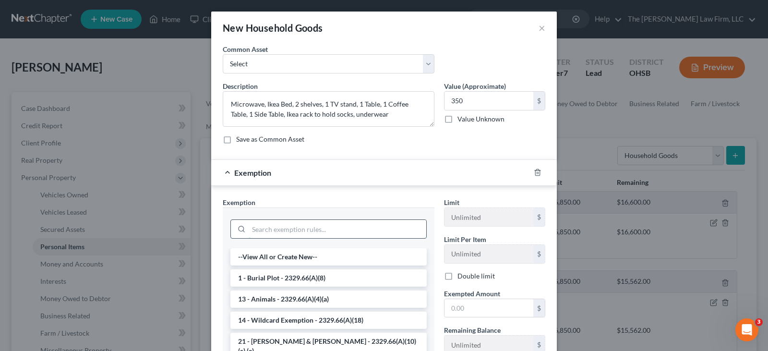
click at [400, 227] on input "search" at bounding box center [338, 229] width 178 height 18
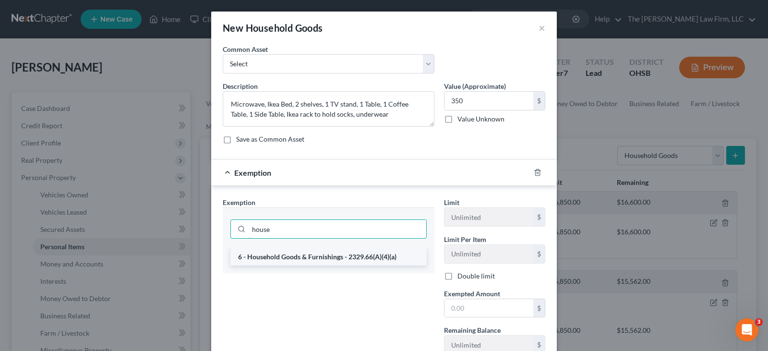
type input "house"
click at [347, 260] on li "6 - Household Goods & Furnishings - 2329.66(A)(4)(a)" at bounding box center [328, 256] width 196 height 17
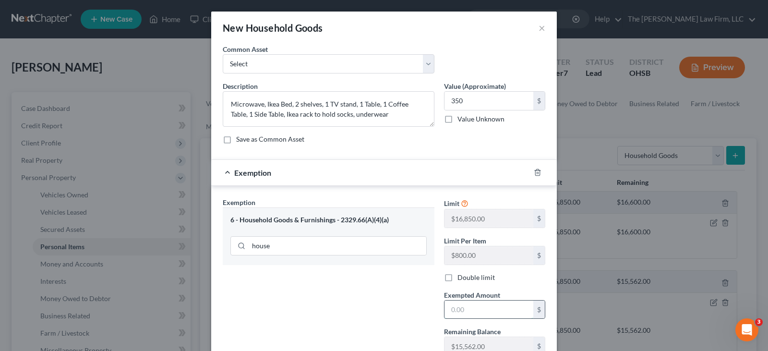
click at [445, 309] on input "text" at bounding box center [488, 309] width 89 height 18
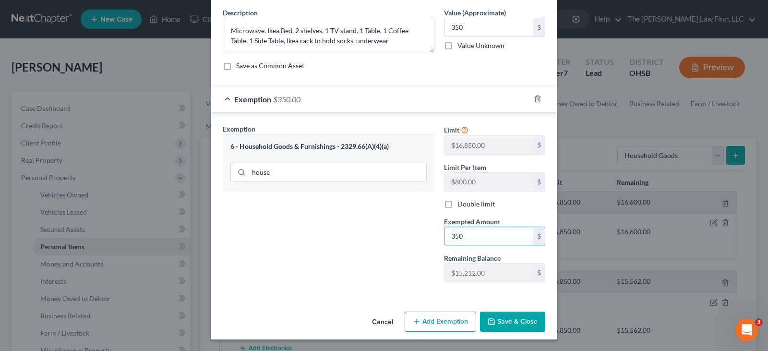
type input "350"
click at [502, 326] on button "Save & Close" at bounding box center [512, 321] width 65 height 20
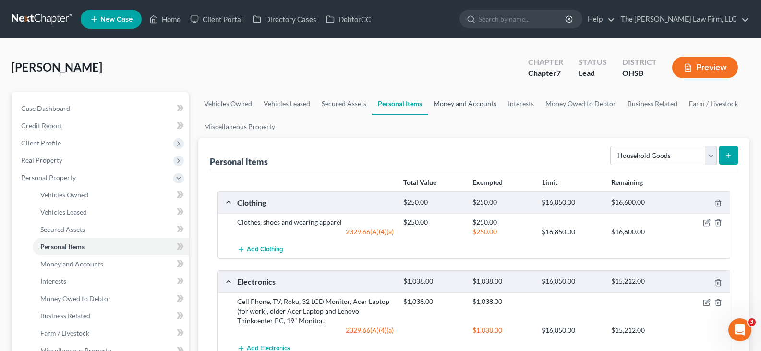
click at [475, 105] on link "Money and Accounts" at bounding box center [465, 103] width 74 height 23
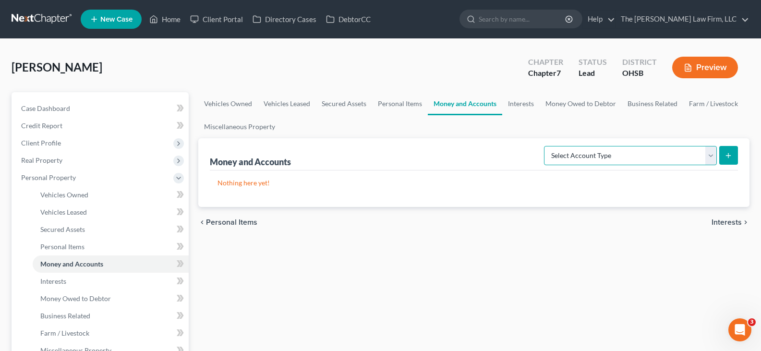
click at [709, 155] on select "Select Account Type Brokerage Cash on Hand Certificates of Deposit Checking Acc…" at bounding box center [630, 155] width 173 height 19
select select "savings"
click at [546, 146] on select "Select Account Type Brokerage Cash on Hand Certificates of Deposit Checking Acc…" at bounding box center [630, 155] width 173 height 19
click at [728, 154] on line "submit" at bounding box center [728, 155] width 0 height 4
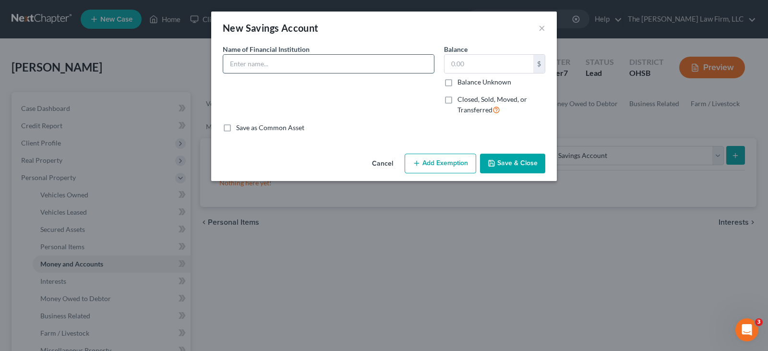
click at [252, 63] on input "text" at bounding box center [328, 64] width 211 height 18
type input "Credit [DATE] 0489"
click at [497, 163] on button "Save & Close" at bounding box center [512, 164] width 65 height 20
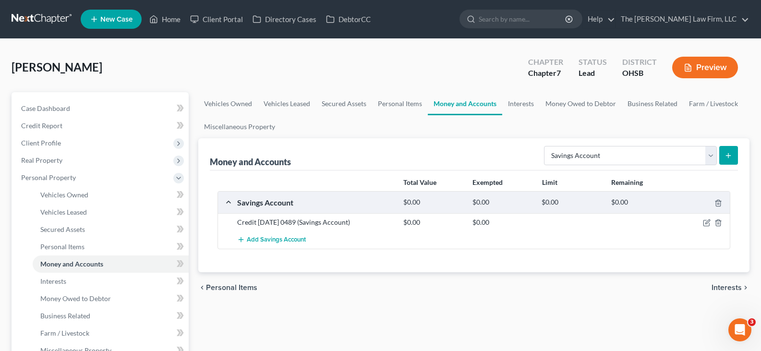
click at [726, 155] on icon "submit" at bounding box center [728, 156] width 8 height 8
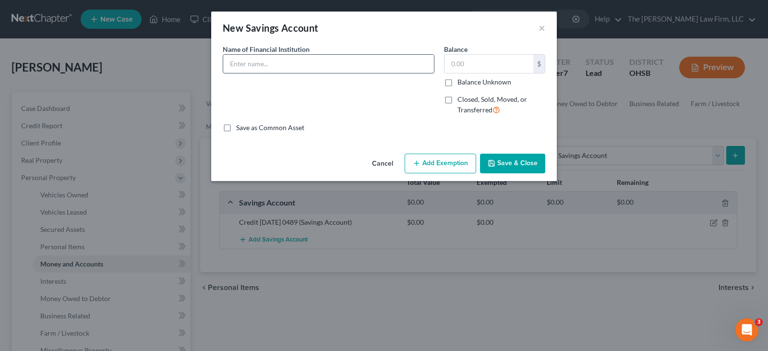
click at [365, 60] on input "text" at bounding box center [328, 64] width 211 height 18
type input "Capital One 7124"
click at [497, 161] on button "Save & Close" at bounding box center [512, 164] width 65 height 20
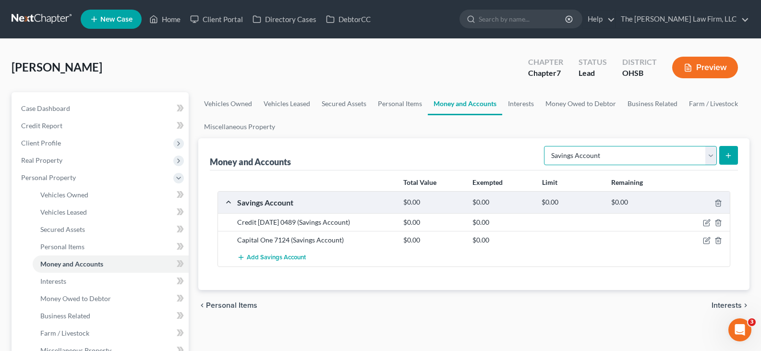
click at [710, 156] on select "Select Account Type Brokerage Cash on Hand Certificates of Deposit Checking Acc…" at bounding box center [630, 155] width 173 height 19
select select "checking"
click at [546, 146] on select "Select Account Type Brokerage Cash on Hand Certificates of Deposit Checking Acc…" at bounding box center [630, 155] width 173 height 19
click at [727, 156] on line "submit" at bounding box center [728, 156] width 4 height 0
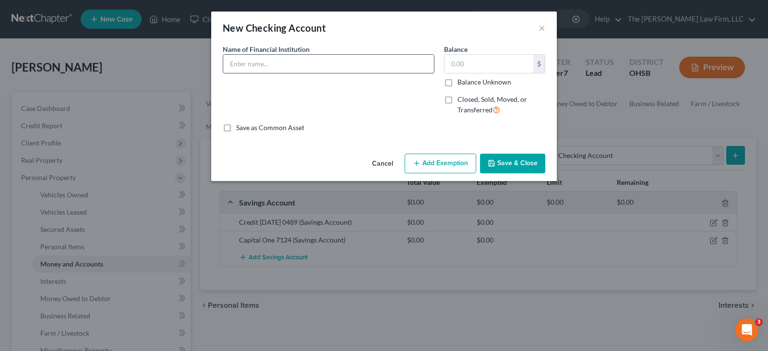
click at [294, 66] on input "text" at bounding box center [328, 64] width 211 height 18
type input "Capital One 3674"
click at [495, 161] on icon "button" at bounding box center [492, 163] width 8 height 8
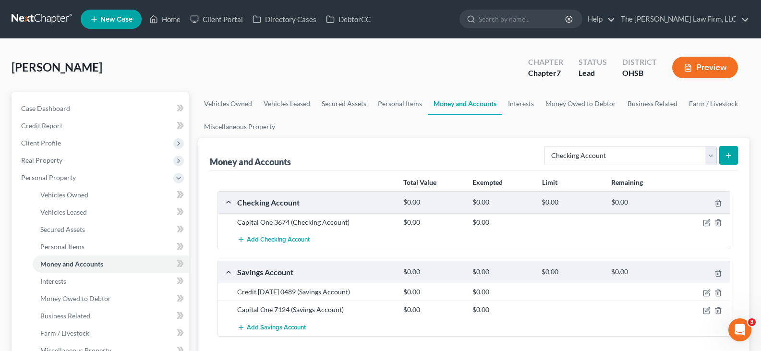
click at [729, 156] on line "submit" at bounding box center [728, 156] width 4 height 0
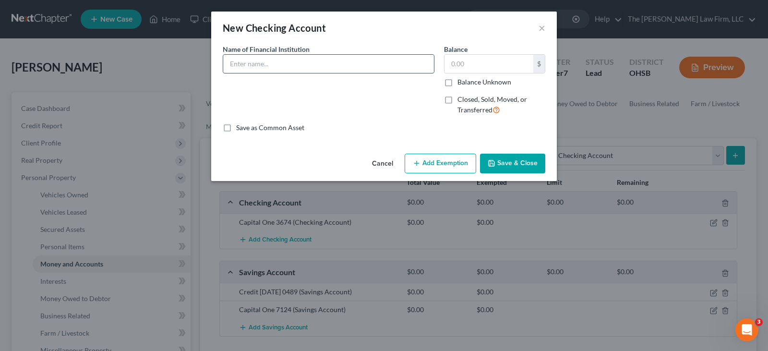
click at [402, 68] on input "text" at bounding box center [328, 64] width 211 height 18
type input "Chase 2073"
click at [516, 162] on button "Save & Close" at bounding box center [512, 164] width 65 height 20
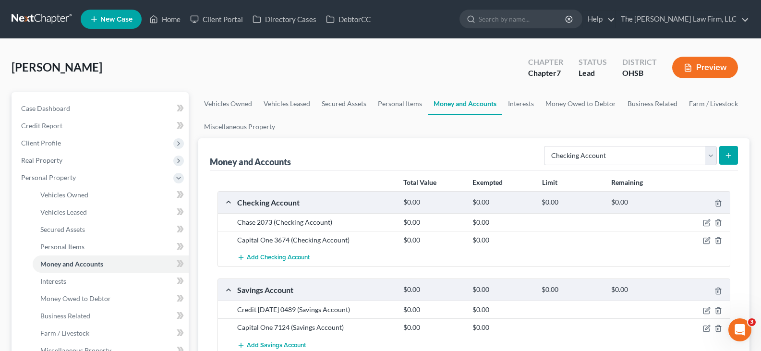
click at [726, 156] on icon "submit" at bounding box center [728, 156] width 8 height 8
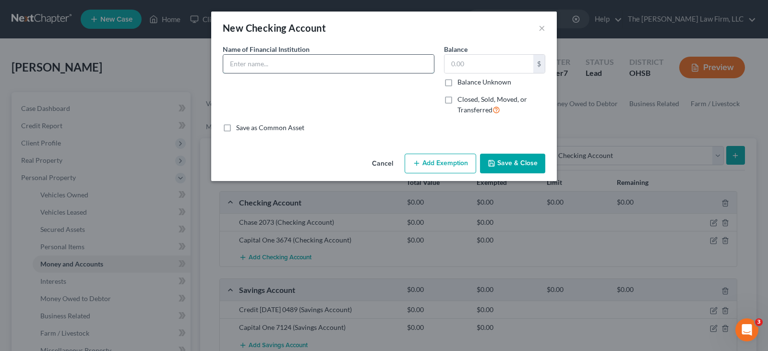
click at [404, 65] on input "text" at bounding box center [328, 64] width 211 height 18
type input "Chase 5503"
click at [504, 165] on button "Save & Close" at bounding box center [512, 164] width 65 height 20
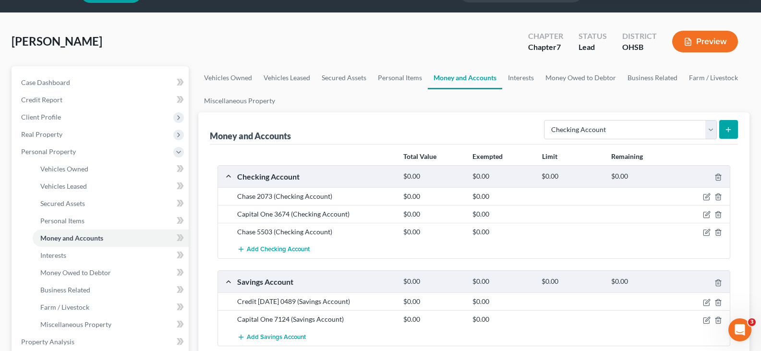
scroll to position [48, 0]
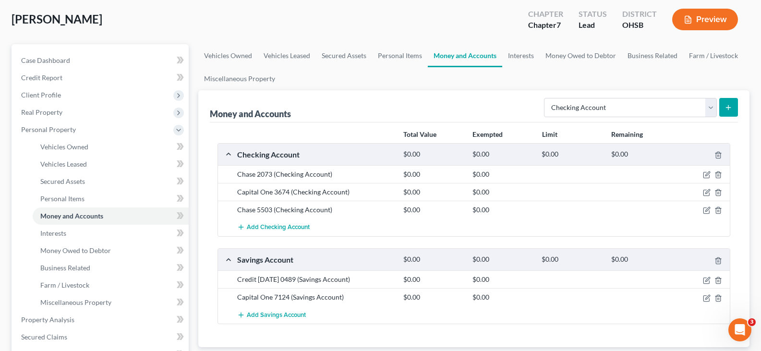
click at [728, 109] on icon "submit" at bounding box center [728, 108] width 8 height 8
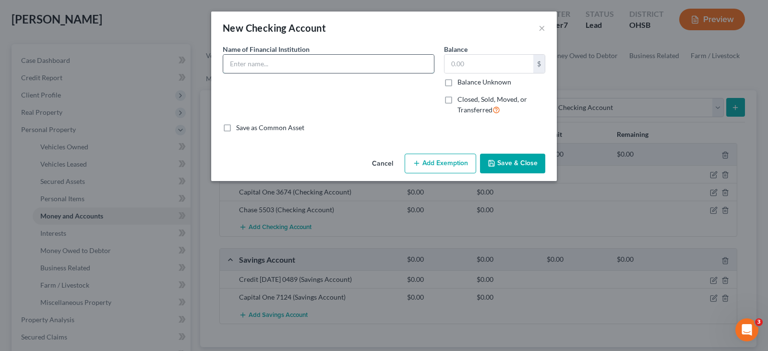
click at [365, 62] on input "text" at bounding box center [328, 64] width 211 height 18
type input "Citi Bank 4881"
click at [505, 162] on button "Save & Close" at bounding box center [512, 164] width 65 height 20
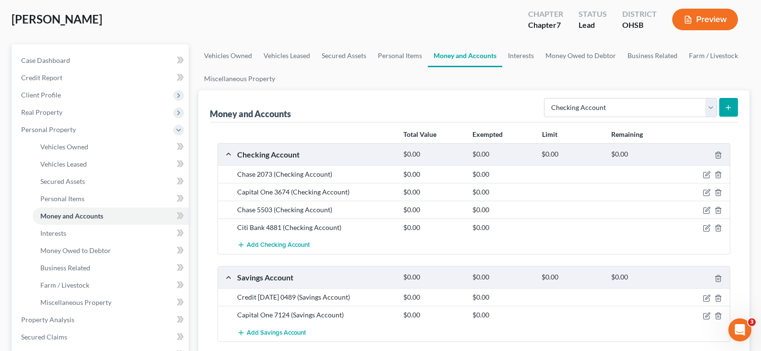
click at [728, 106] on icon "submit" at bounding box center [728, 108] width 8 height 8
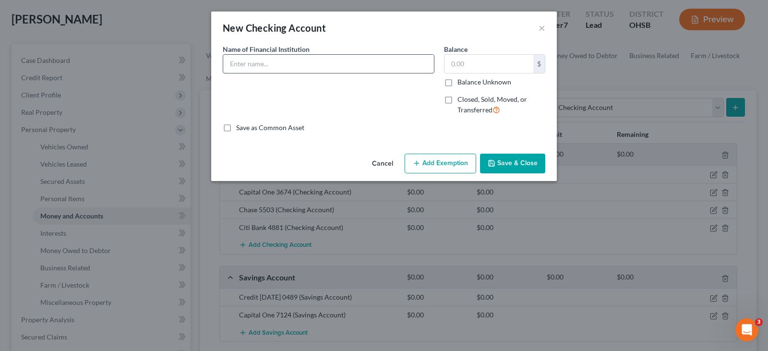
click at [328, 65] on input "text" at bounding box center [328, 64] width 211 height 18
click at [329, 70] on input "[PERSON_NAME]" at bounding box center [328, 64] width 211 height 18
type input "[PERSON_NAME] 4300"
click at [504, 162] on button "Save & Close" at bounding box center [512, 164] width 65 height 20
